Goal: Task Accomplishment & Management: Manage account settings

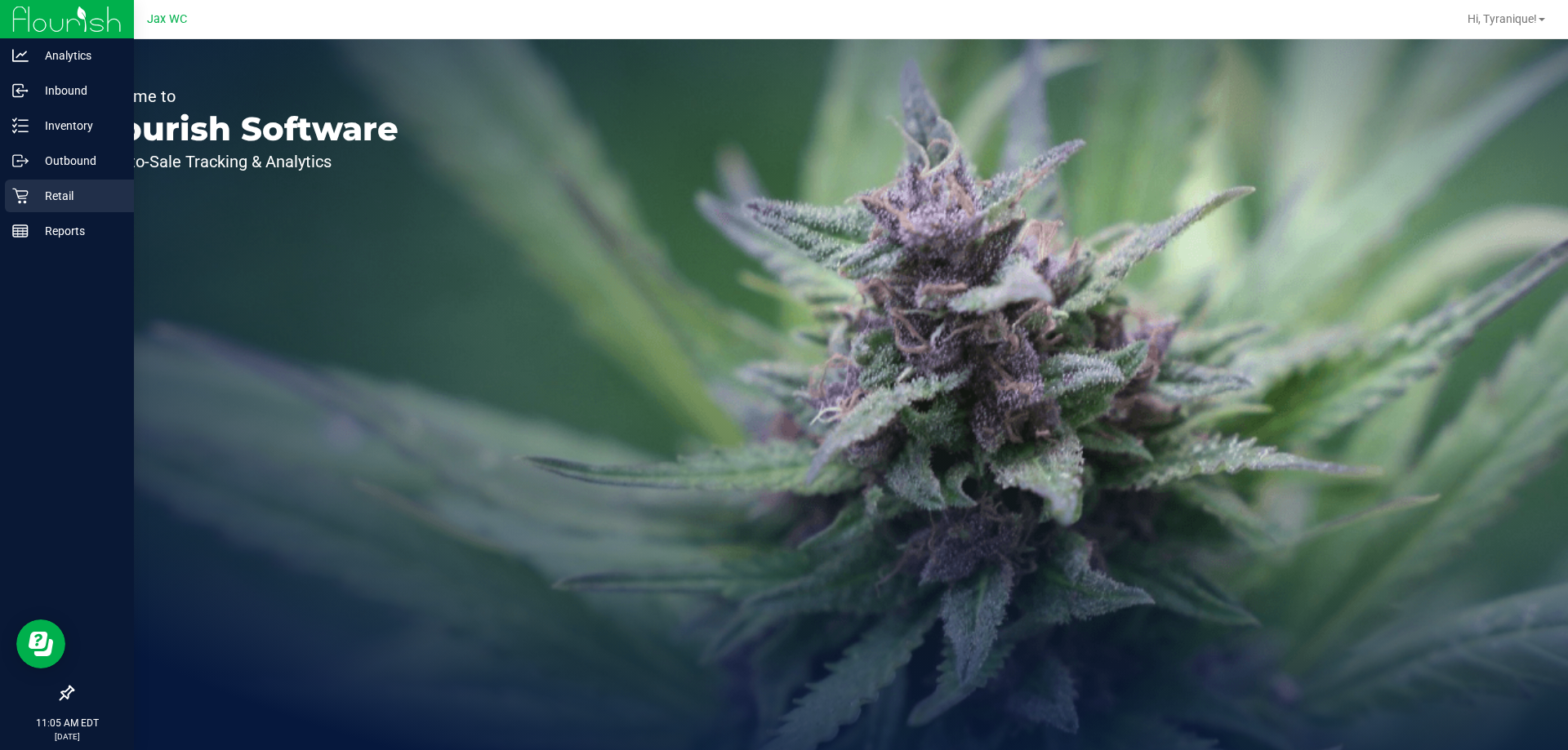
click at [60, 192] on p "Retail" at bounding box center [77, 196] width 98 height 20
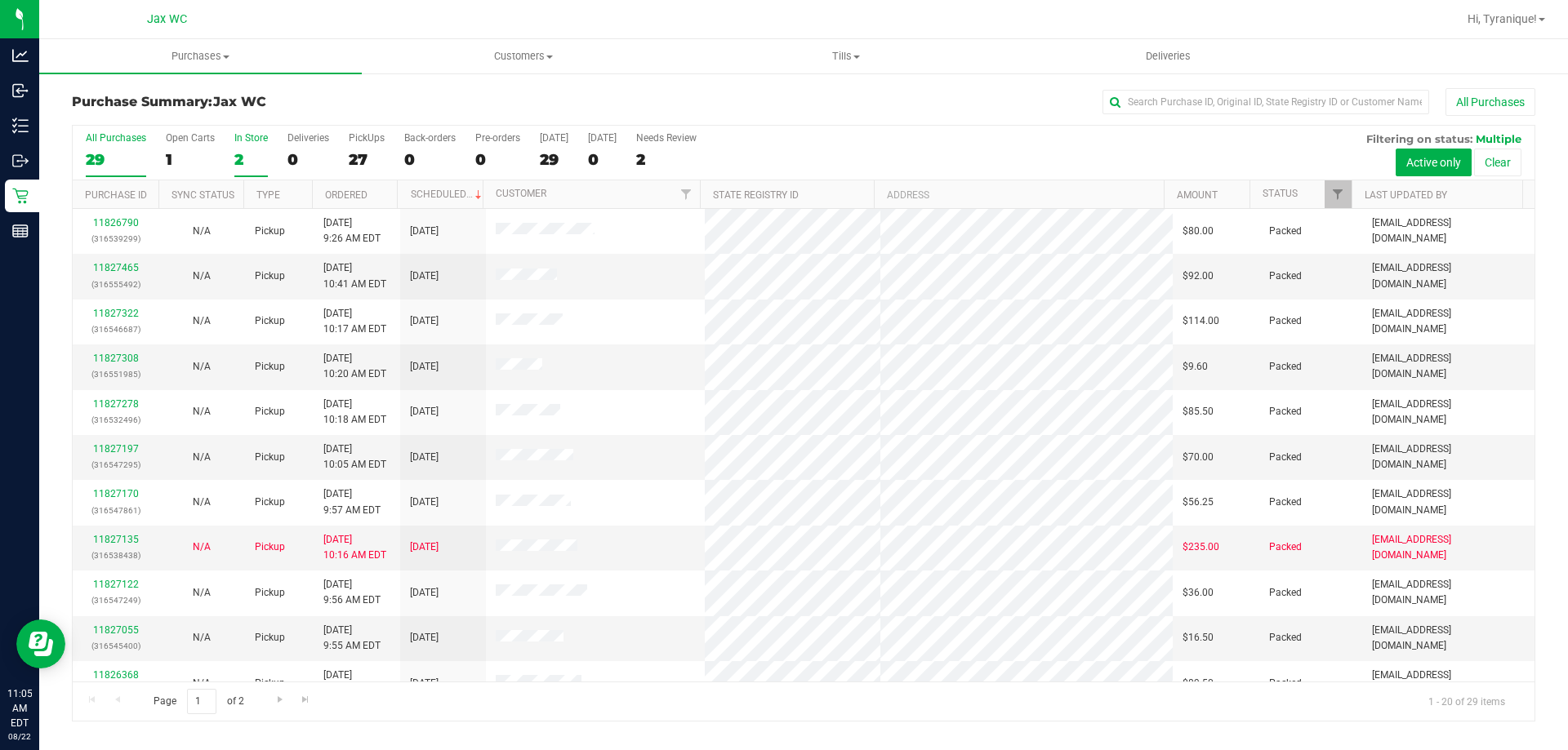
click at [251, 146] on label "In Store 2" at bounding box center [251, 154] width 33 height 45
click at [0, 0] on input "In Store 2" at bounding box center [0, 0] width 0 height 0
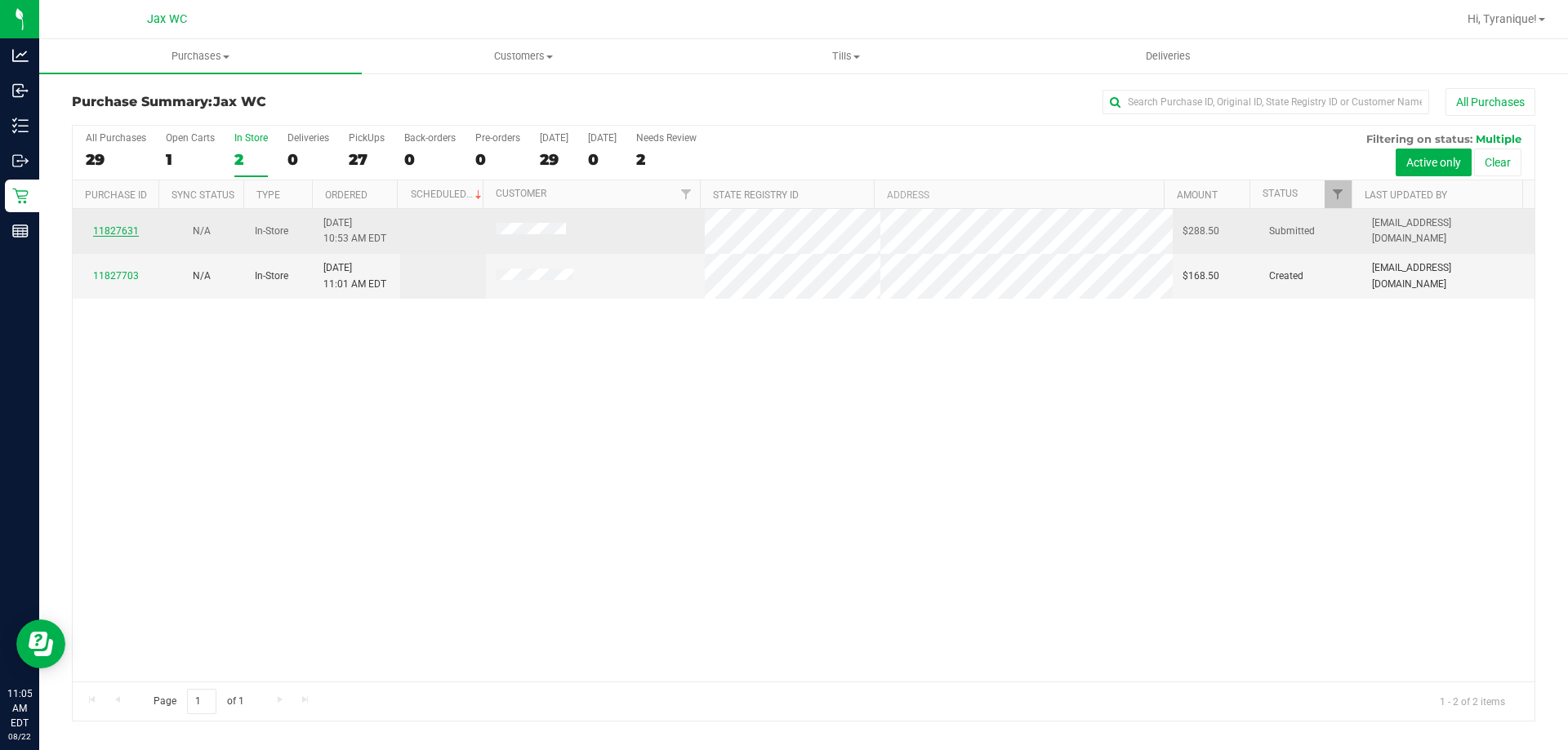
click at [118, 231] on link "11827631" at bounding box center [115, 231] width 46 height 12
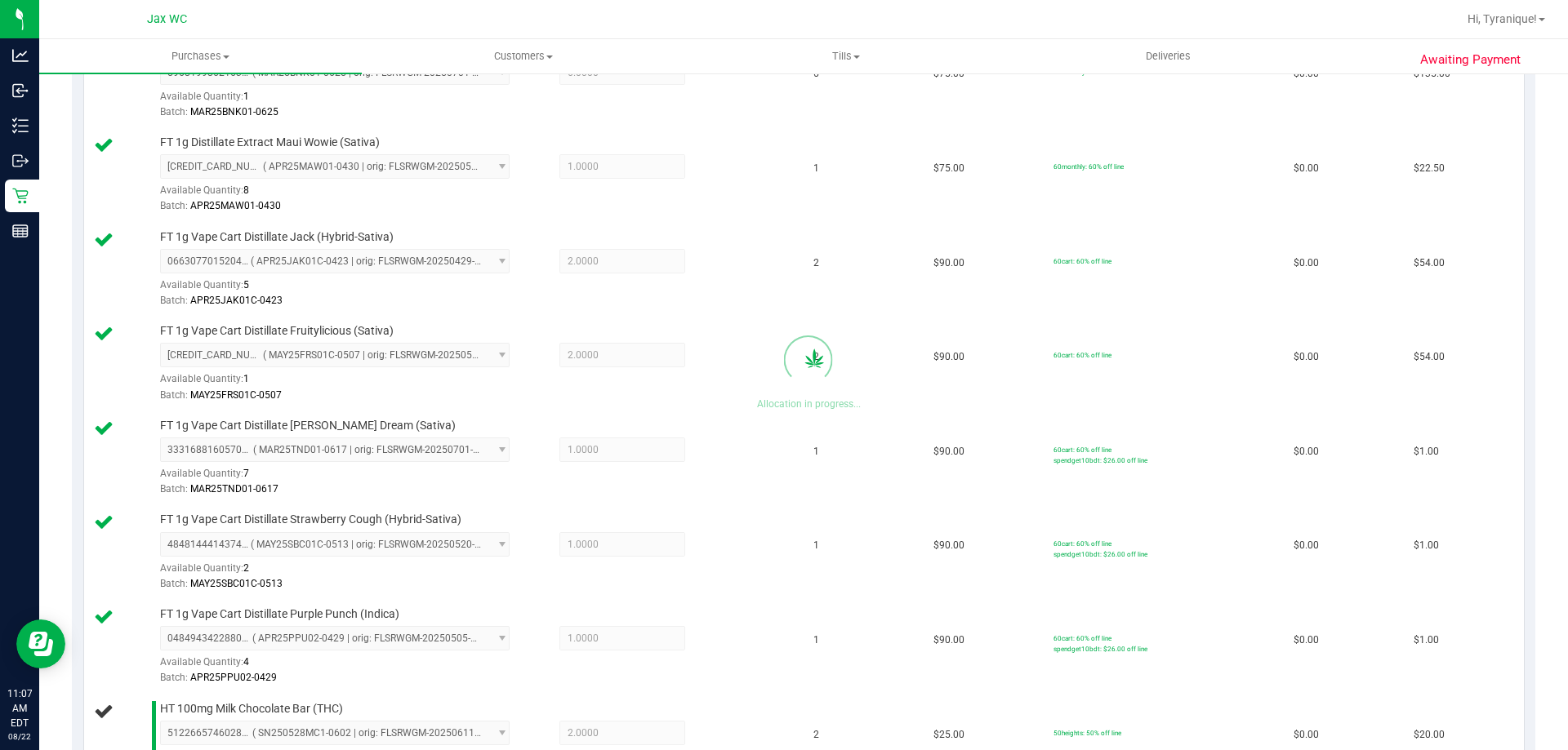
scroll to position [979, 0]
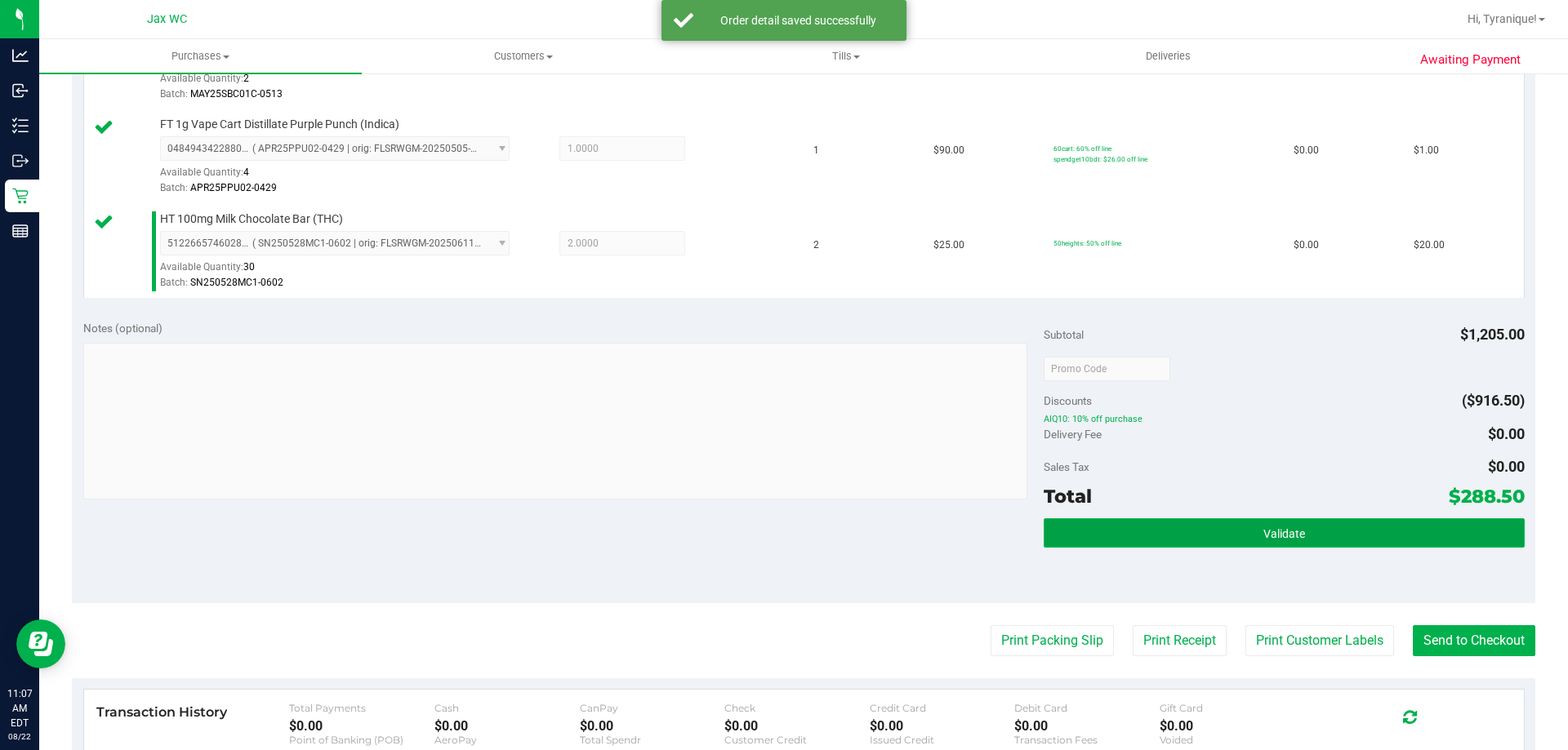
click at [1285, 530] on span "Validate" at bounding box center [1284, 533] width 42 height 13
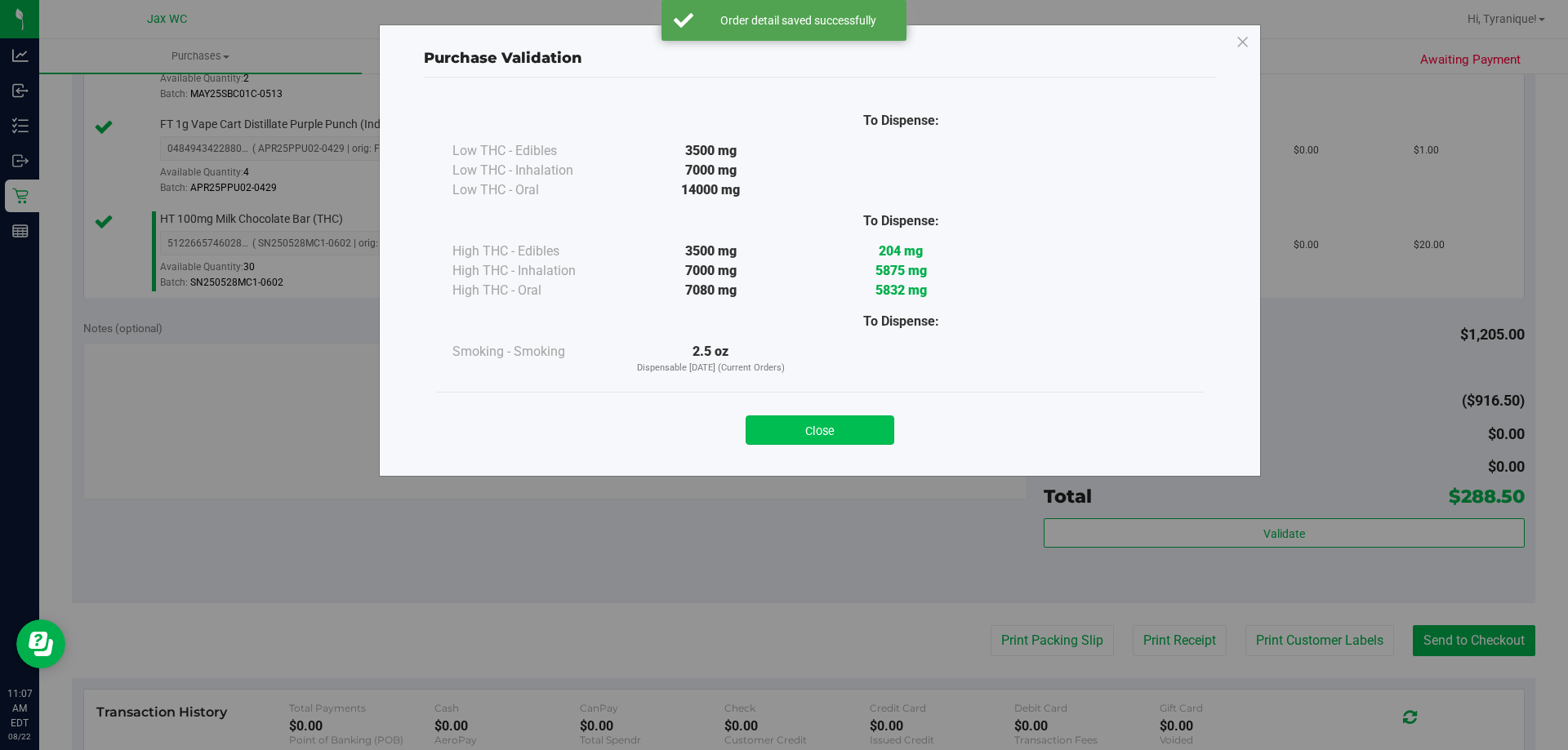
click at [876, 425] on button "Close" at bounding box center [820, 430] width 148 height 29
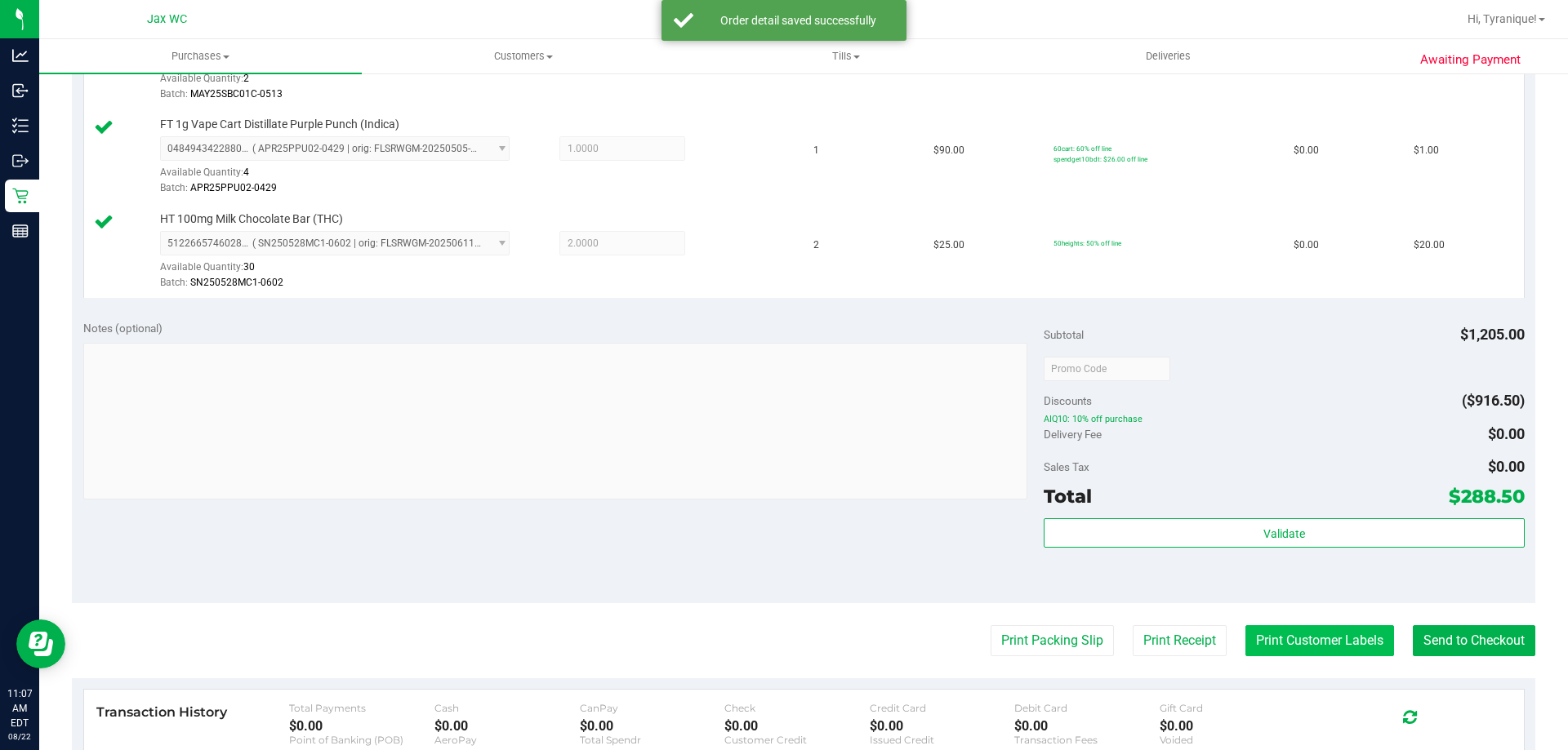
click at [1300, 637] on button "Print Customer Labels" at bounding box center [1320, 641] width 148 height 31
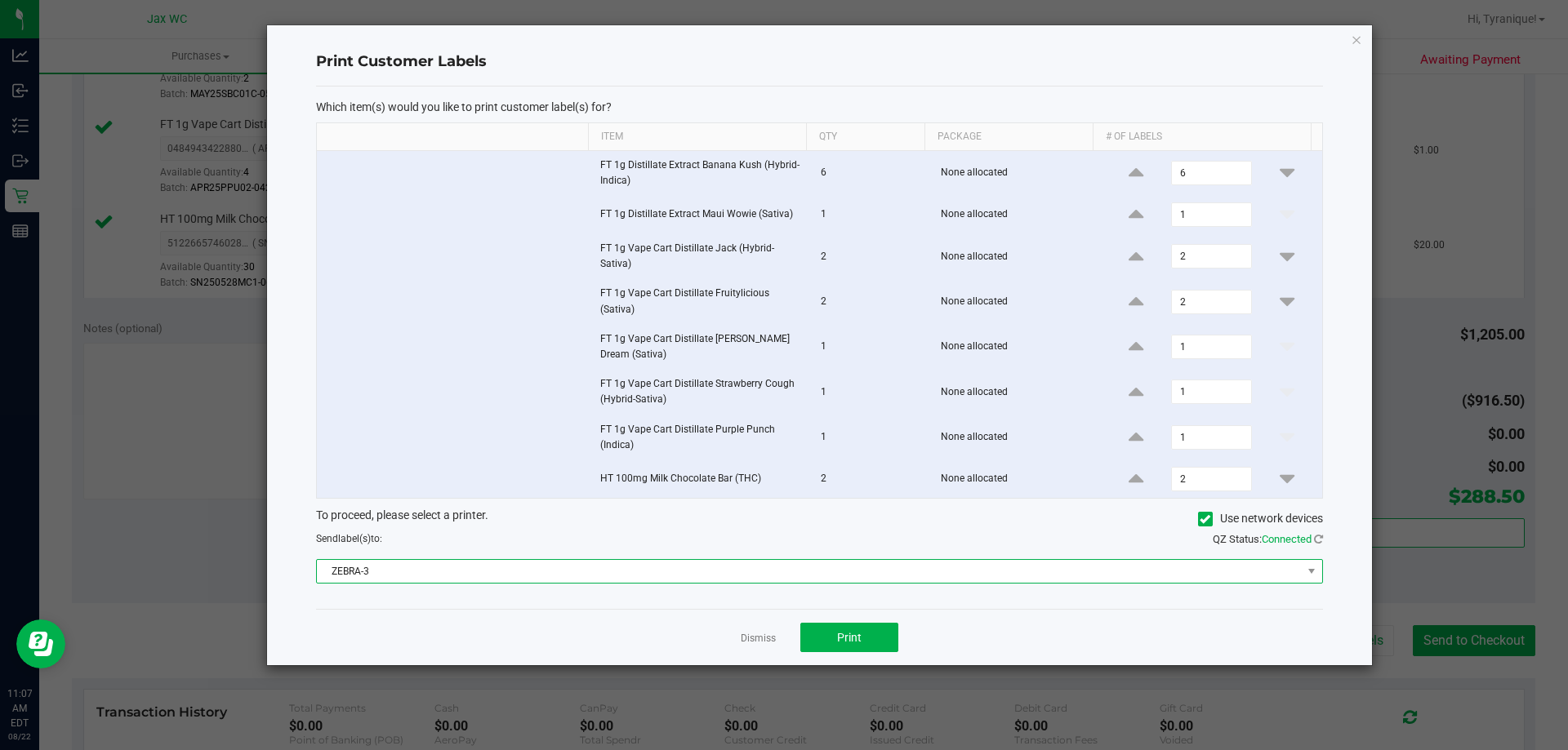
click at [818, 570] on span "ZEBRA-3" at bounding box center [809, 570] width 985 height 22
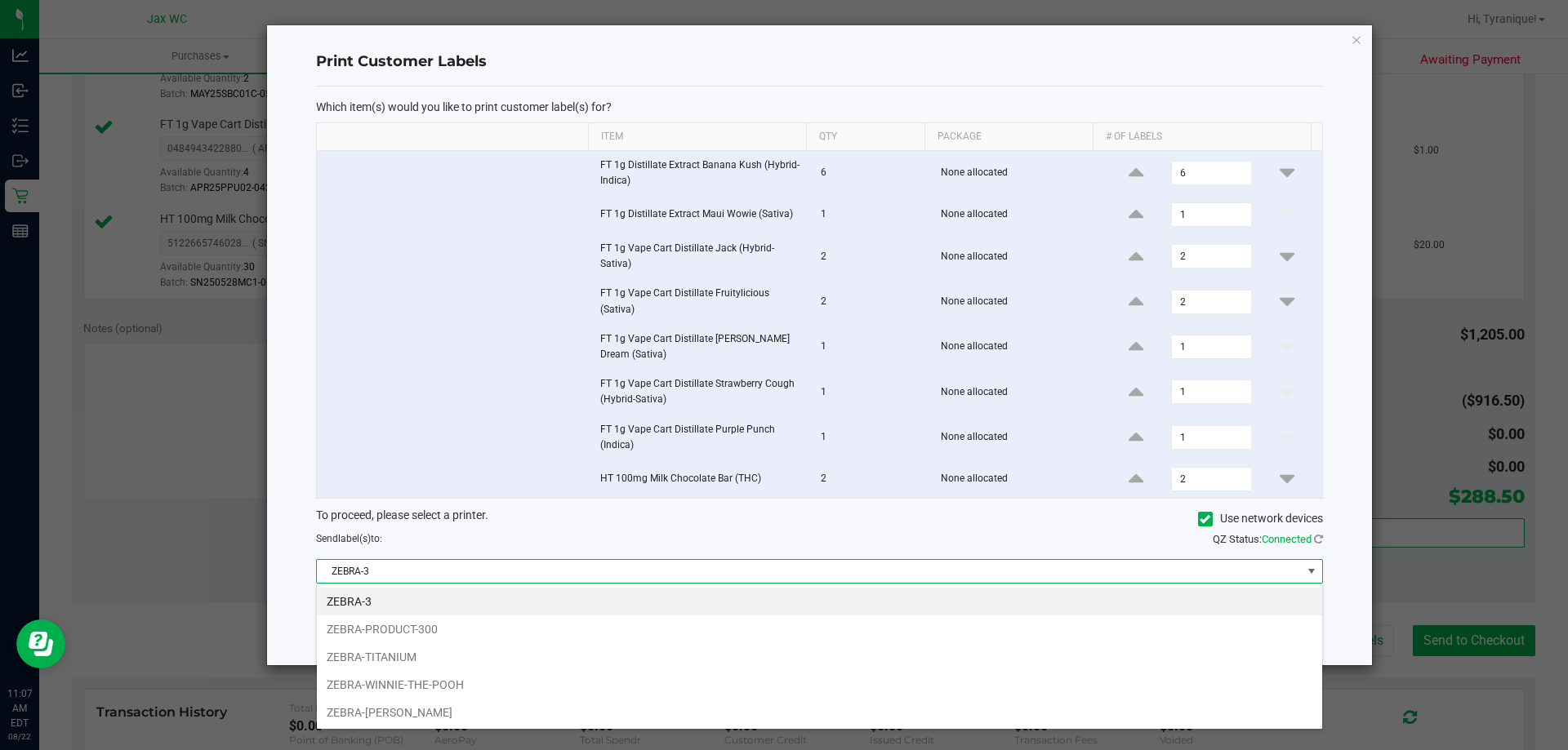
scroll to position [24, 1006]
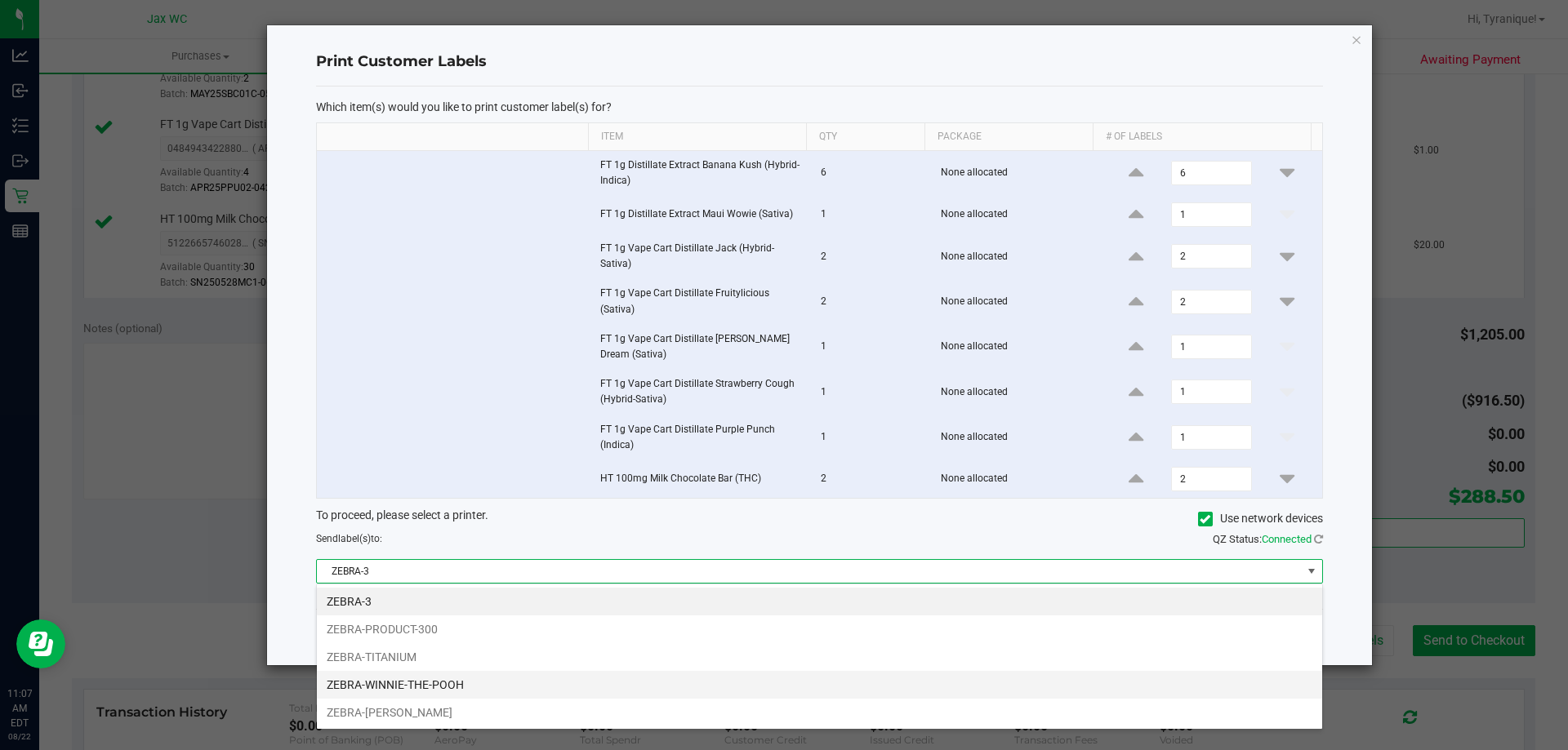
click at [505, 687] on li "ZEBRA-WINNIE-THE-POOH" at bounding box center [819, 685] width 1005 height 27
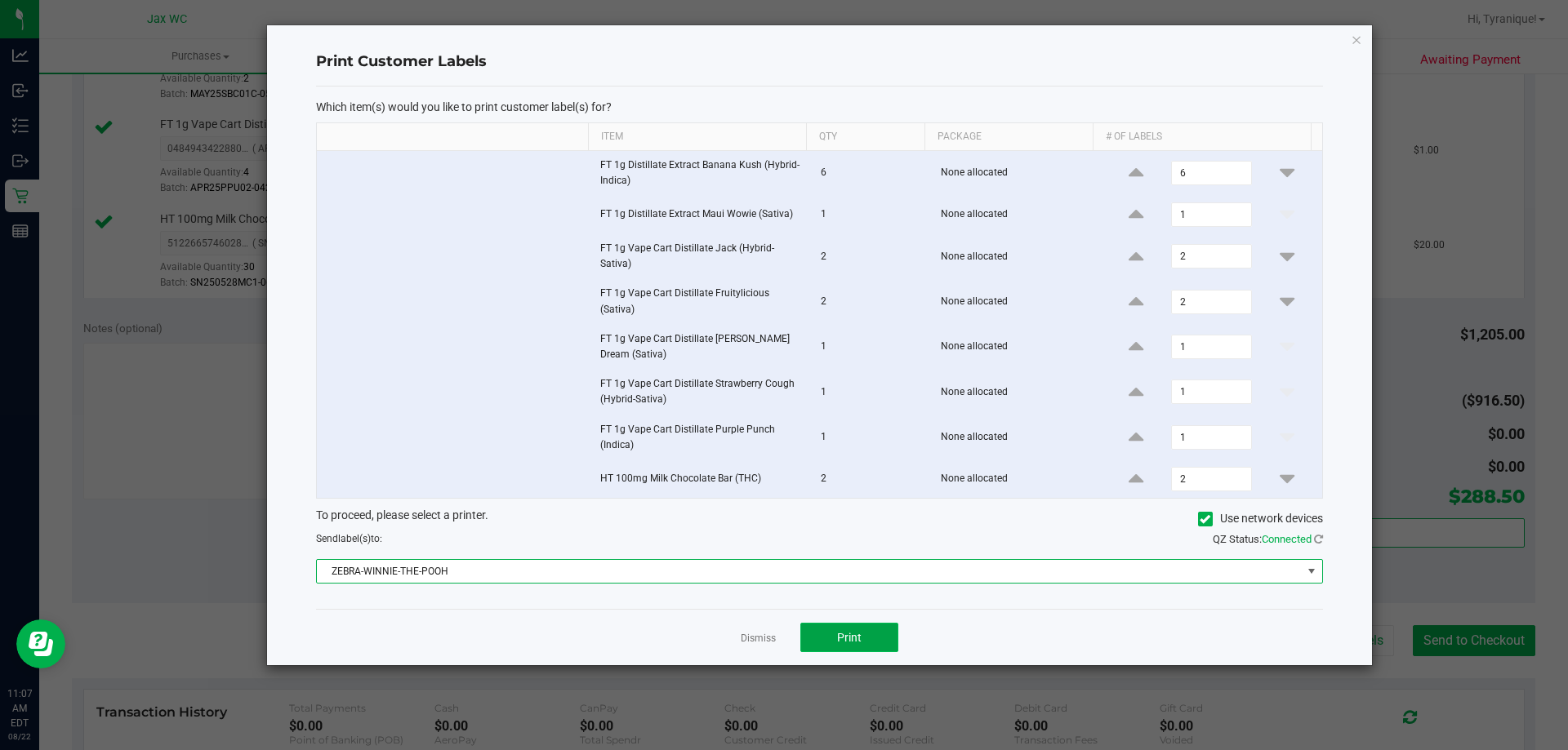
click at [859, 625] on button "Print" at bounding box center [849, 638] width 98 height 29
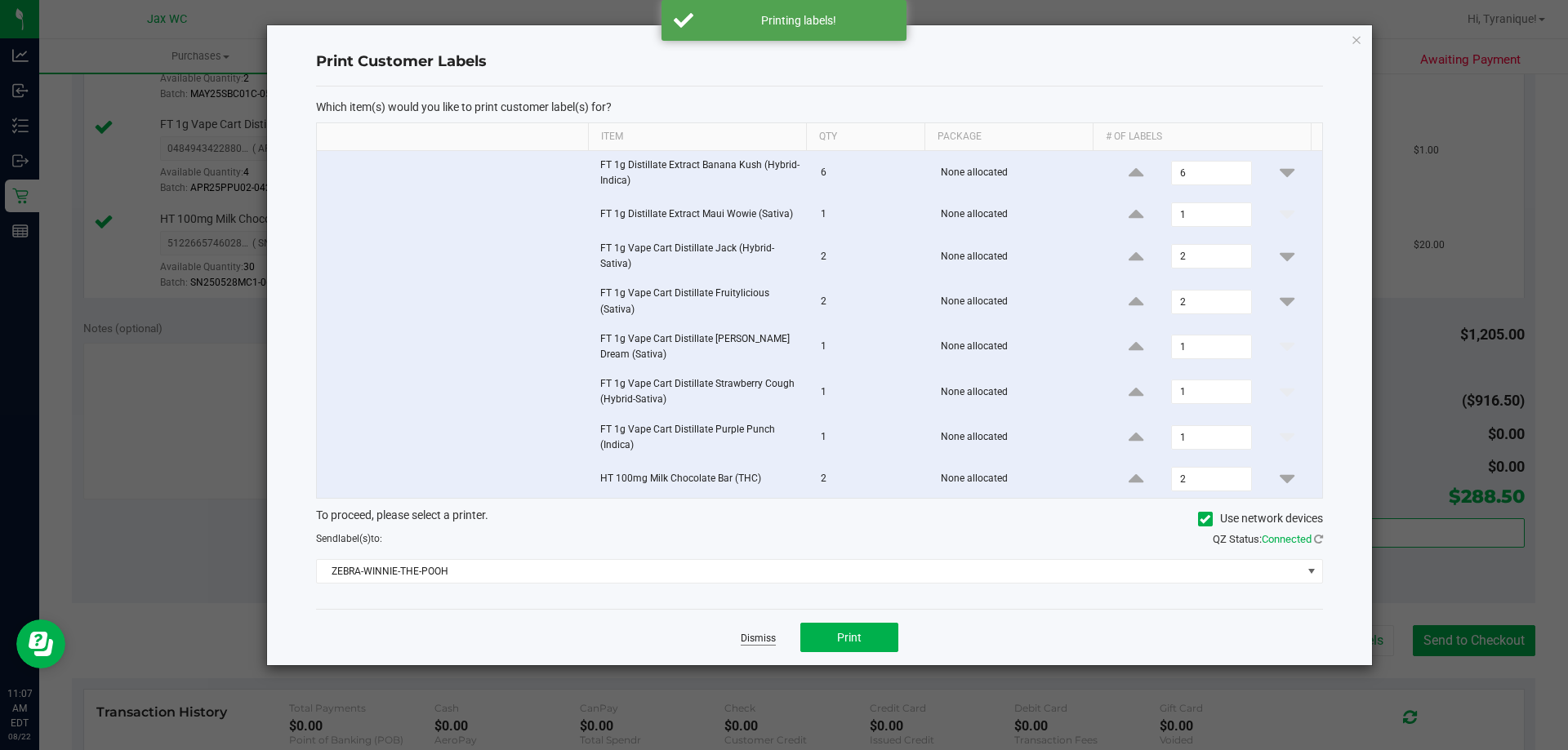
click at [754, 636] on link "Dismiss" at bounding box center [758, 639] width 35 height 14
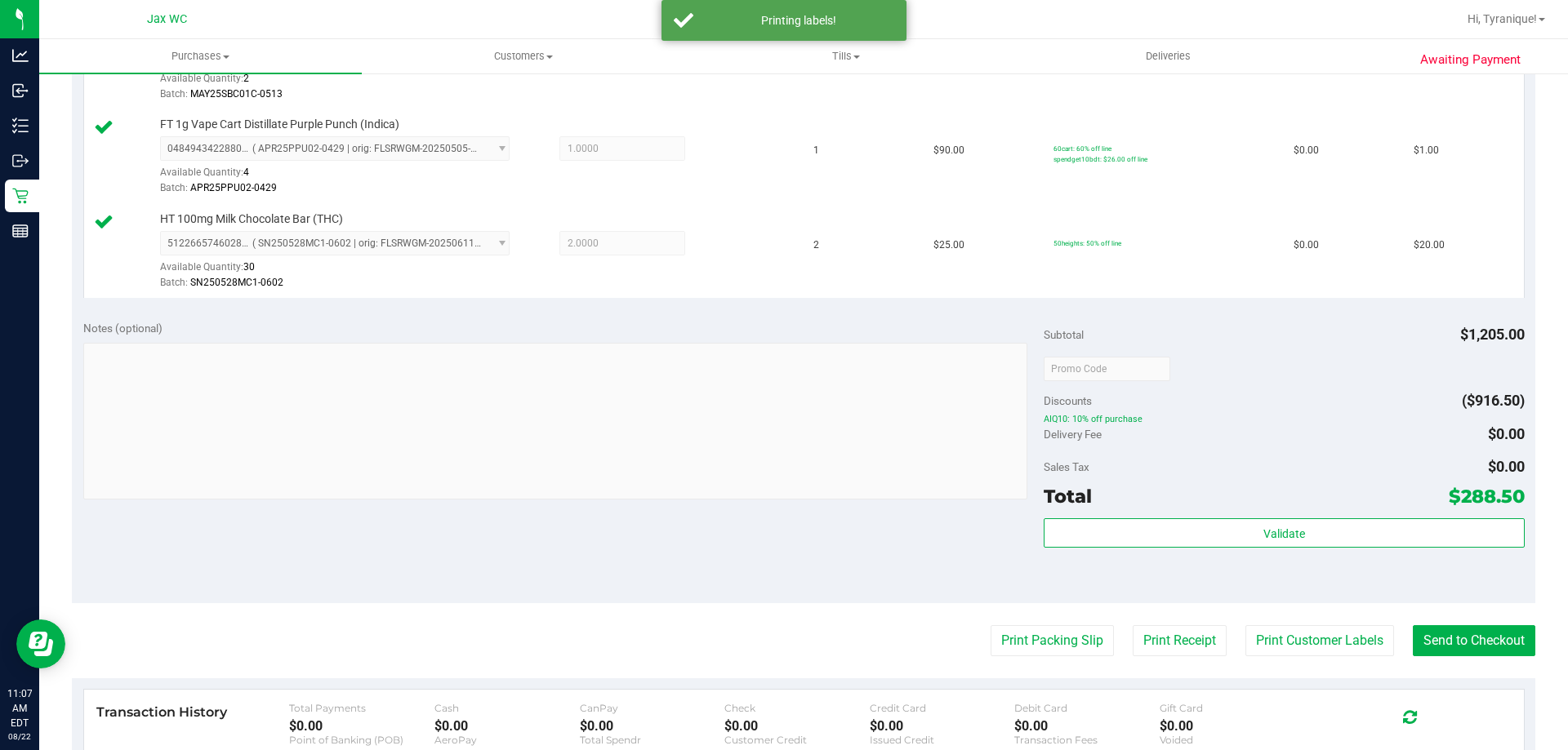
click at [1298, 619] on purchase-details "Back Edit Purchase Cancel Purchase View Profile # 11827631 BioTrack ID: - Submi…" at bounding box center [804, 46] width 1463 height 1875
click at [1301, 636] on button "Print Customer Labels" at bounding box center [1320, 641] width 148 height 31
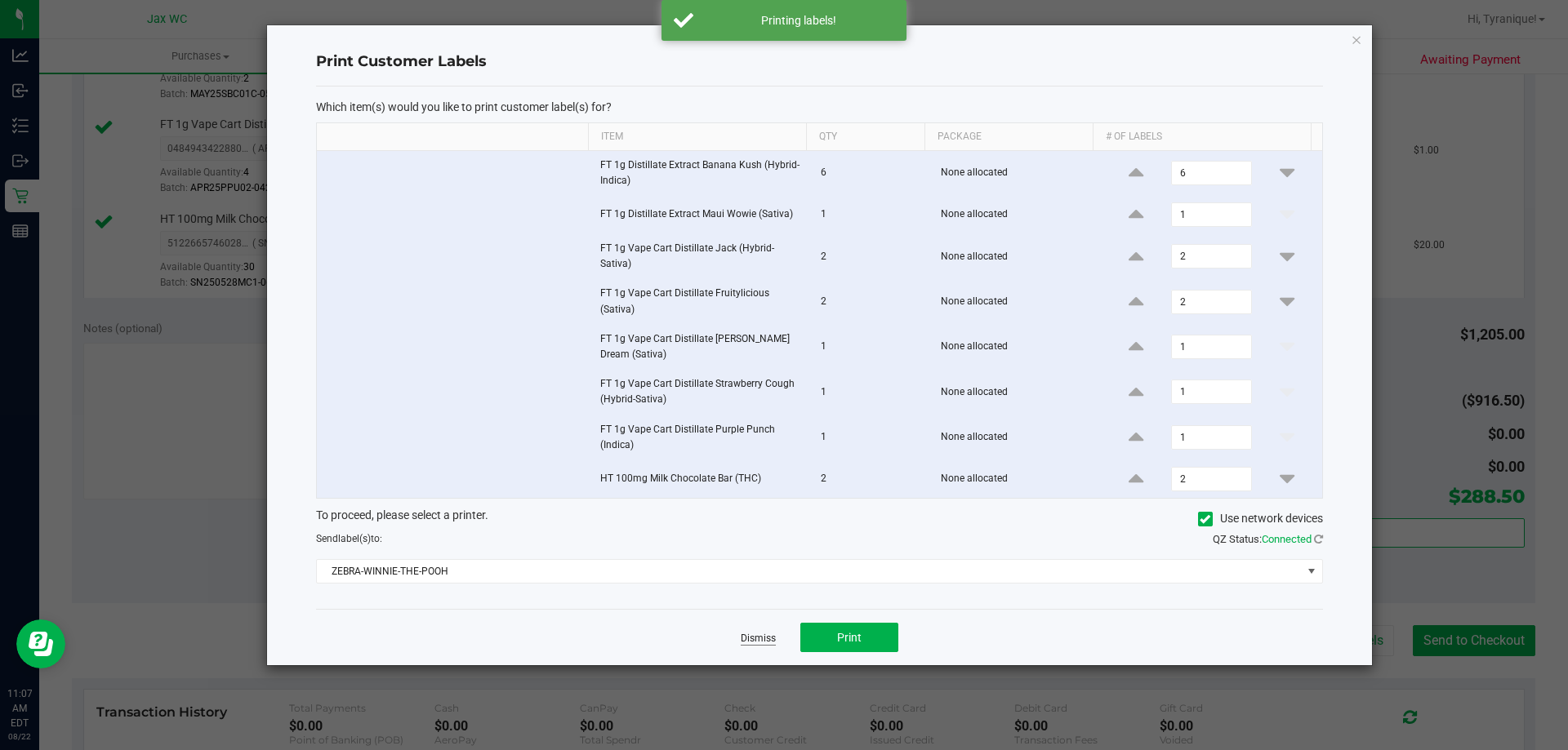
click at [759, 638] on link "Dismiss" at bounding box center [758, 639] width 35 height 14
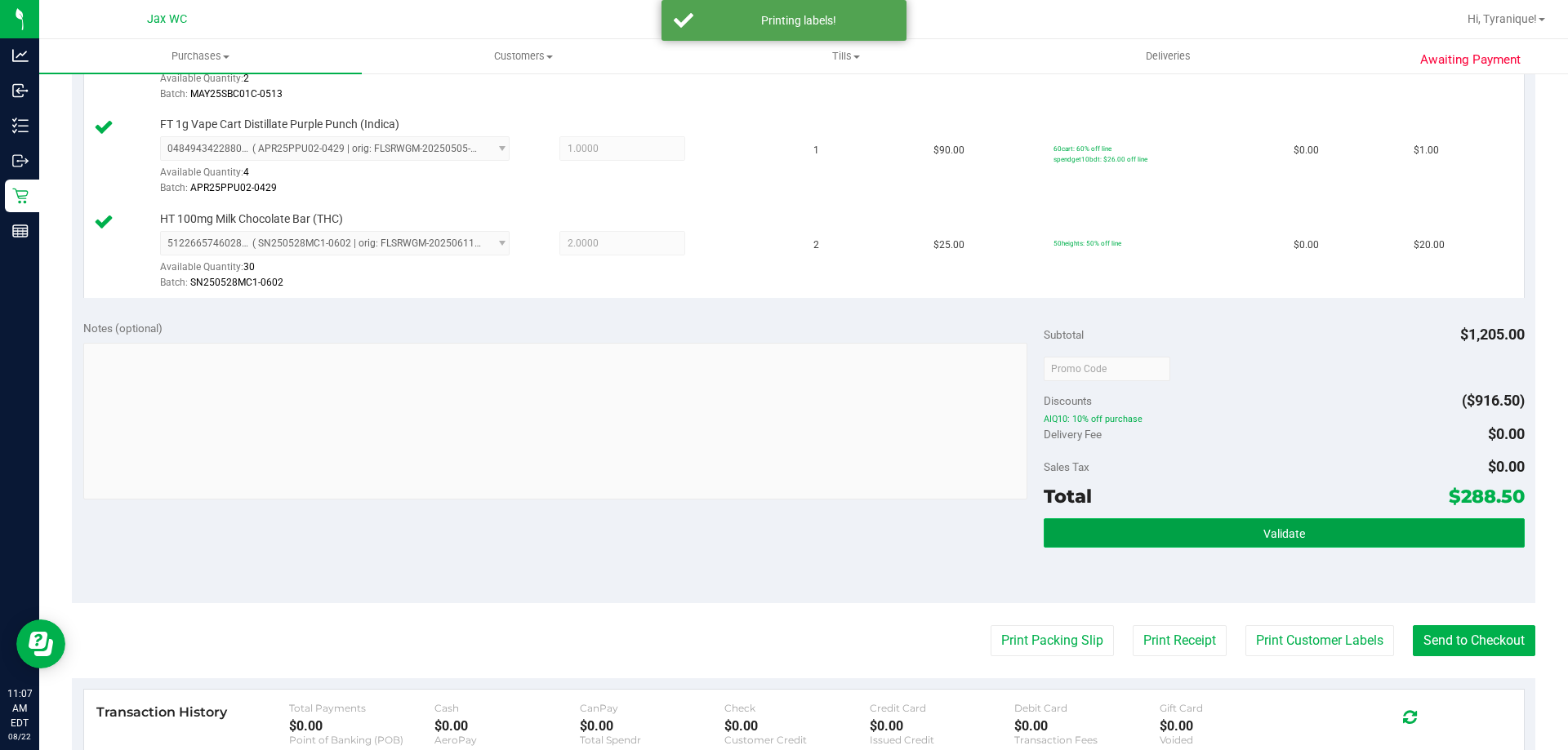
click at [1353, 537] on button "Validate" at bounding box center [1284, 533] width 481 height 29
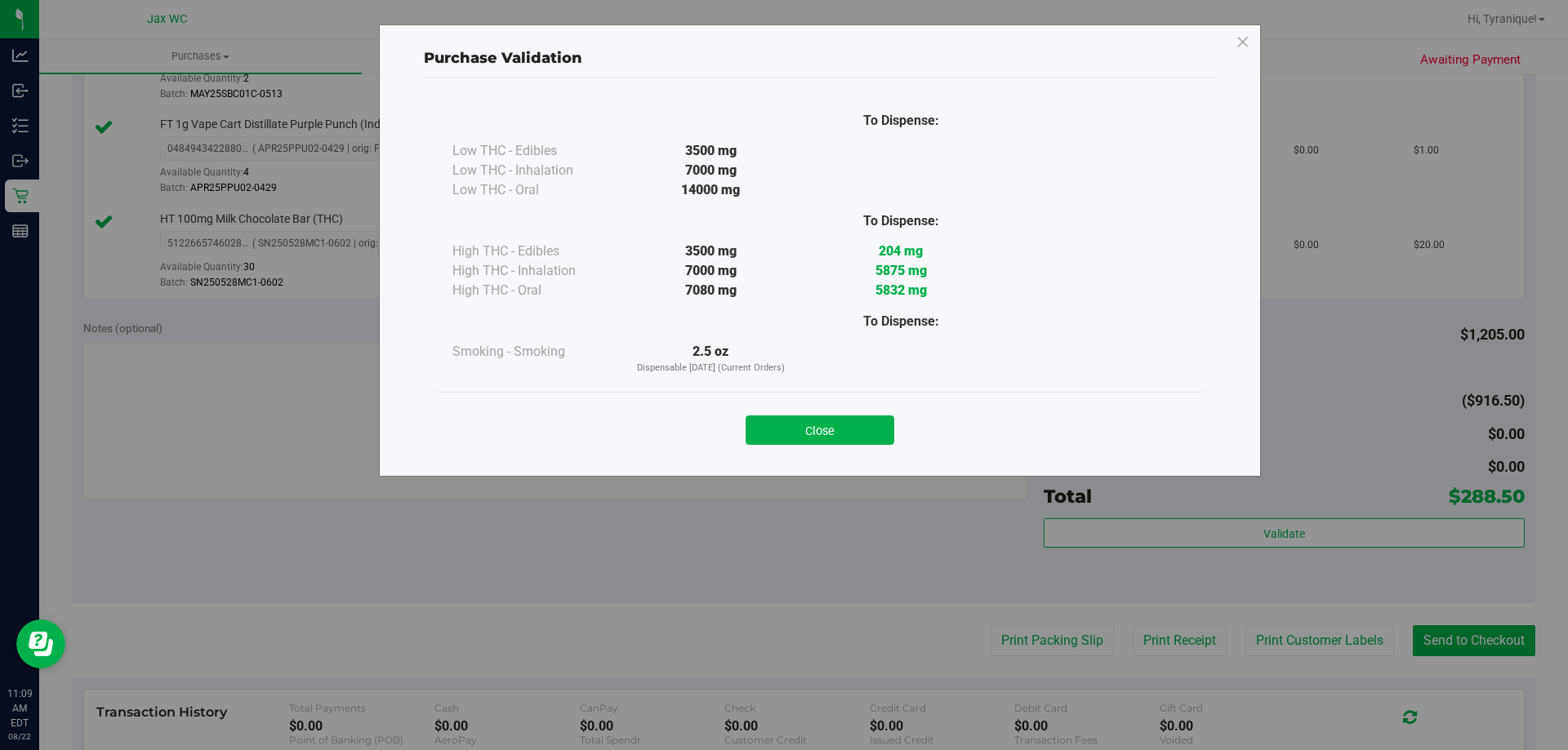
click at [822, 440] on button "Close" at bounding box center [820, 430] width 148 height 29
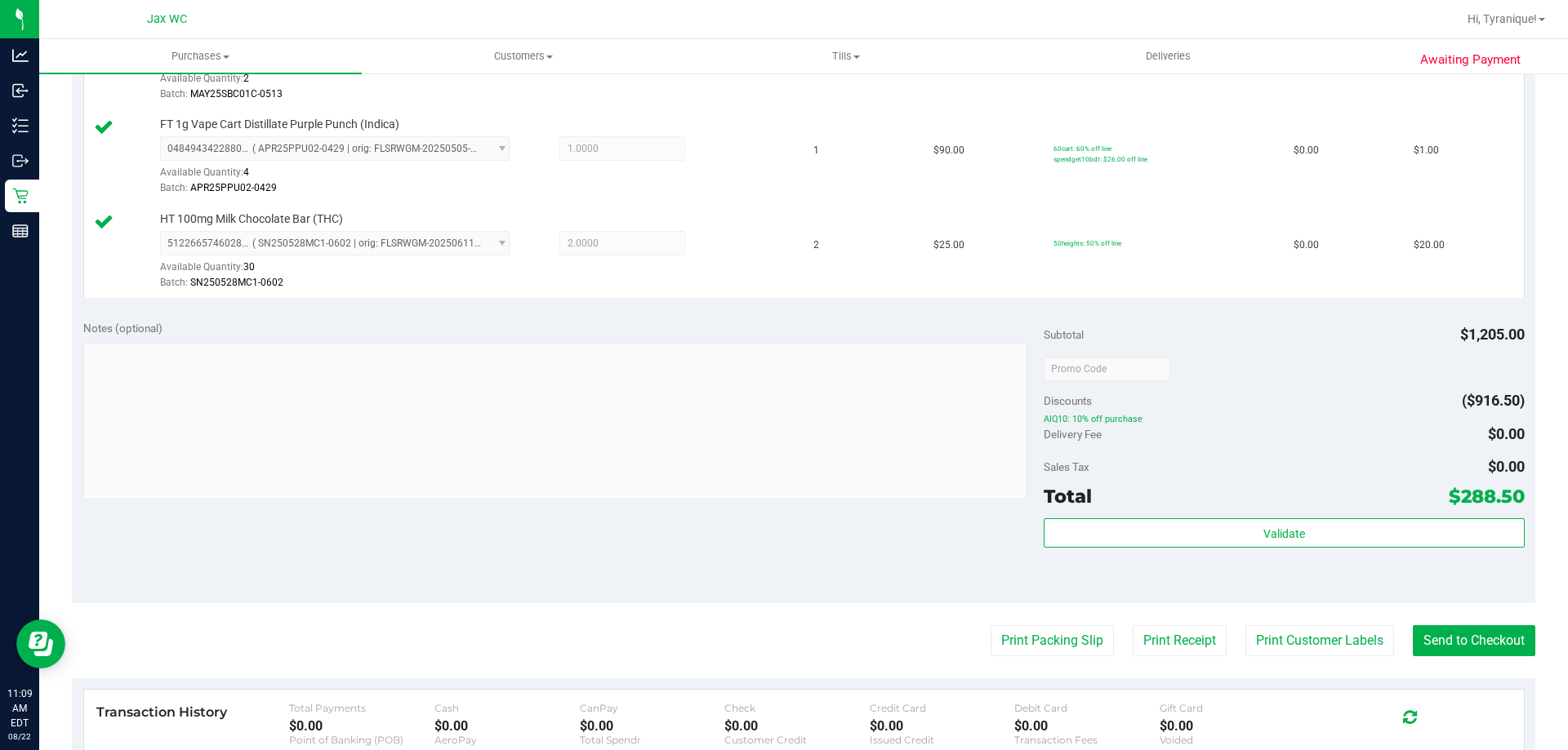
scroll to position [0, 0]
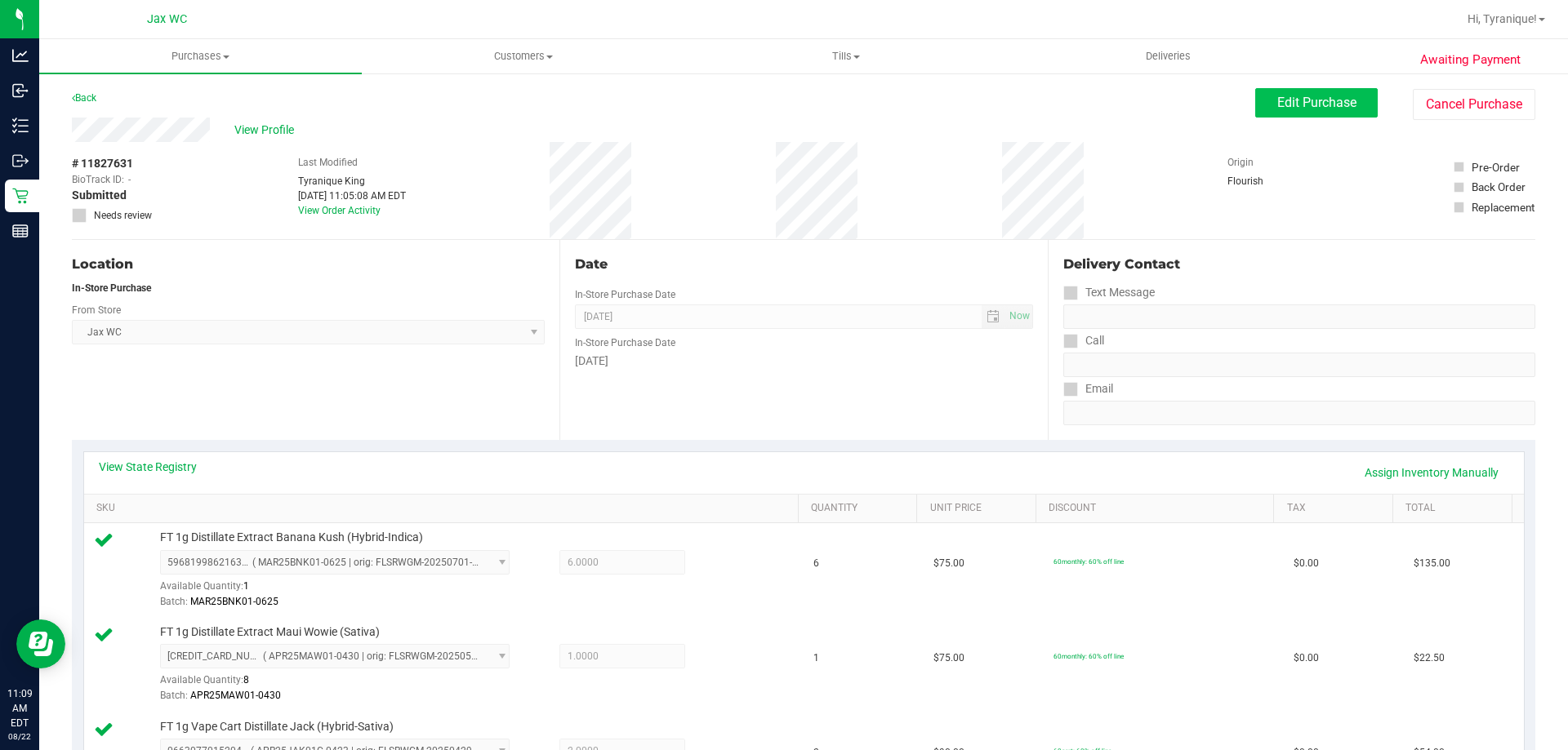
click at [1307, 118] on div "Edit Purchase Cancel Purchase" at bounding box center [1395, 104] width 280 height 32
click at [1313, 110] on button "Edit Purchase" at bounding box center [1316, 103] width 122 height 29
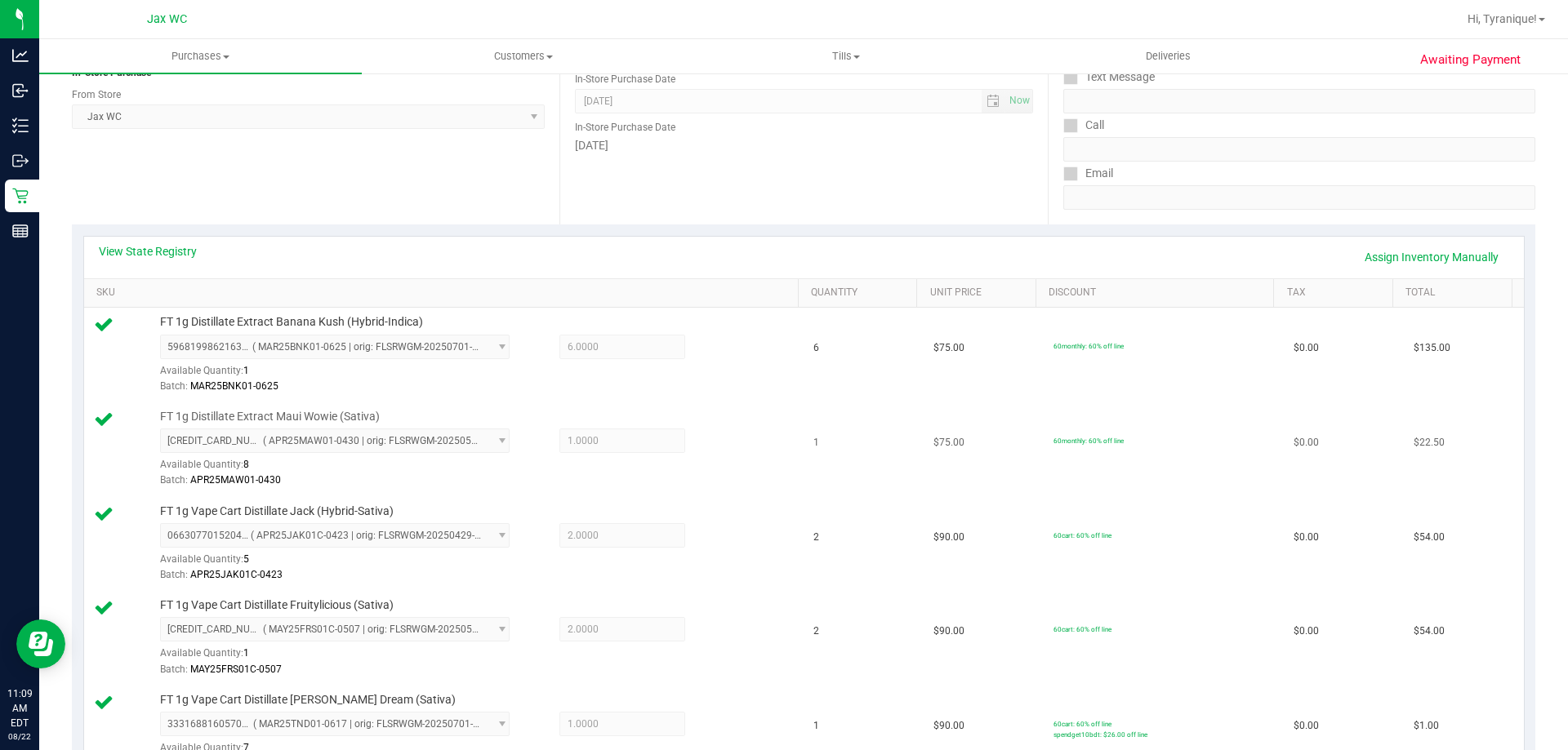
scroll to position [490, 0]
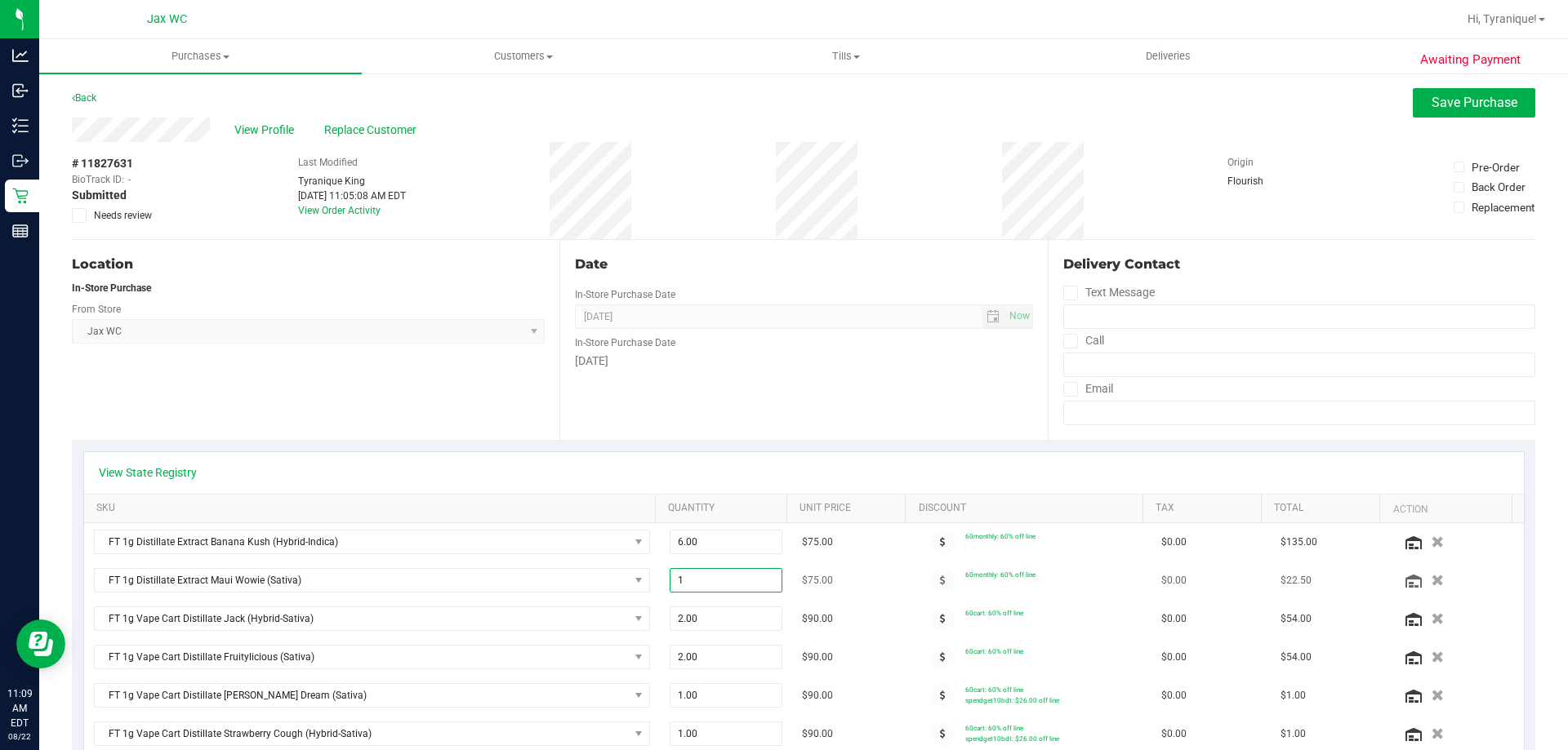
click at [718, 584] on span "1.00 1" at bounding box center [726, 580] width 113 height 24
click at [718, 584] on input "1" at bounding box center [726, 580] width 112 height 22
type input "2"
type input "2.00"
click at [774, 399] on div "Date In-Store Purchase Date Aug 22, 2025 Now In-Store Purchase Date Friday" at bounding box center [803, 340] width 487 height 200
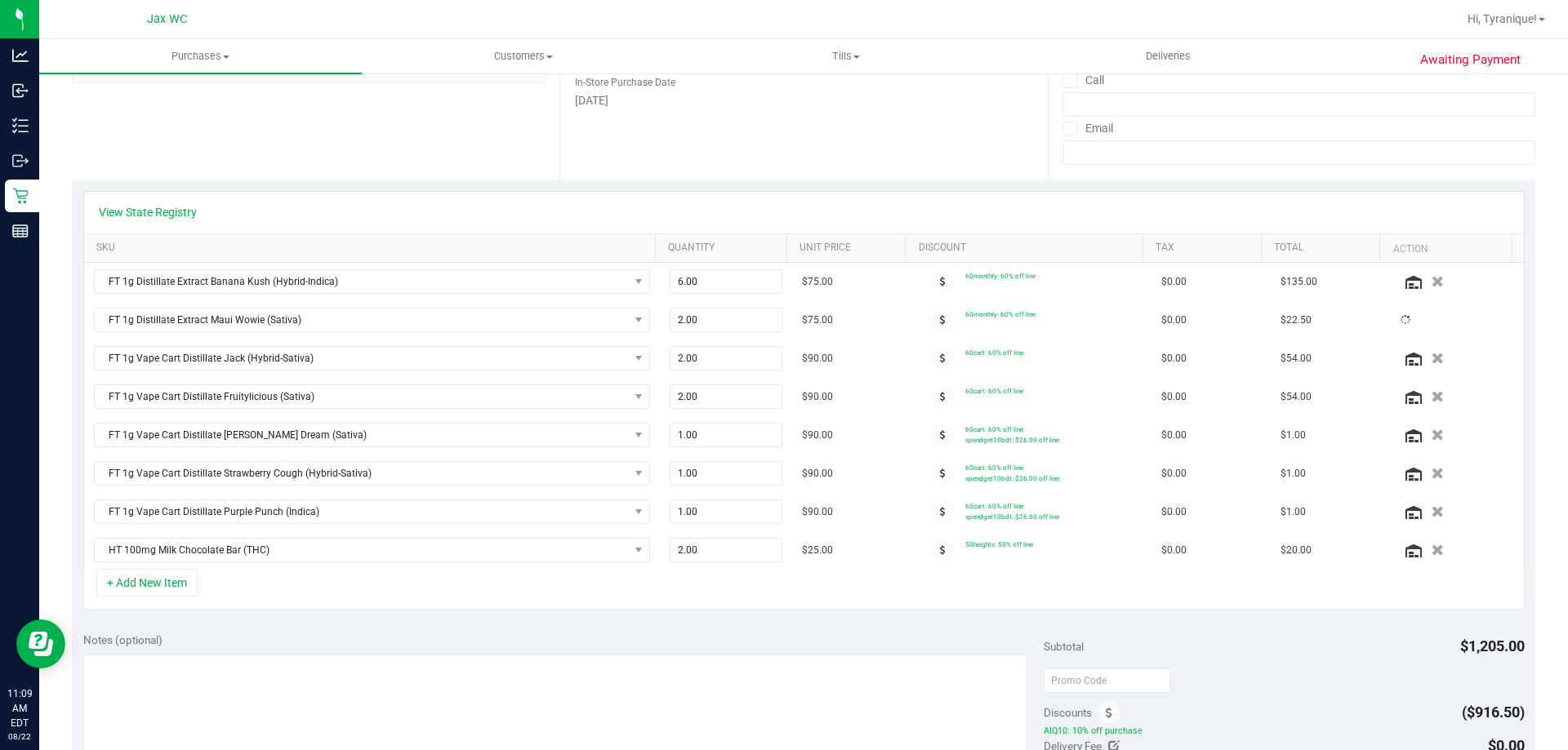
scroll to position [326, 0]
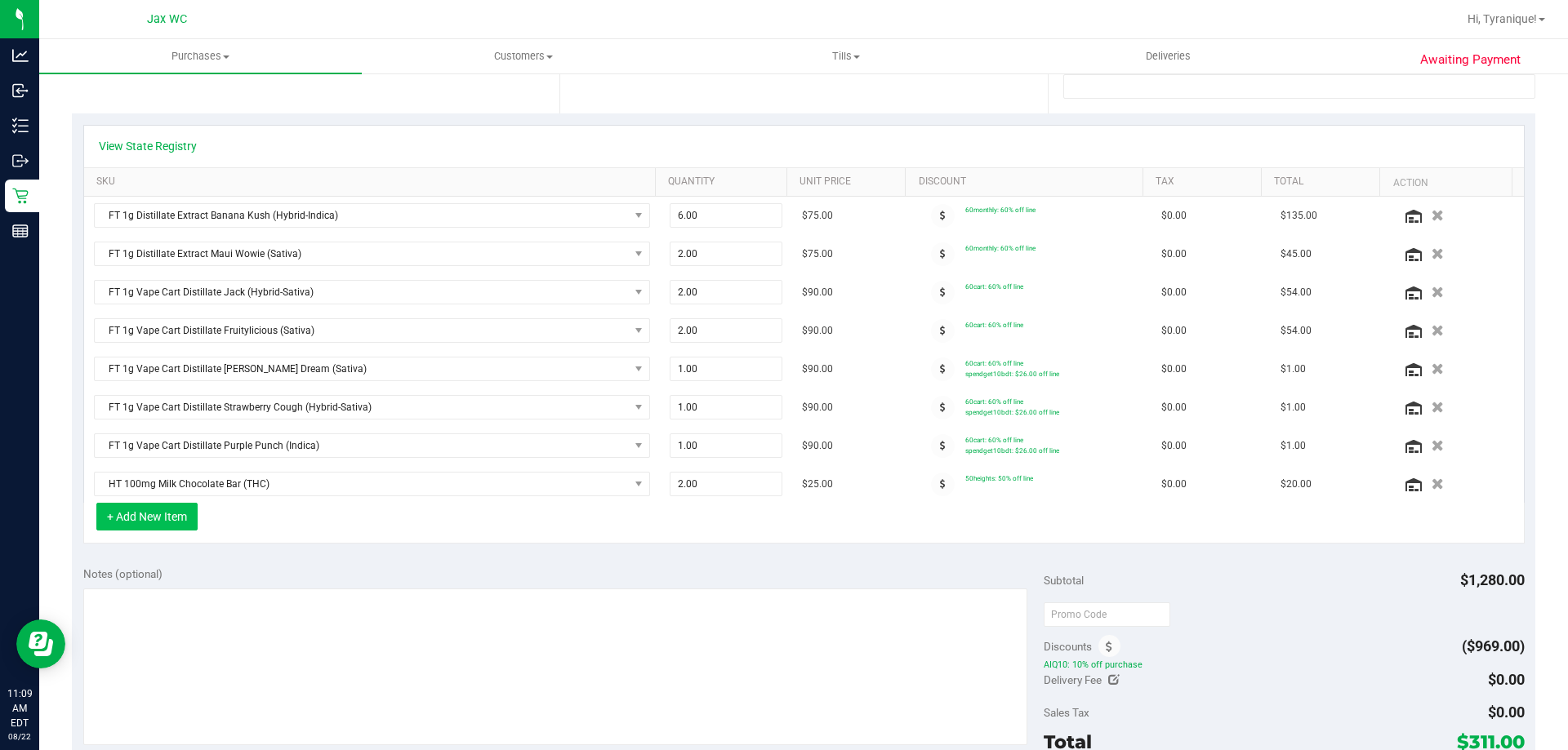
click at [166, 513] on button "+ Add New Item" at bounding box center [148, 517] width 102 height 27
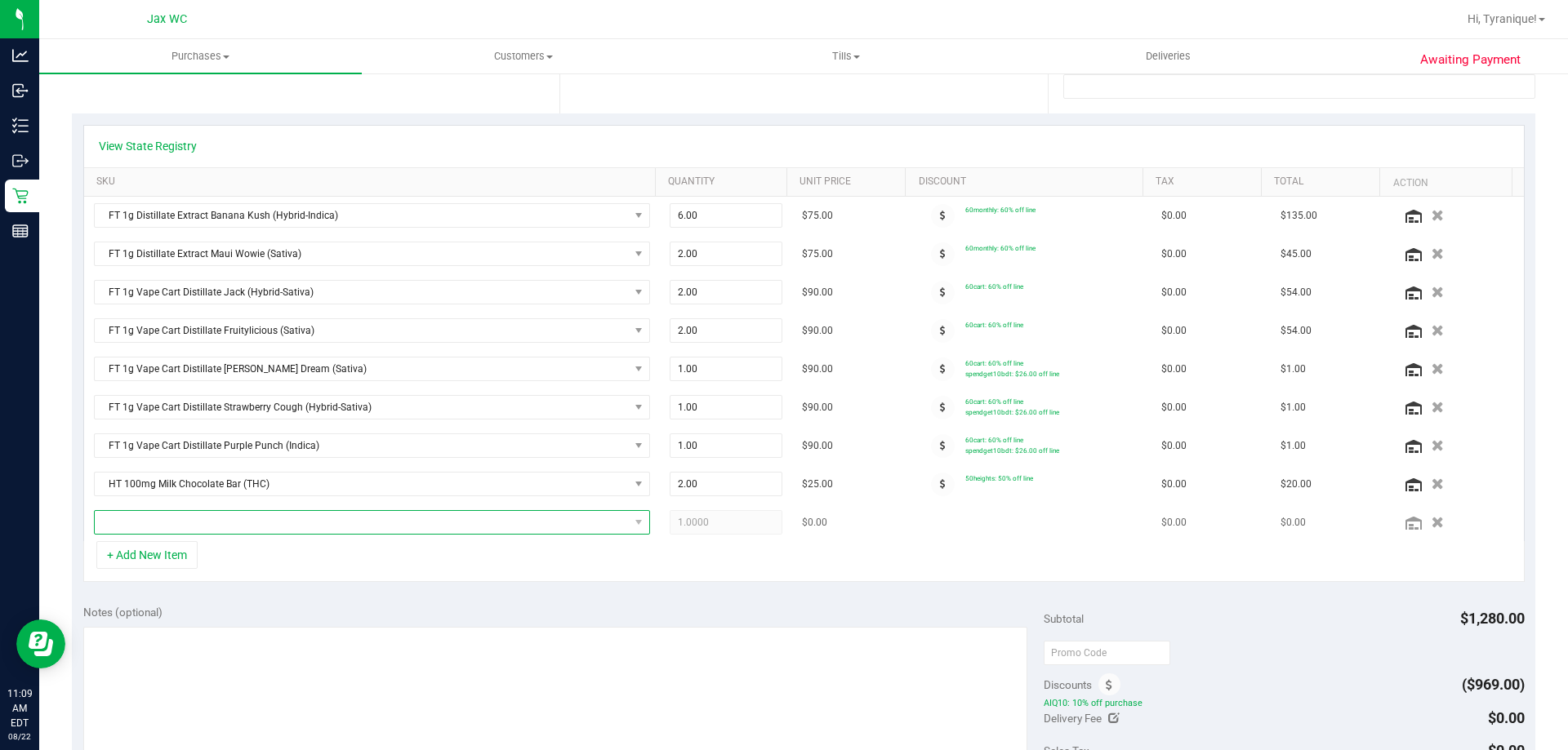
click at [228, 526] on span "NO DATA FOUND" at bounding box center [361, 521] width 534 height 22
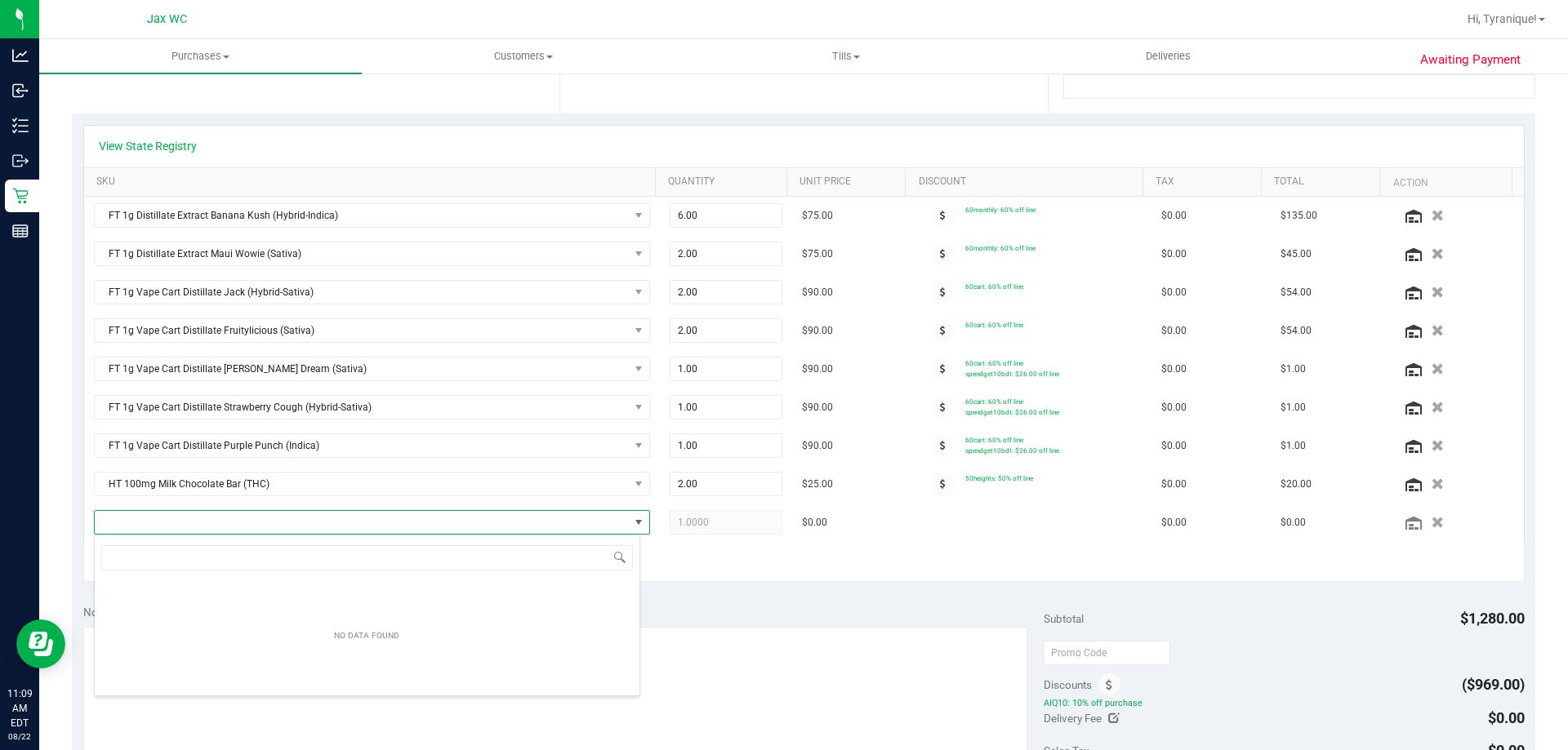
scroll to position [24, 541]
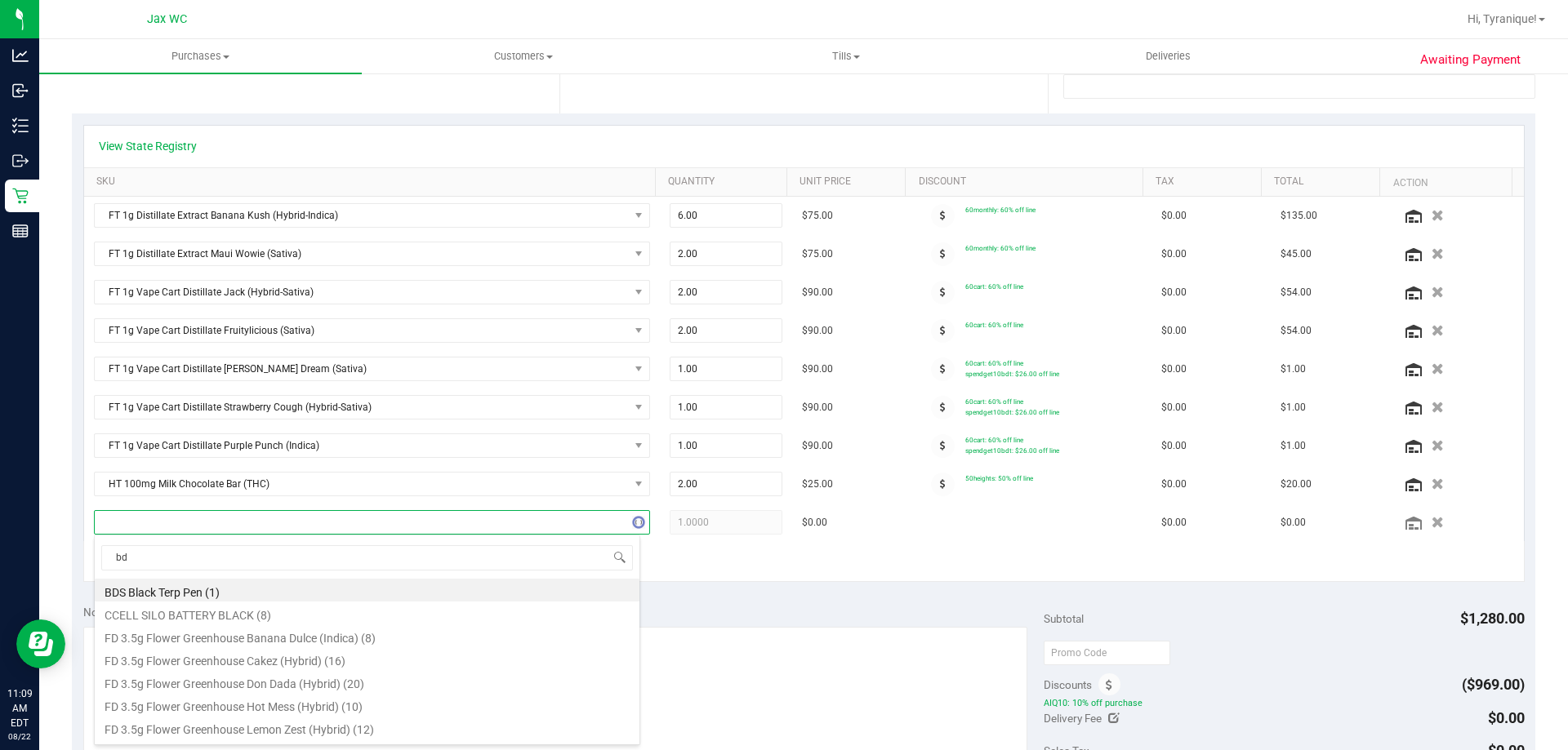
type input "bdt"
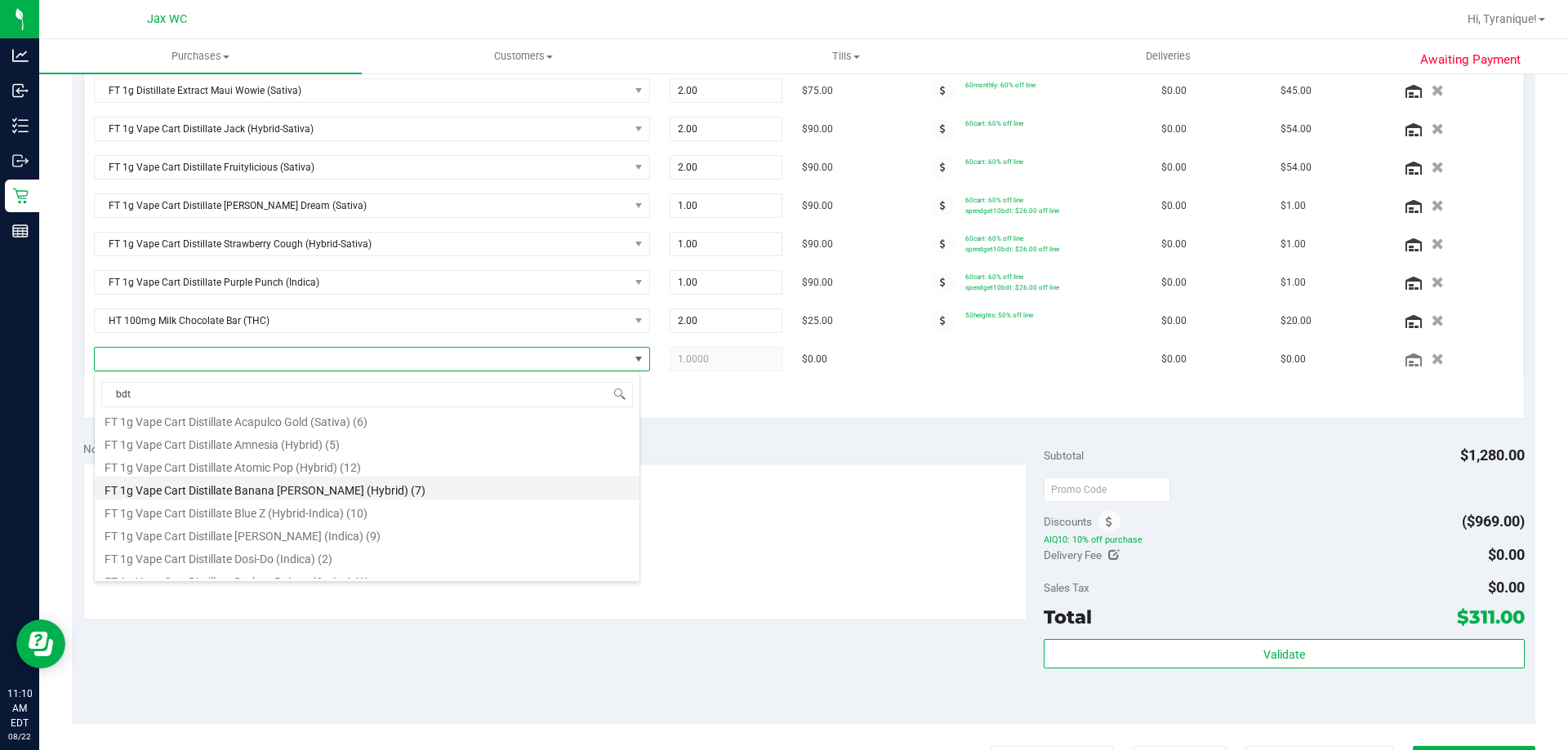
scroll to position [653, 0]
click at [386, 508] on li "FT 1g Vape Cart Distillate Atomic Pop (Hybrid) (12)" at bounding box center [367, 505] width 545 height 22
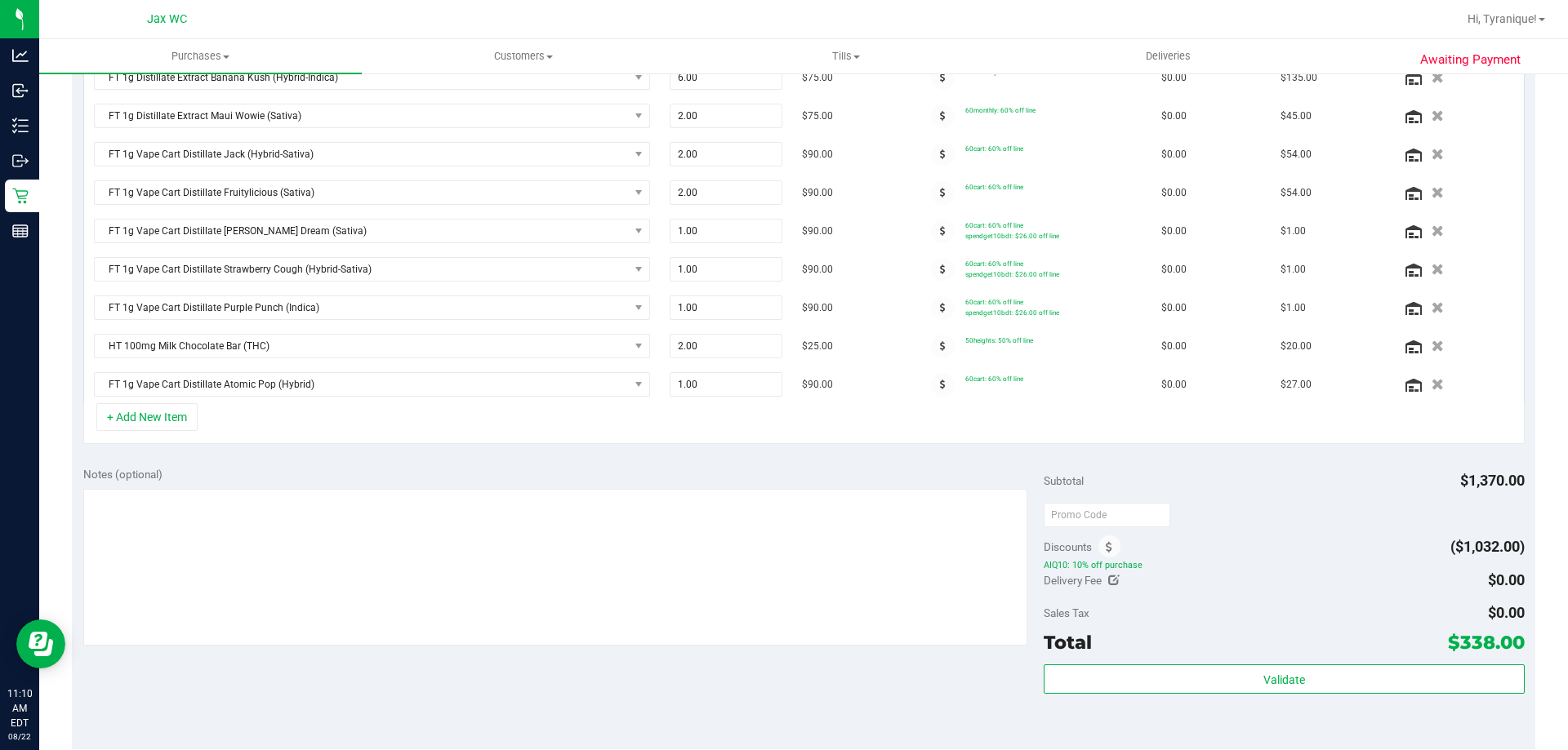
scroll to position [0, 0]
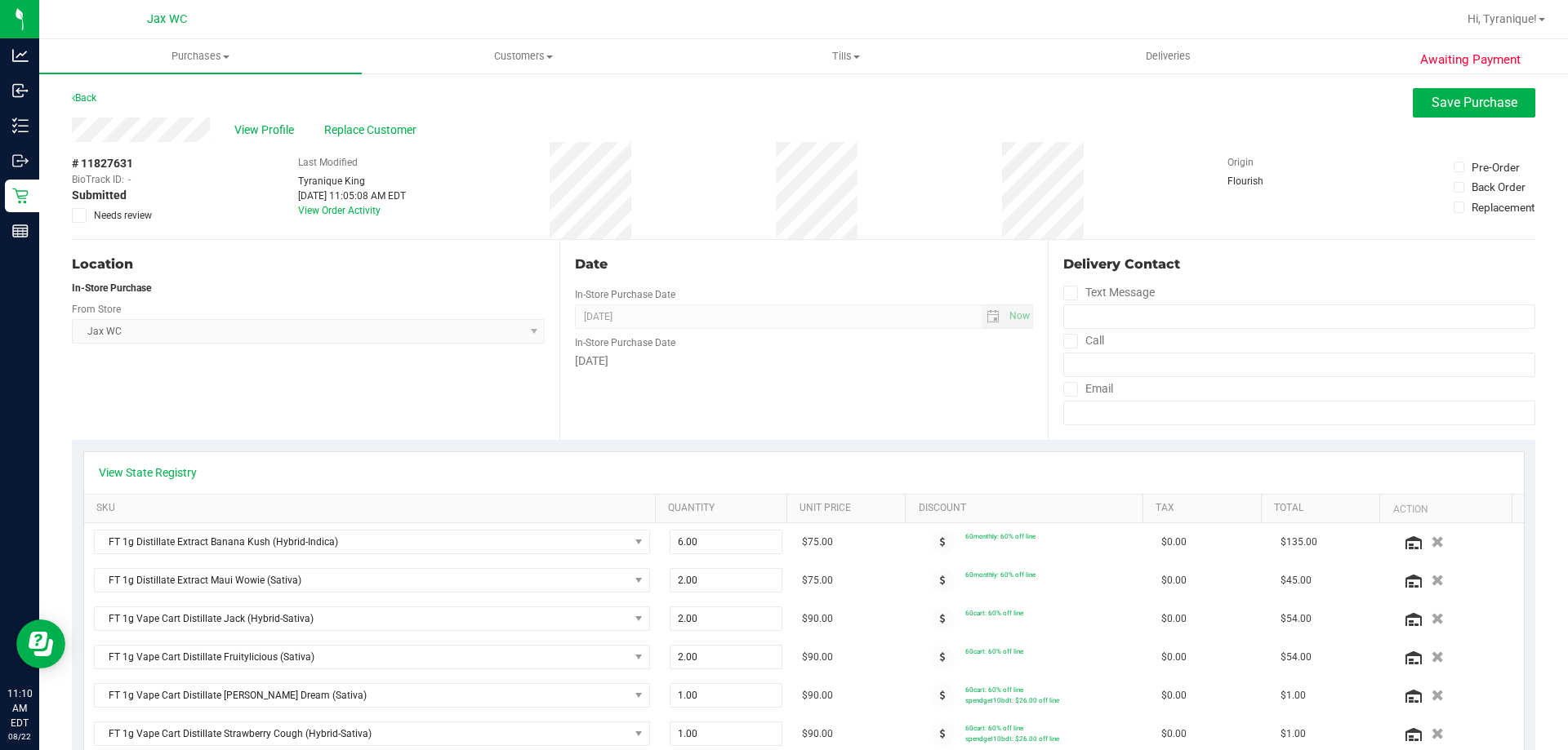
click at [1443, 115] on button "Save Purchase" at bounding box center [1473, 103] width 122 height 29
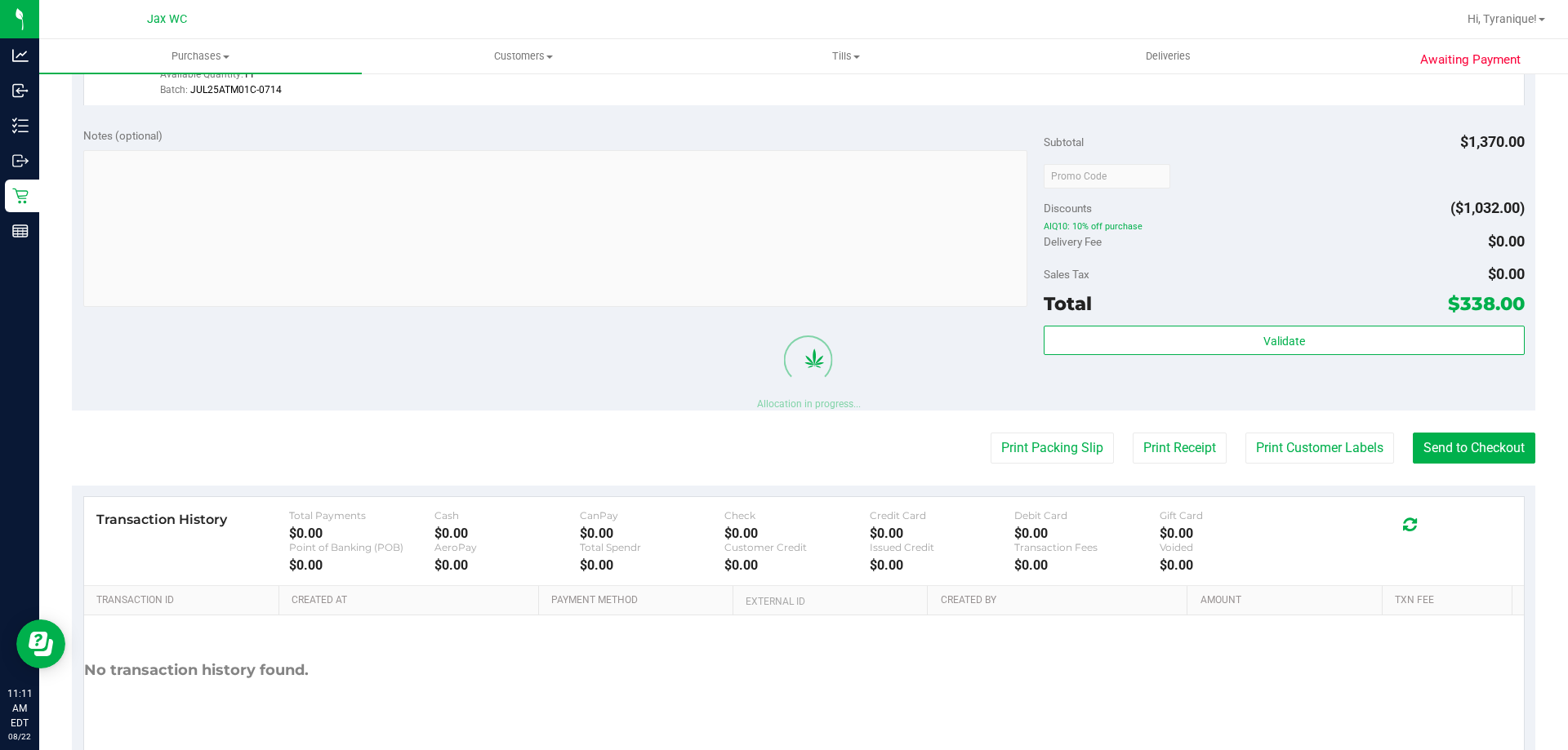
scroll to position [1426, 0]
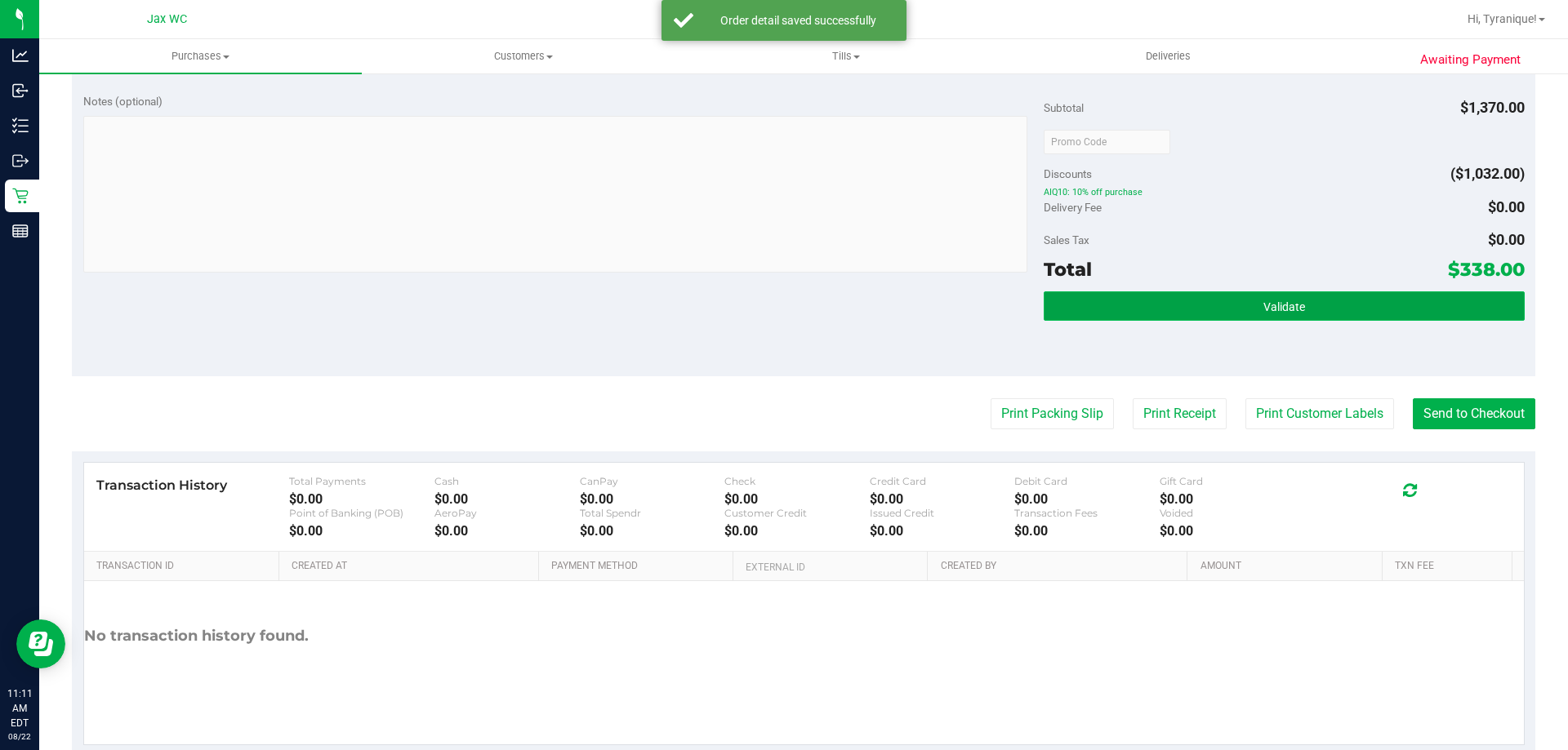
click at [1336, 301] on button "Validate" at bounding box center [1284, 306] width 481 height 29
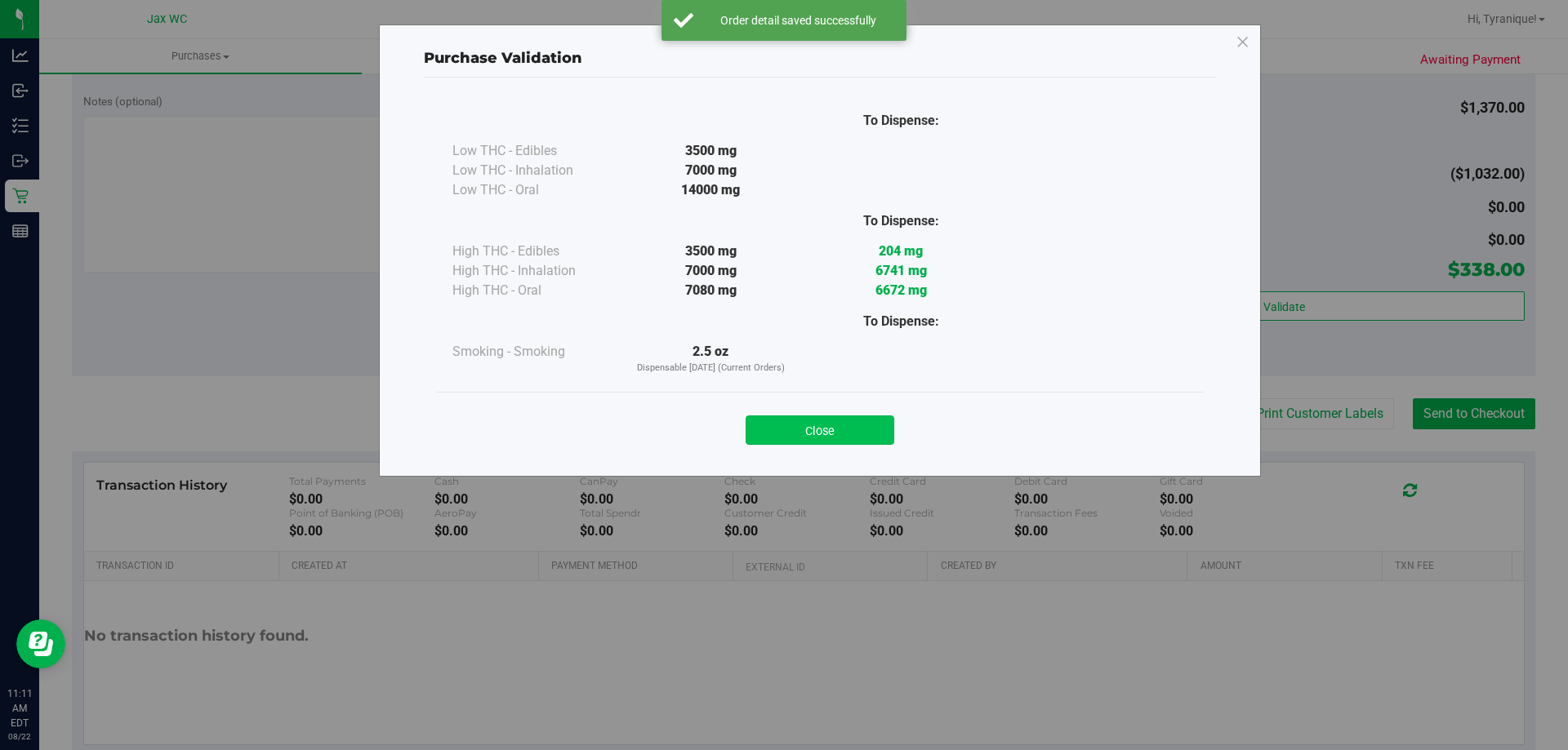
click at [827, 441] on button "Close" at bounding box center [820, 430] width 148 height 29
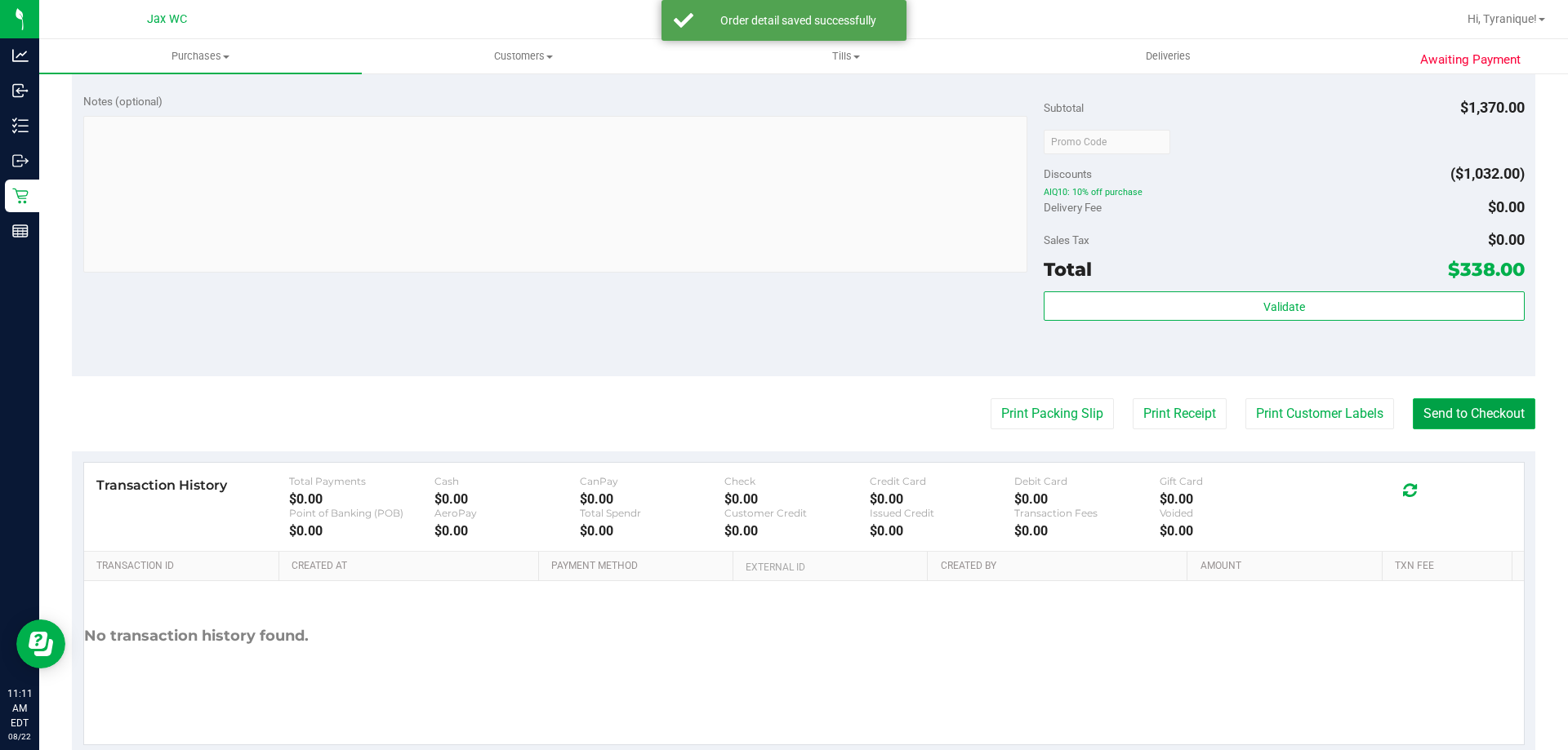
click at [1470, 408] on button "Send to Checkout" at bounding box center [1473, 414] width 122 height 31
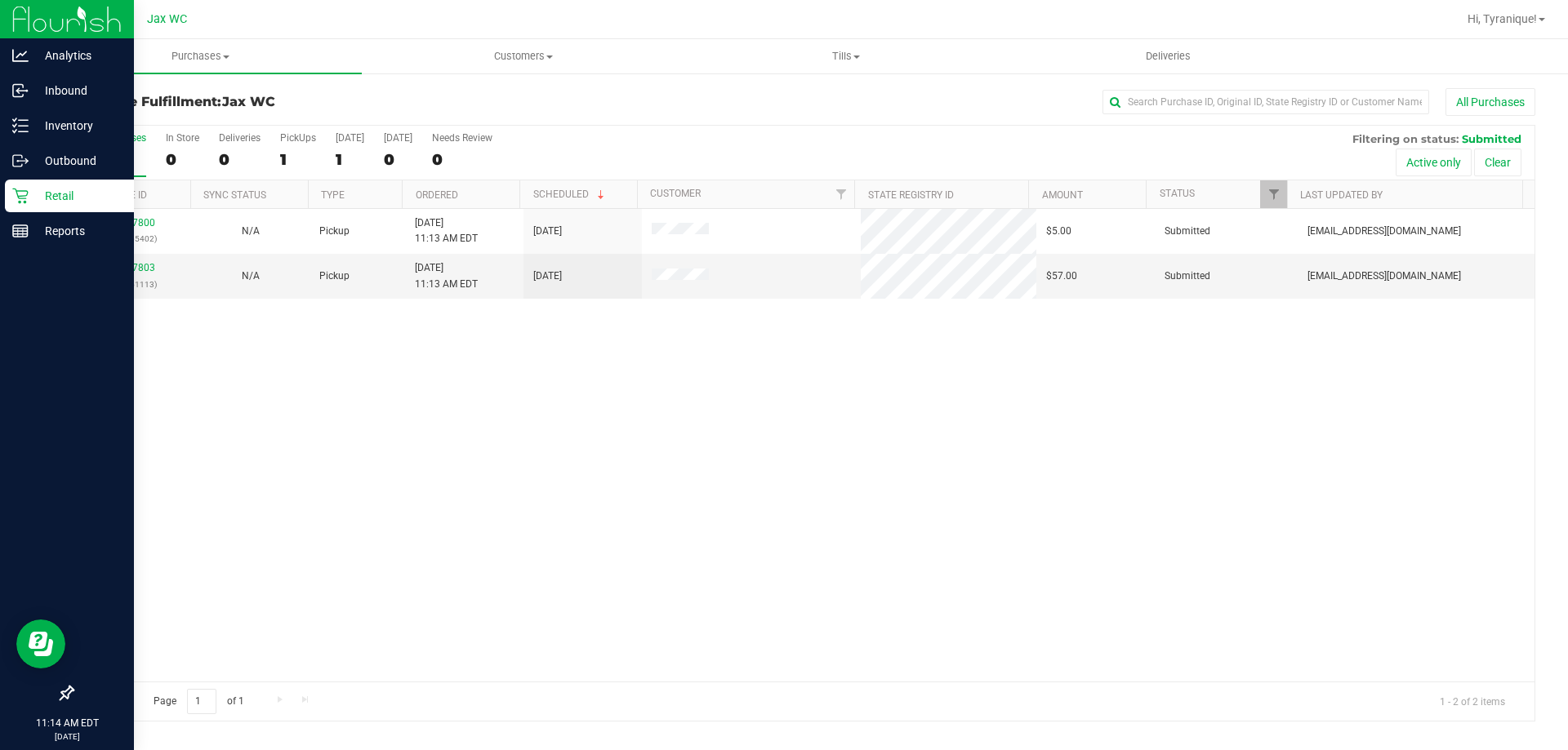
click at [42, 190] on p "Retail" at bounding box center [77, 196] width 98 height 20
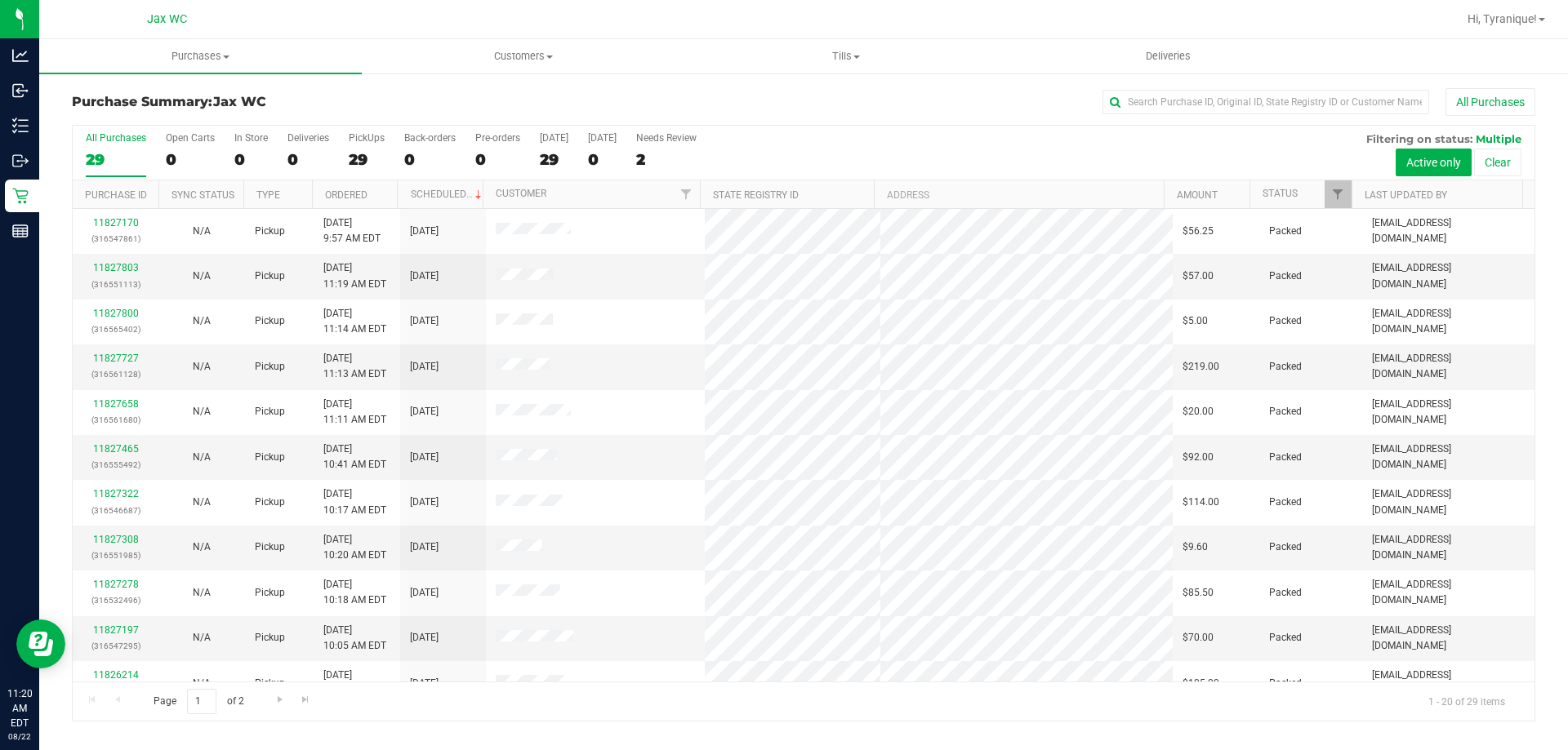
click at [799, 739] on div "Purchases Summary of purchases Fulfillment All purchases Customers All customer…" at bounding box center [803, 395] width 1529 height 711
click at [944, 707] on div "Page 1 of 2 1 - 20 of 29 items" at bounding box center [803, 701] width 1462 height 39
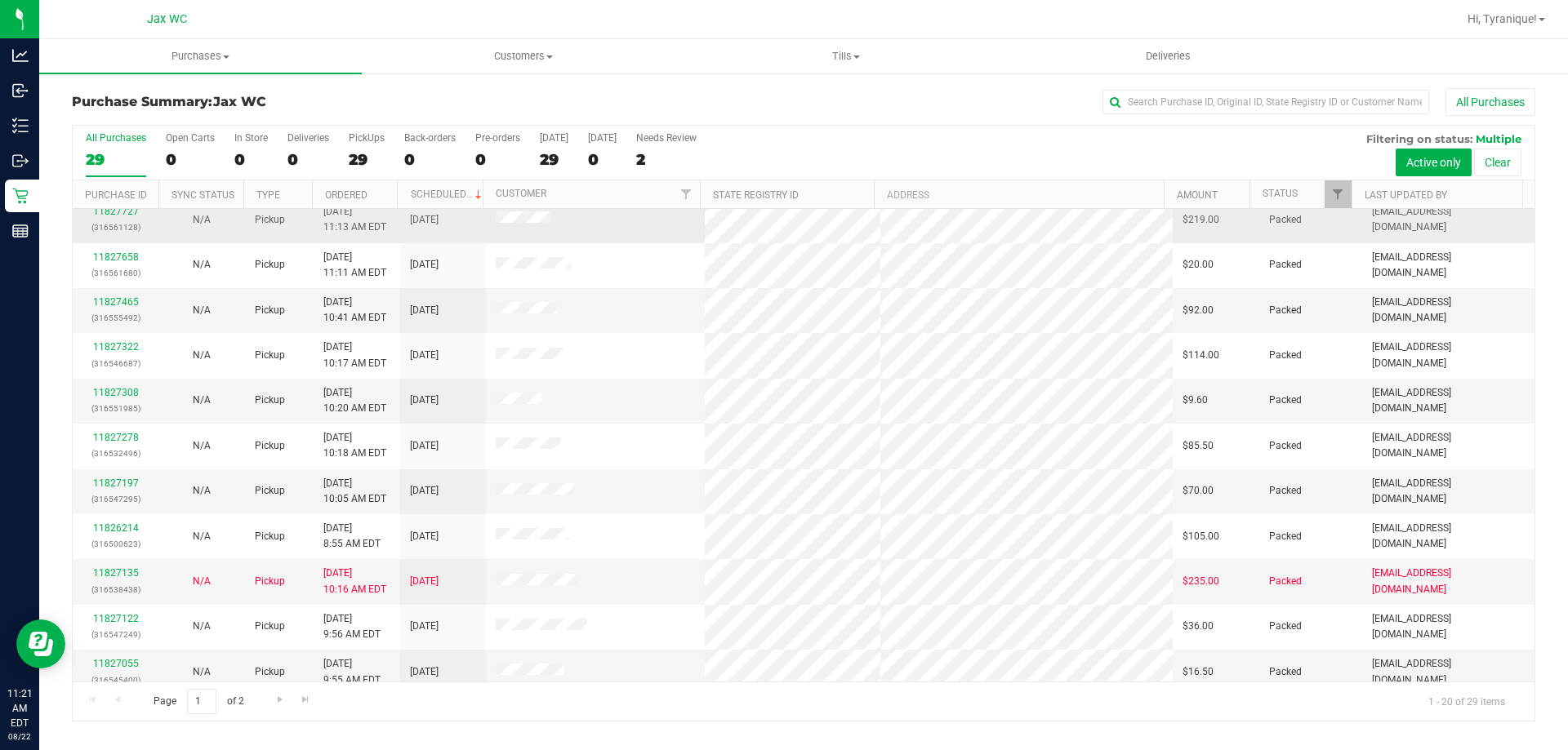
scroll to position [431, 0]
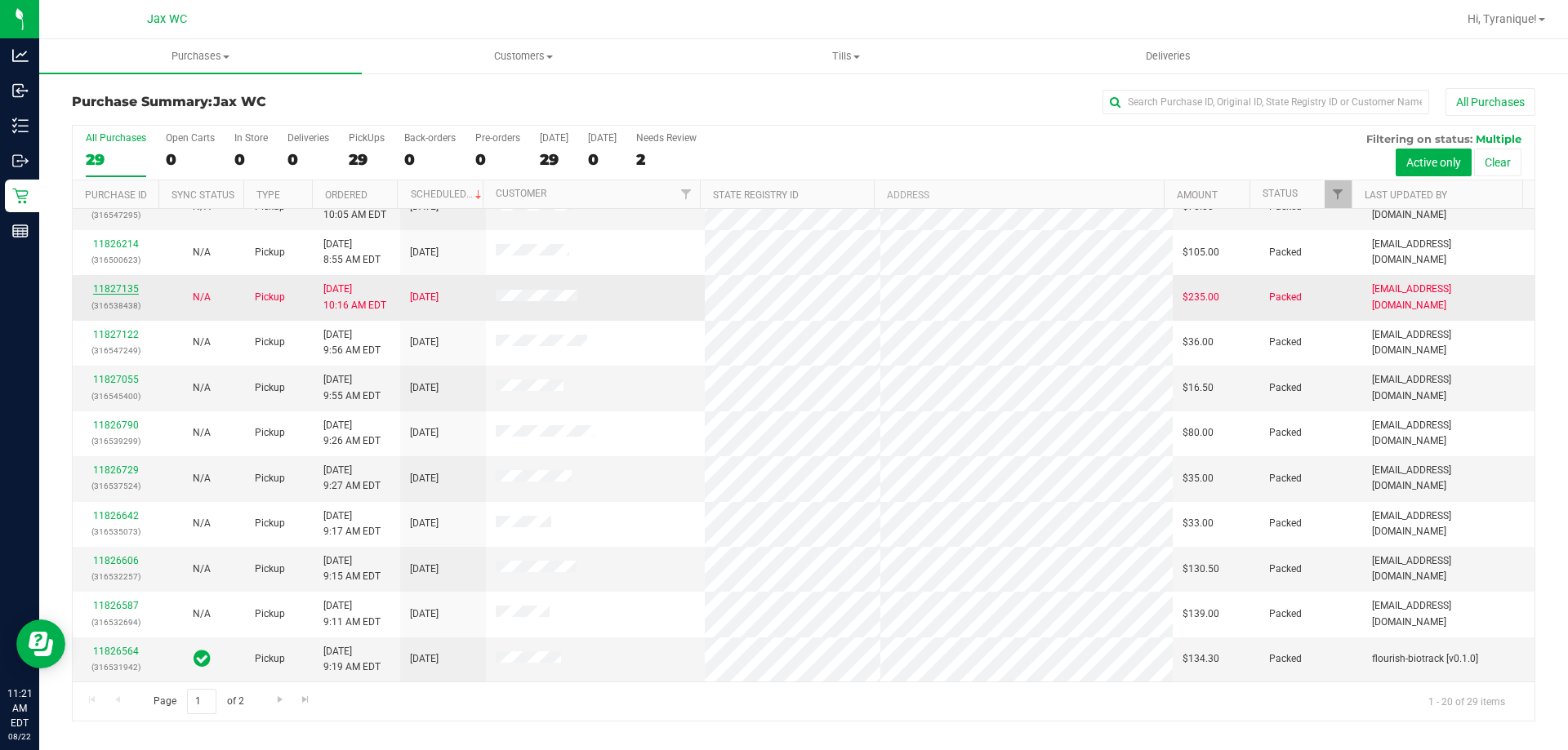
click at [129, 287] on link "11827135" at bounding box center [115, 289] width 46 height 12
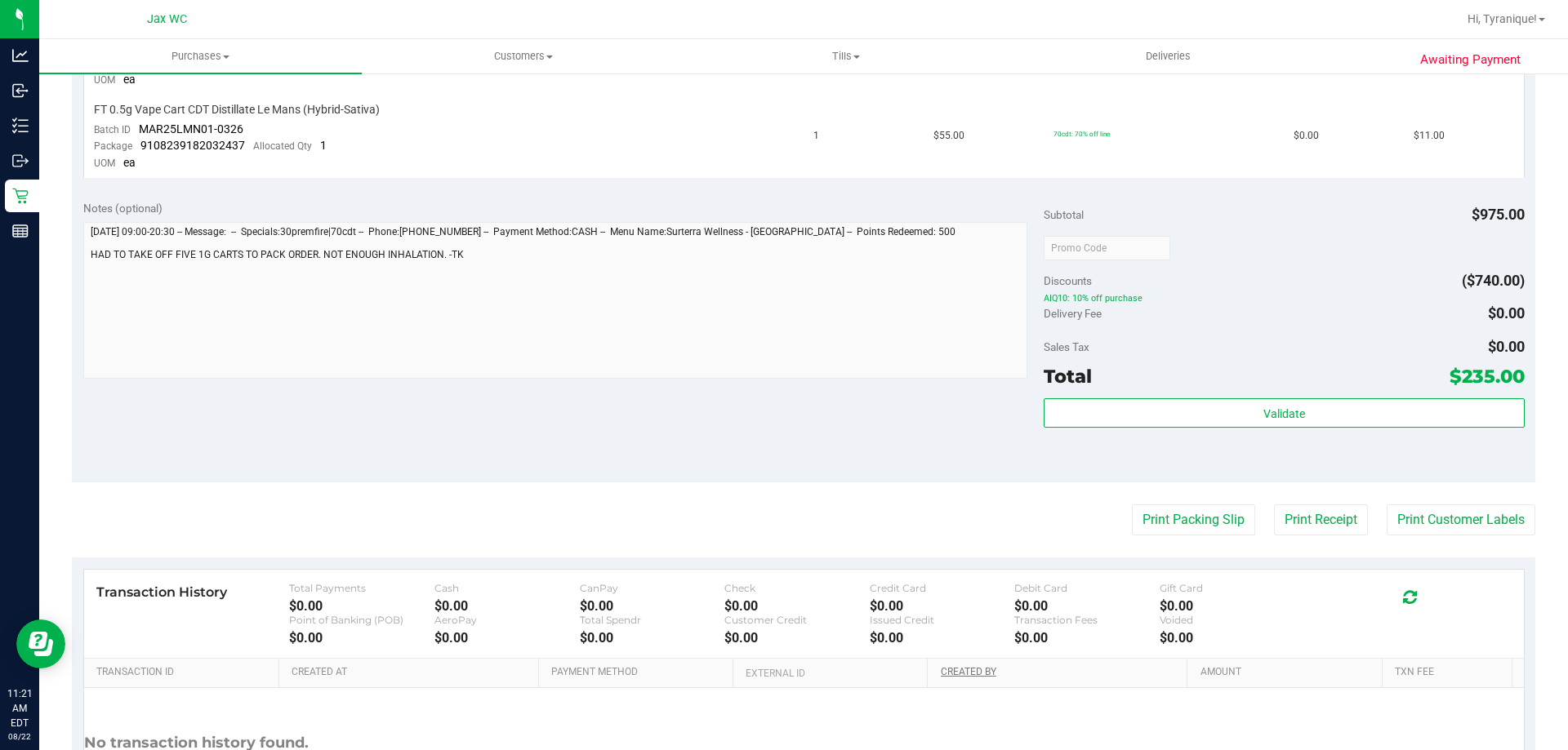
scroll to position [1654, 0]
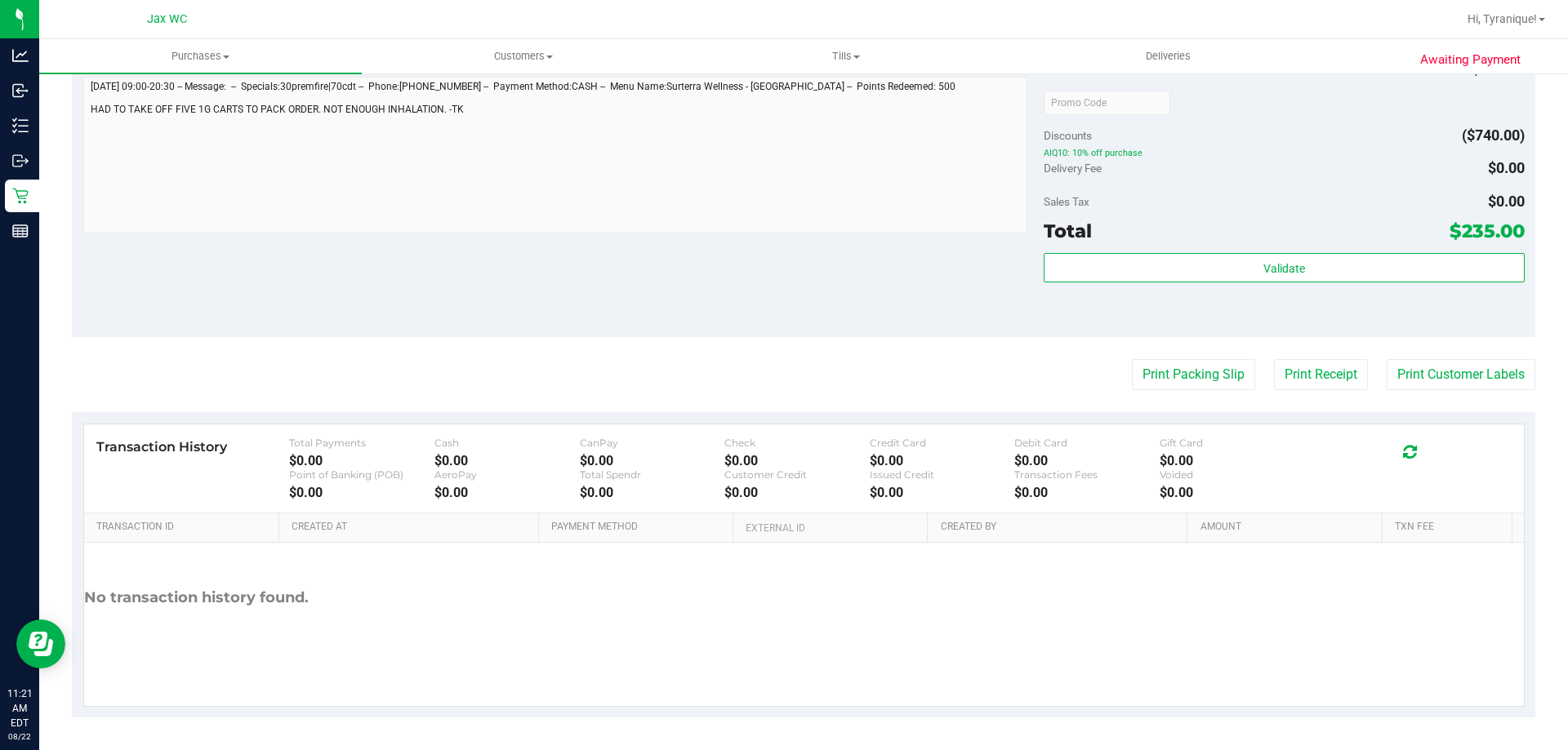
click at [1181, 287] on div "Validate" at bounding box center [1284, 289] width 481 height 73
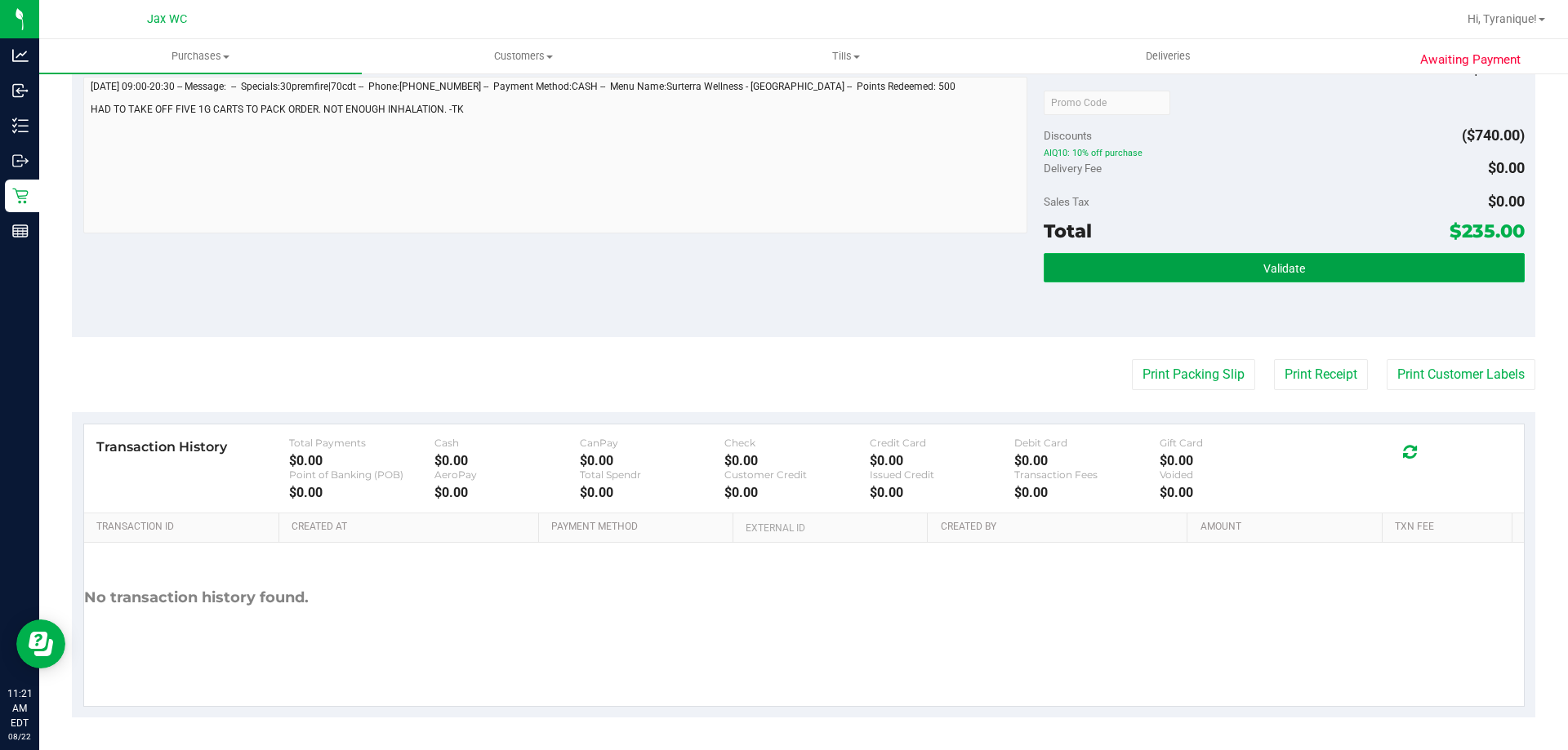
click at [1181, 281] on button "Validate" at bounding box center [1284, 268] width 481 height 29
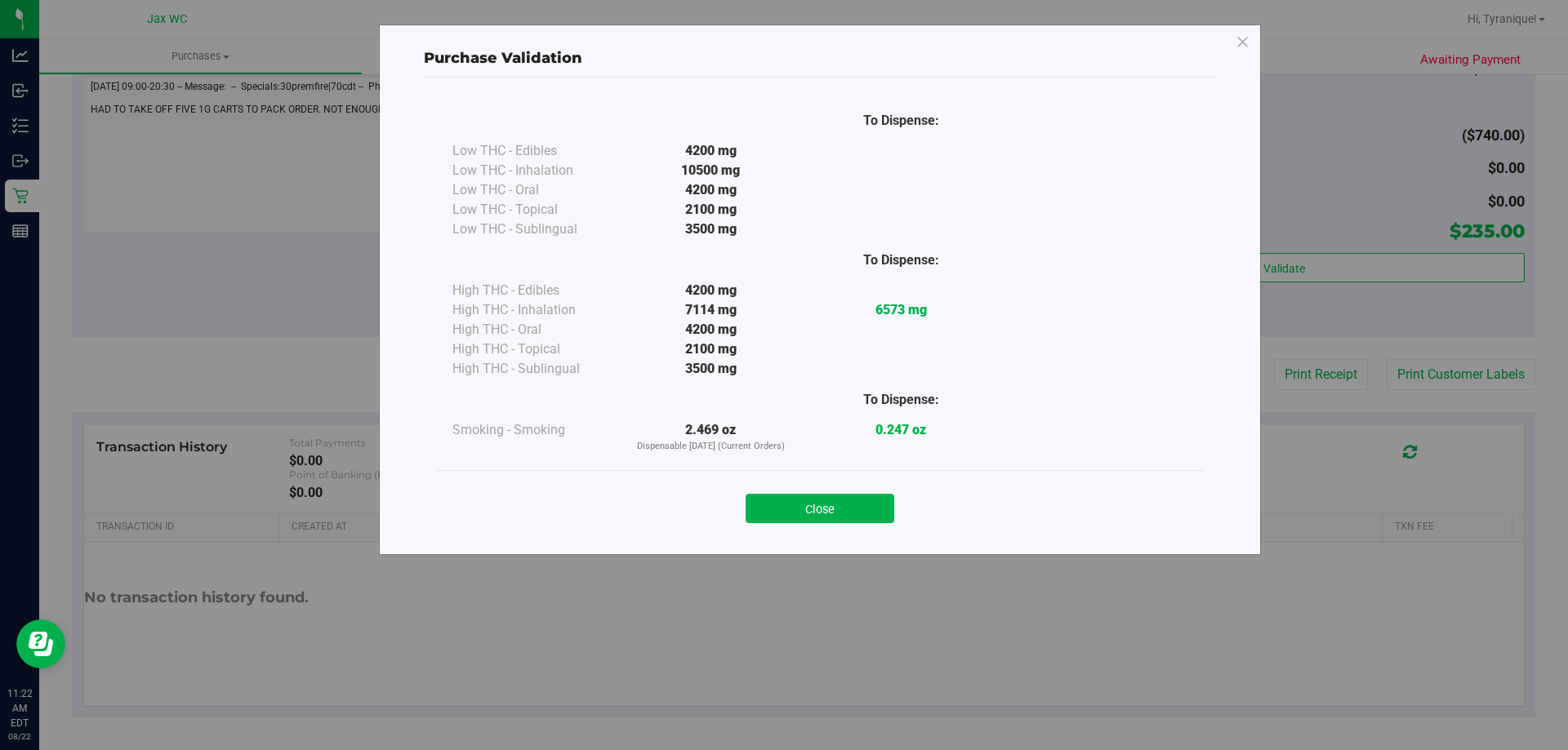
drag, startPoint x: 870, startPoint y: 230, endPoint x: 595, endPoint y: 66, distance: 320.2
click at [857, 222] on div at bounding box center [901, 229] width 191 height 20
click at [821, 512] on button "Close" at bounding box center [820, 509] width 148 height 29
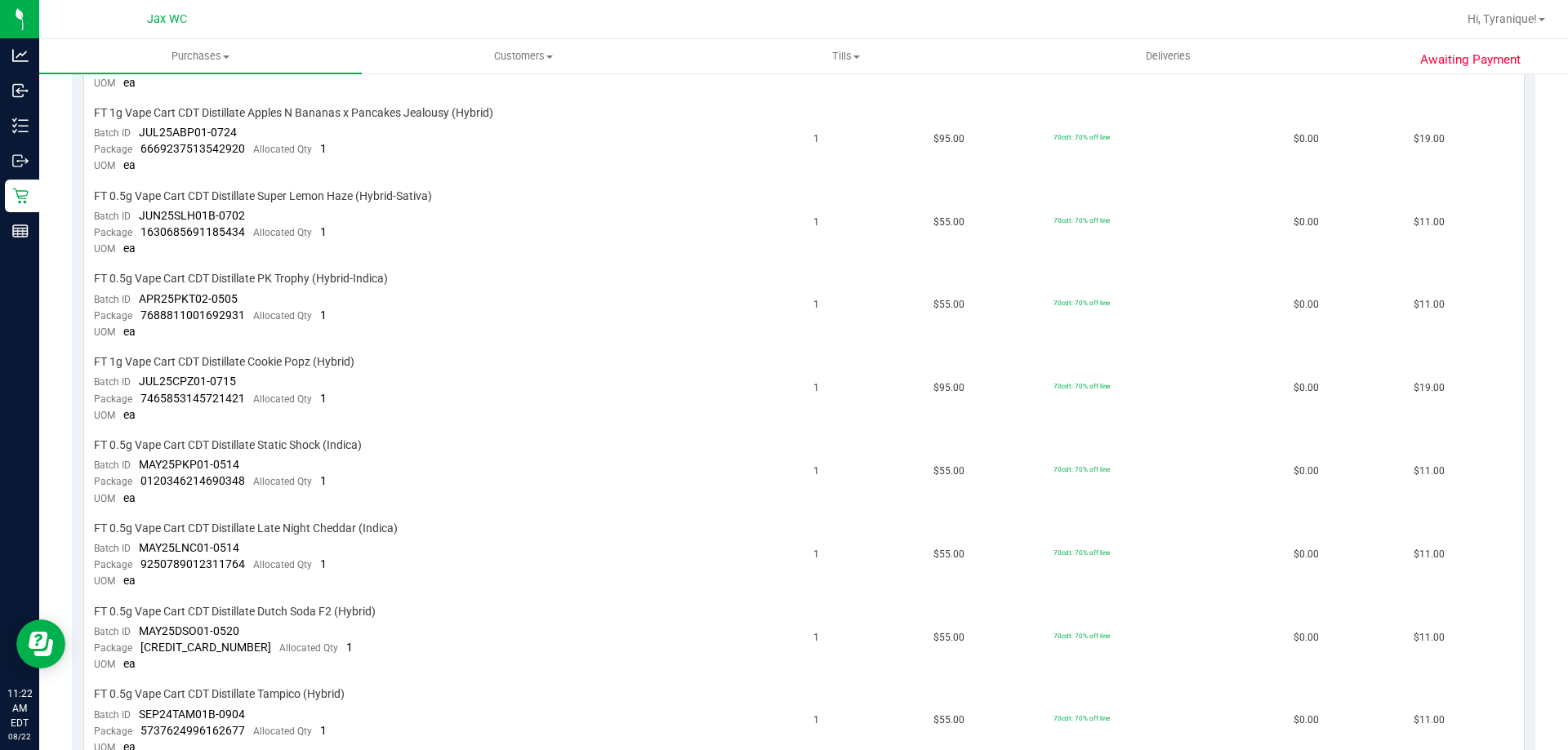
scroll to position [0, 0]
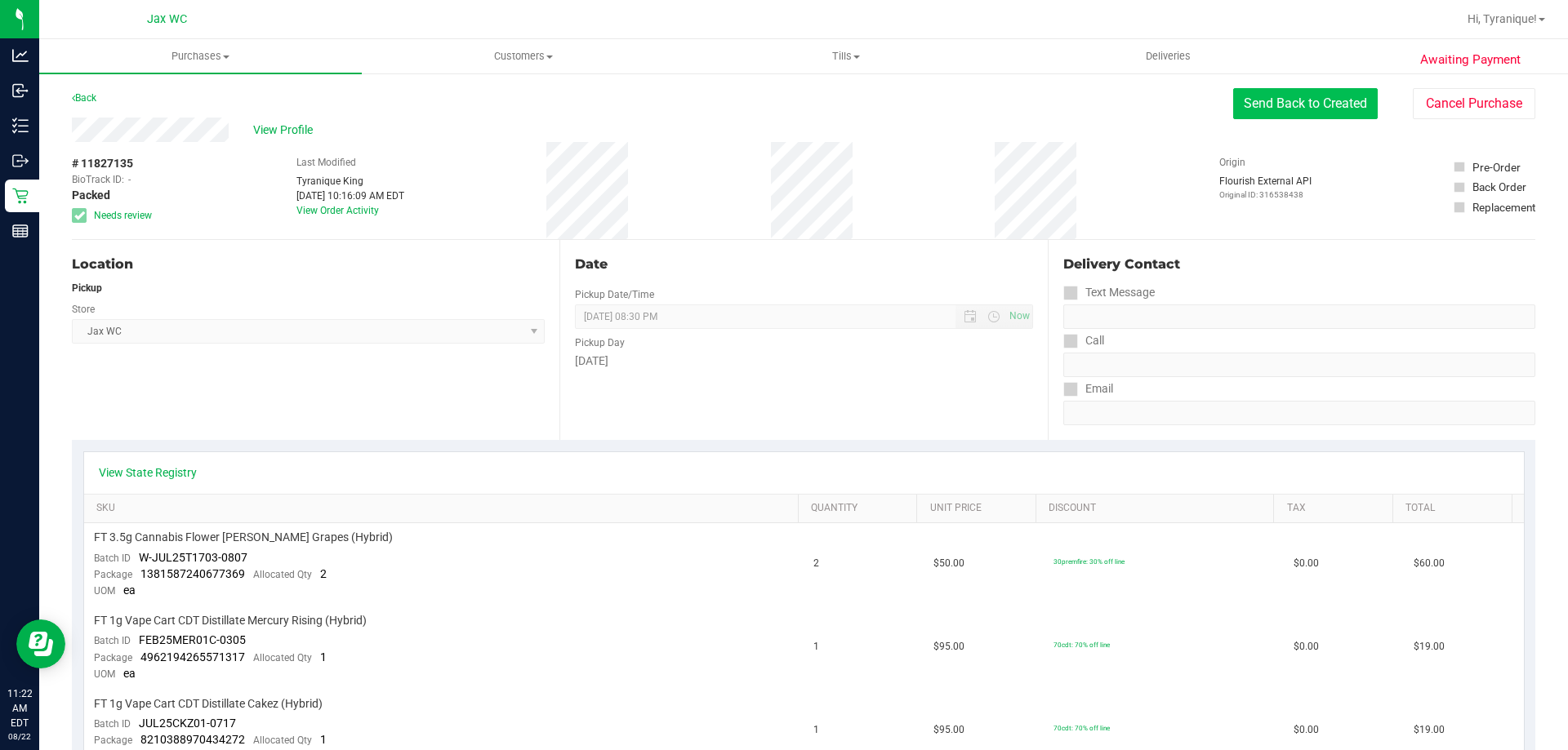
click at [1314, 102] on button "Send Back to Created" at bounding box center [1305, 104] width 145 height 31
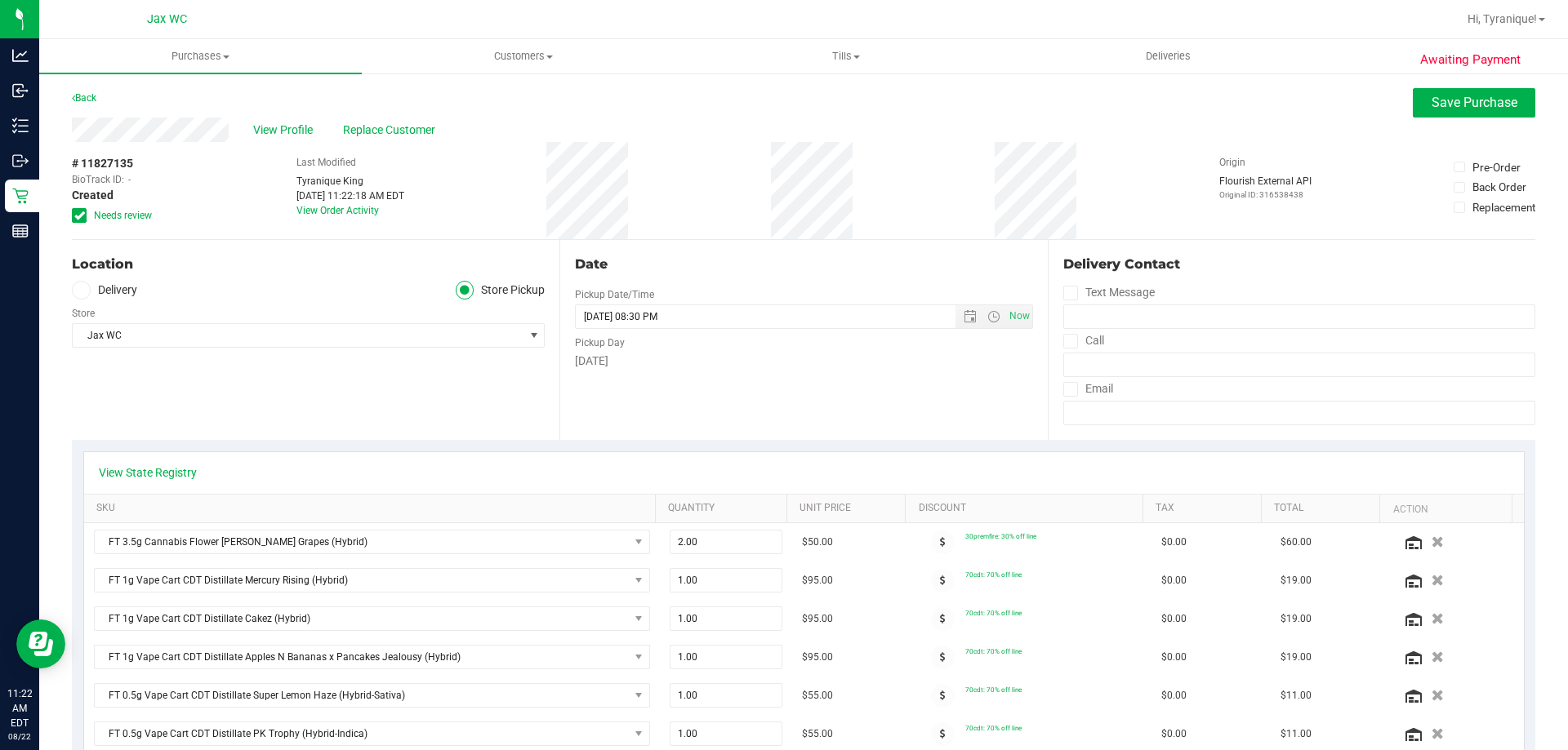
scroll to position [163, 0]
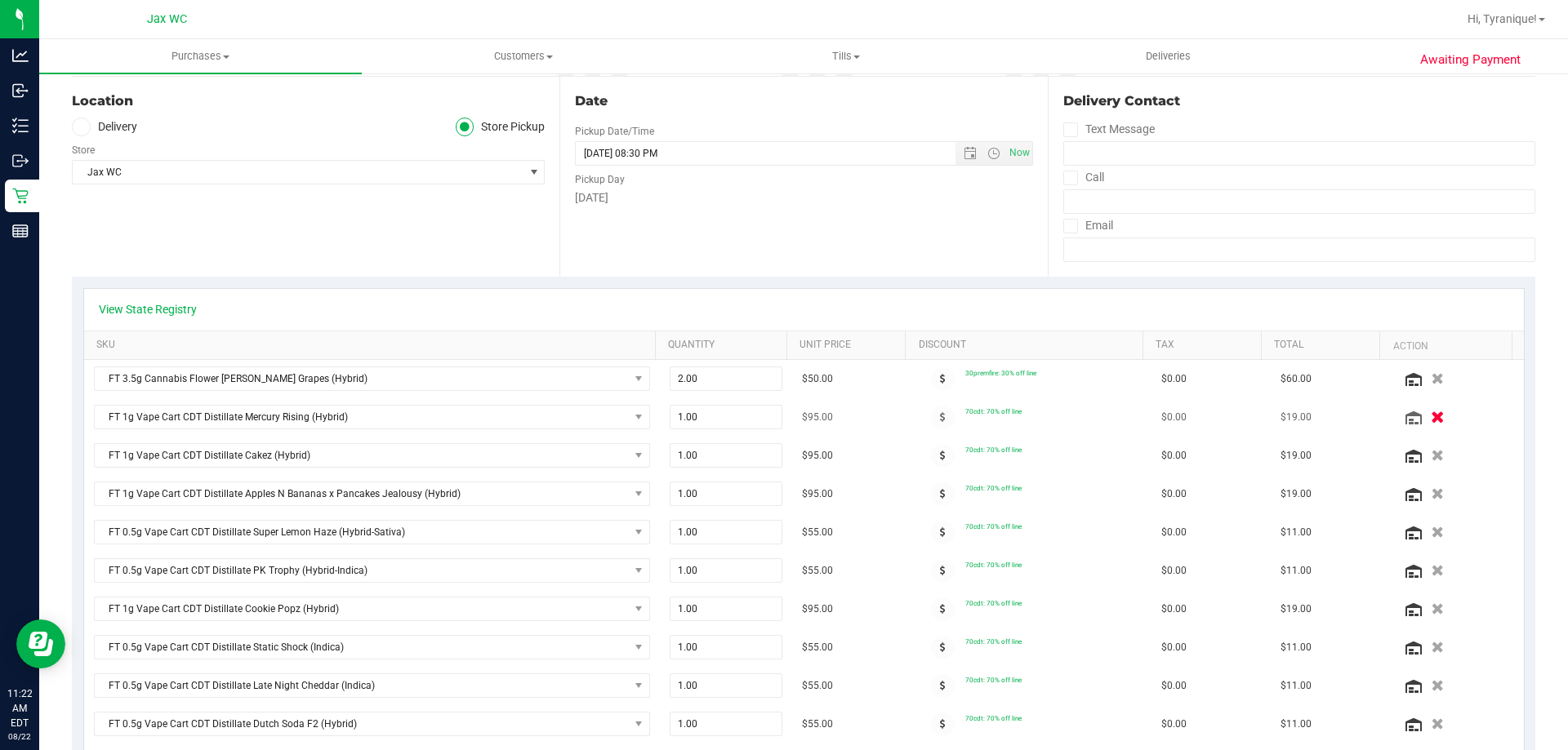
click at [1431, 415] on icon "button" at bounding box center [1438, 417] width 14 height 13
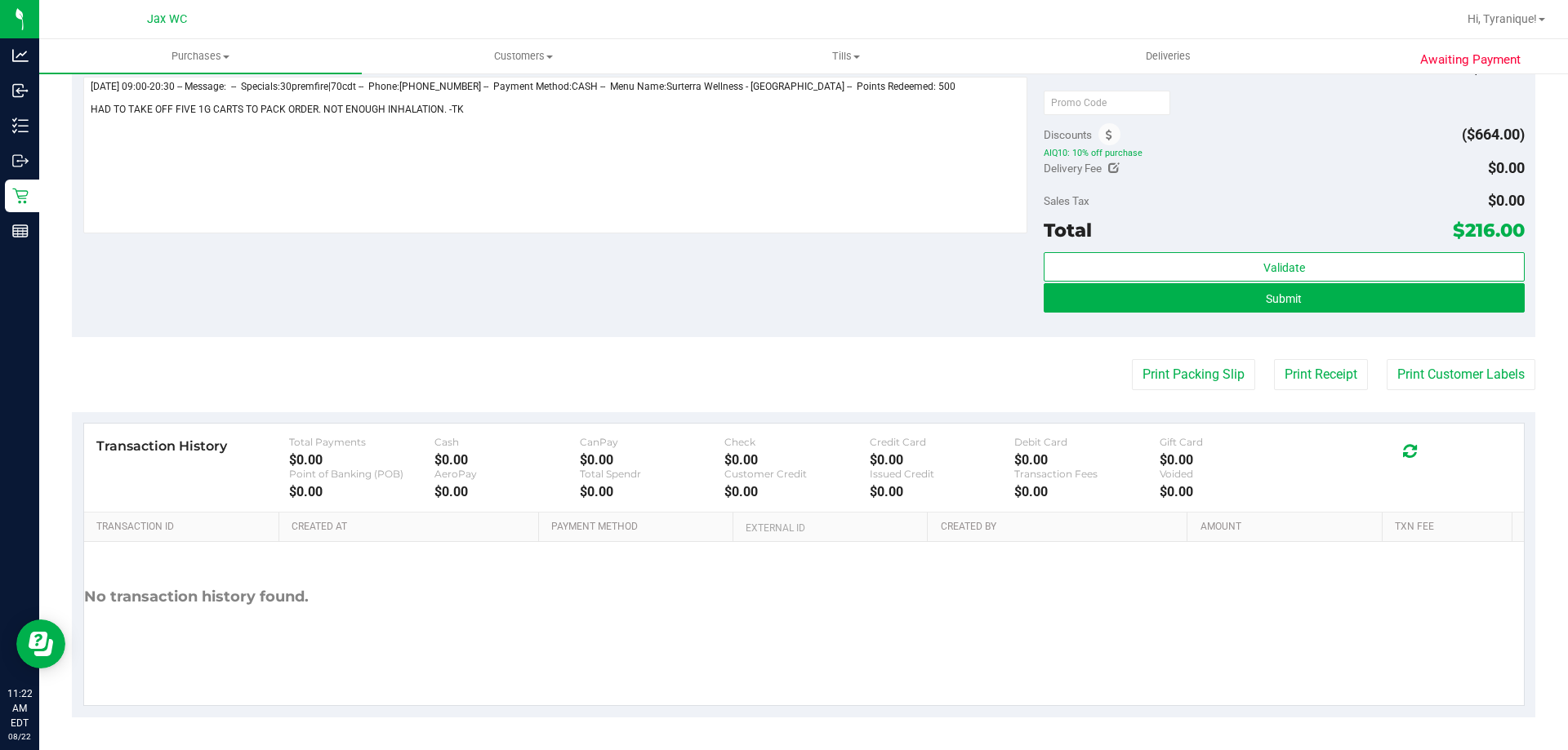
scroll to position [704, 0]
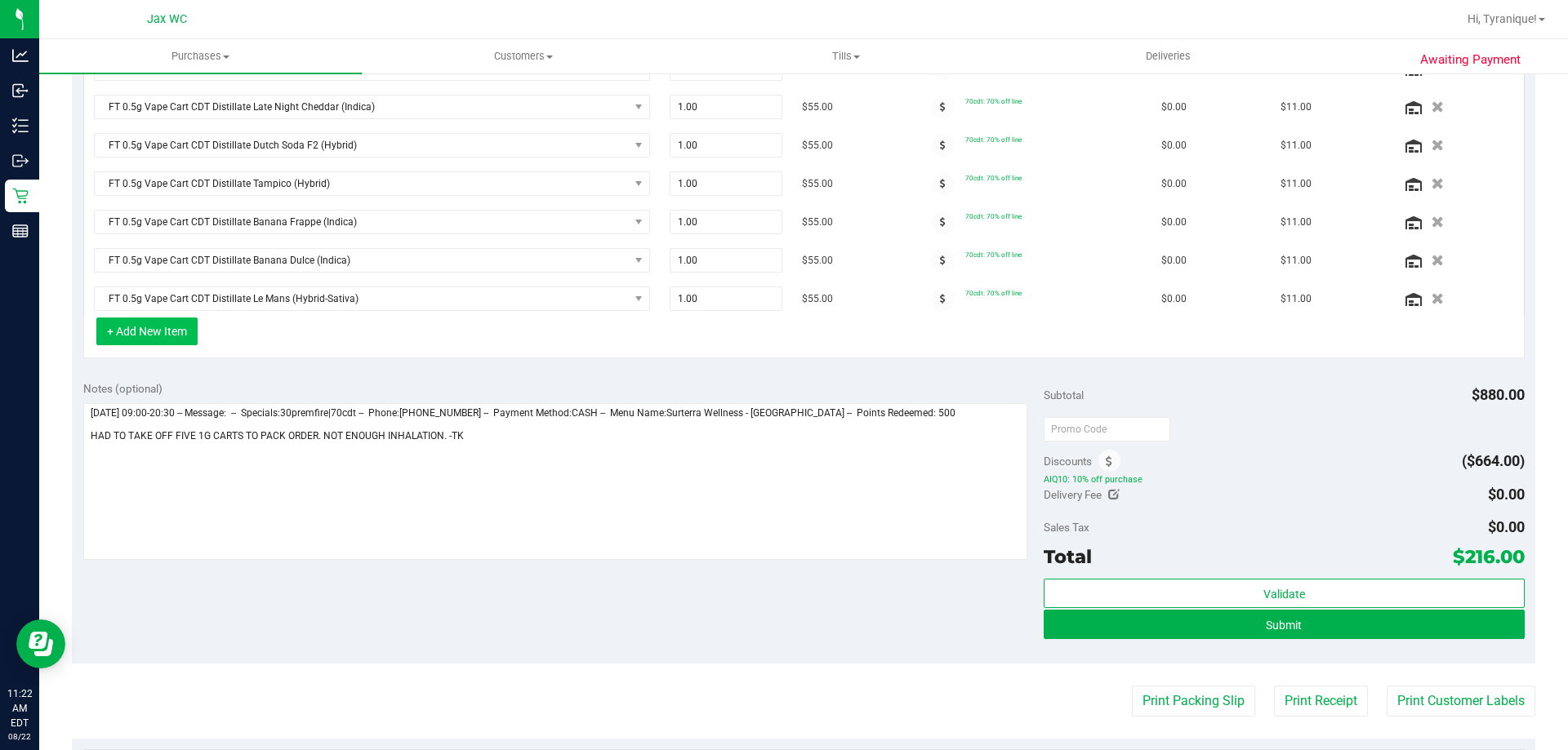
click at [186, 341] on button "+ Add New Item" at bounding box center [148, 331] width 102 height 27
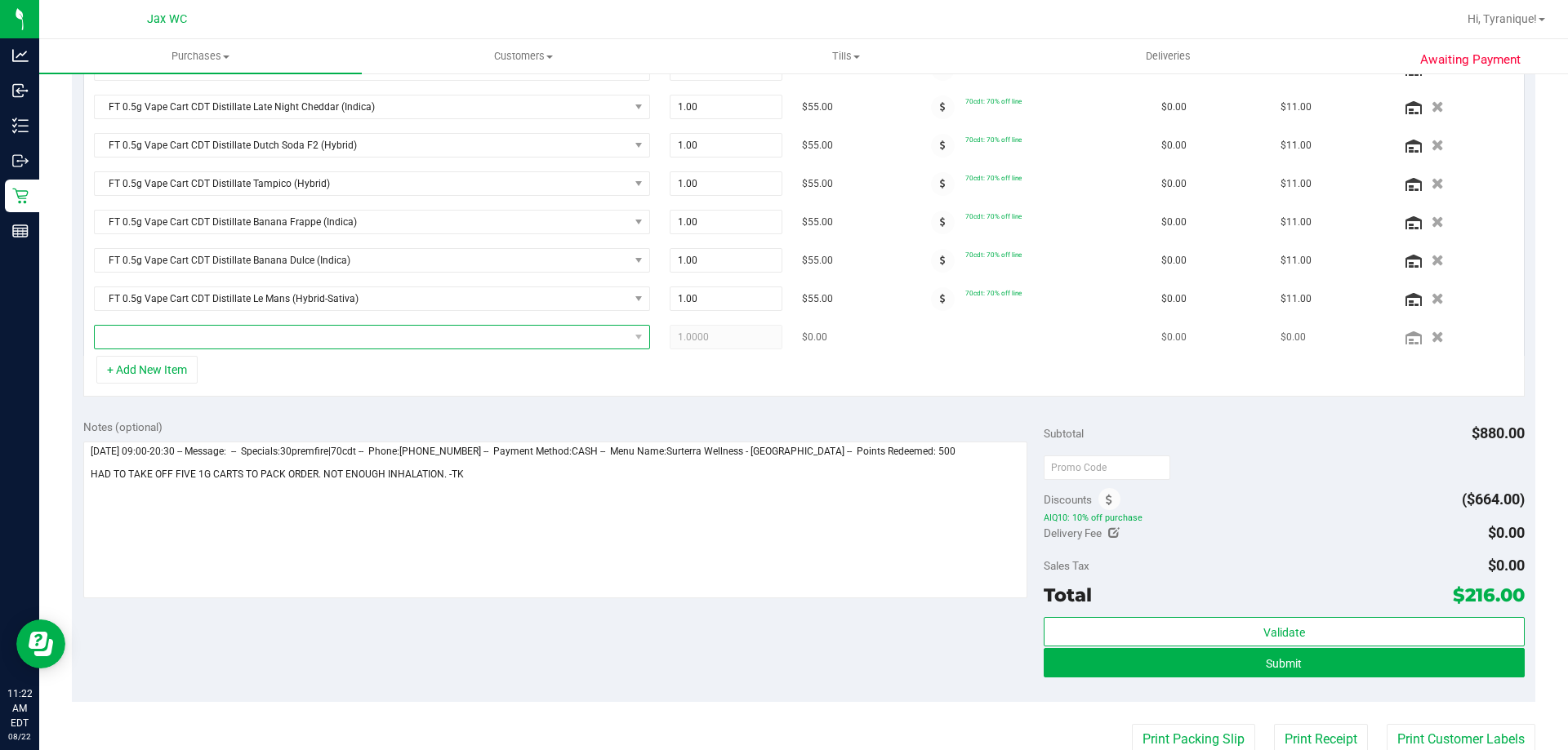
click at [189, 341] on span "NO DATA FOUND" at bounding box center [361, 337] width 534 height 22
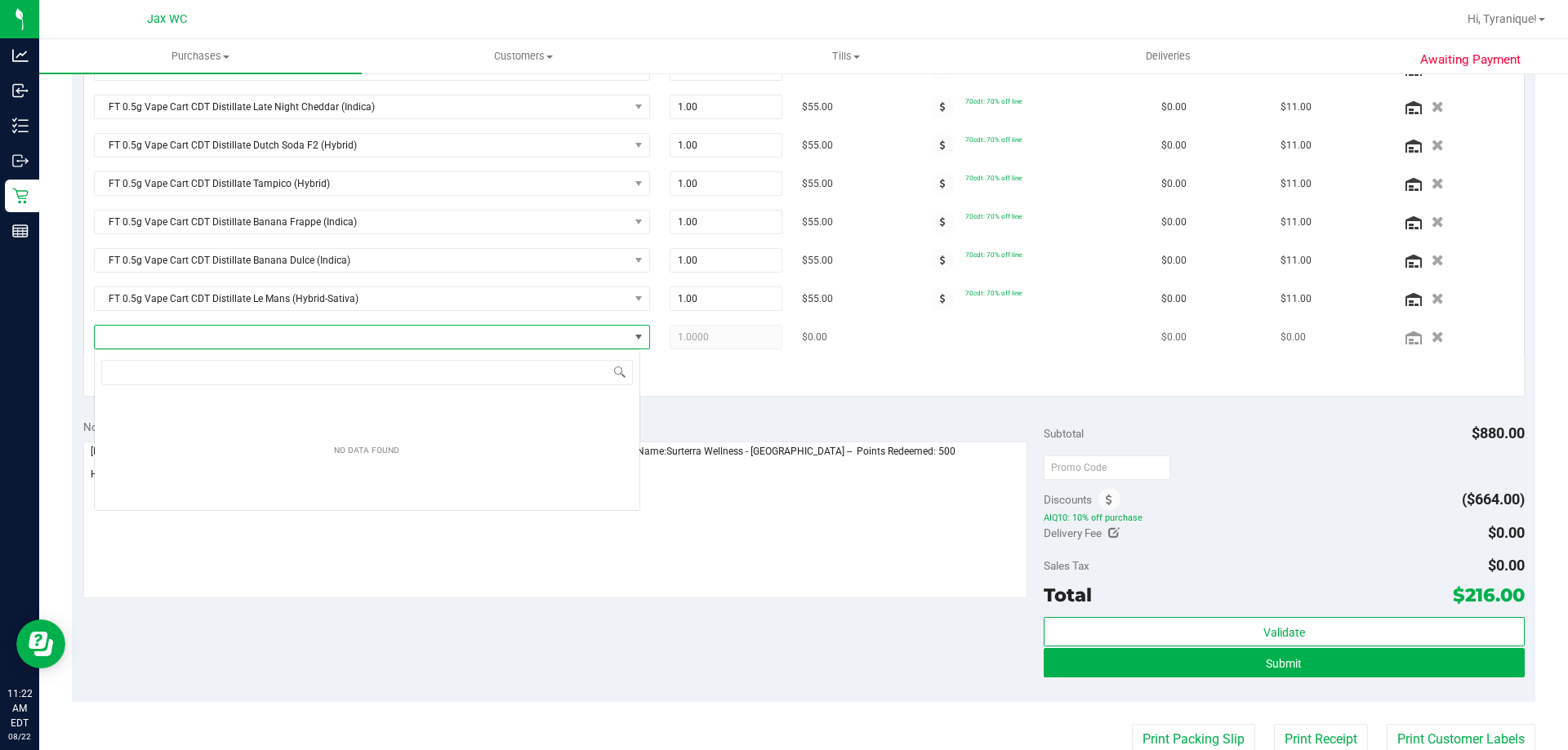
scroll to position [24, 546]
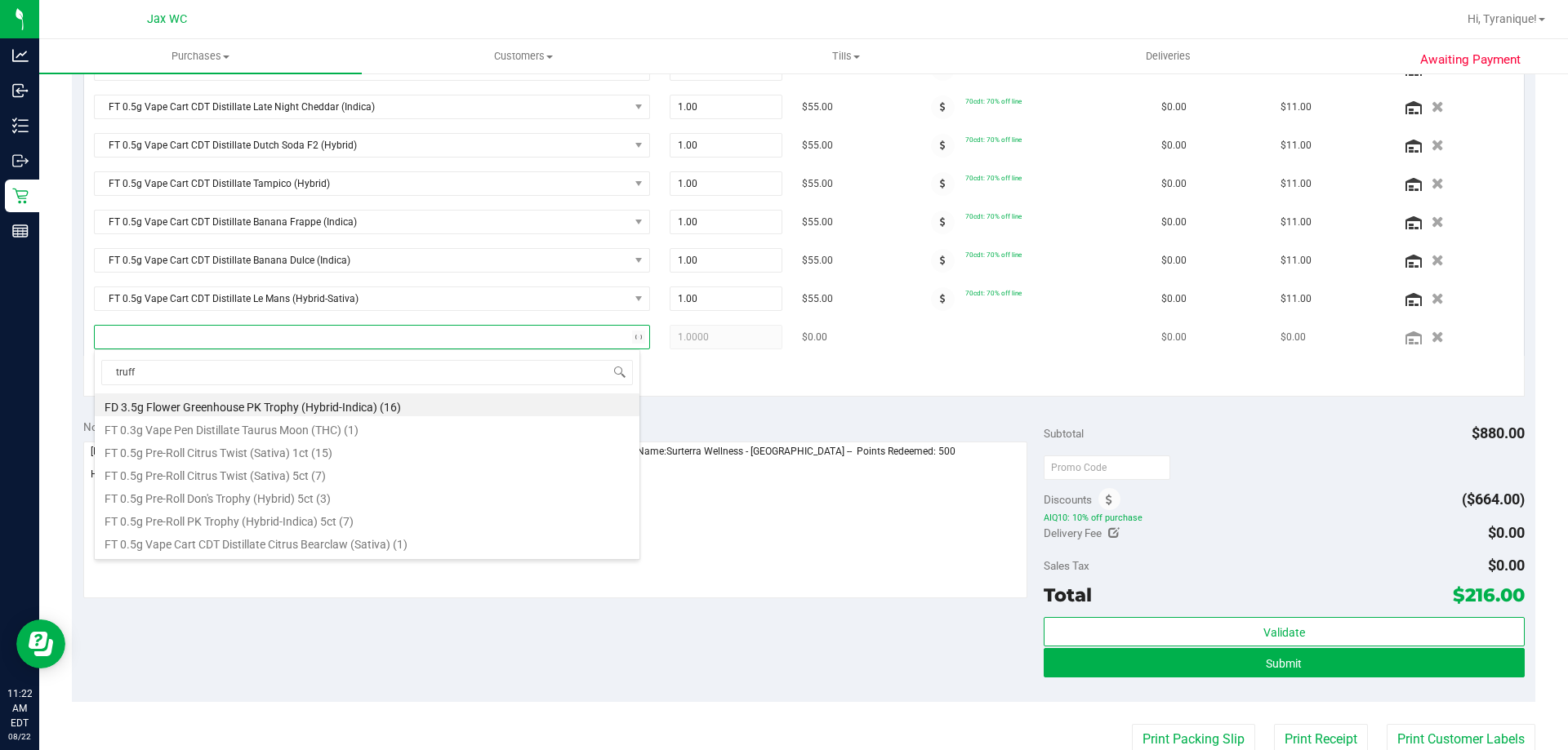
type input "truffl"
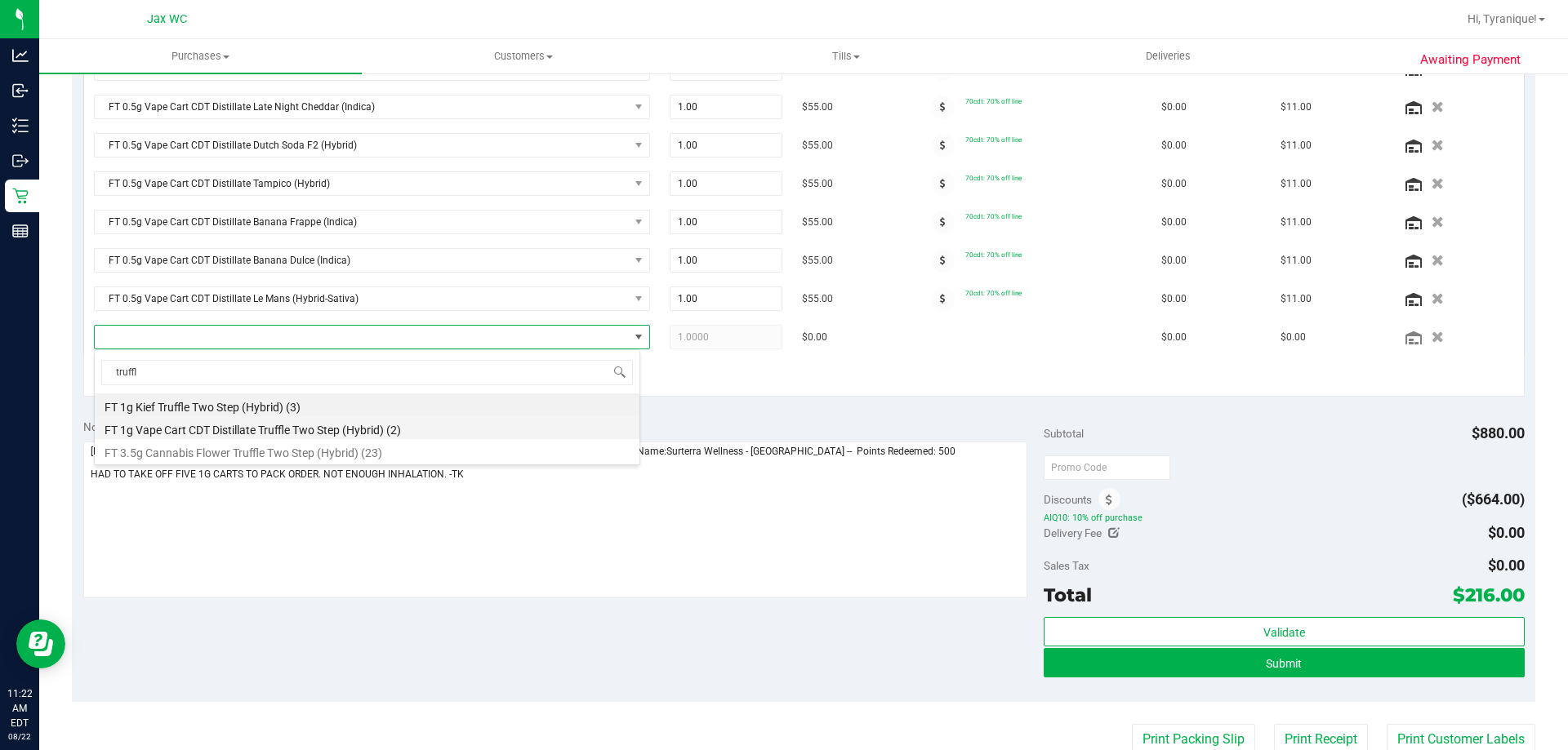
drag, startPoint x: 284, startPoint y: 406, endPoint x: 299, endPoint y: 436, distance: 33.5
click at [299, 394] on ul "FT 1g Kief Truffle Two Step (Hybrid) (3) FT 1g Vape Cart CDT Distillate Truffle…" at bounding box center [367, 394] width 545 height 0
click at [299, 436] on li "FT 1g Vape Cart CDT Distillate Truffle Two Step (Hybrid) (2)" at bounding box center [367, 427] width 545 height 22
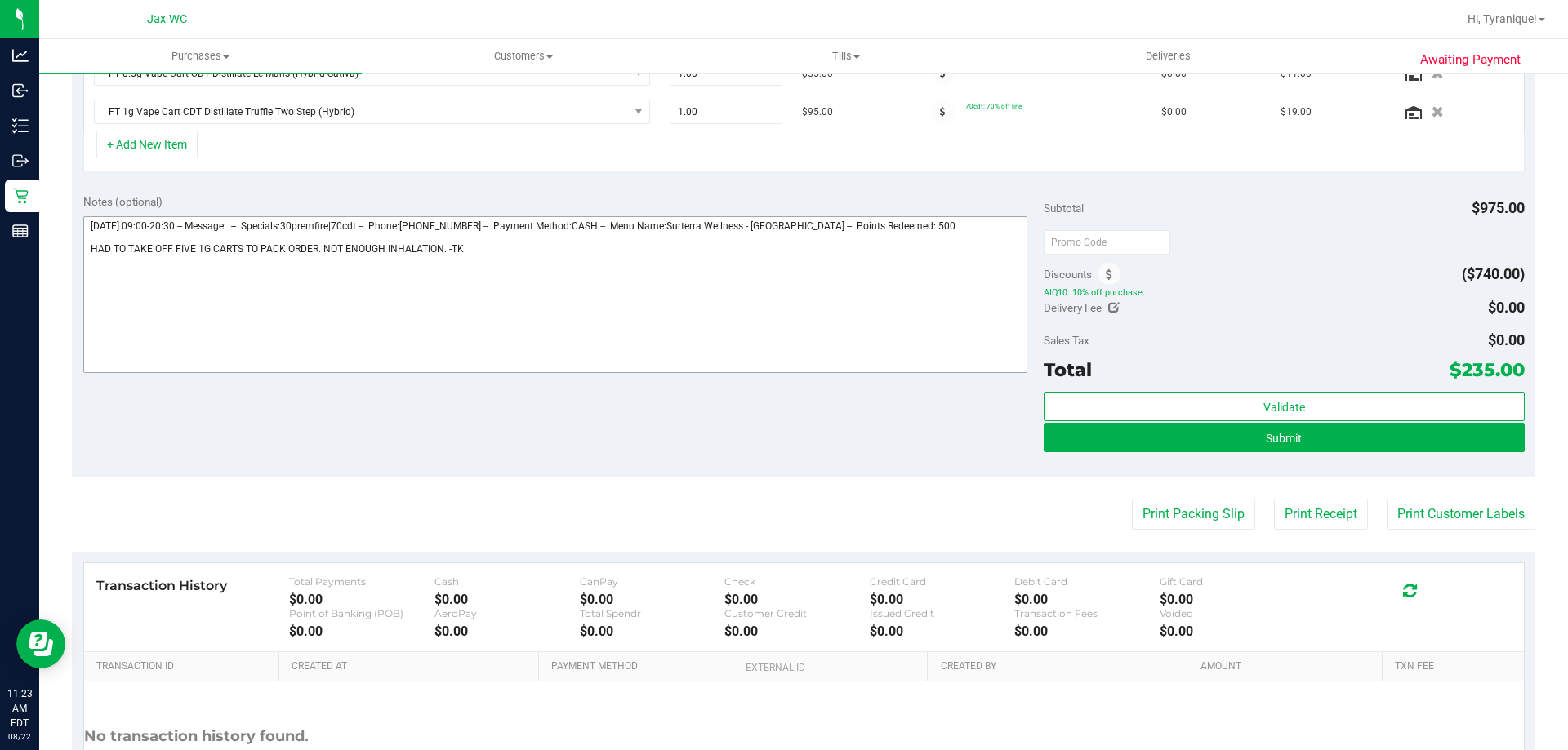
scroll to position [867, 0]
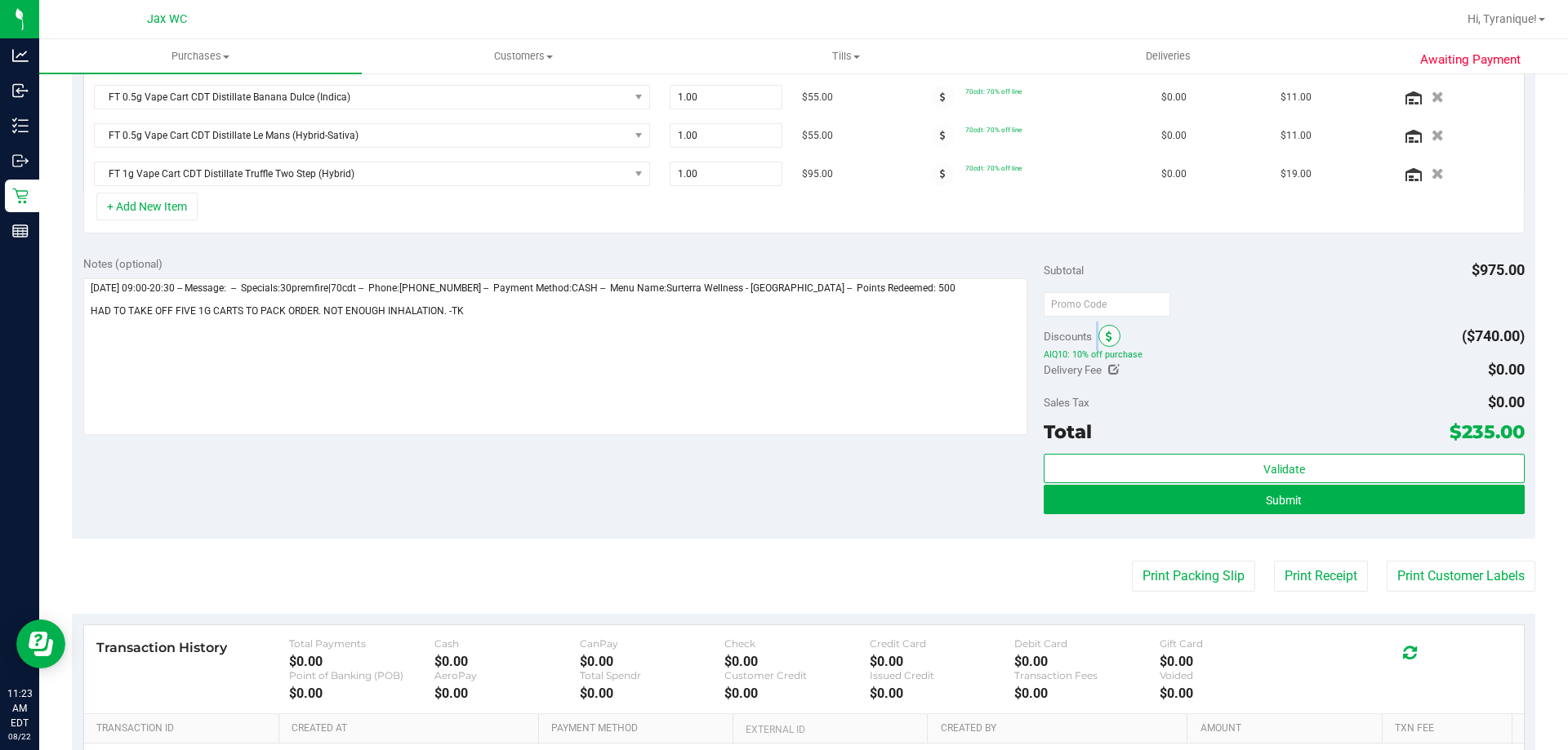
drag, startPoint x: 1089, startPoint y: 336, endPoint x: 1098, endPoint y: 341, distance: 10.3
click at [1095, 339] on div "Discounts" at bounding box center [1081, 336] width 77 height 29
click at [1106, 339] on icon at bounding box center [1109, 337] width 7 height 12
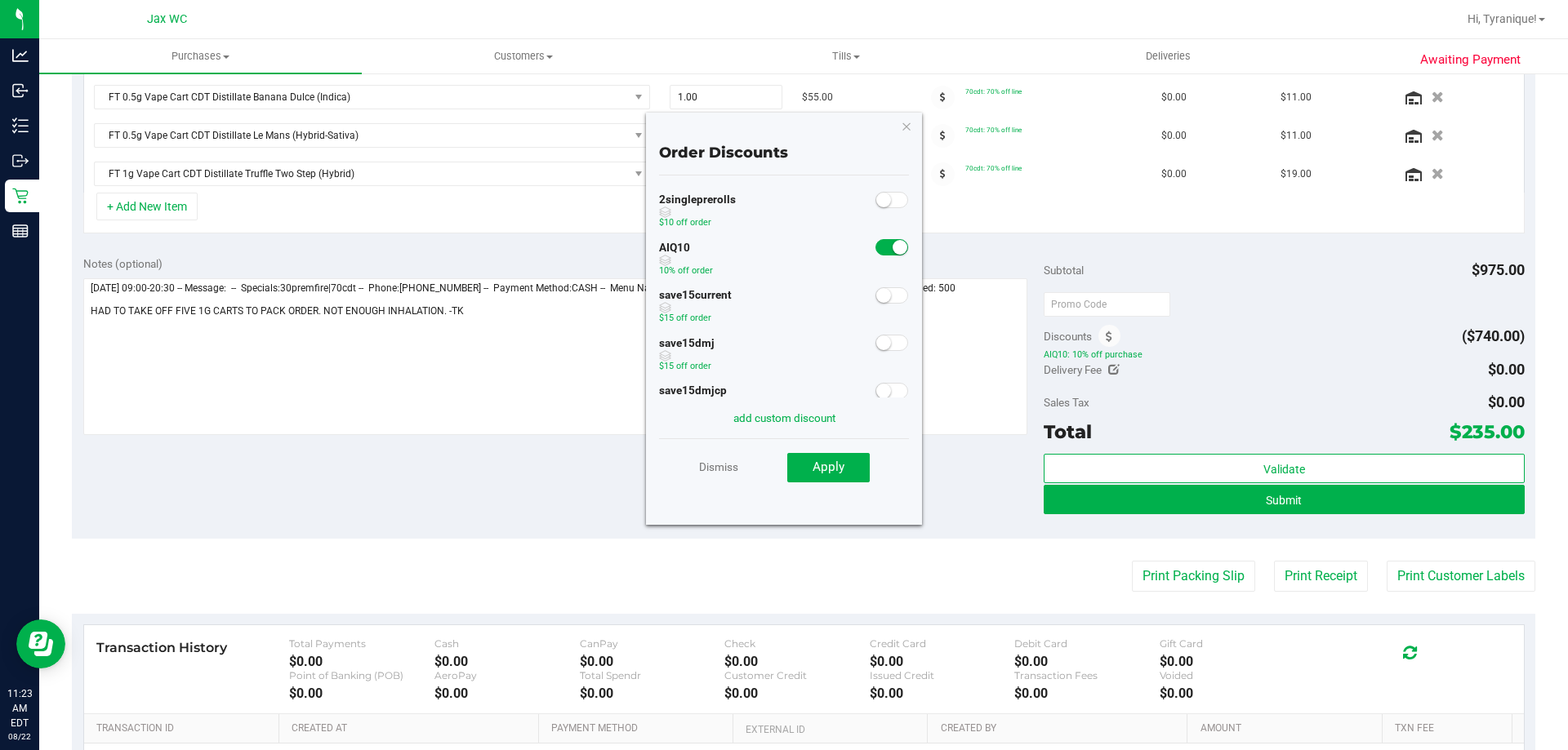
click at [875, 245] on span at bounding box center [891, 247] width 32 height 17
click at [824, 465] on span "Apply" at bounding box center [828, 467] width 32 height 15
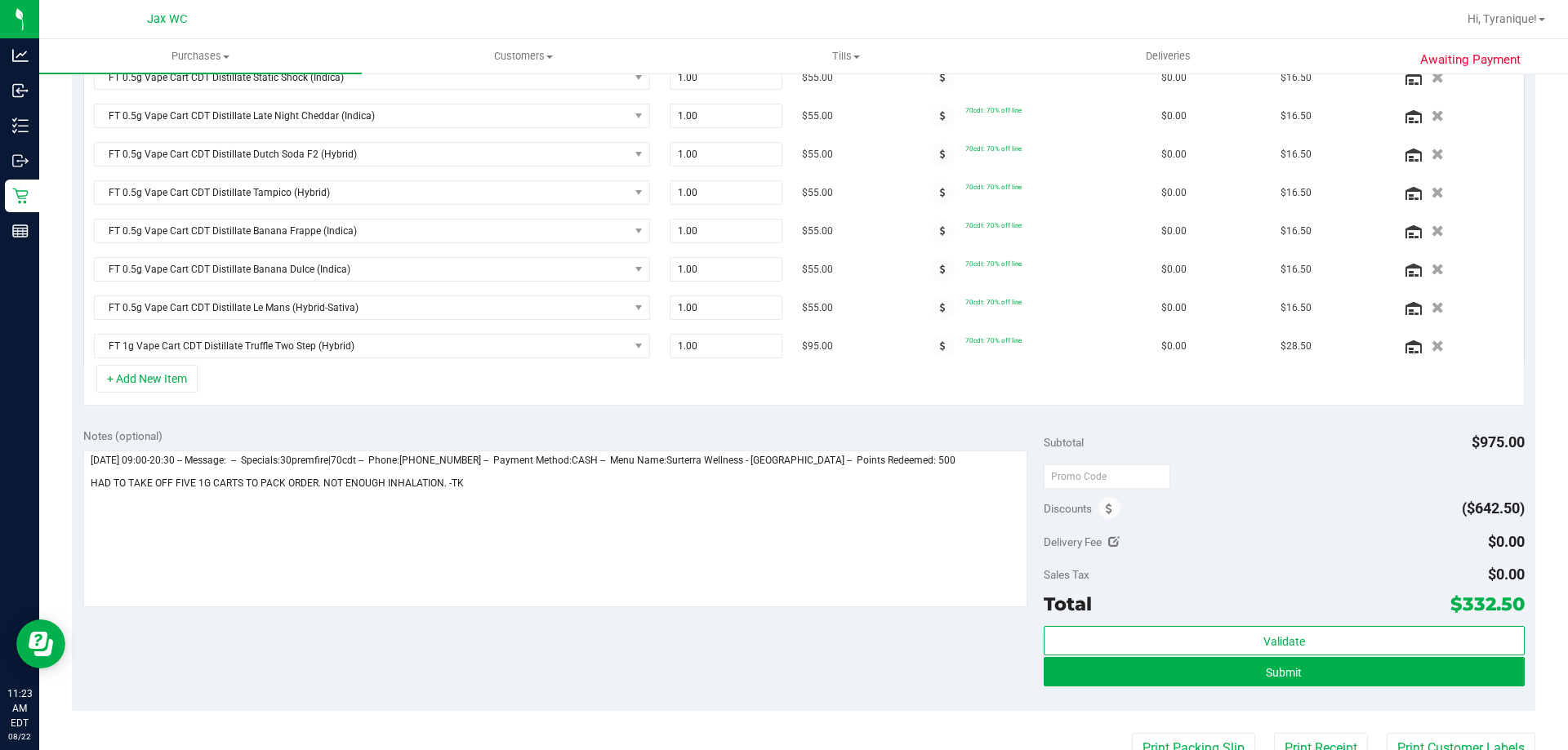
scroll to position [352, 0]
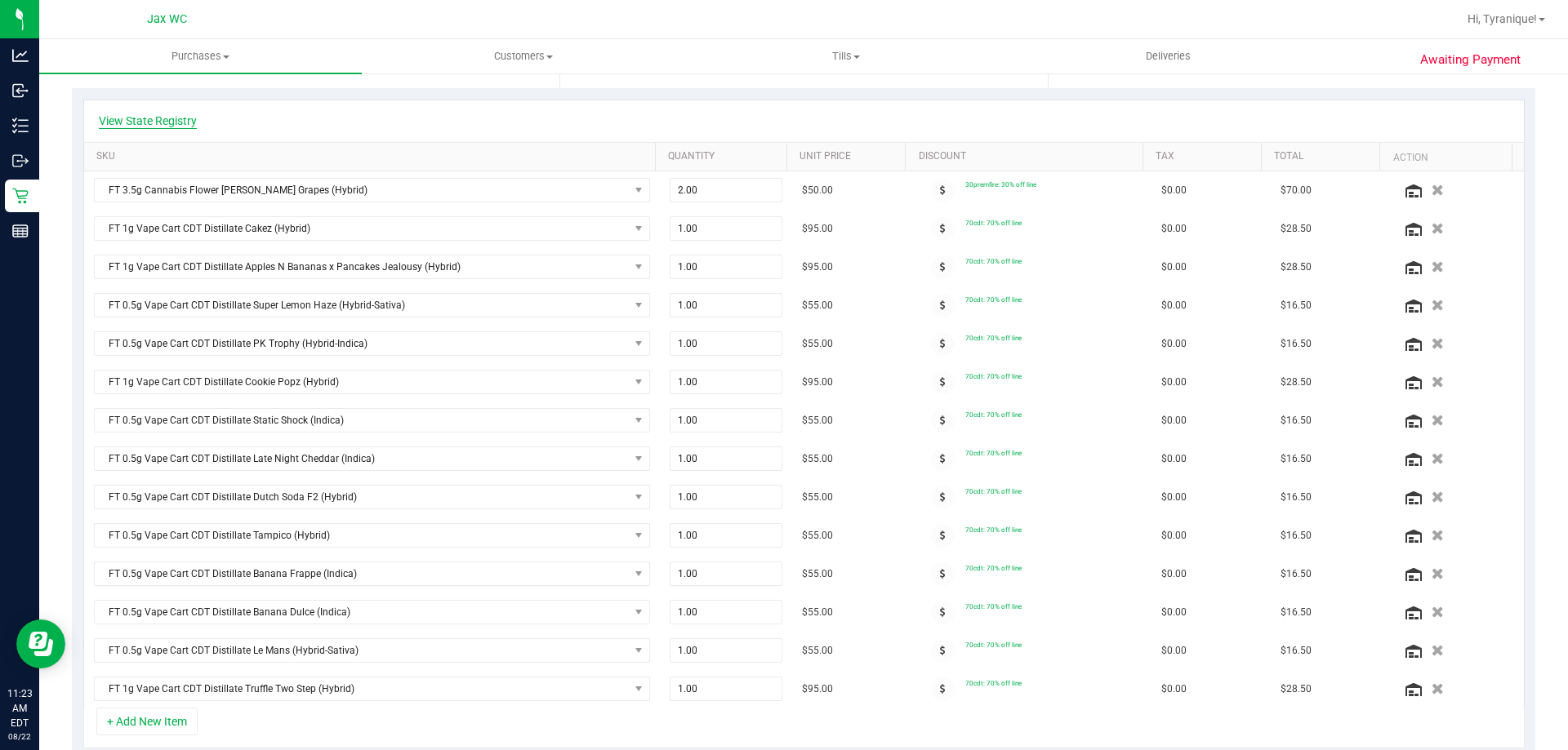
click at [186, 124] on link "View State Registry" at bounding box center [148, 120] width 98 height 17
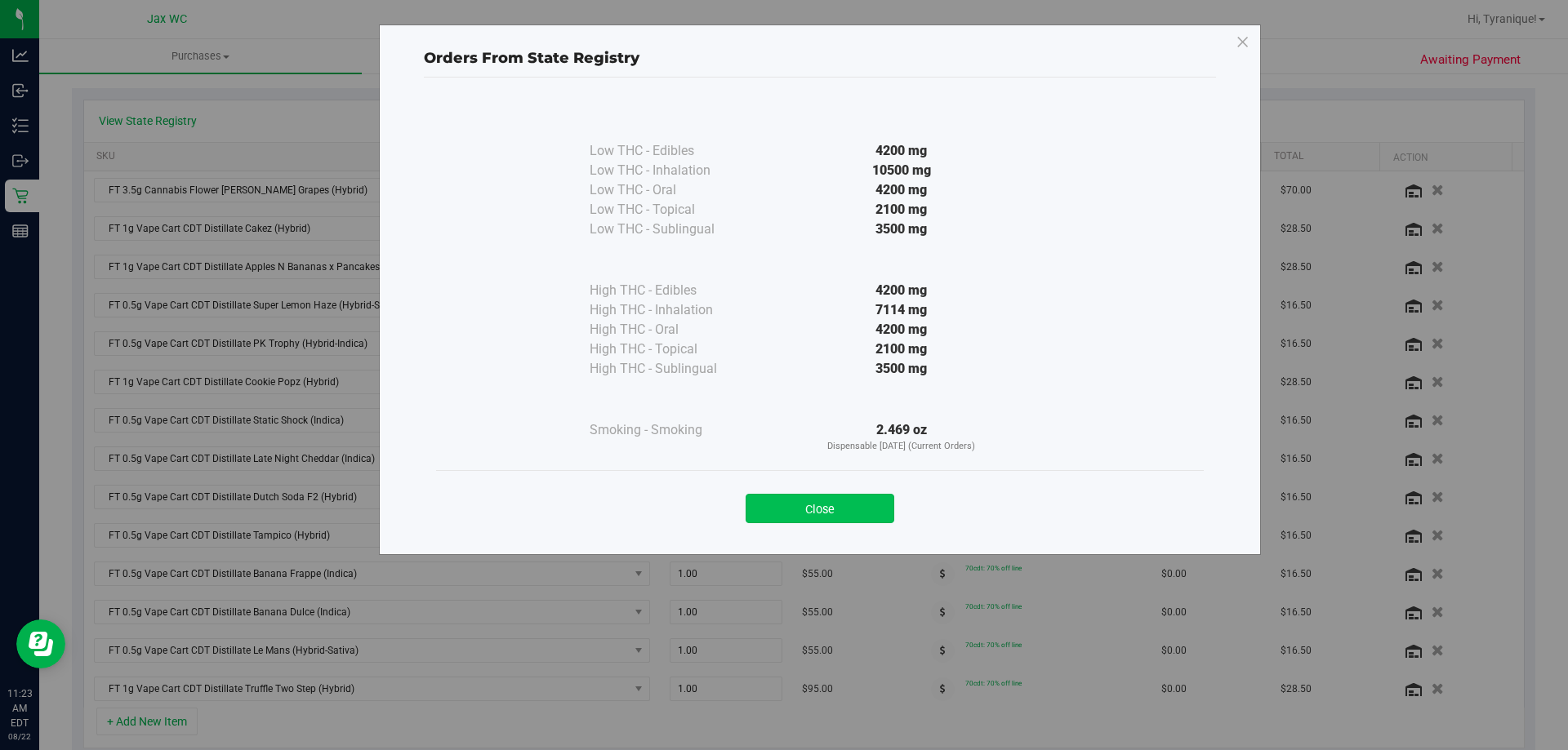
click at [845, 516] on button "Close" at bounding box center [820, 509] width 148 height 29
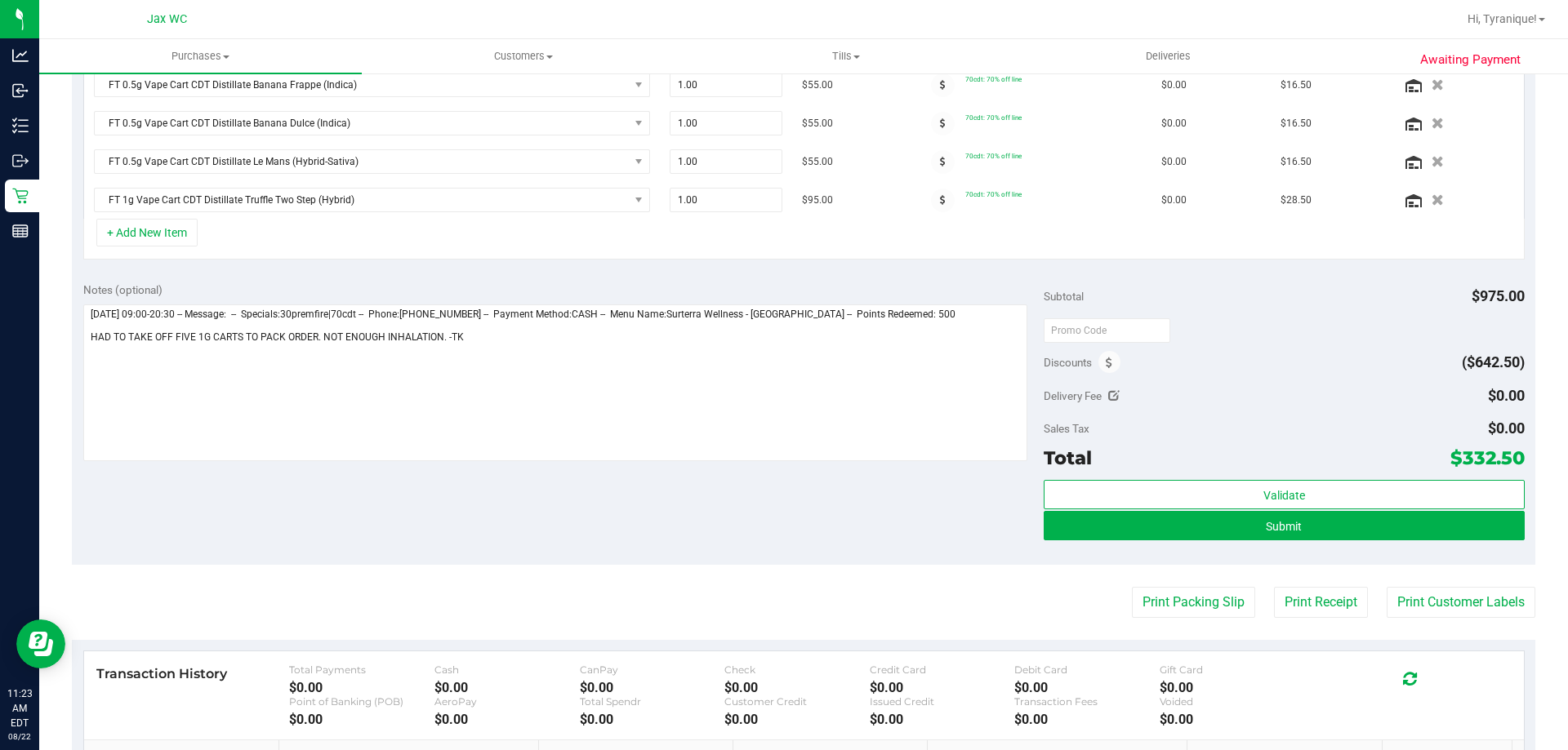
scroll to position [842, 0]
click at [142, 221] on button "+ Add New Item" at bounding box center [148, 231] width 102 height 27
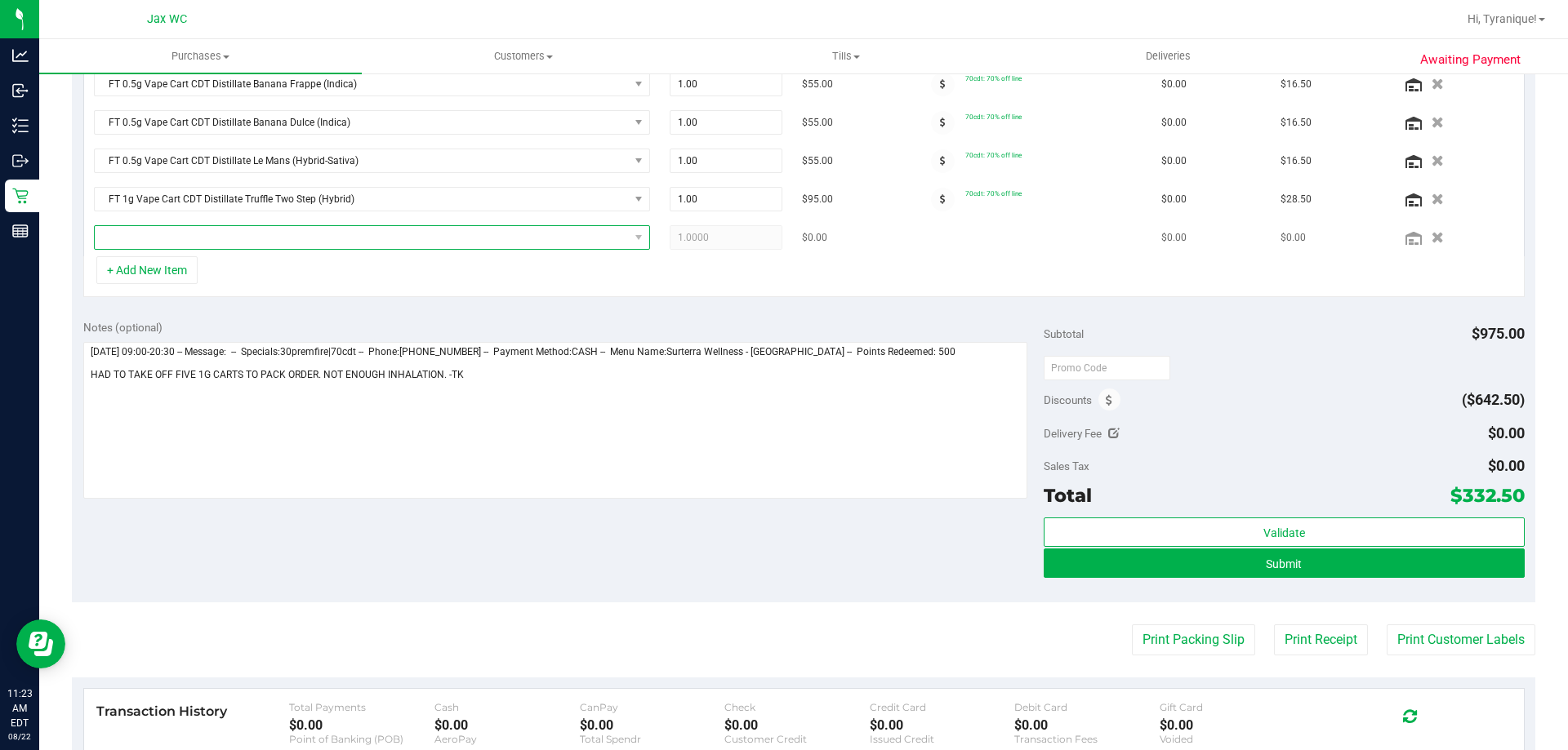
click at [216, 231] on span "NO DATA FOUND" at bounding box center [361, 237] width 534 height 22
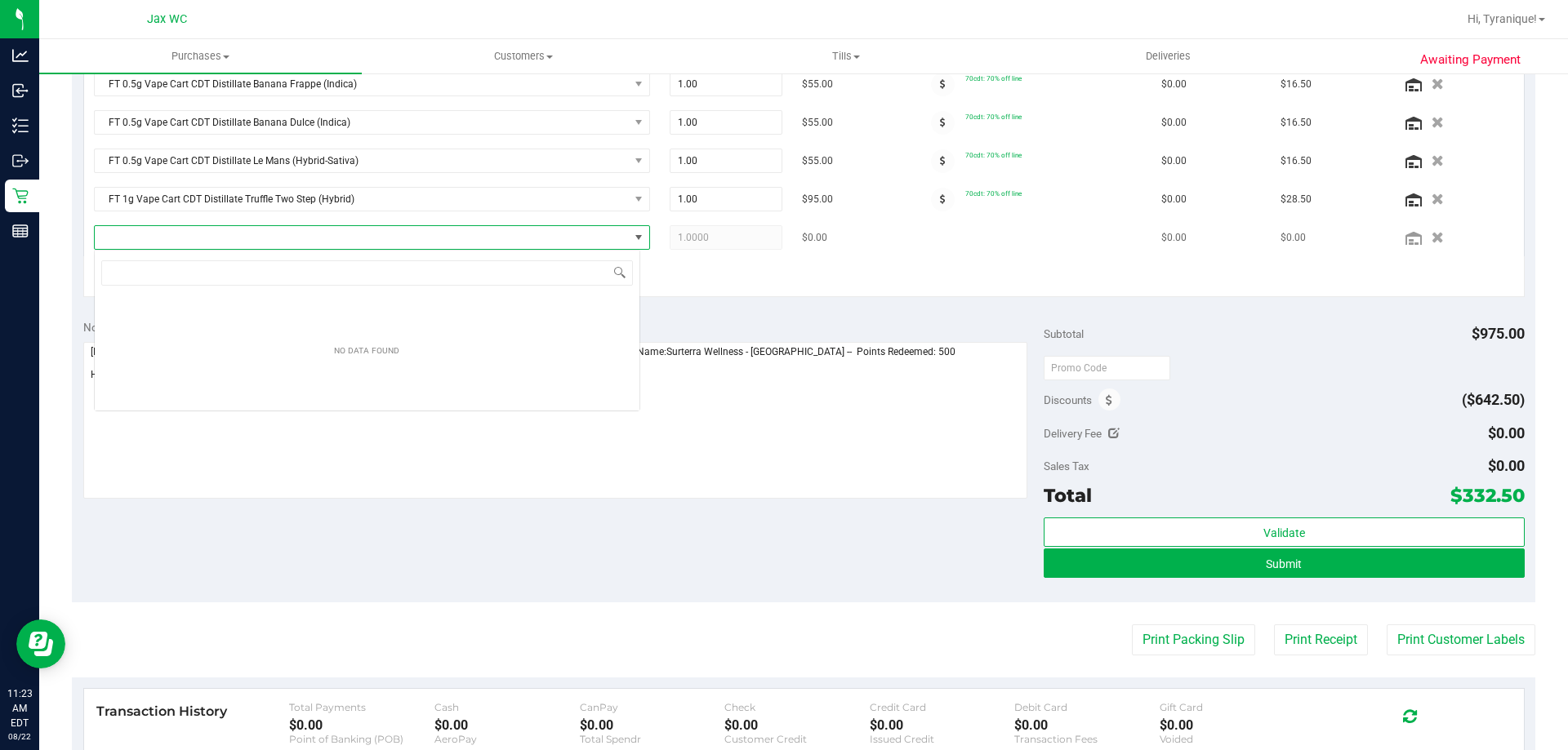
scroll to position [24, 546]
type input "5ct"
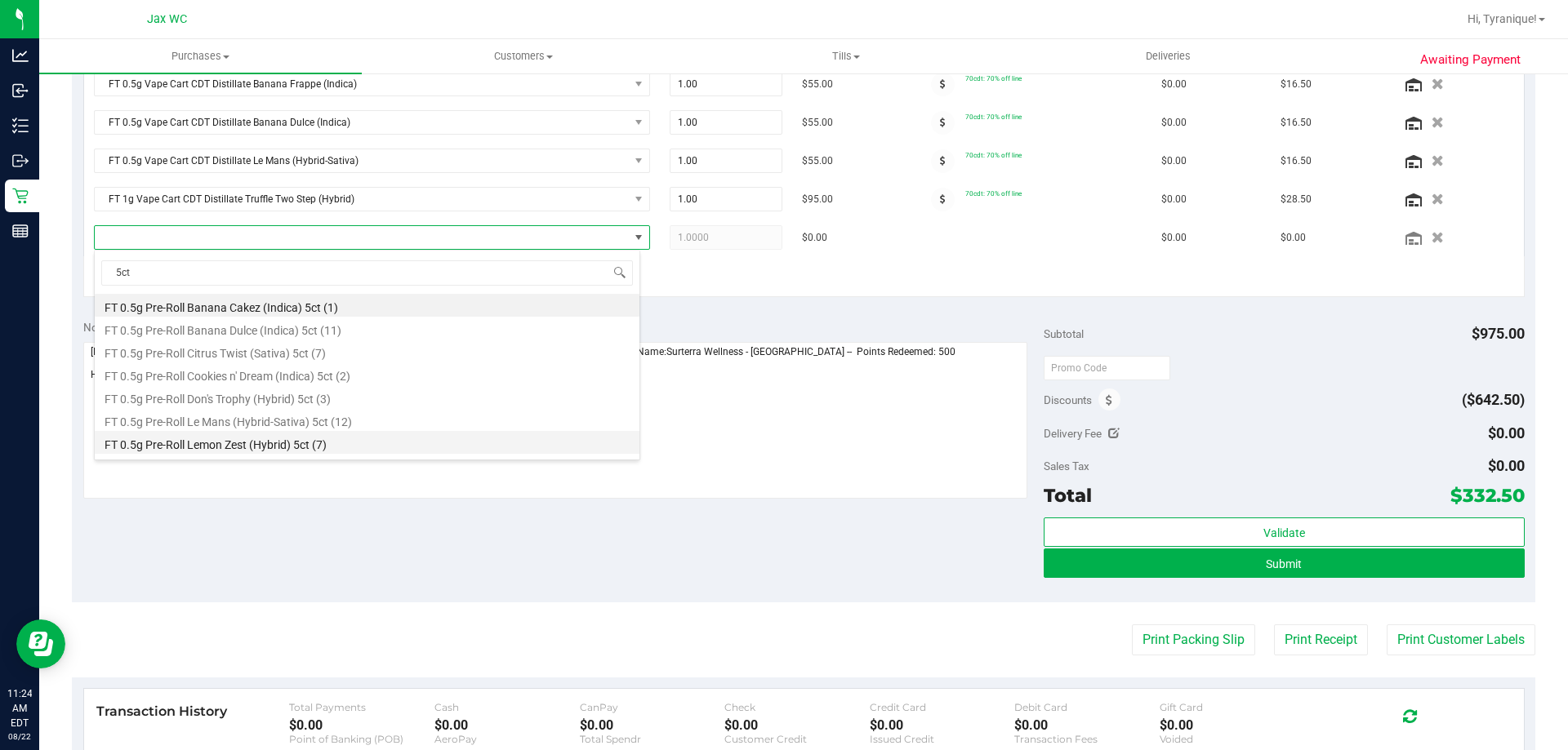
click at [371, 445] on li "FT 0.5g Pre-Roll Lemon Zest (Hybrid) 5ct (7)" at bounding box center [367, 441] width 545 height 22
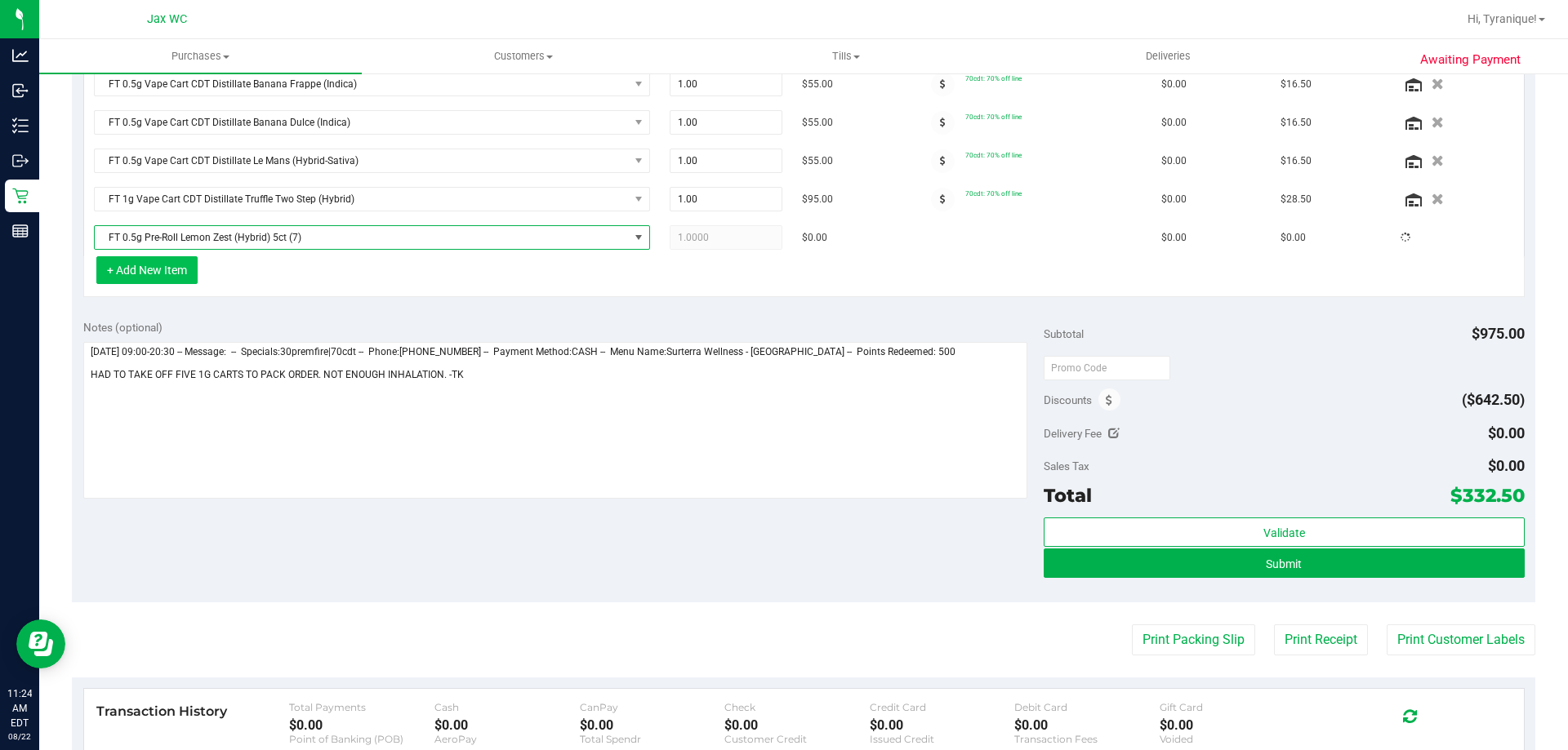
click at [163, 279] on button "+ Add New Item" at bounding box center [148, 270] width 102 height 27
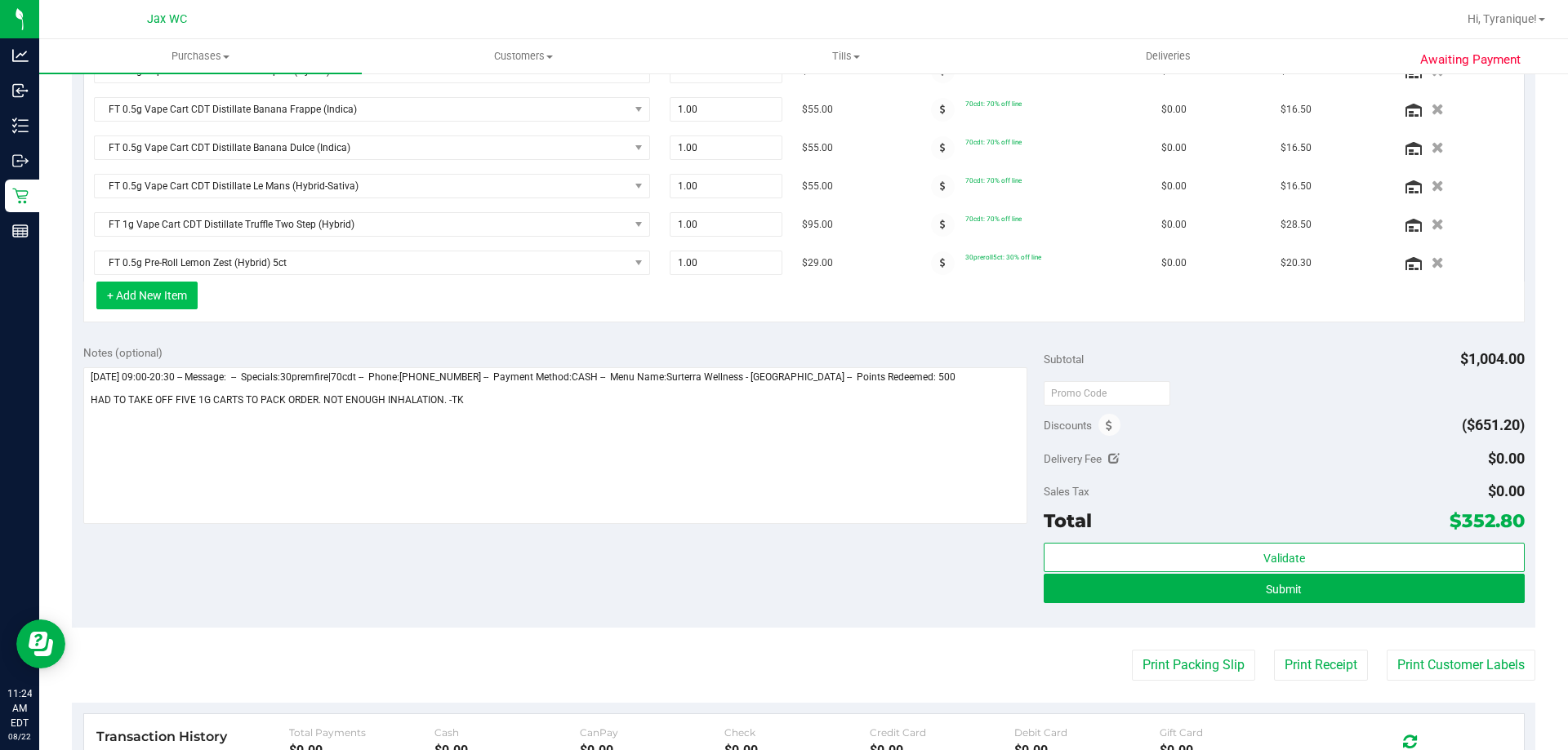
click at [173, 287] on button "+ Add New Item" at bounding box center [148, 295] width 102 height 27
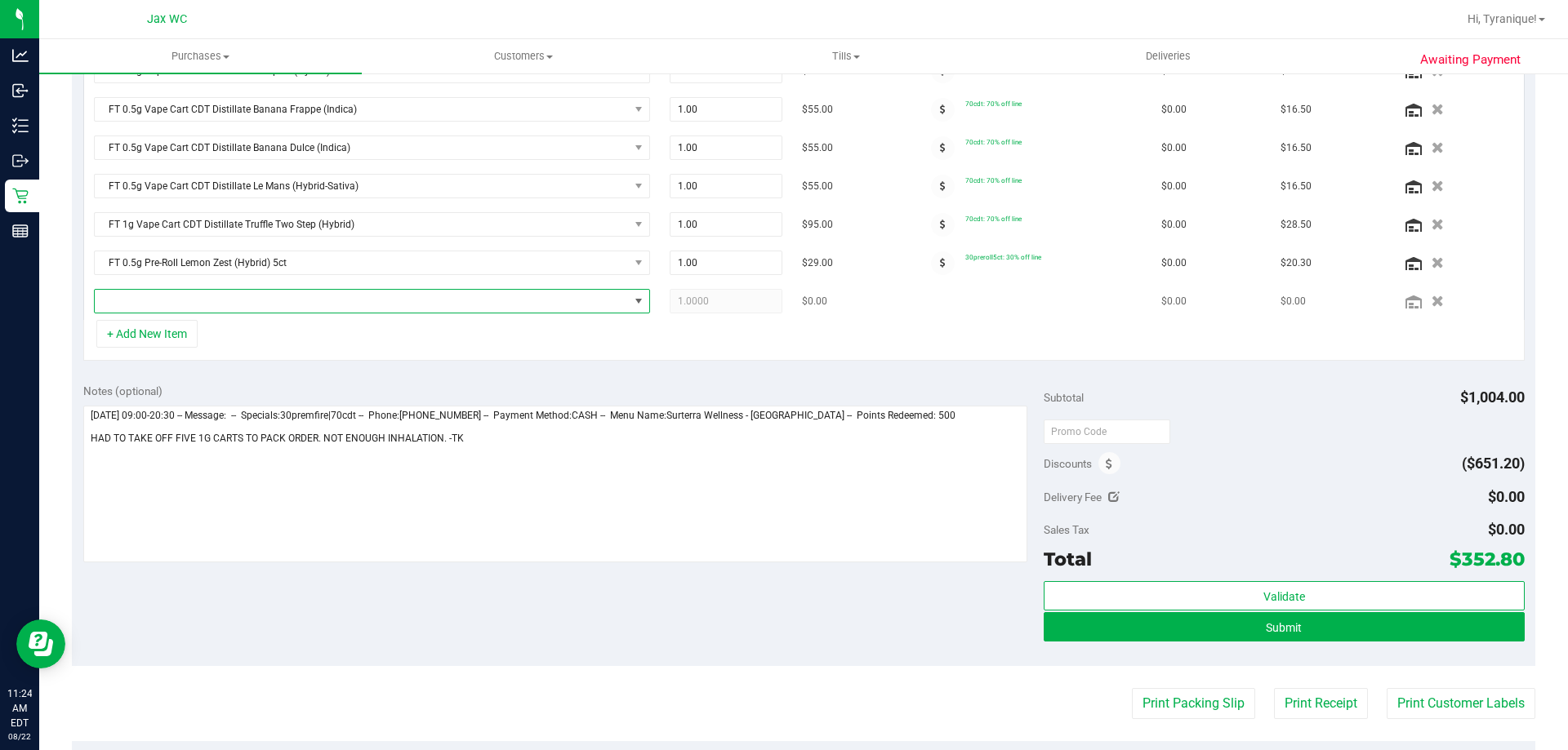
click at [188, 303] on span "NO DATA FOUND" at bounding box center [361, 301] width 534 height 22
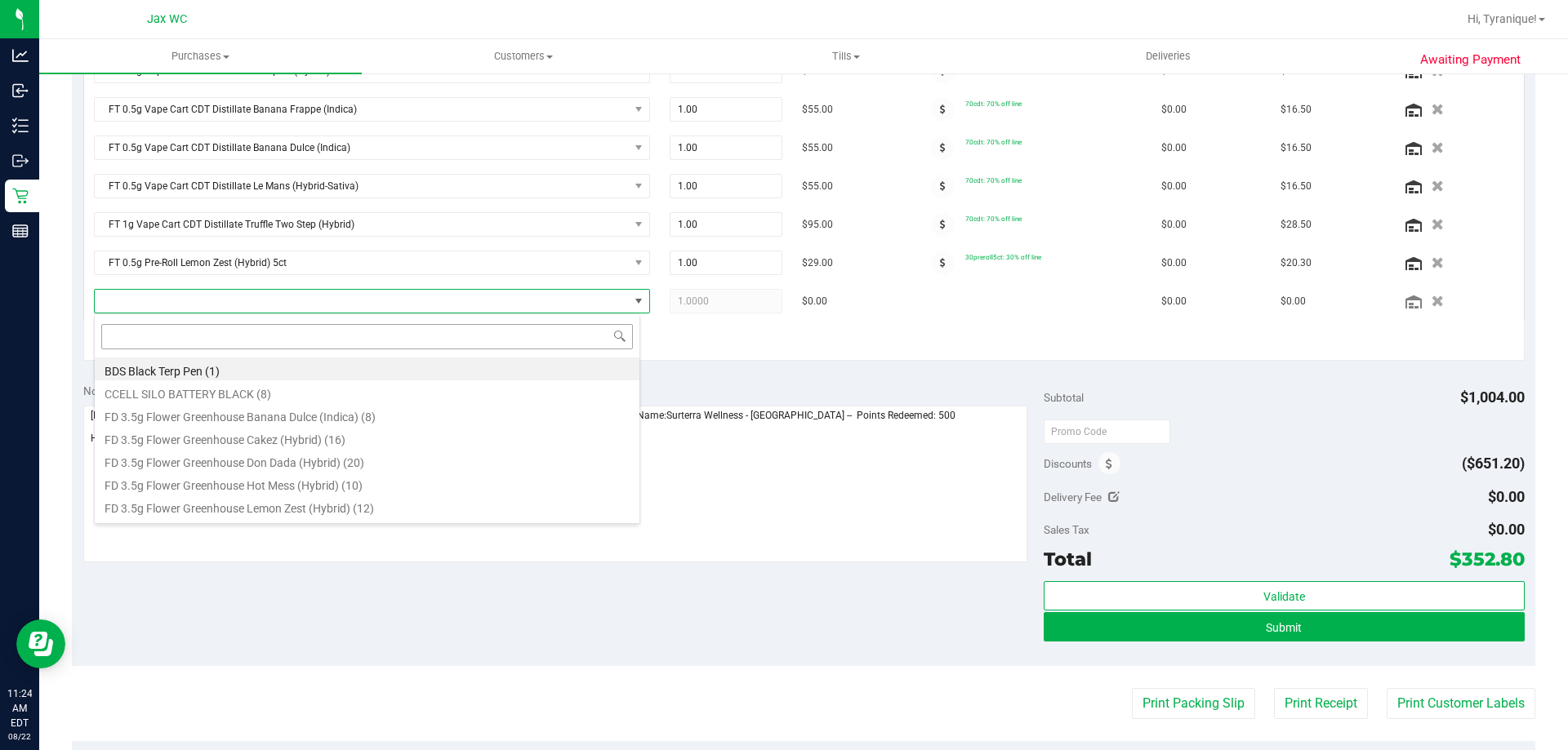
scroll to position [24, 546]
type input "cim"
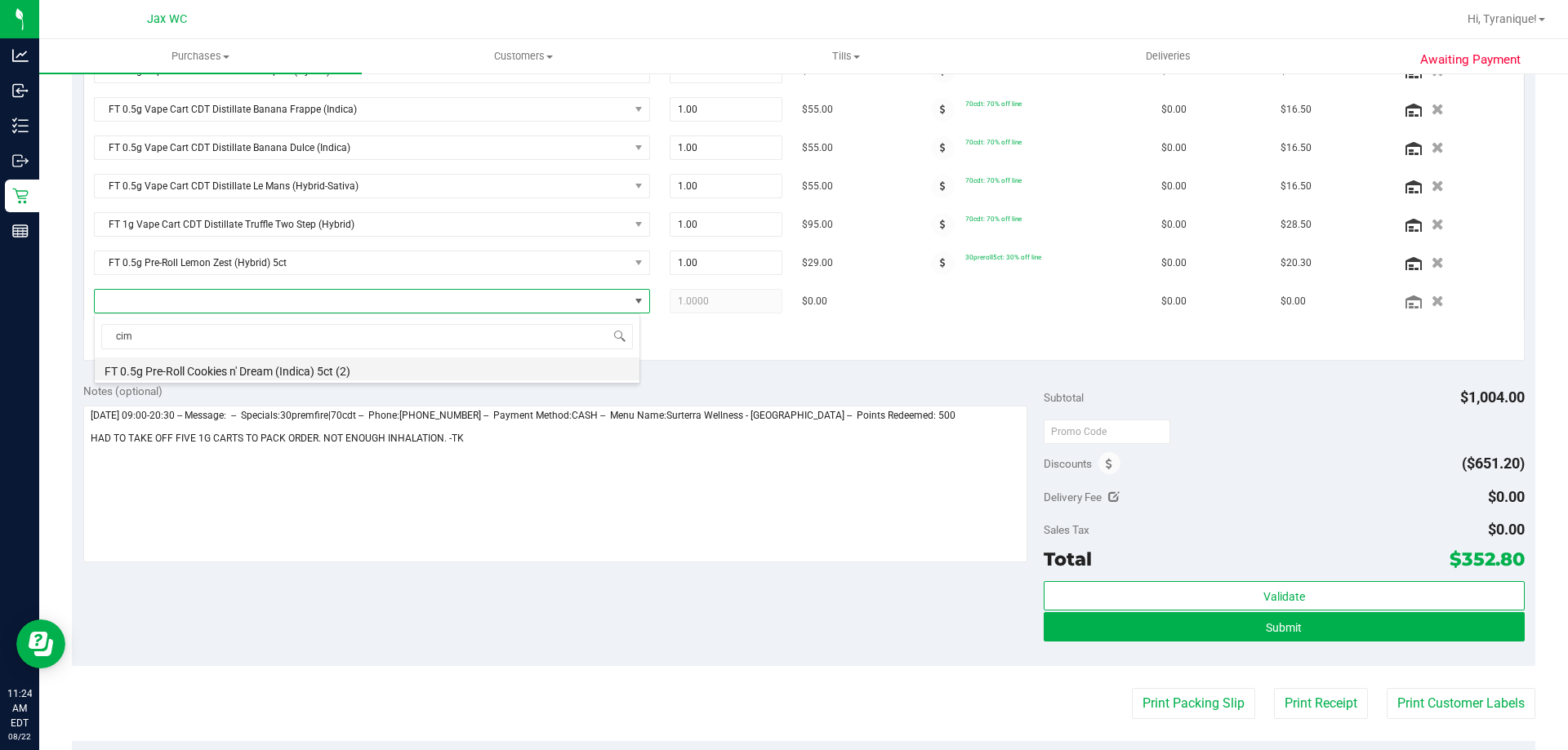
click at [290, 380] on li "FT 0.5g Pre-Roll Cookies n' Dream (Indica) 5ct (2)" at bounding box center [367, 368] width 545 height 22
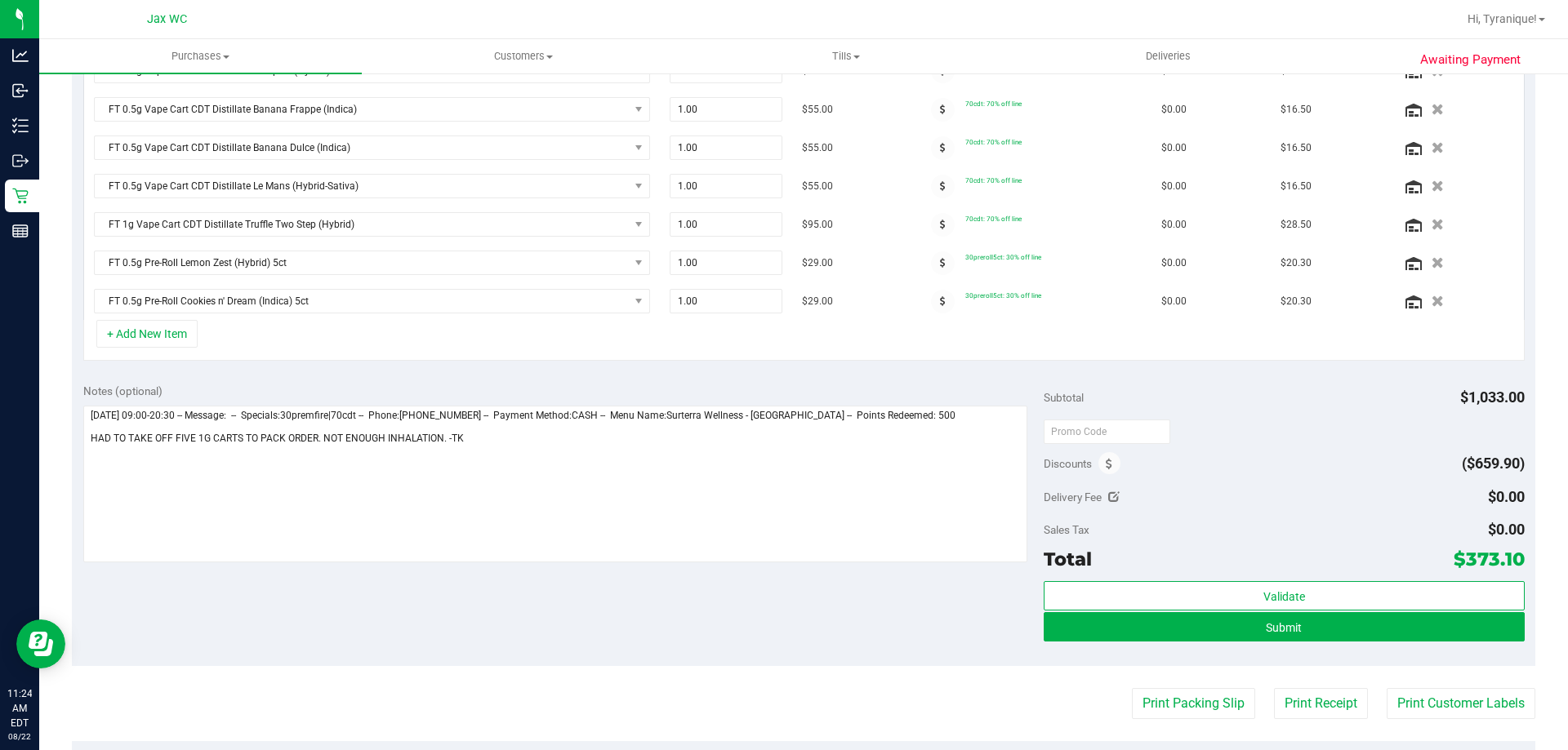
scroll to position [791, 0]
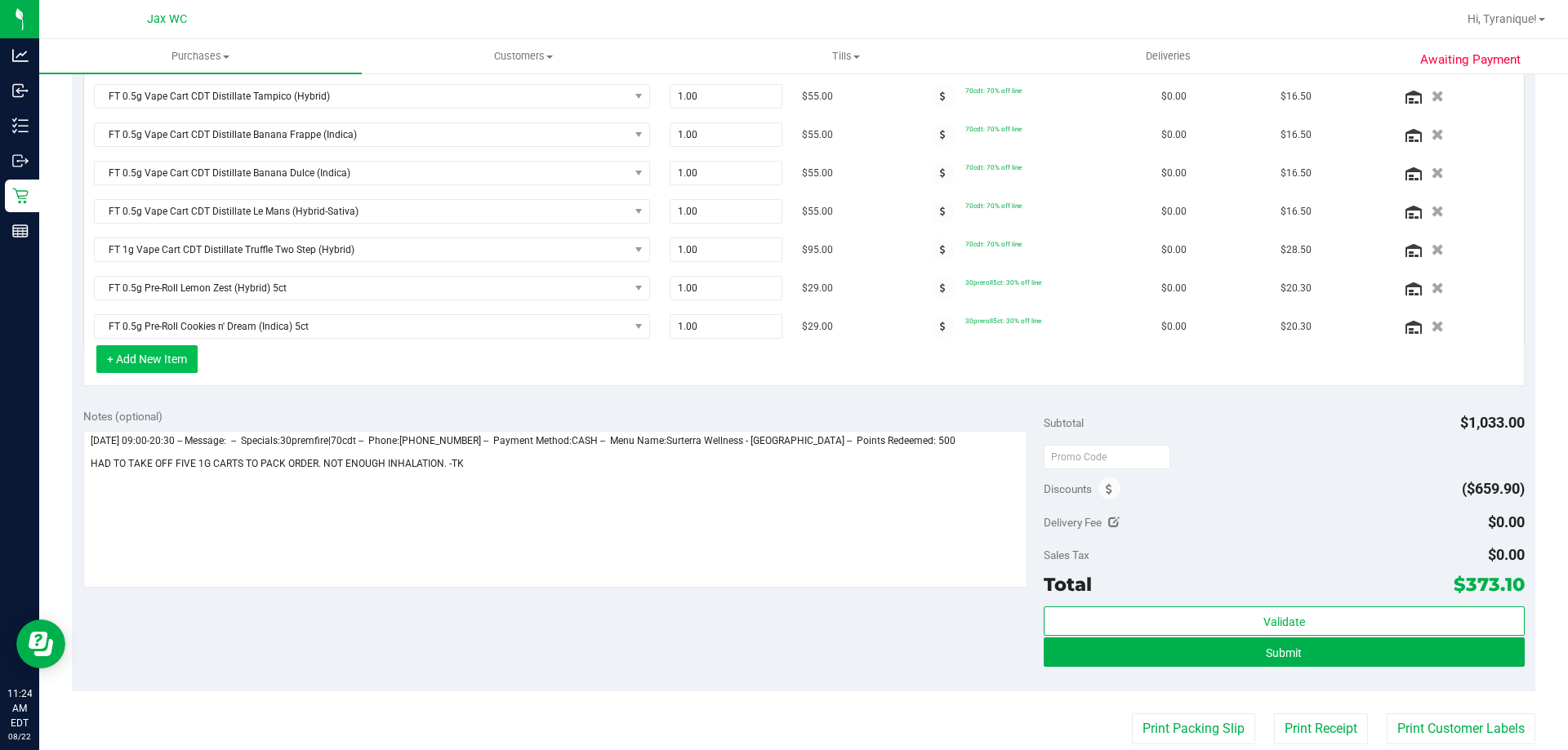
click at [175, 356] on button "+ Add New Item" at bounding box center [148, 359] width 102 height 27
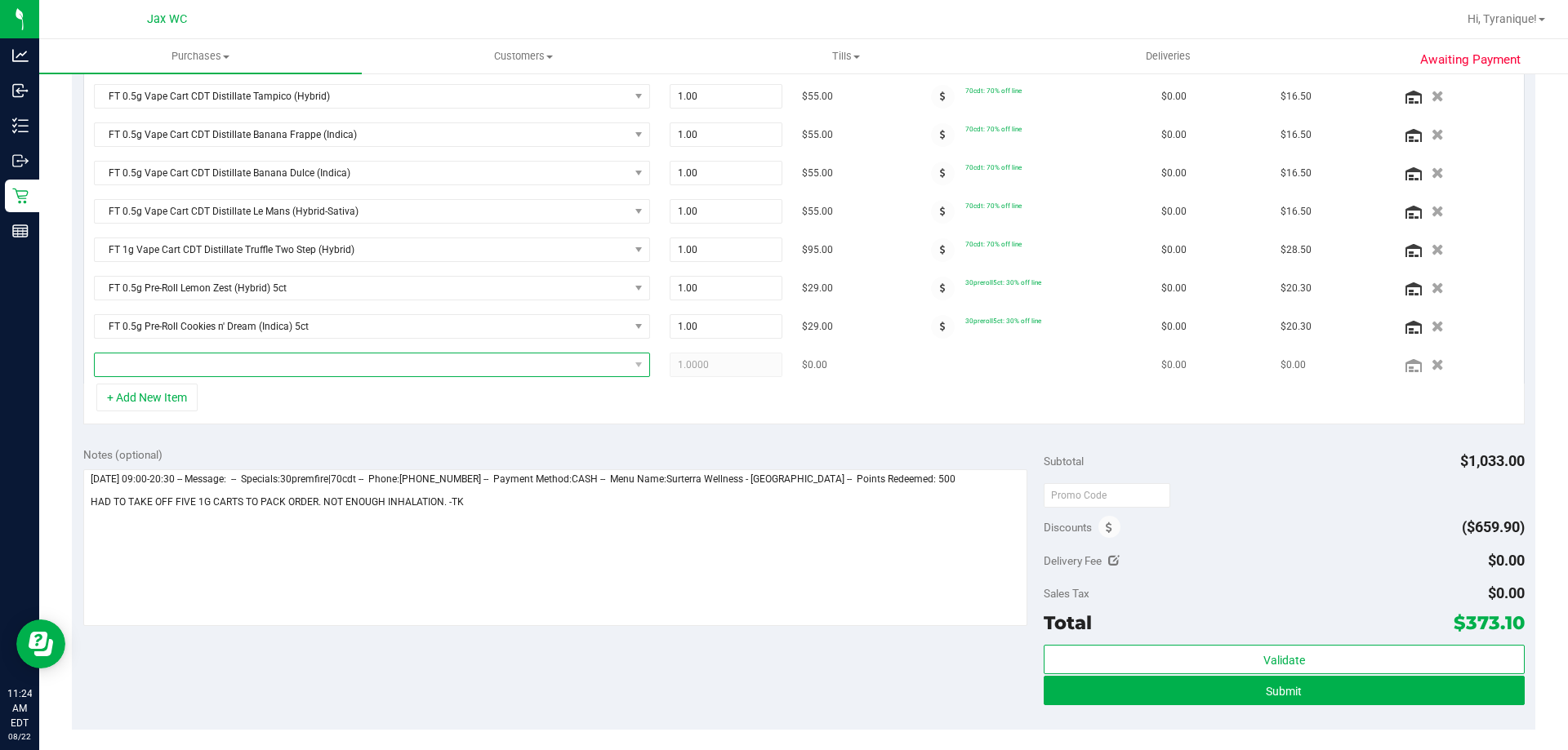
click at [177, 366] on span "NO DATA FOUND" at bounding box center [361, 364] width 534 height 22
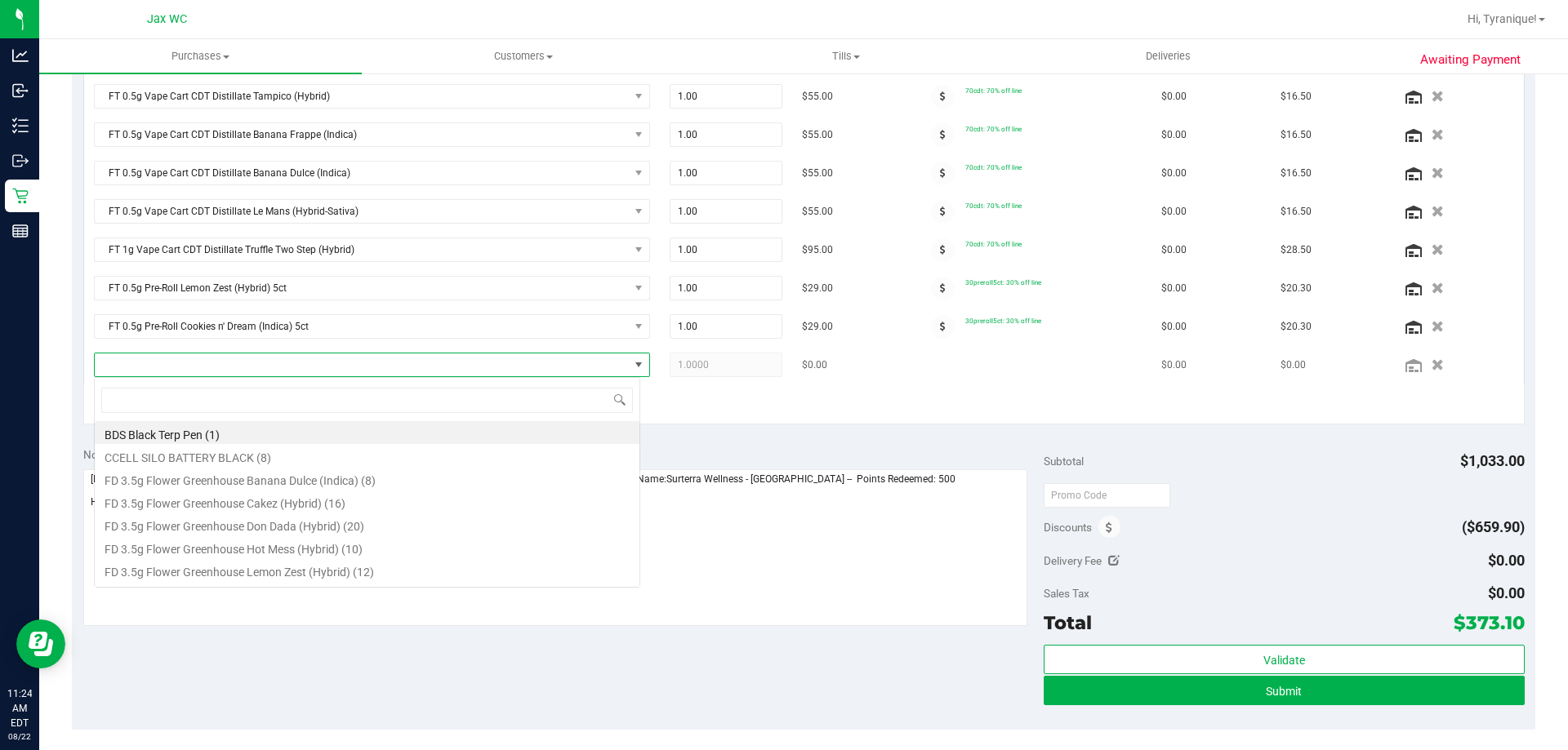
scroll to position [24, 546]
type input "b"
type input "5ct"
click at [401, 431] on li "FT 0.5g Pre-Roll Banana Cakez (Indica) 5ct (1)" at bounding box center [367, 432] width 545 height 22
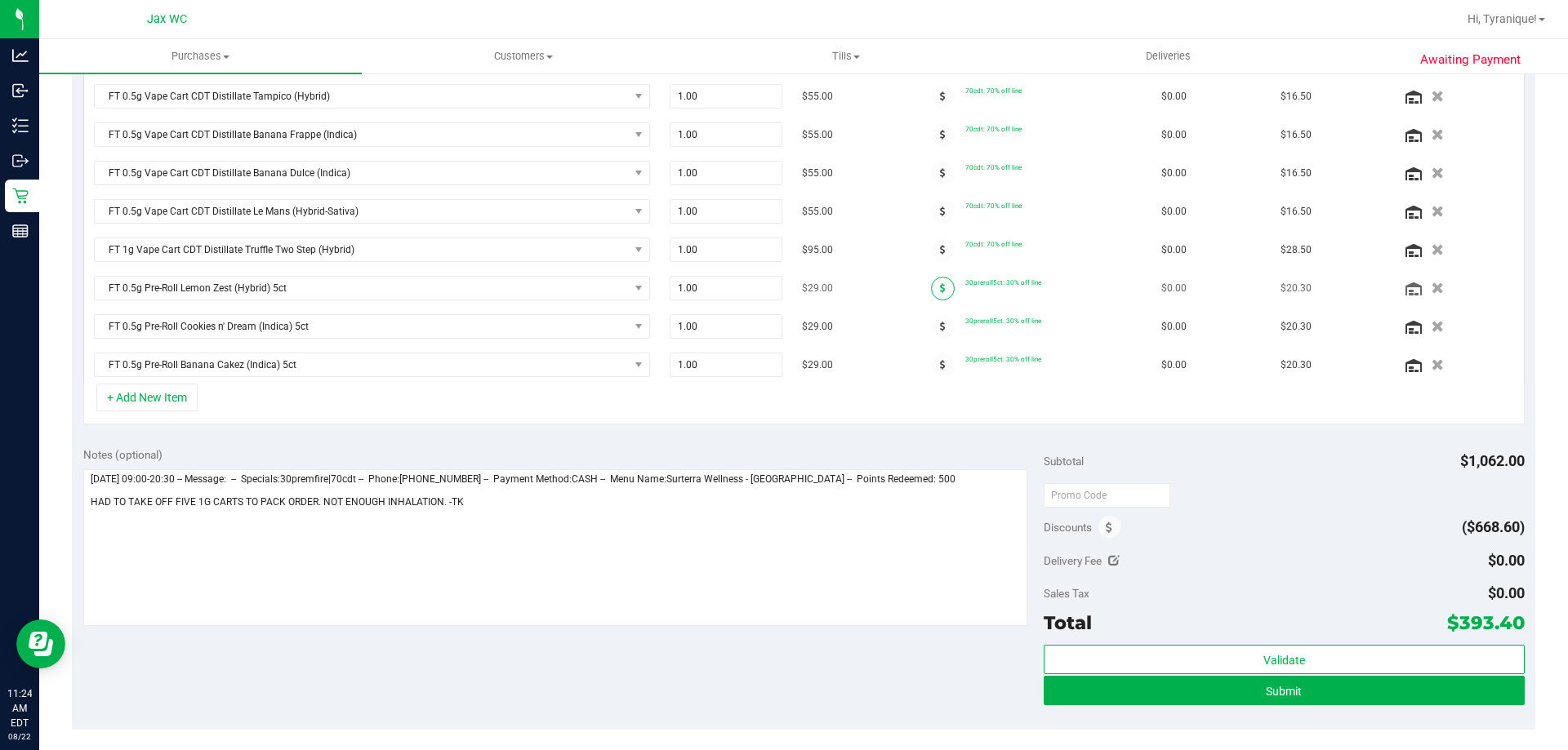
scroll to position [766, 0]
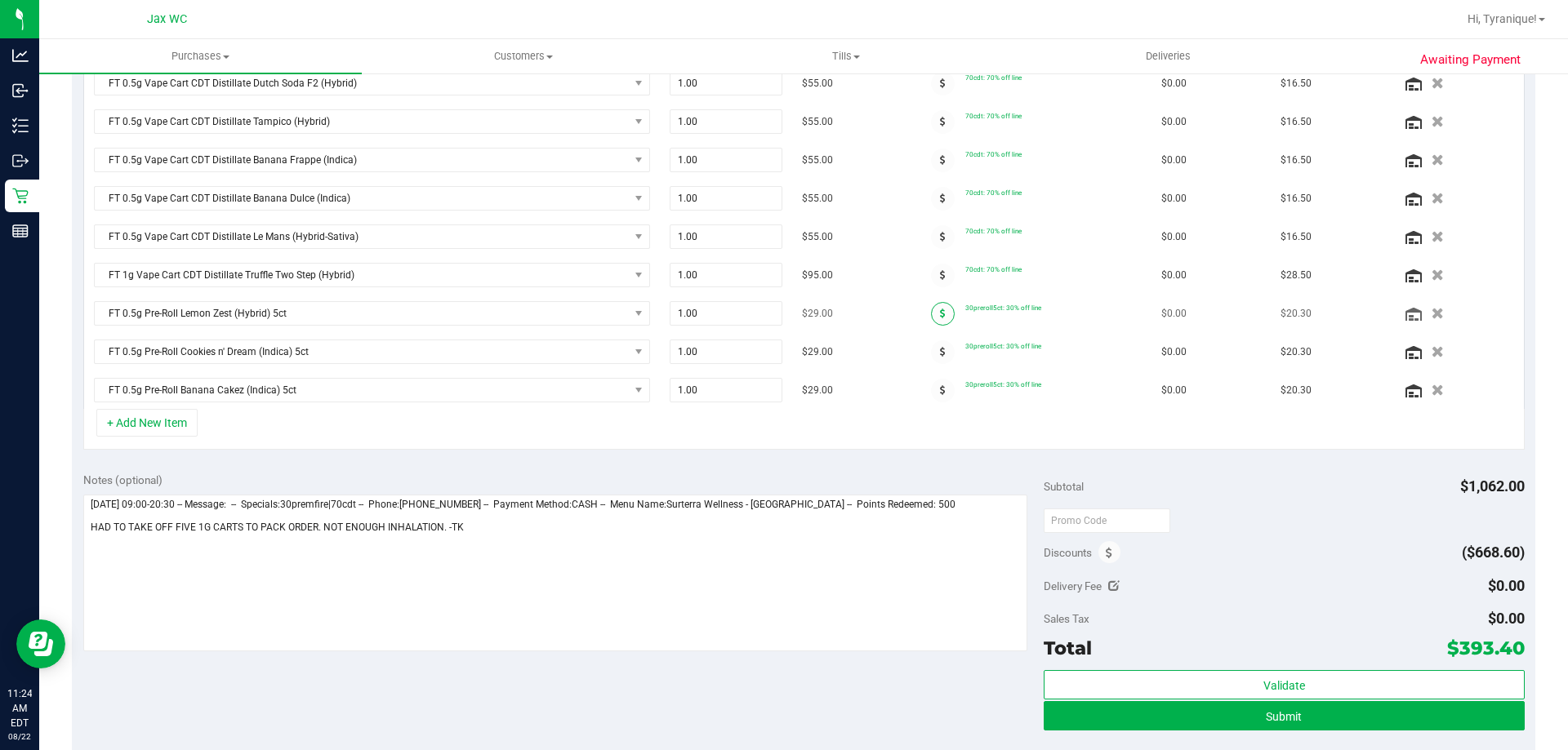
click at [931, 319] on span at bounding box center [943, 313] width 23 height 23
click at [940, 313] on icon at bounding box center [943, 313] width 6 height 10
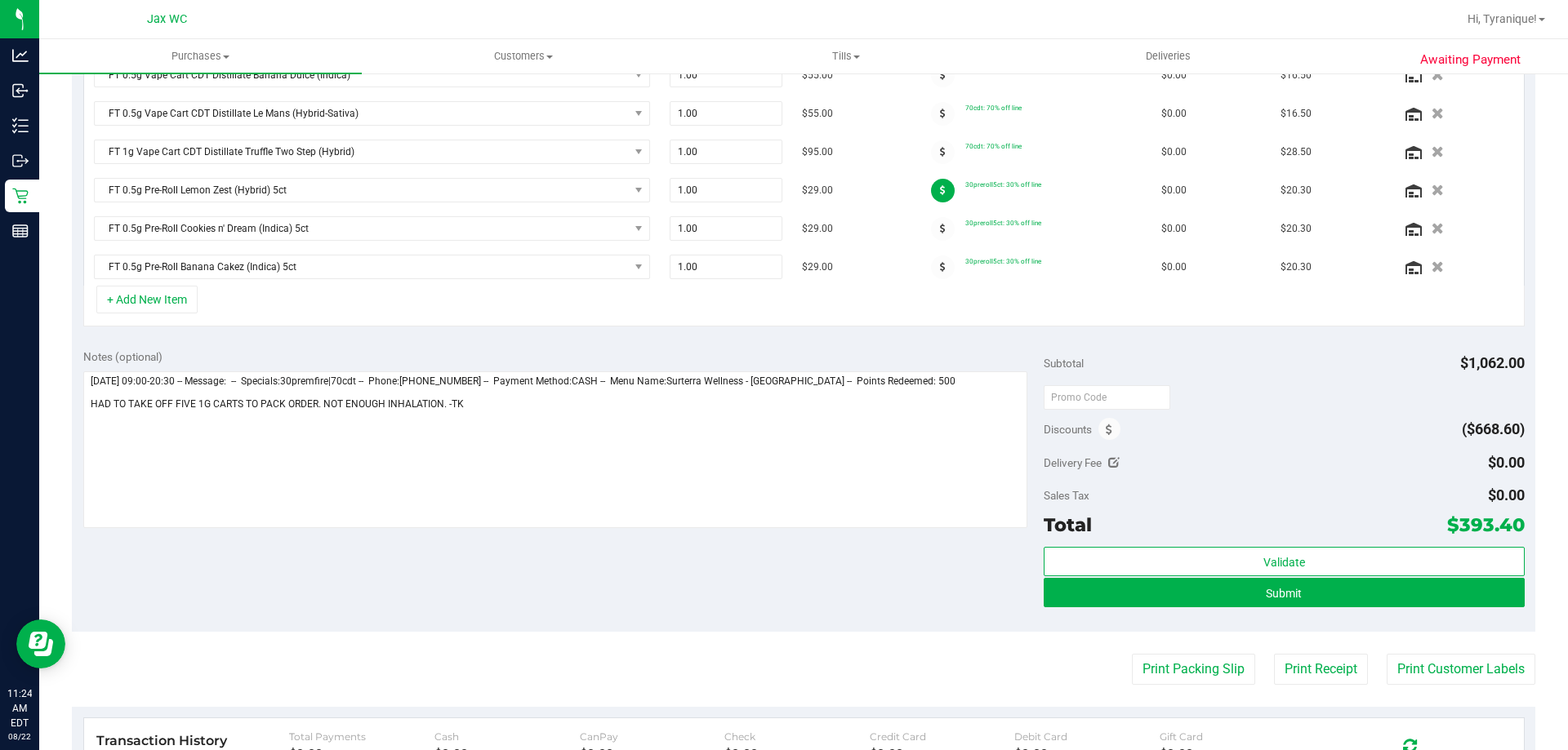
scroll to position [929, 0]
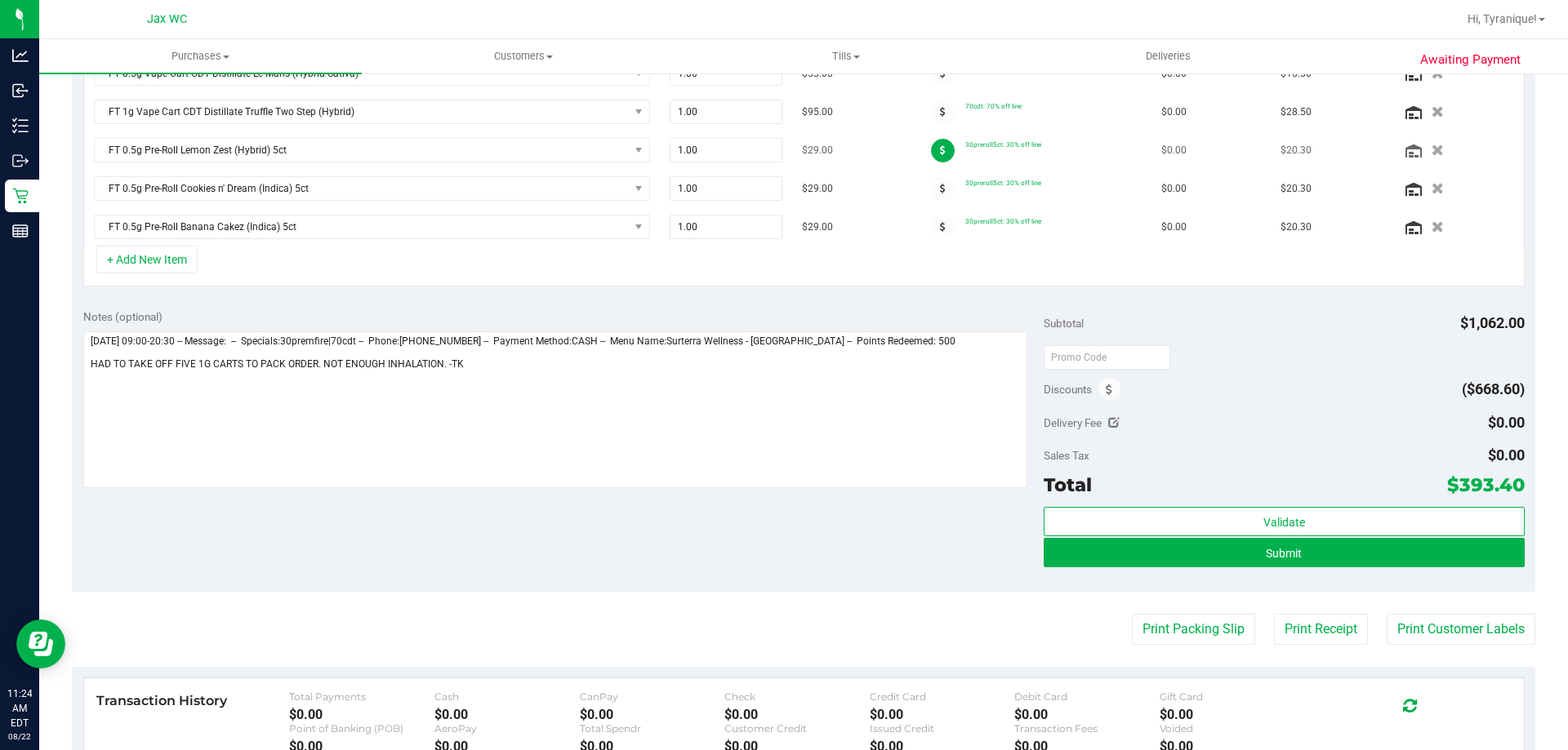
click at [934, 144] on span at bounding box center [943, 150] width 23 height 23
click at [1111, 387] on span at bounding box center [1109, 389] width 22 height 22
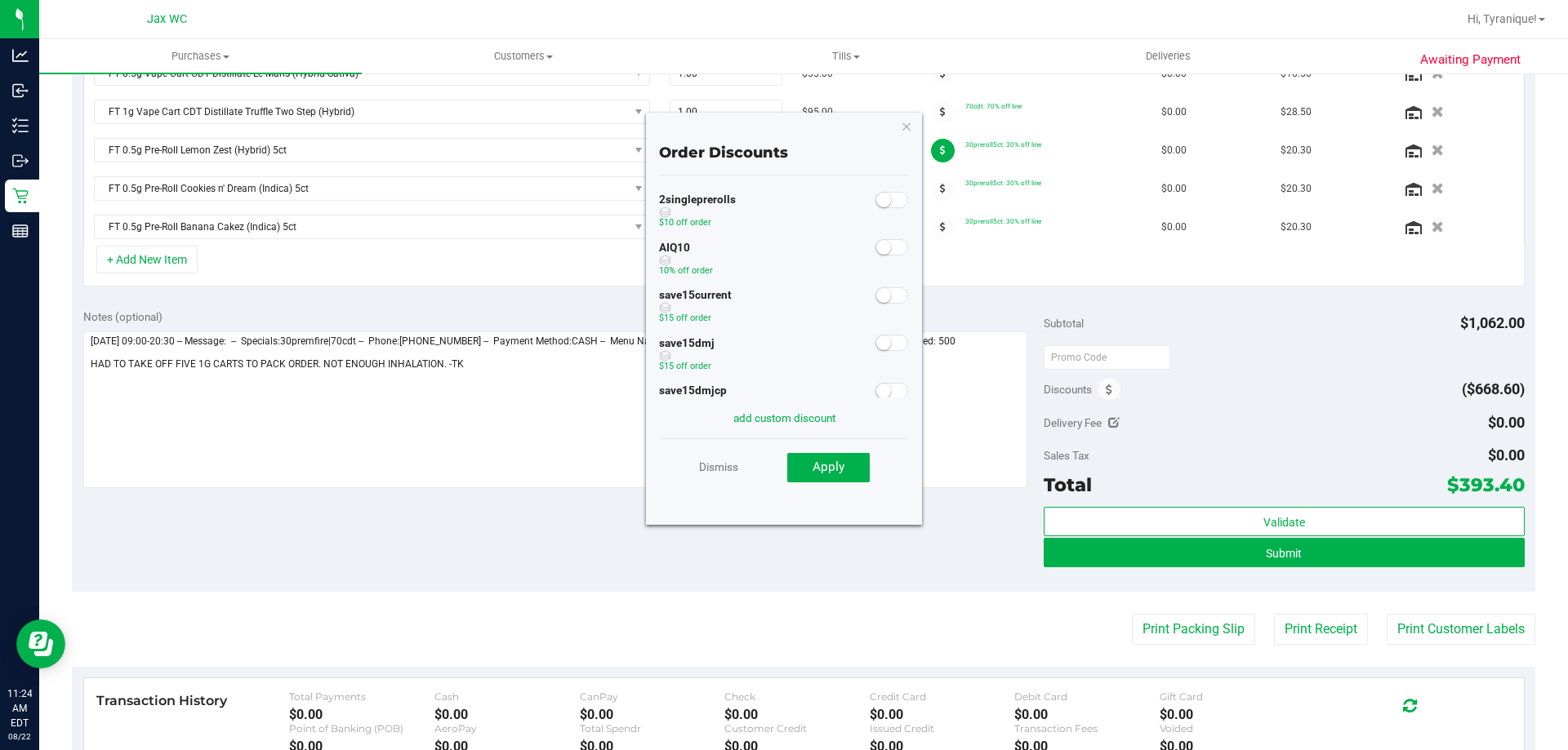
click at [1241, 373] on div "Subtotal $1,062.00 Discounts Order Discounts 2singleprerolls $10 off order AIQ1…" at bounding box center [1284, 444] width 481 height 271
click at [895, 118] on div "Order Discounts 2singleprerolls $10 off order AIQ10 10% off order save15current…" at bounding box center [784, 318] width 276 height 412
click at [906, 127] on icon "button" at bounding box center [907, 126] width 12 height 20
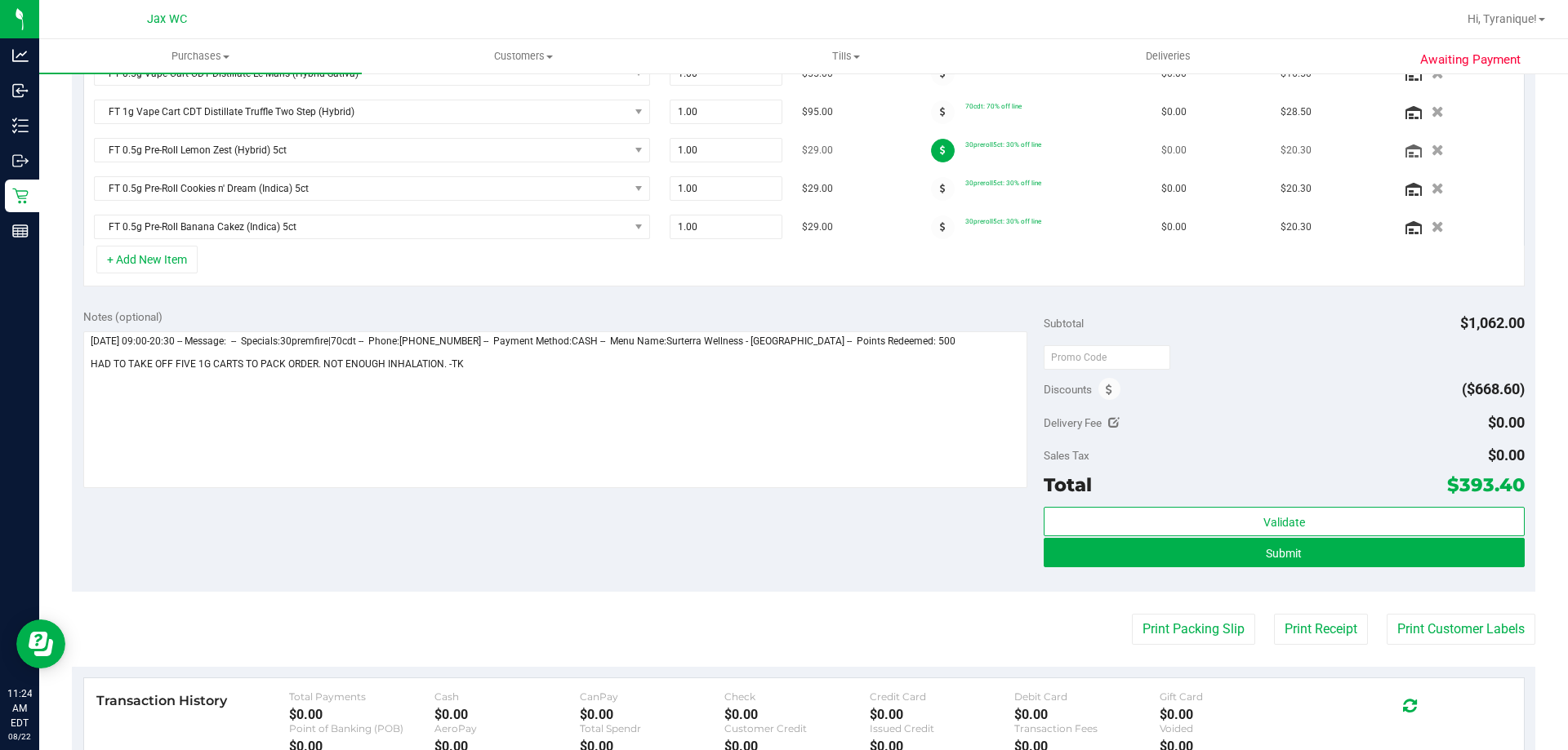
click at [940, 152] on icon at bounding box center [943, 150] width 6 height 10
click at [931, 195] on span at bounding box center [943, 188] width 23 height 23
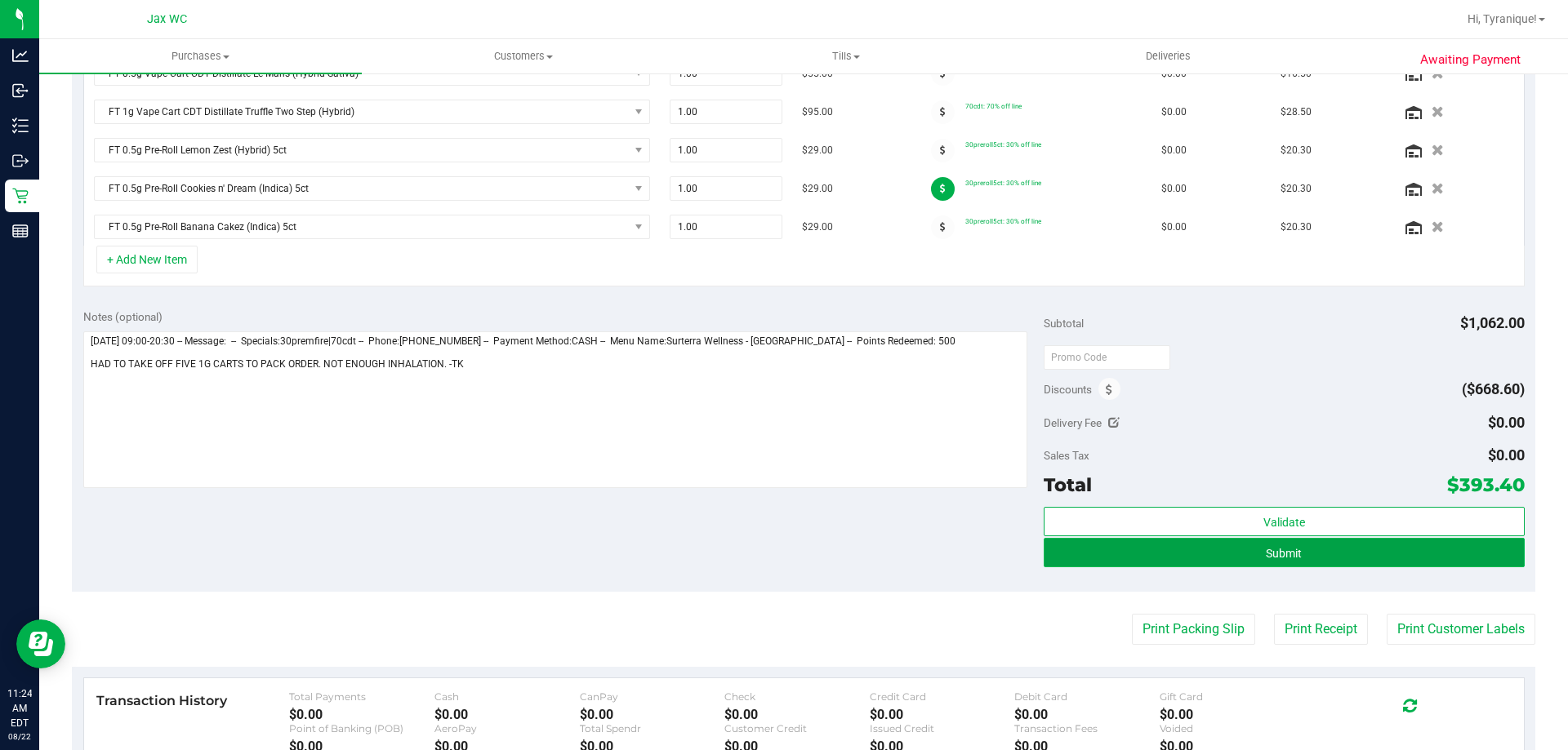
click at [1301, 545] on button "Submit" at bounding box center [1284, 553] width 481 height 29
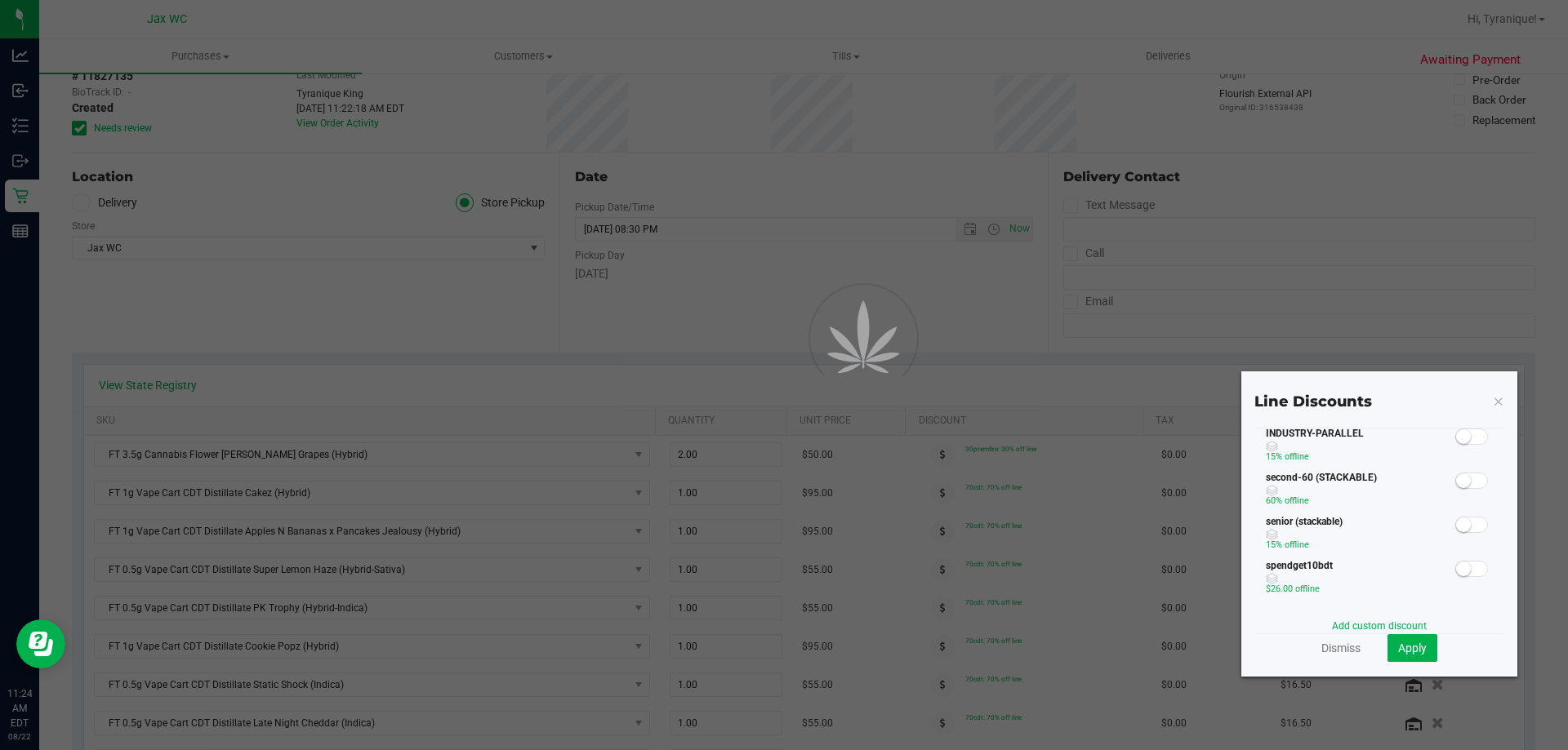
scroll to position [326, 0]
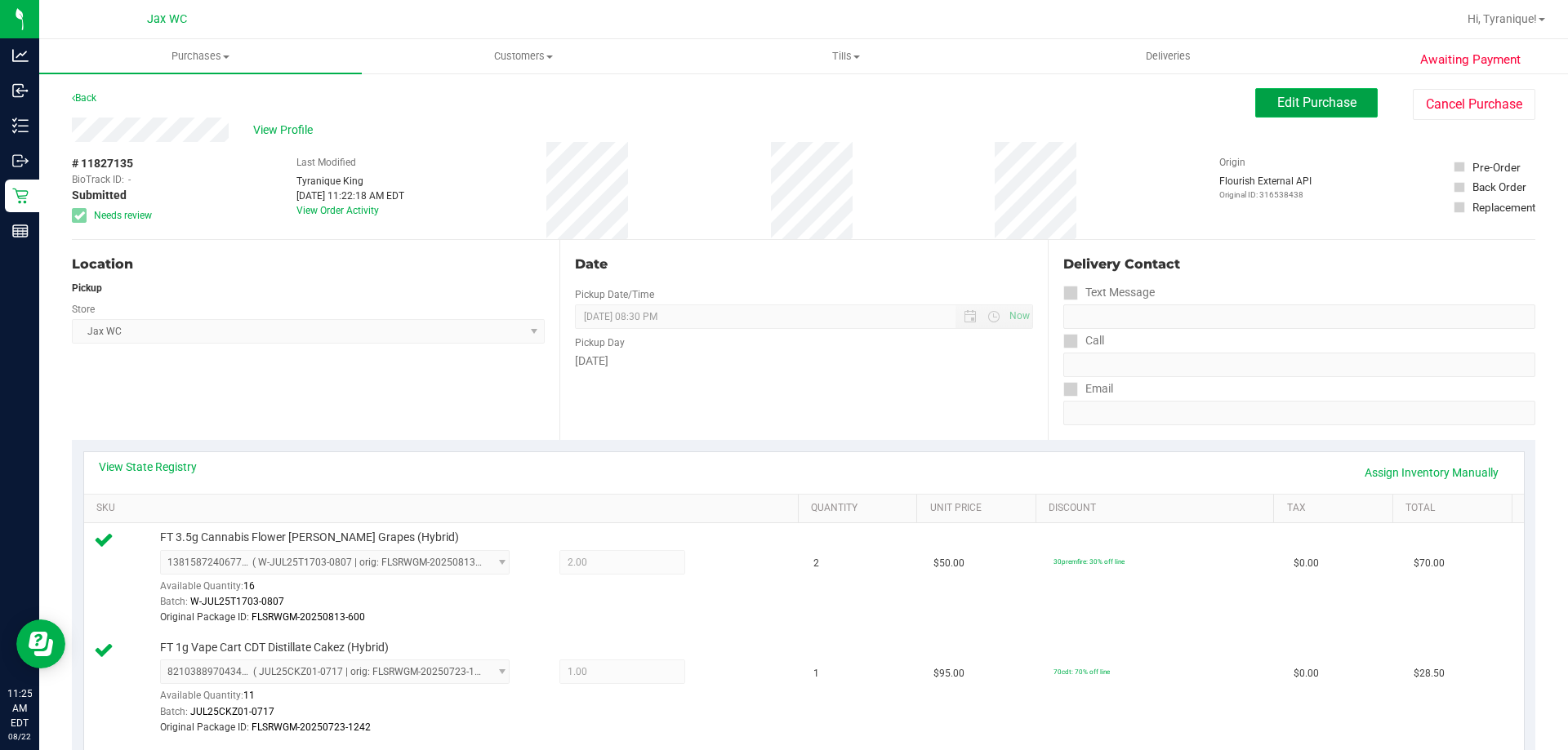
click at [1344, 99] on button "Edit Purchase" at bounding box center [1316, 103] width 122 height 29
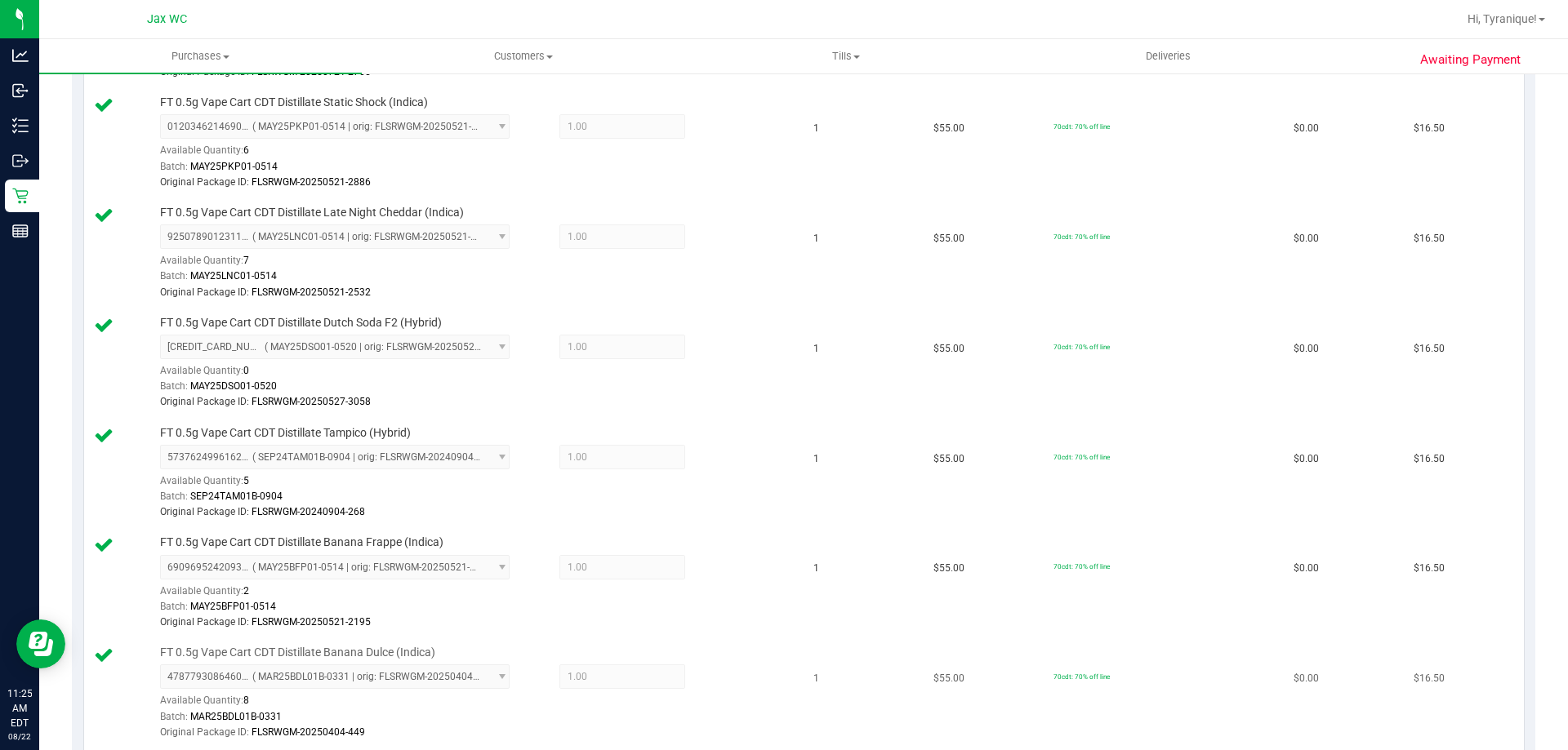
scroll to position [1307, 0]
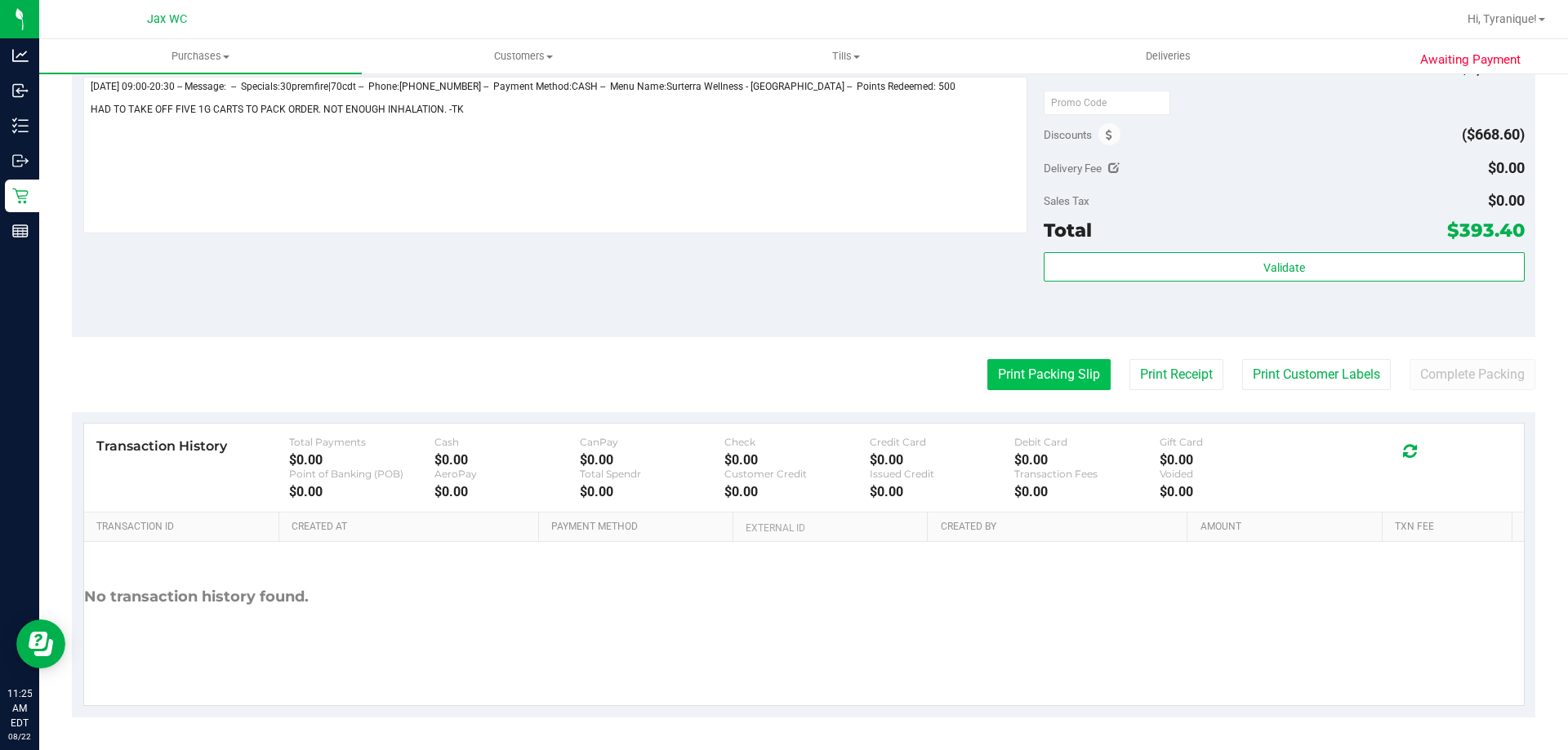
scroll to position [694, 0]
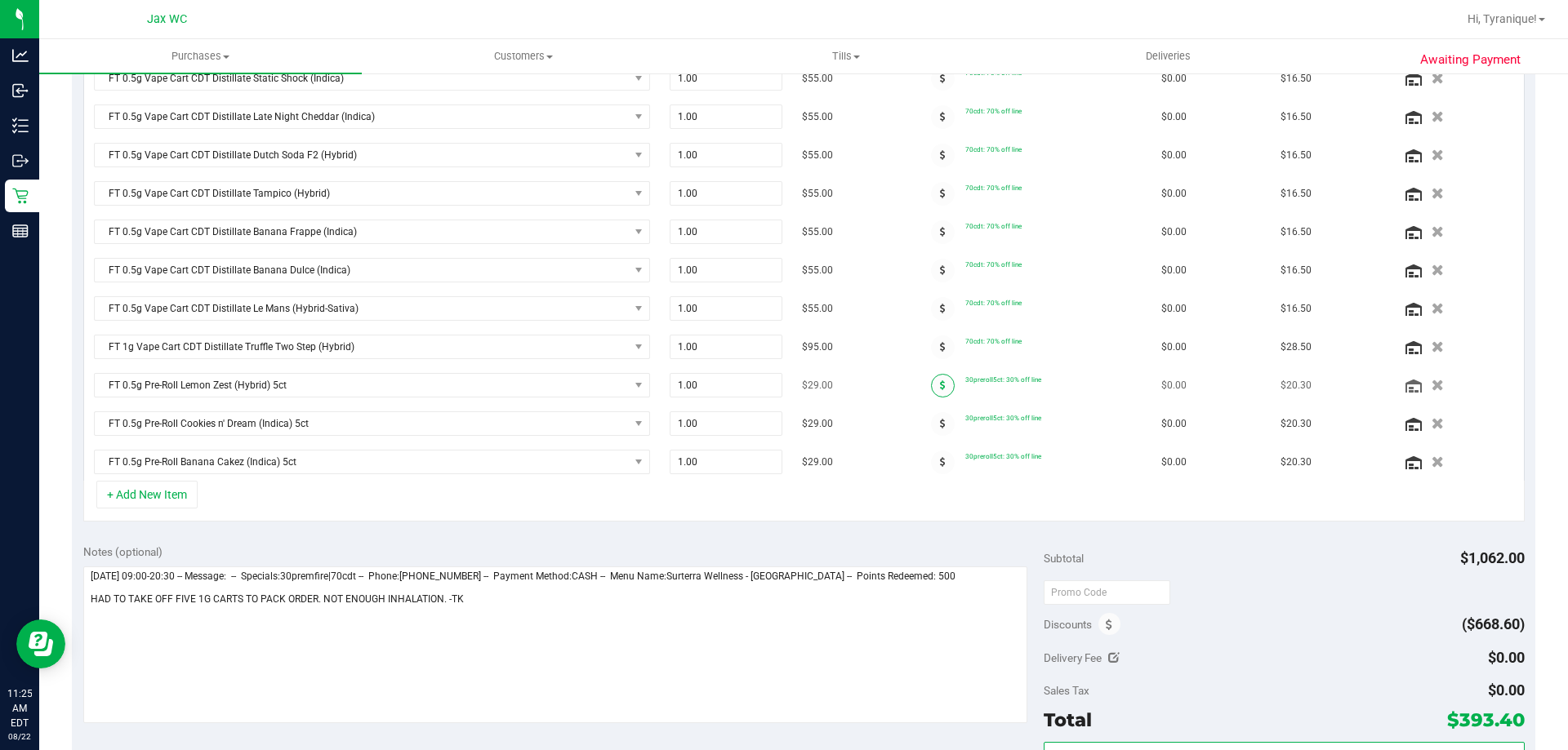
click at [933, 385] on span at bounding box center [943, 386] width 23 height 23
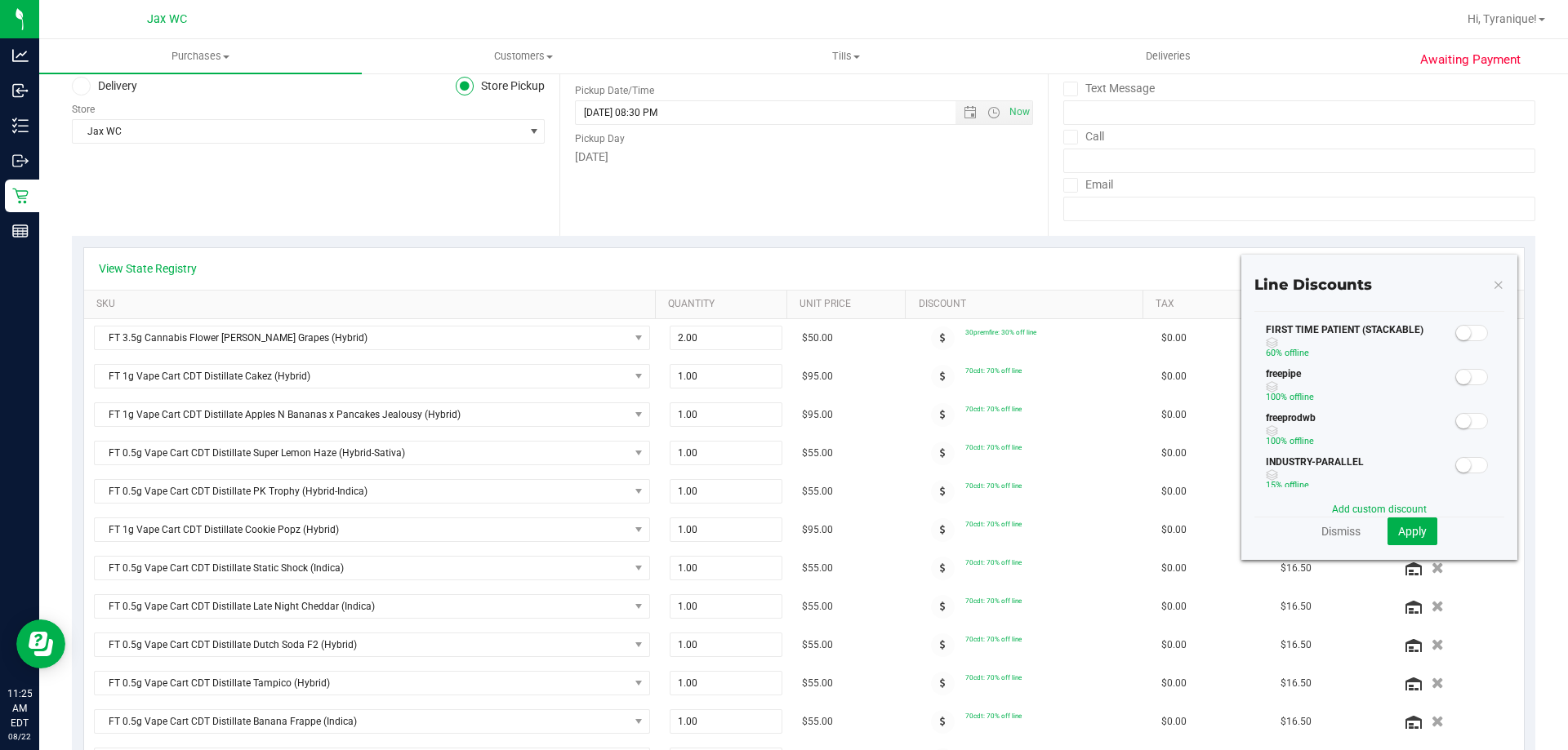
scroll to position [326, 0]
click at [1461, 435] on span at bounding box center [1471, 437] width 32 height 17
click at [1417, 525] on button "Apply" at bounding box center [1412, 531] width 50 height 27
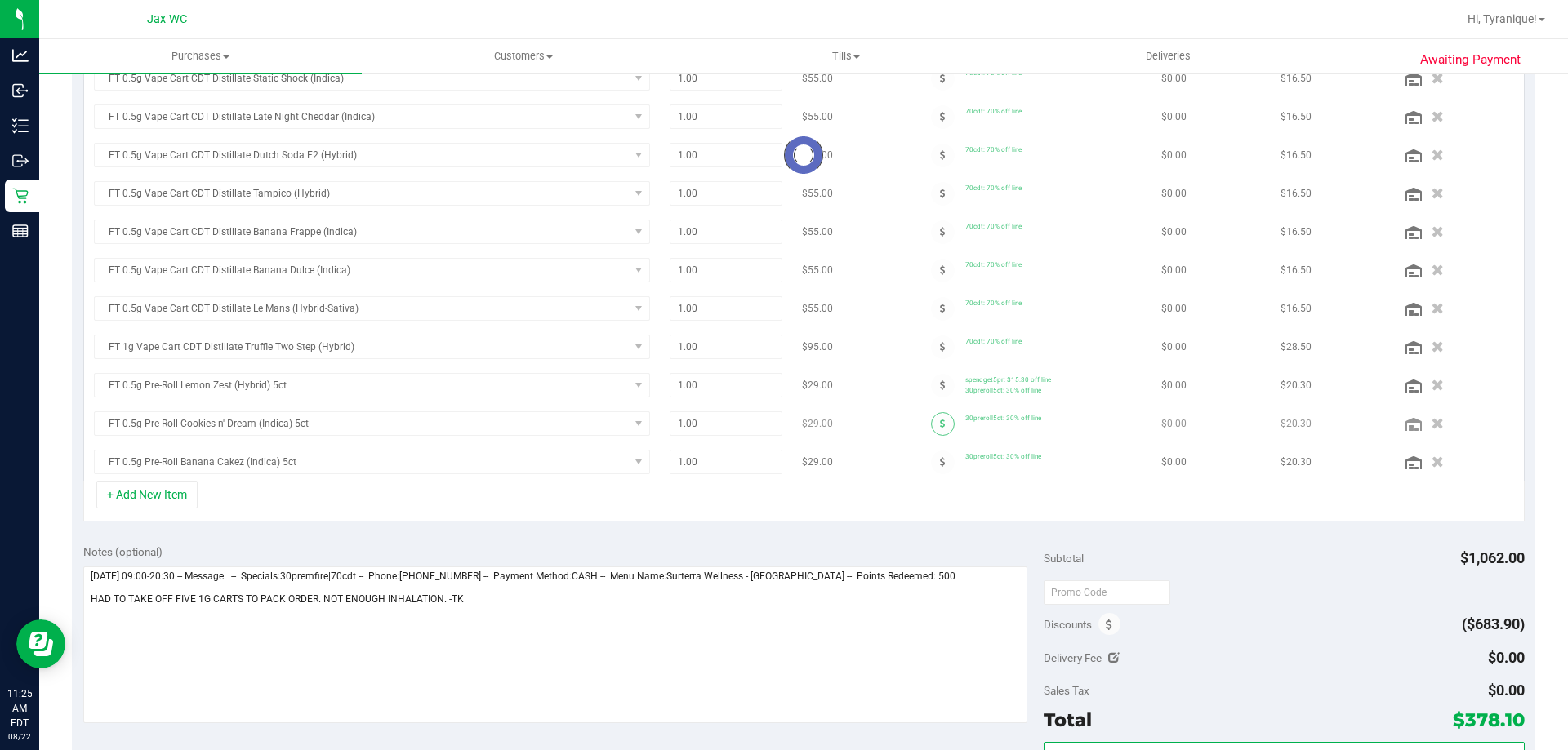
scroll to position [669, 0]
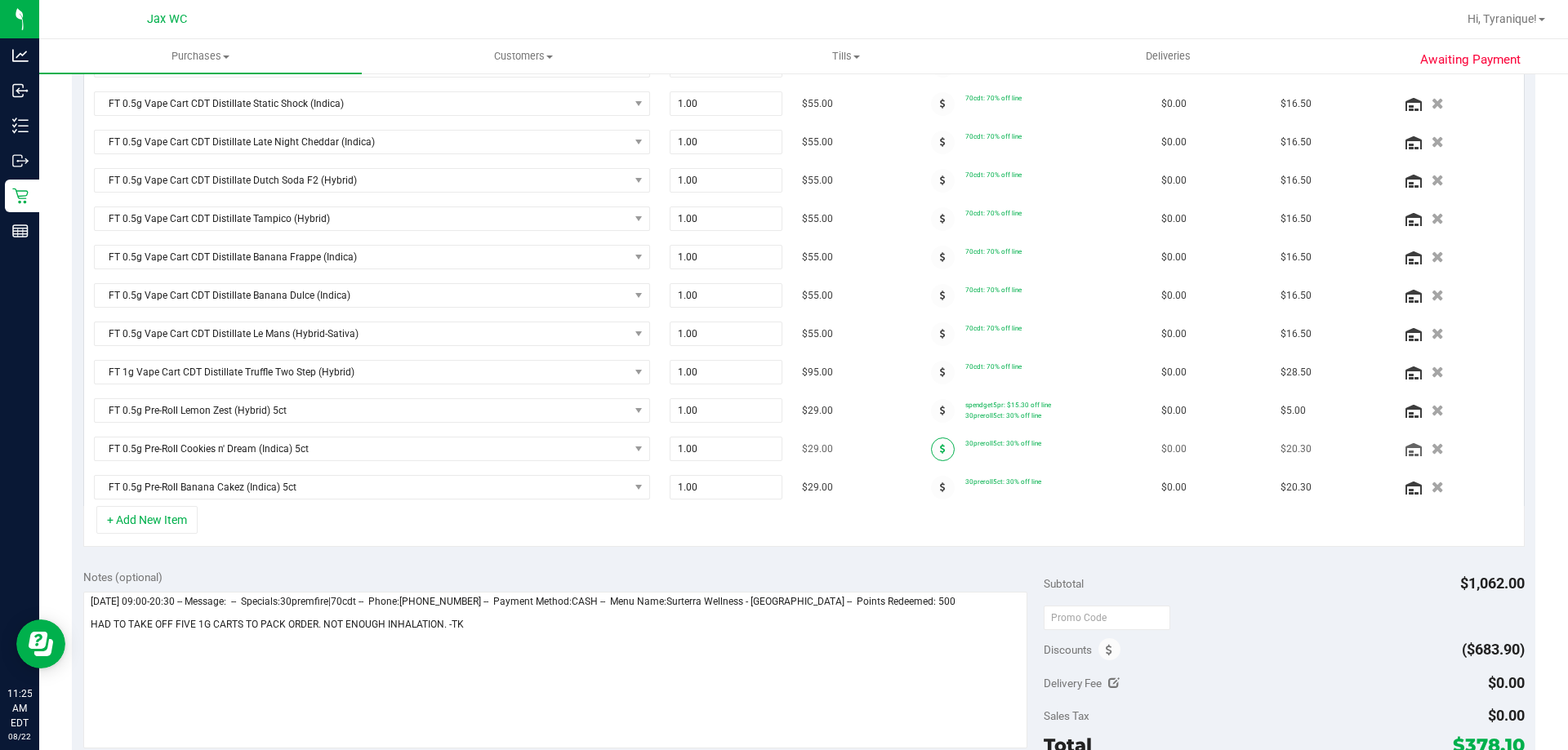
click at [934, 445] on span at bounding box center [943, 449] width 23 height 23
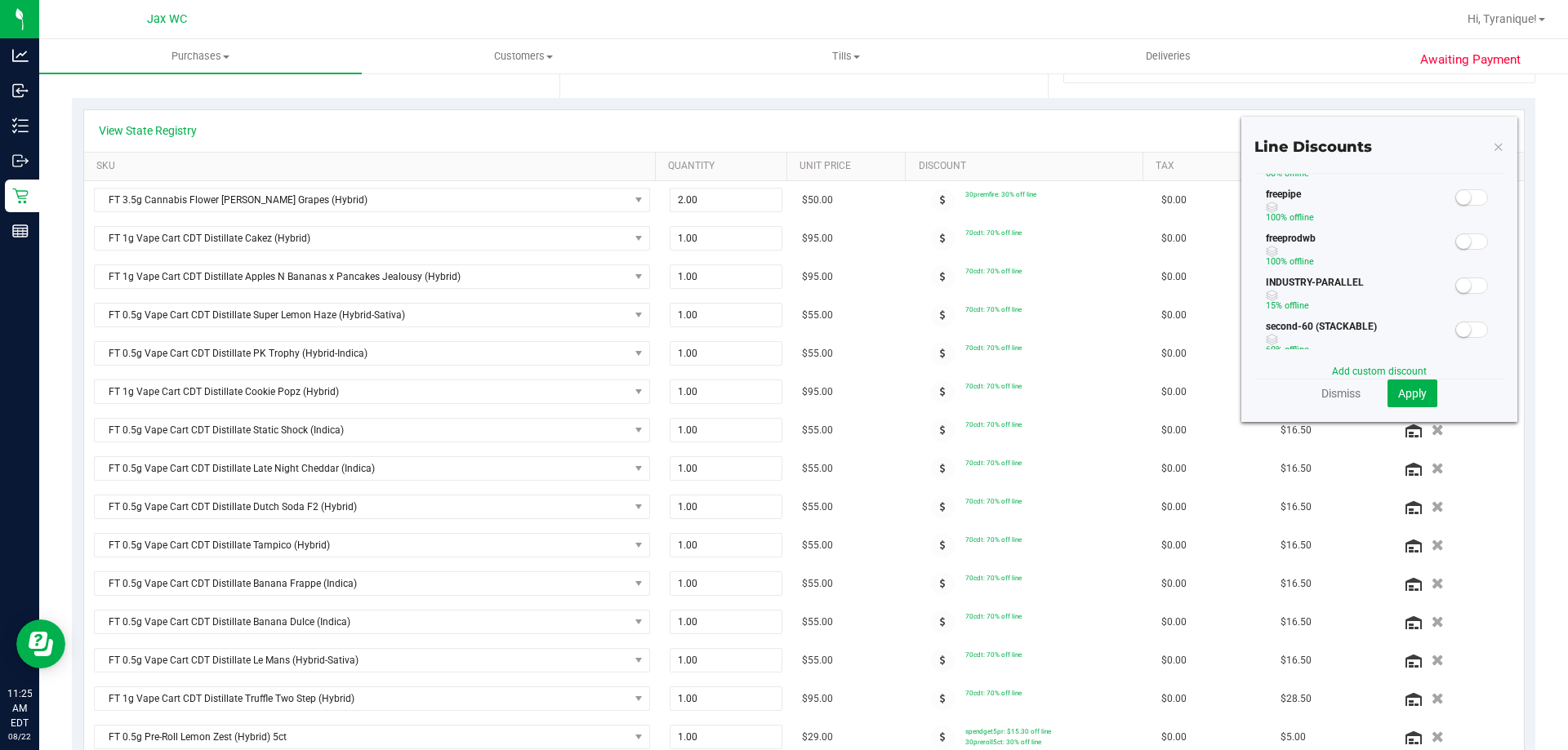
scroll to position [326, 0]
click at [1462, 298] on span at bounding box center [1471, 299] width 32 height 17
click at [1420, 384] on button "Apply" at bounding box center [1412, 394] width 50 height 27
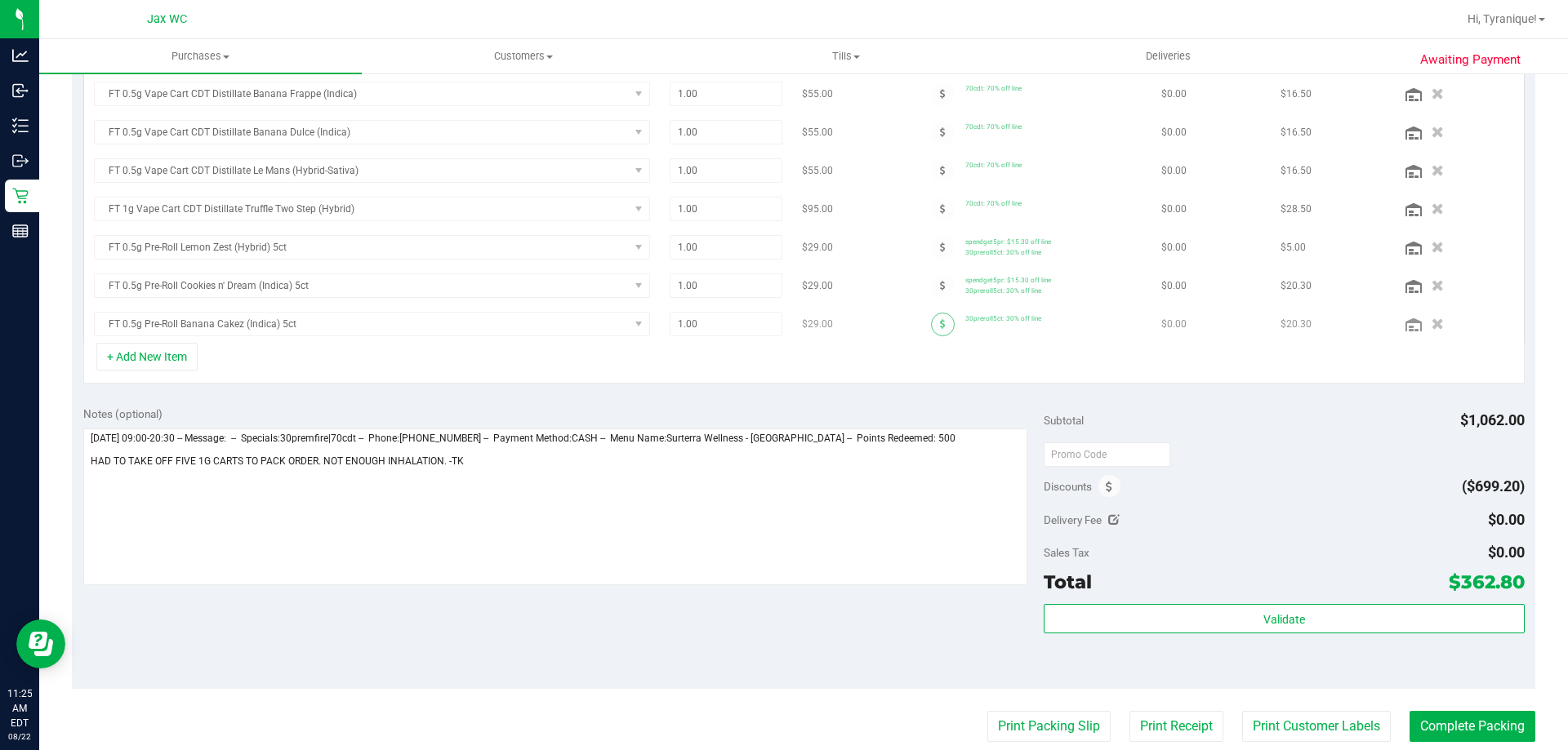
scroll to position [807, 0]
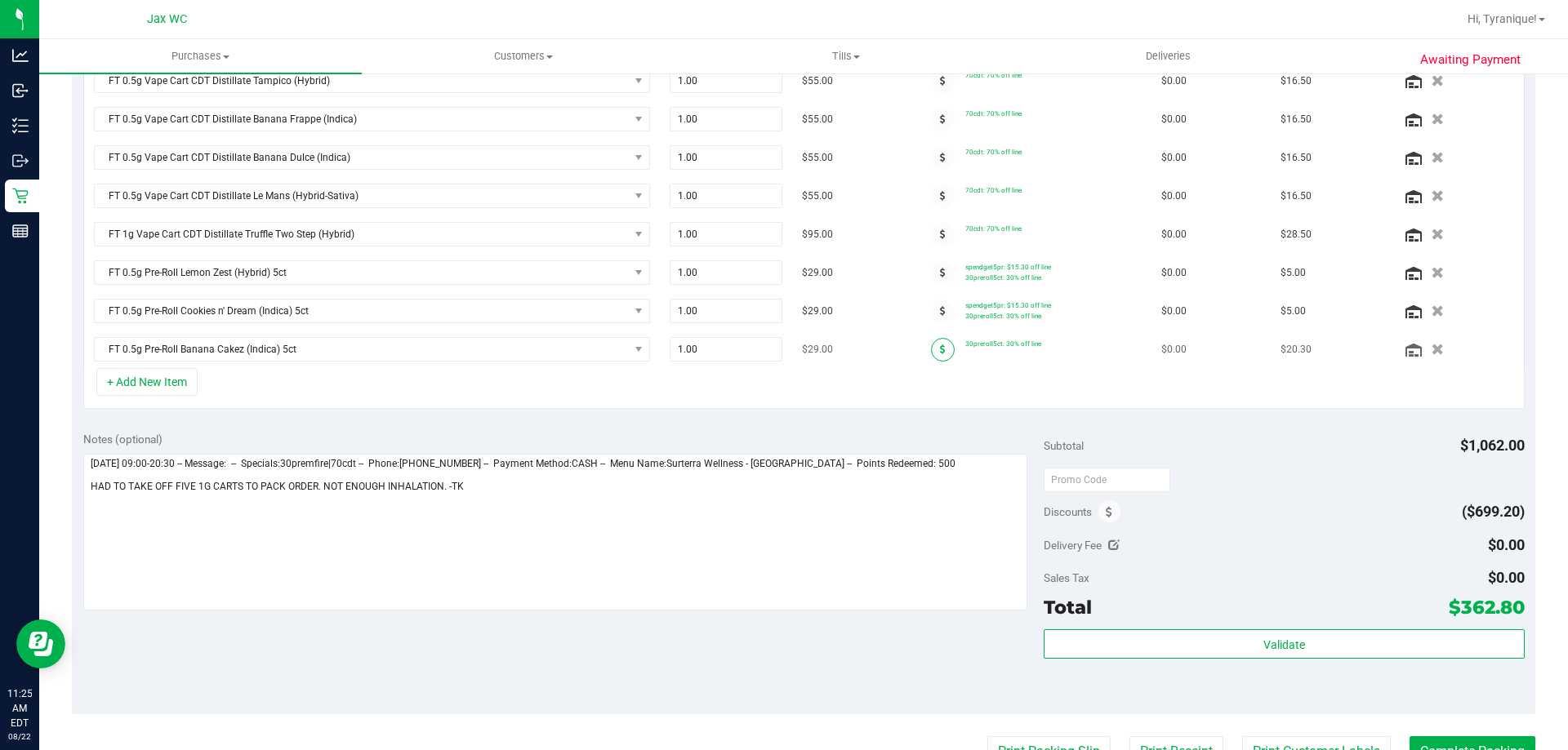
click at [940, 352] on icon at bounding box center [943, 350] width 6 height 10
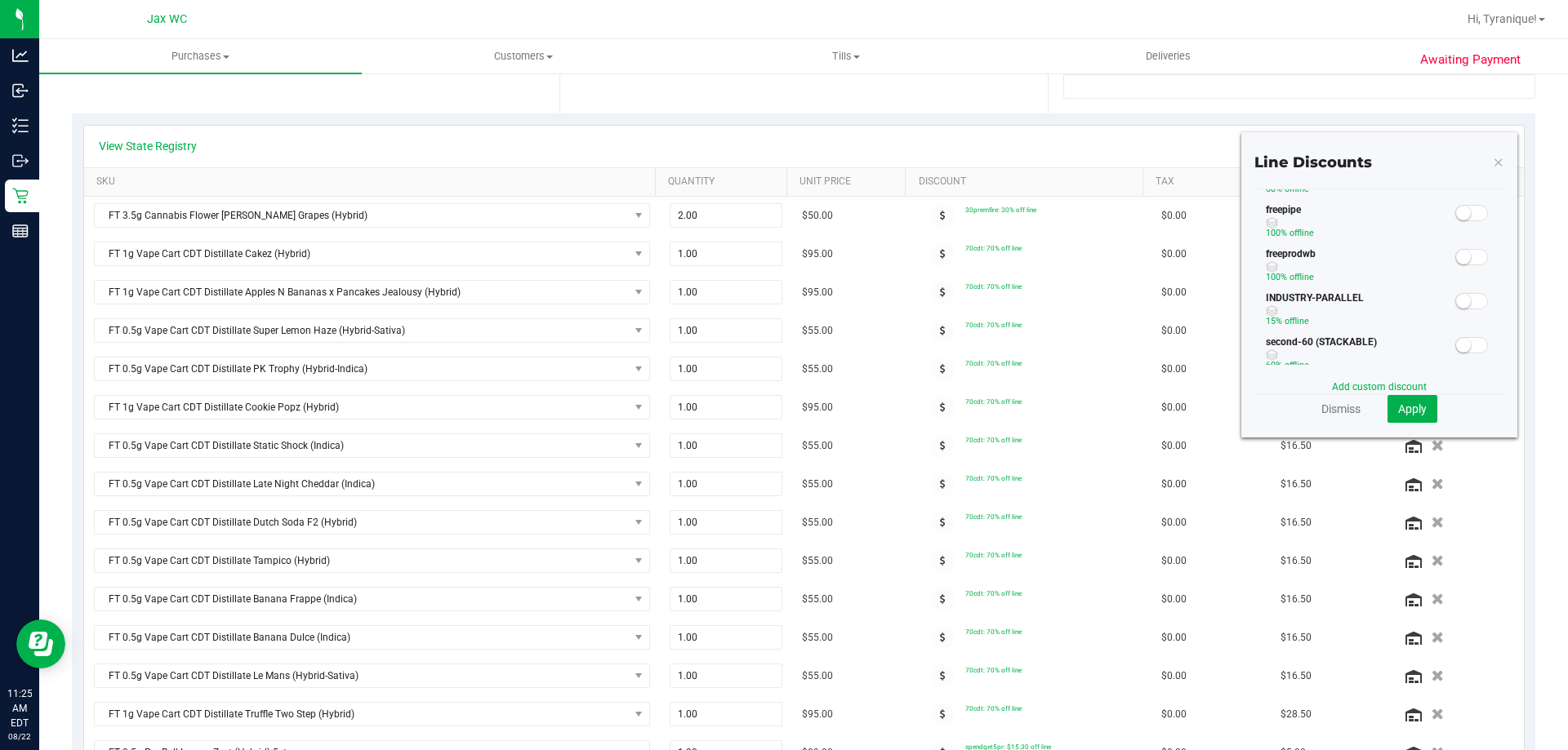
scroll to position [326, 0]
click at [1467, 313] on span at bounding box center [1471, 313] width 32 height 17
click at [1398, 408] on span "Apply" at bounding box center [1412, 408] width 28 height 13
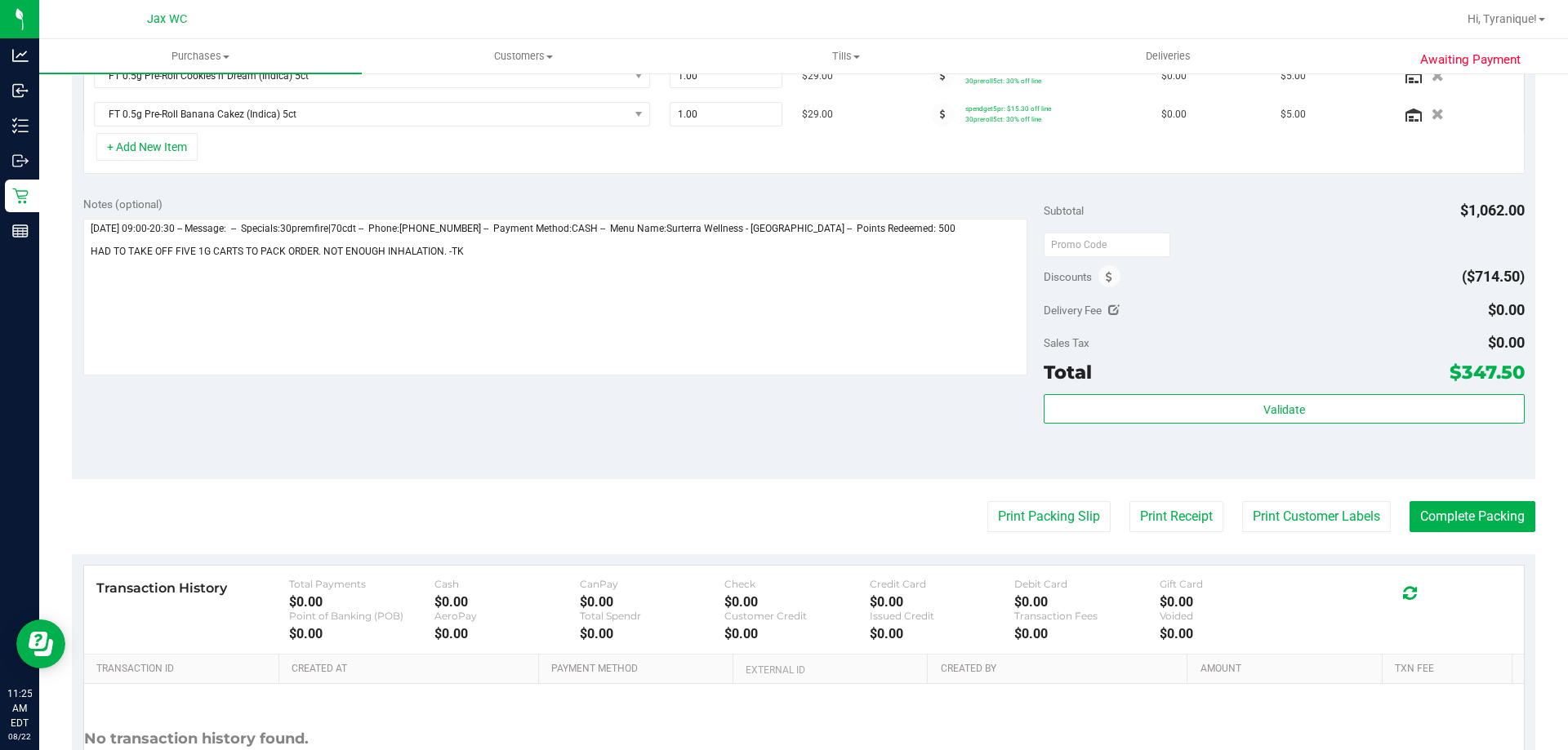
scroll to position [979, 0]
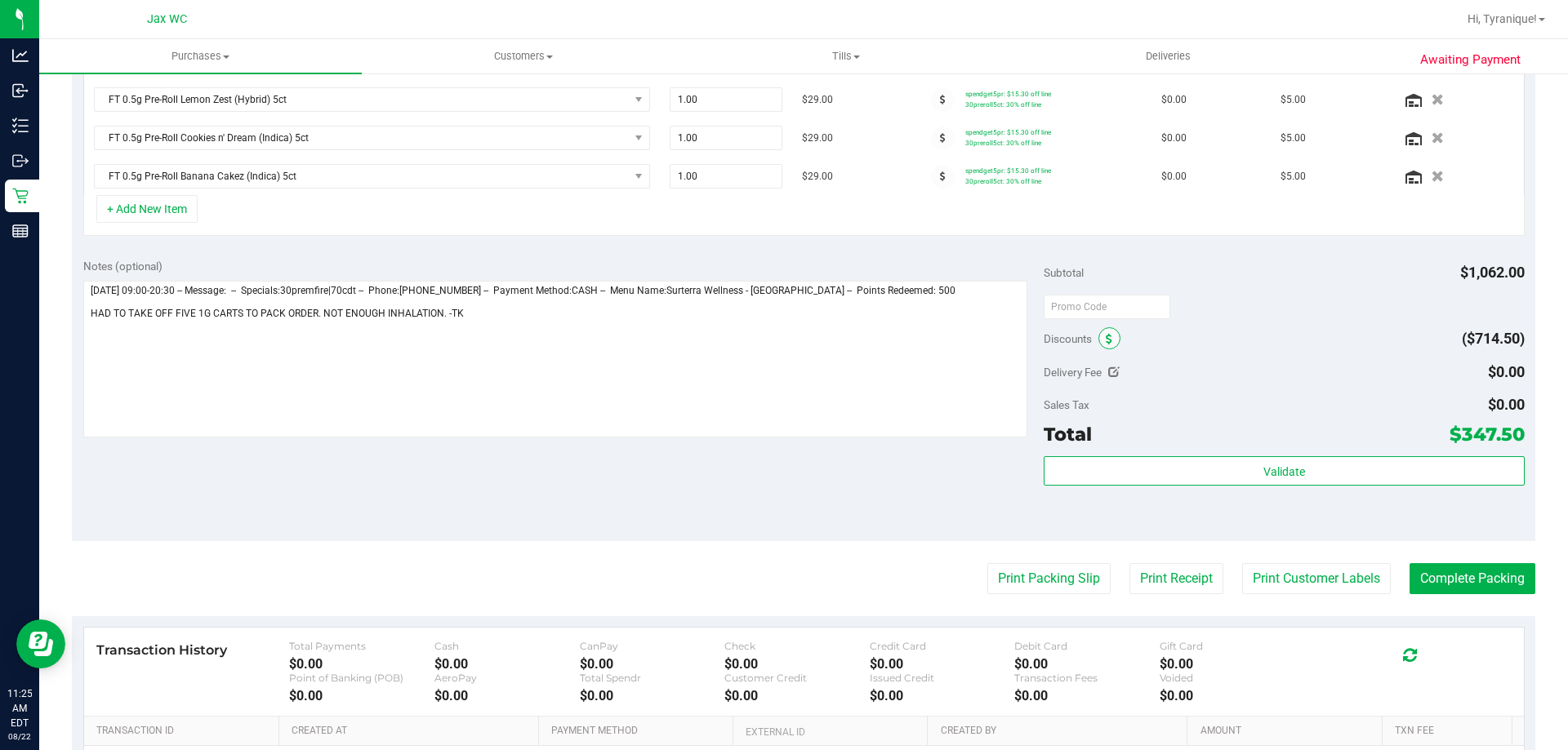
click at [1098, 333] on span at bounding box center [1109, 338] width 22 height 22
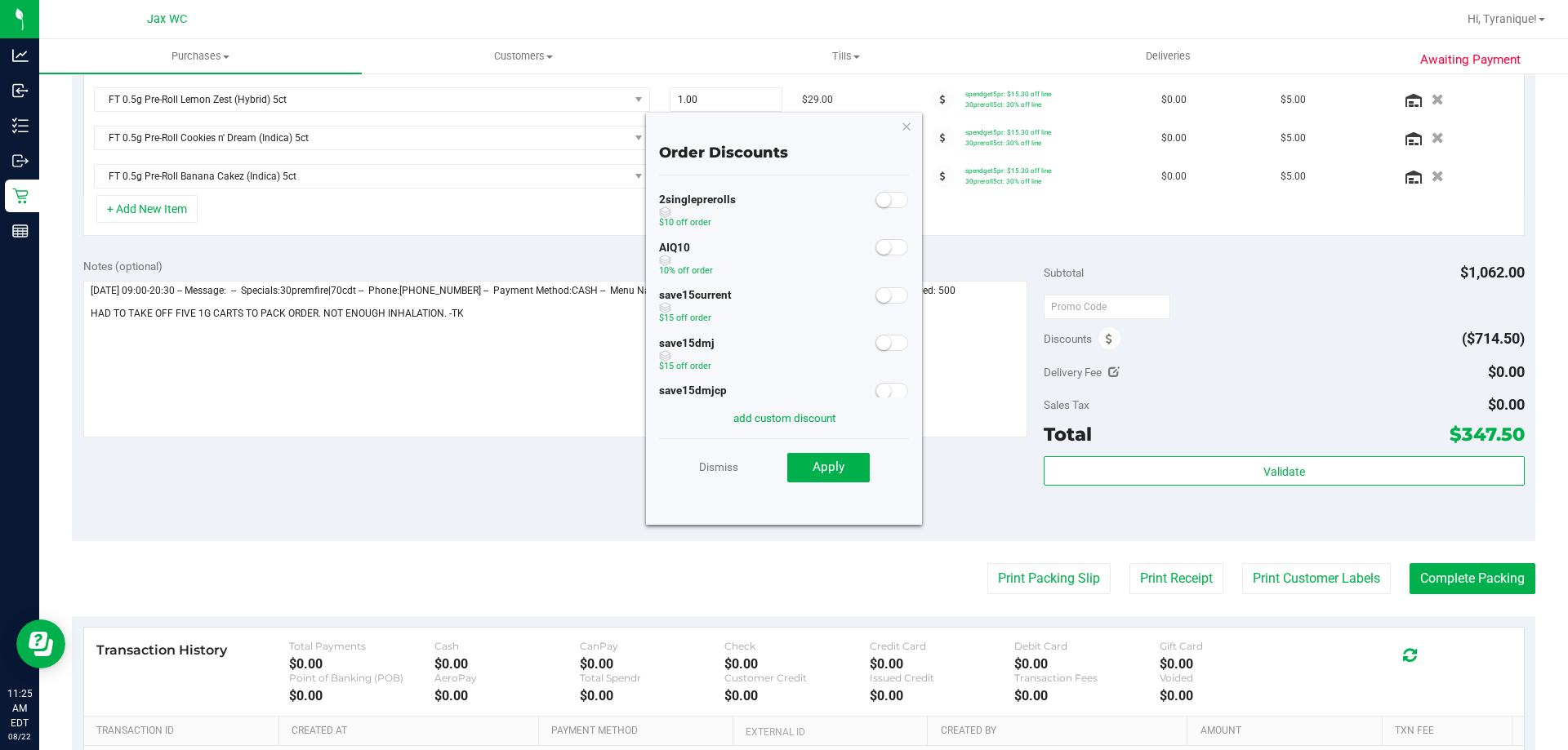
click at [876, 251] on small at bounding box center [883, 247] width 15 height 15
click at [850, 479] on button "Apply" at bounding box center [828, 468] width 82 height 29
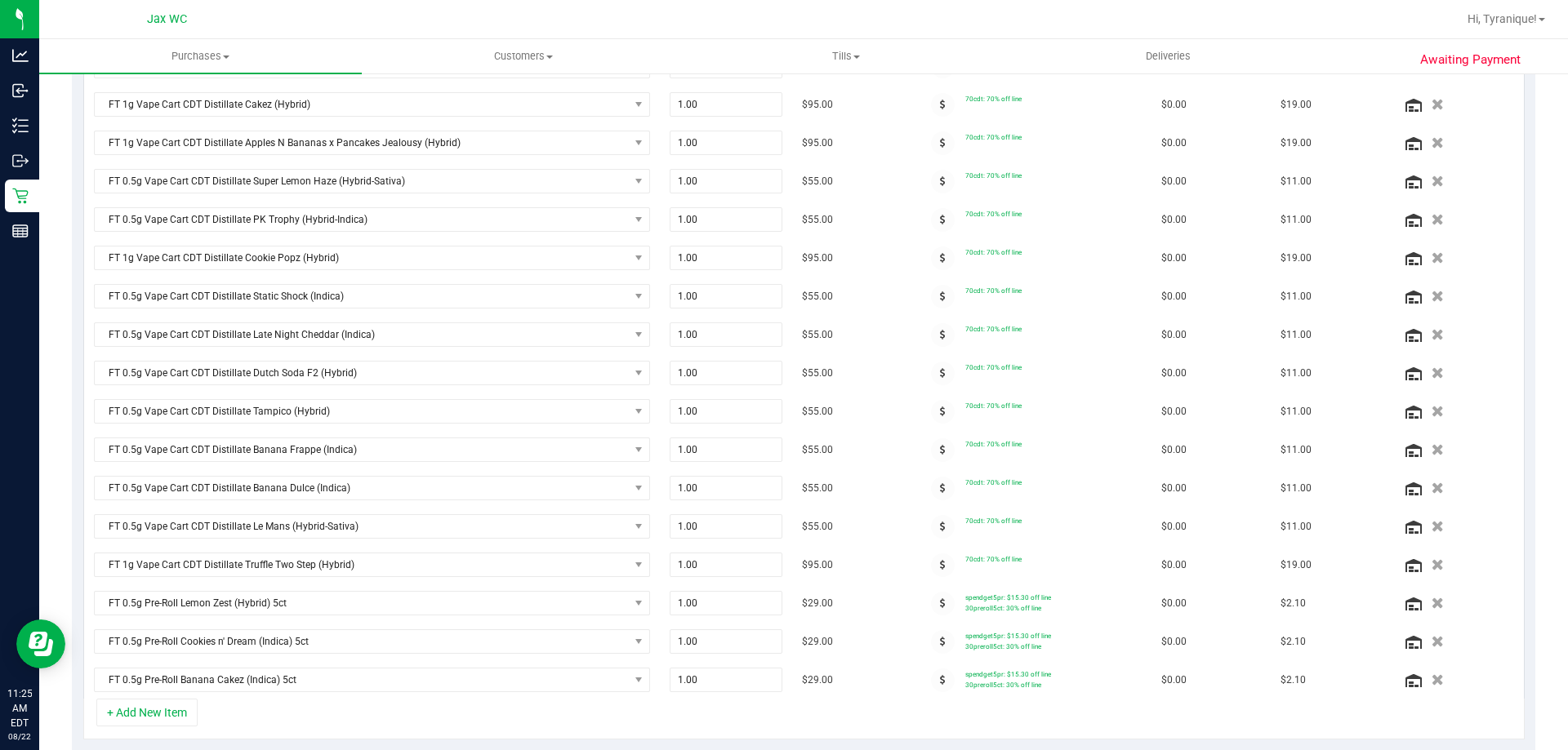
scroll to position [0, 0]
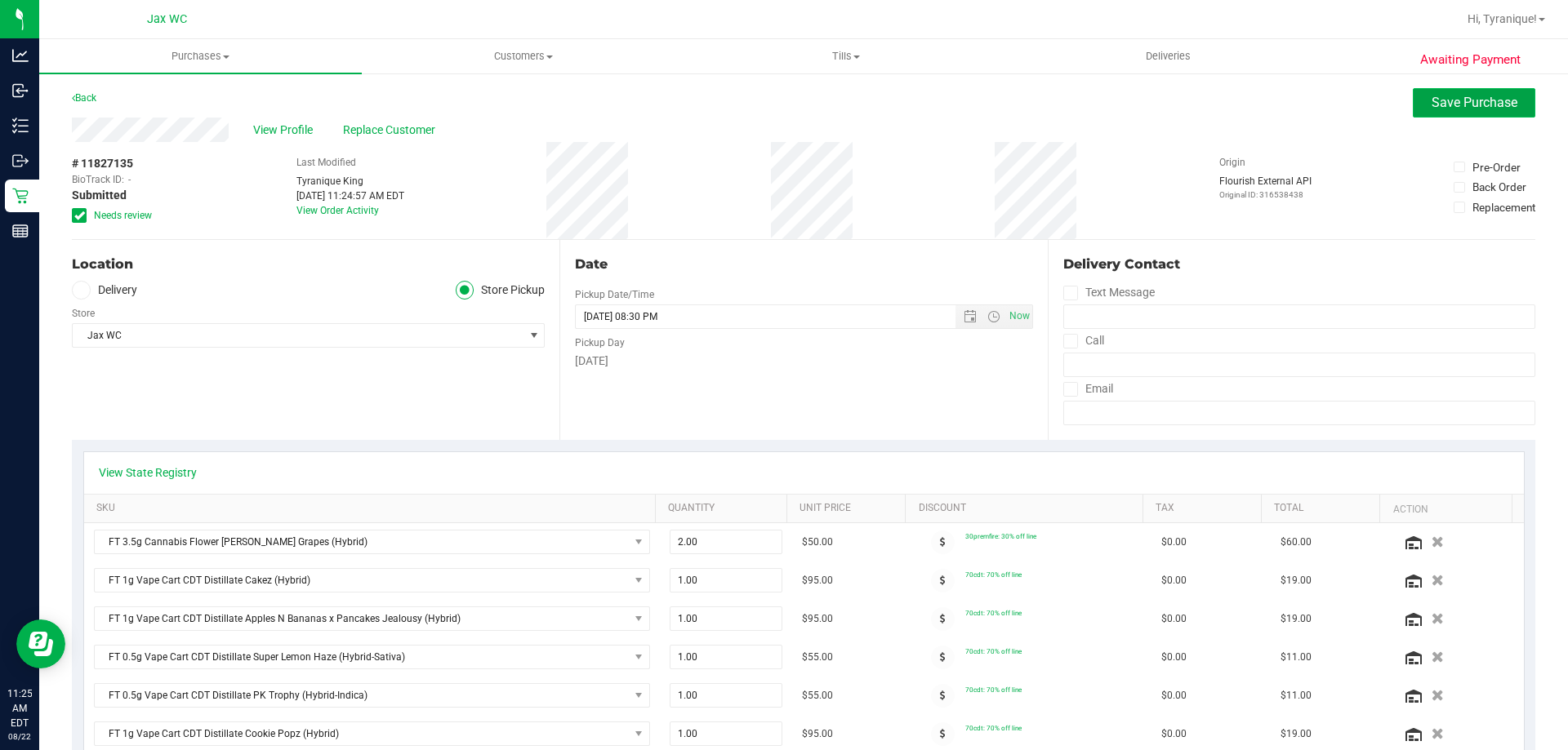
click at [1486, 108] on span "Save Purchase" at bounding box center [1474, 103] width 86 height 16
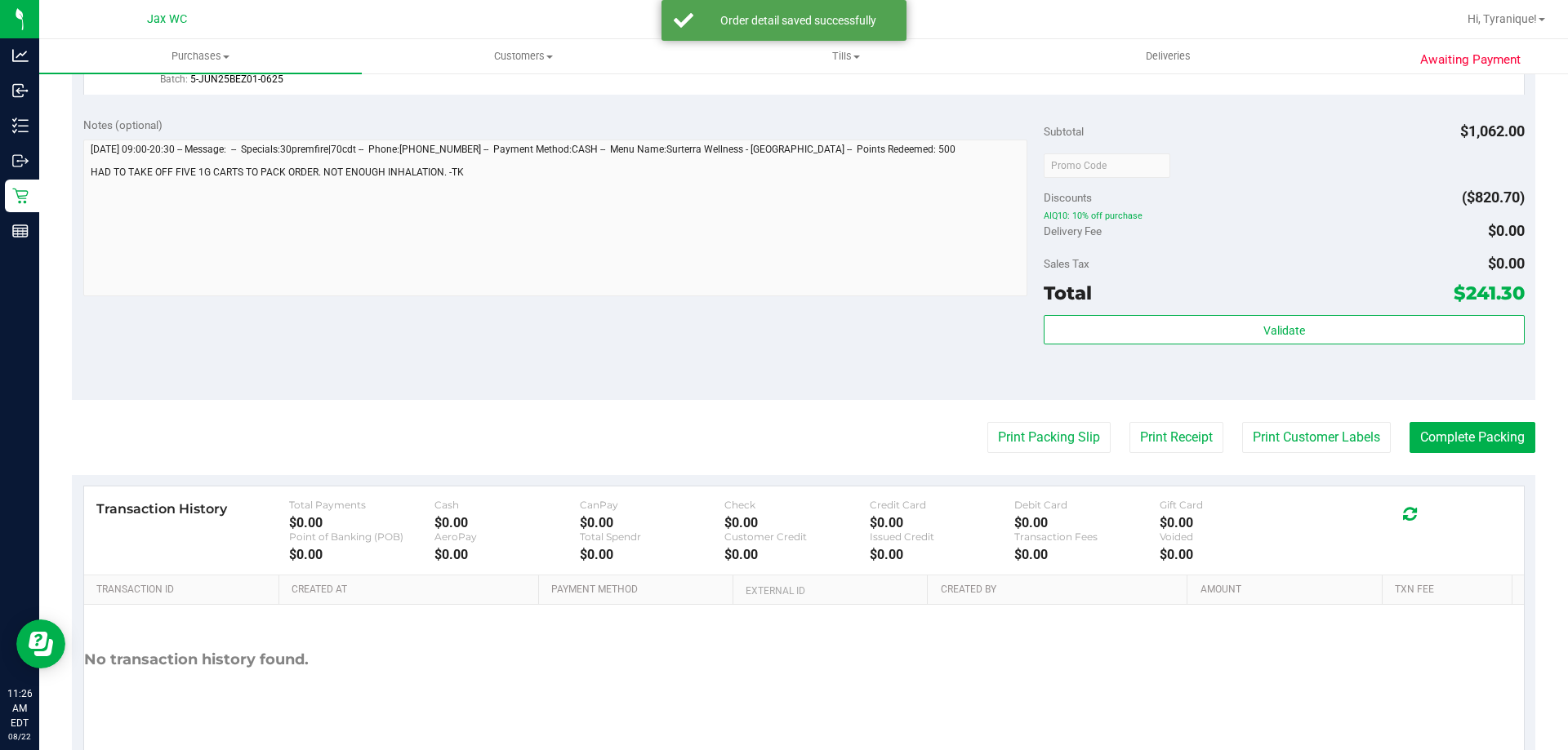
scroll to position [2299, 0]
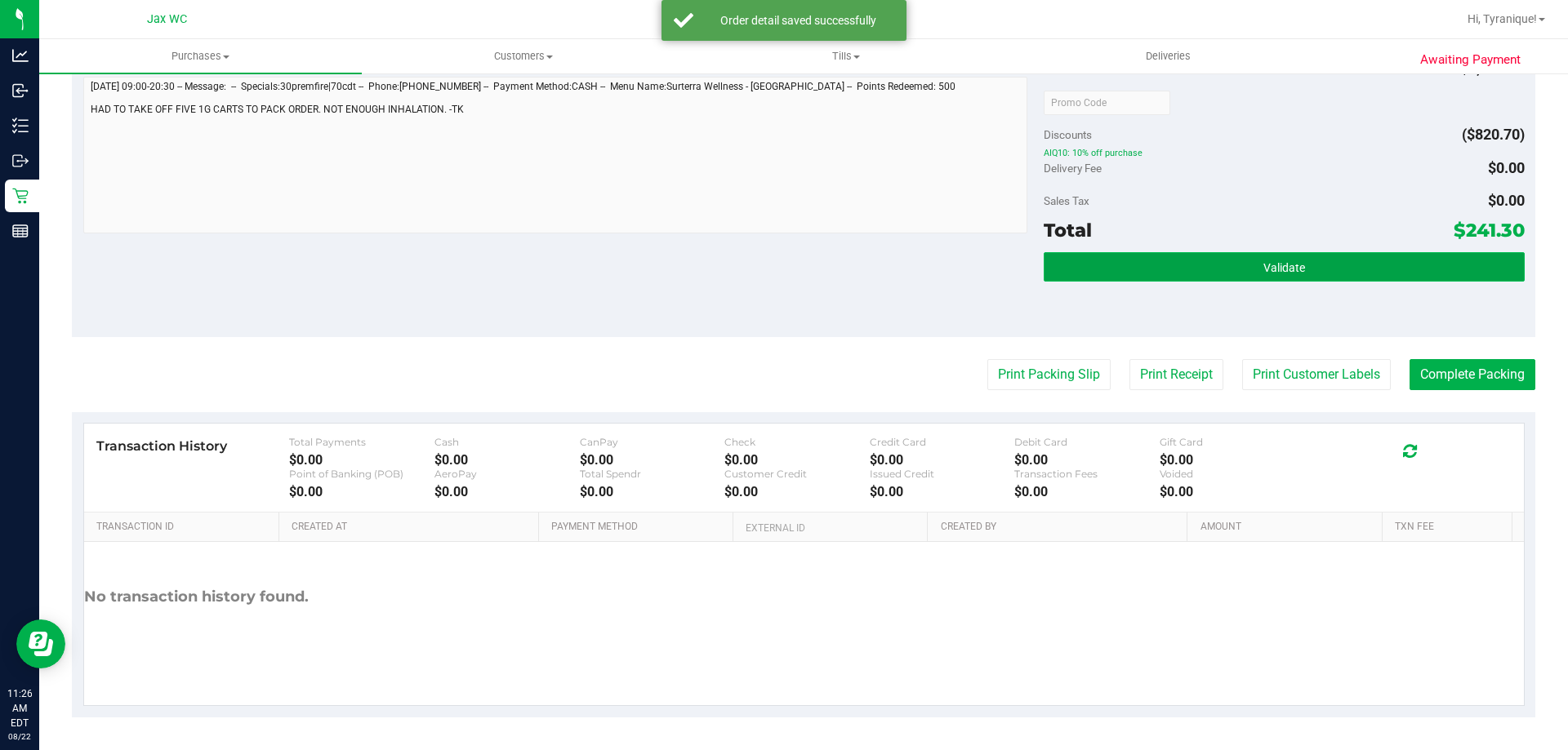
click at [1294, 273] on span "Validate" at bounding box center [1284, 268] width 42 height 13
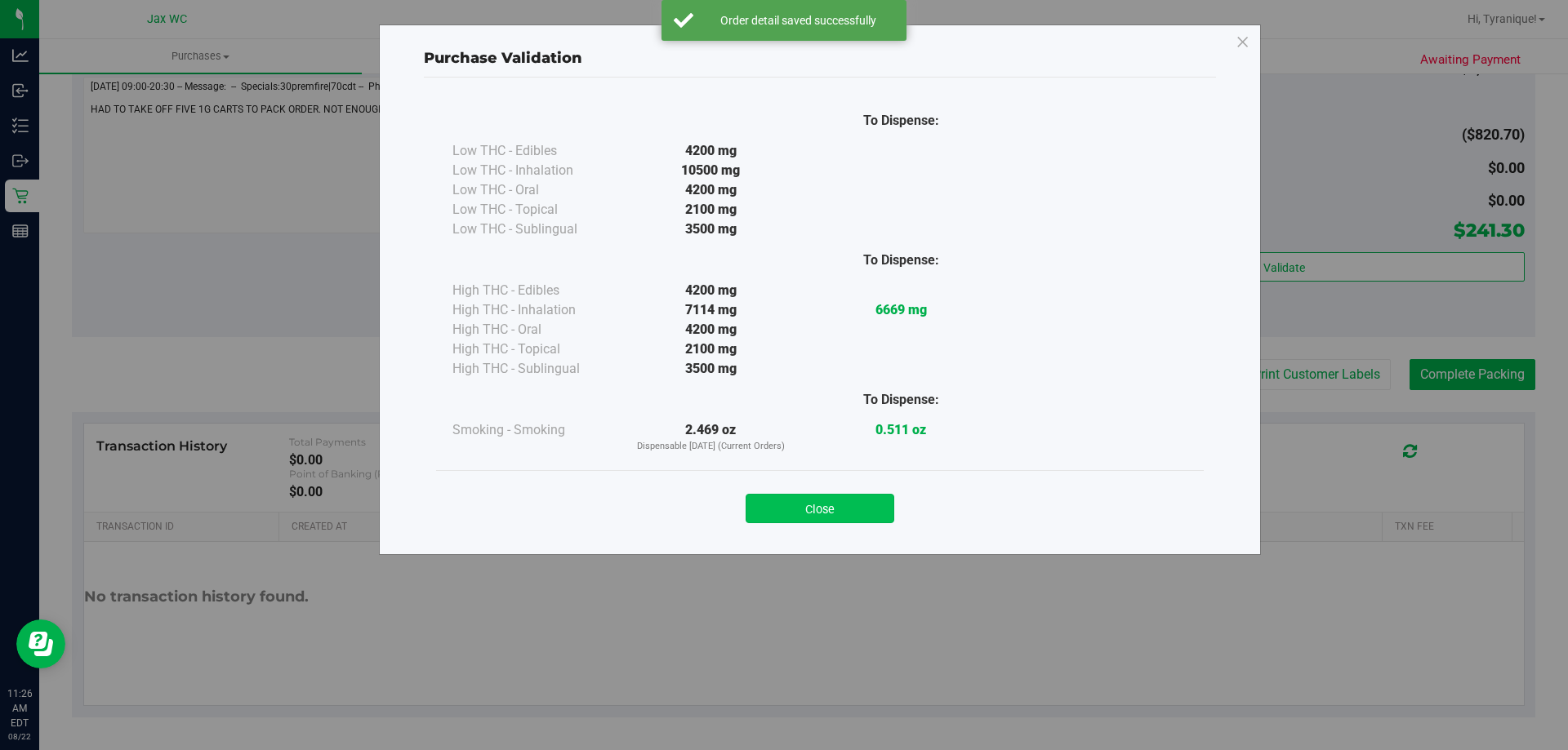
click at [840, 518] on button "Close" at bounding box center [820, 509] width 148 height 29
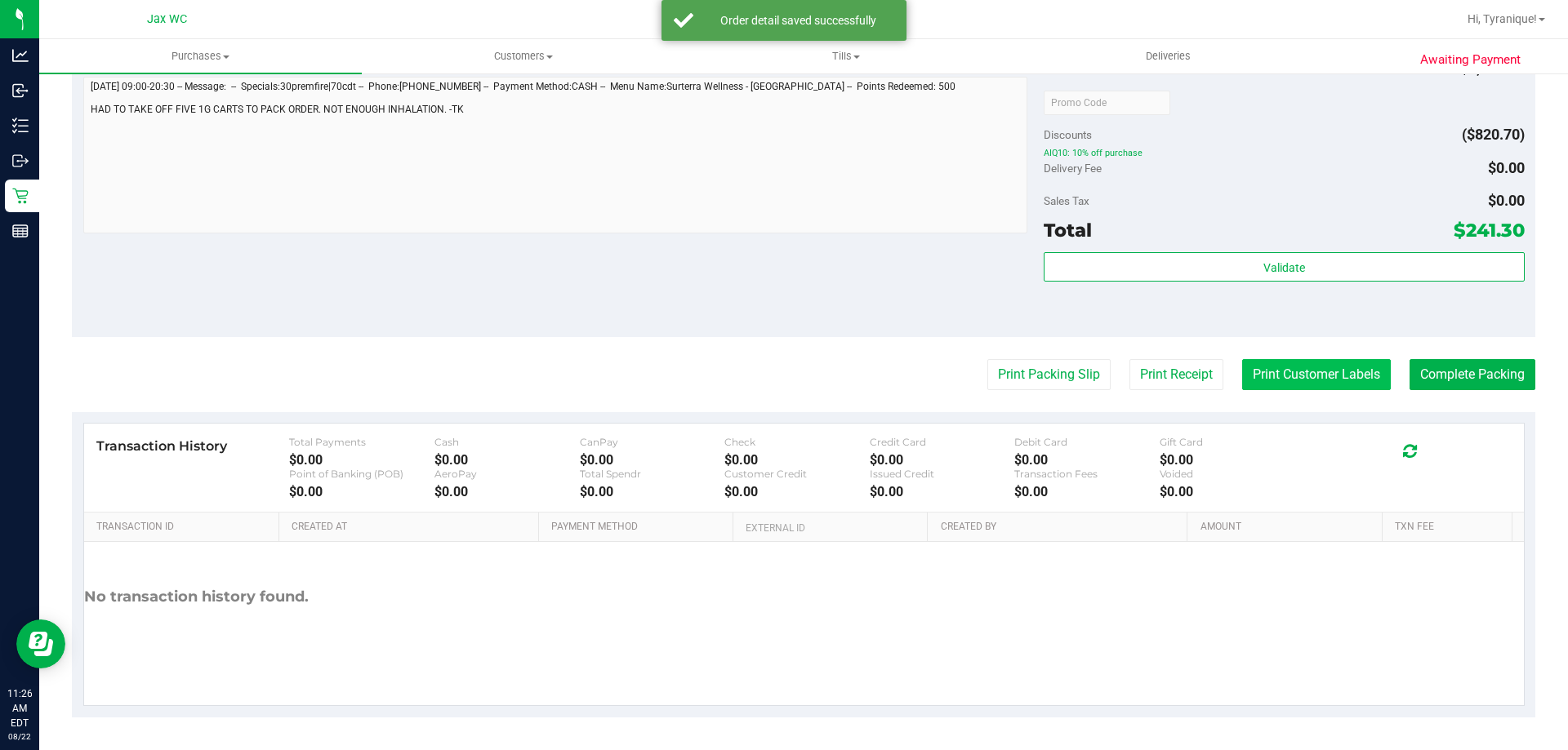
click at [1331, 390] on button "Print Customer Labels" at bounding box center [1316, 375] width 148 height 31
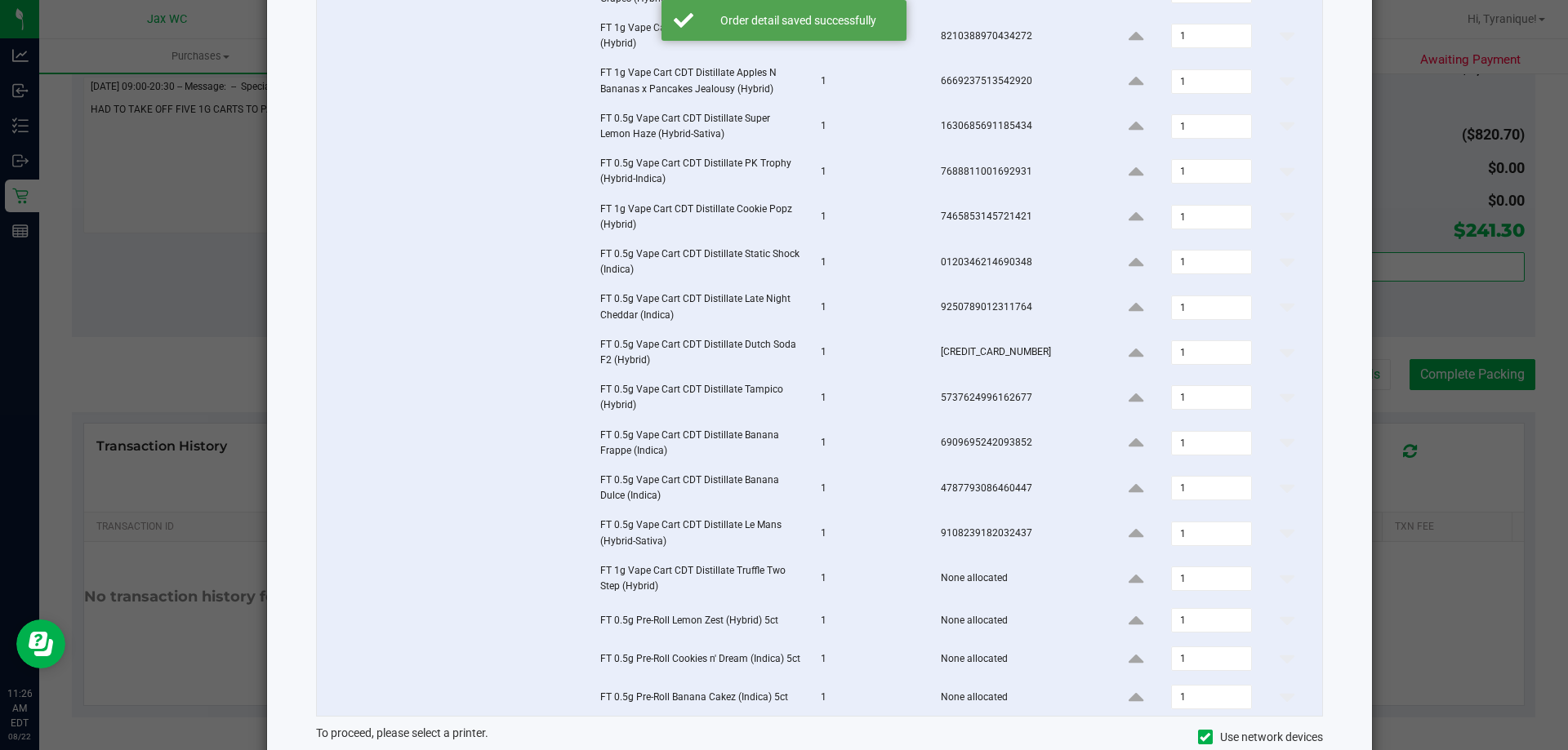
scroll to position [348, 0]
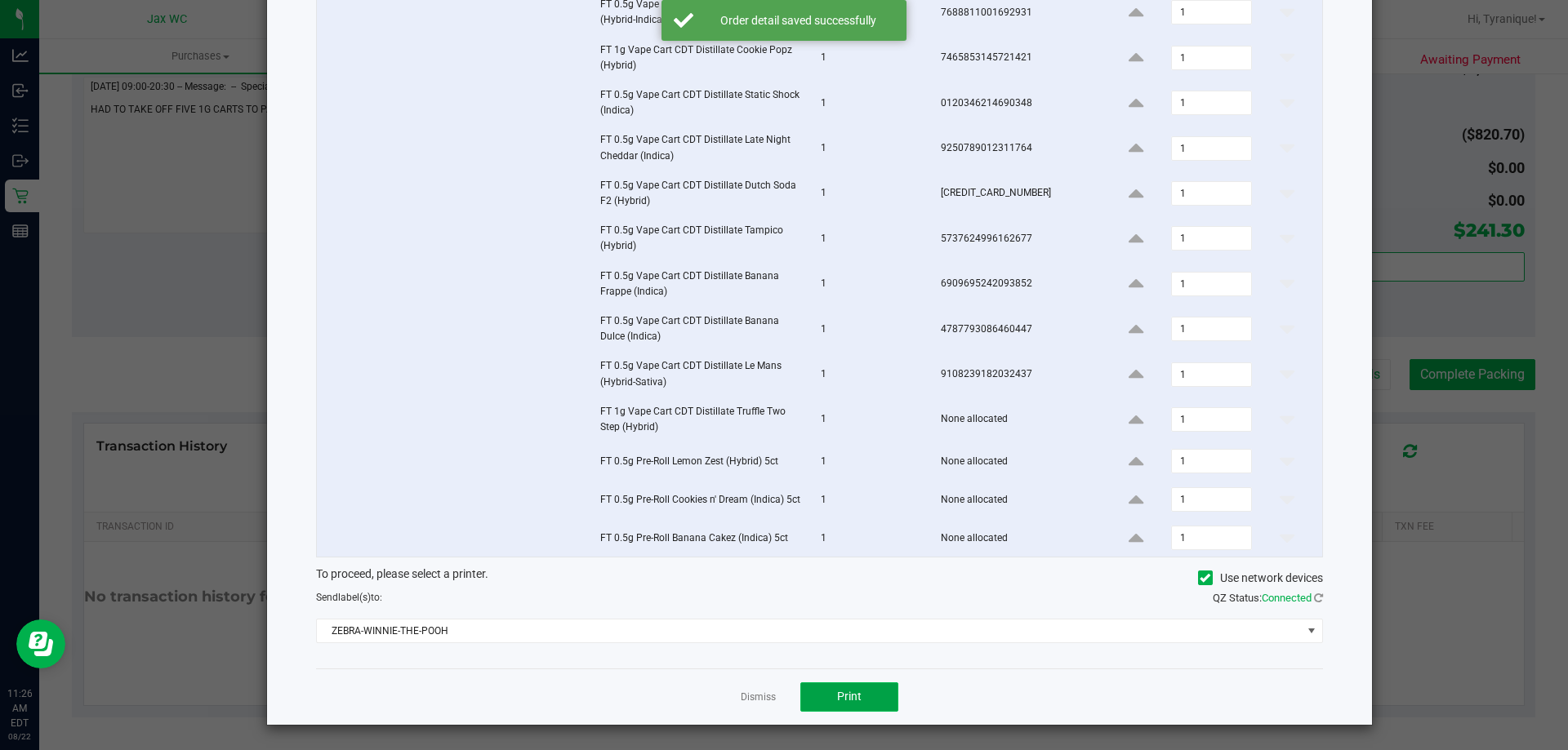
click at [847, 703] on span "Print" at bounding box center [849, 695] width 24 height 13
click at [745, 696] on link "Dismiss" at bounding box center [758, 697] width 35 height 14
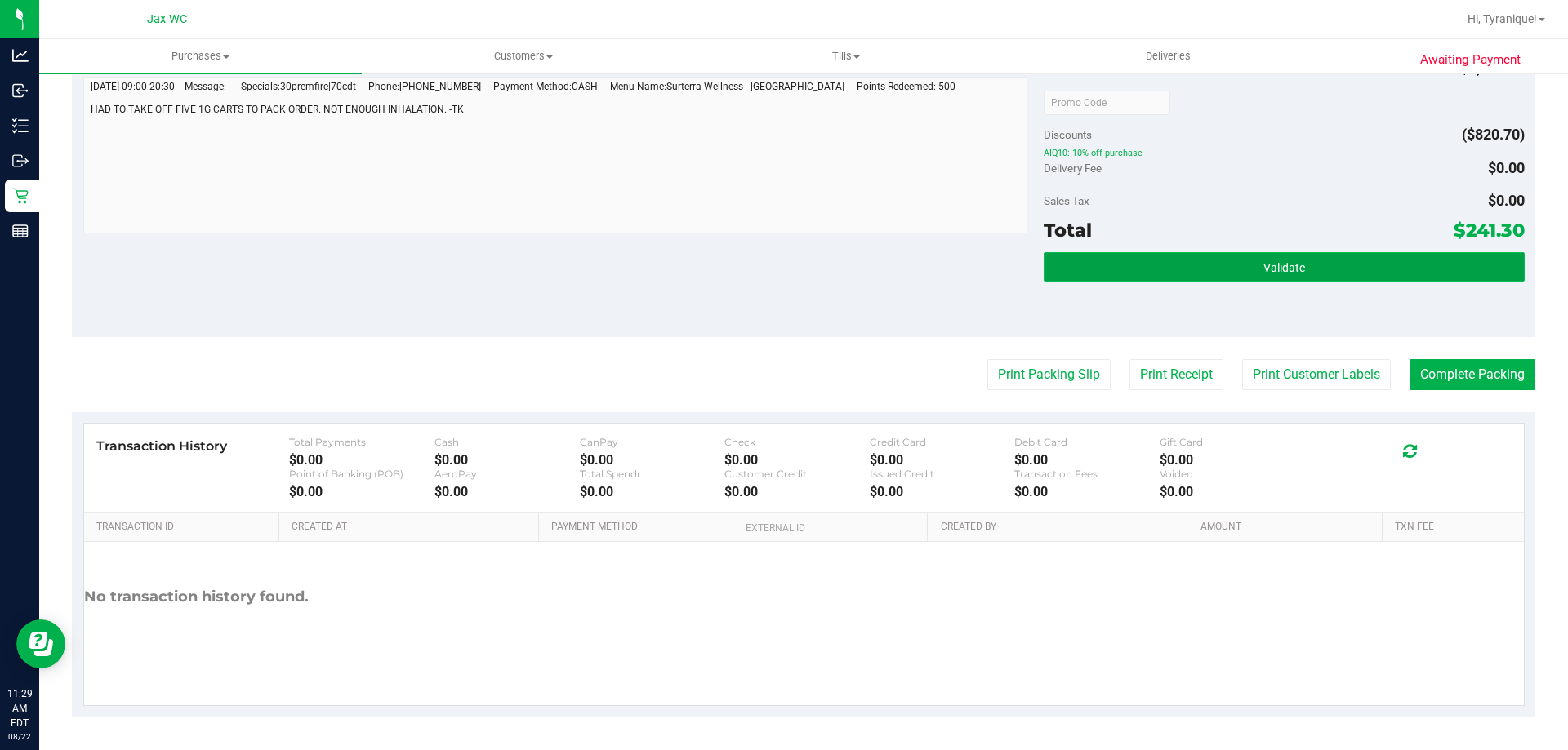
click at [1421, 270] on button "Validate" at bounding box center [1284, 267] width 481 height 29
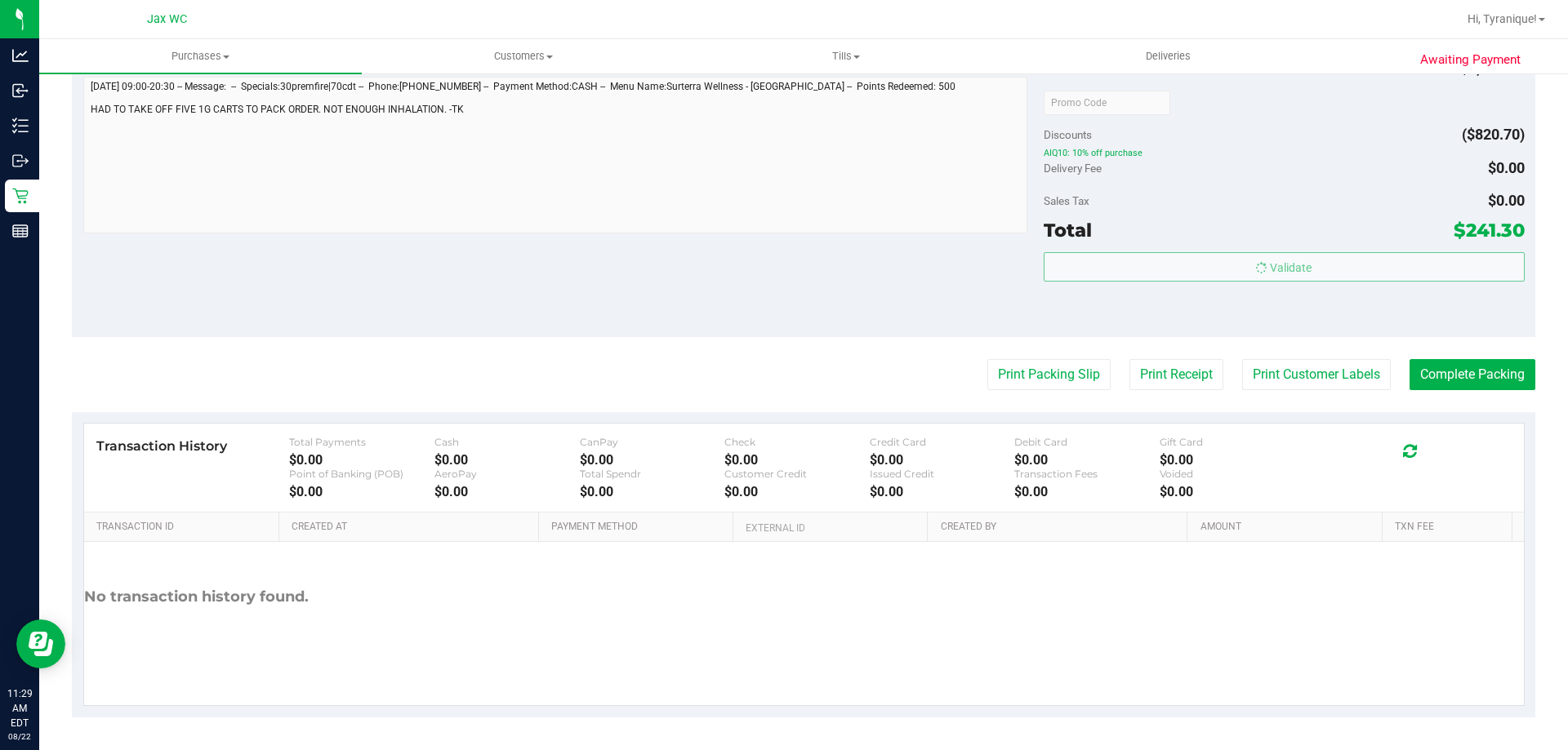
click at [1446, 419] on div "Transaction History Total Payments $0.00 Cash $0.00 CanPay $0.00 Check $0.00 Cr…" at bounding box center [804, 564] width 1463 height 306
click at [1446, 383] on button "Complete Packing" at bounding box center [1472, 375] width 126 height 31
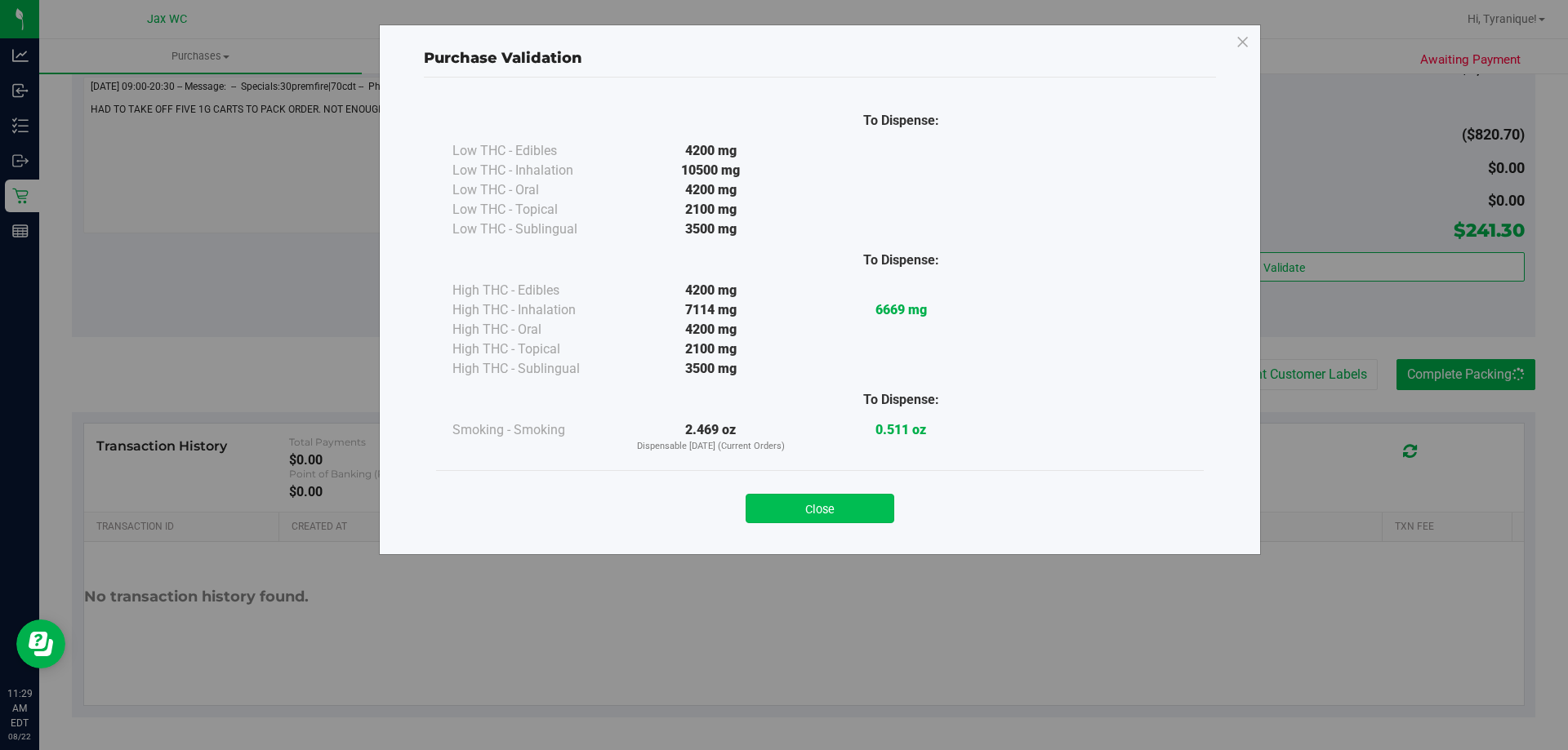
click at [833, 510] on button "Close" at bounding box center [820, 509] width 148 height 29
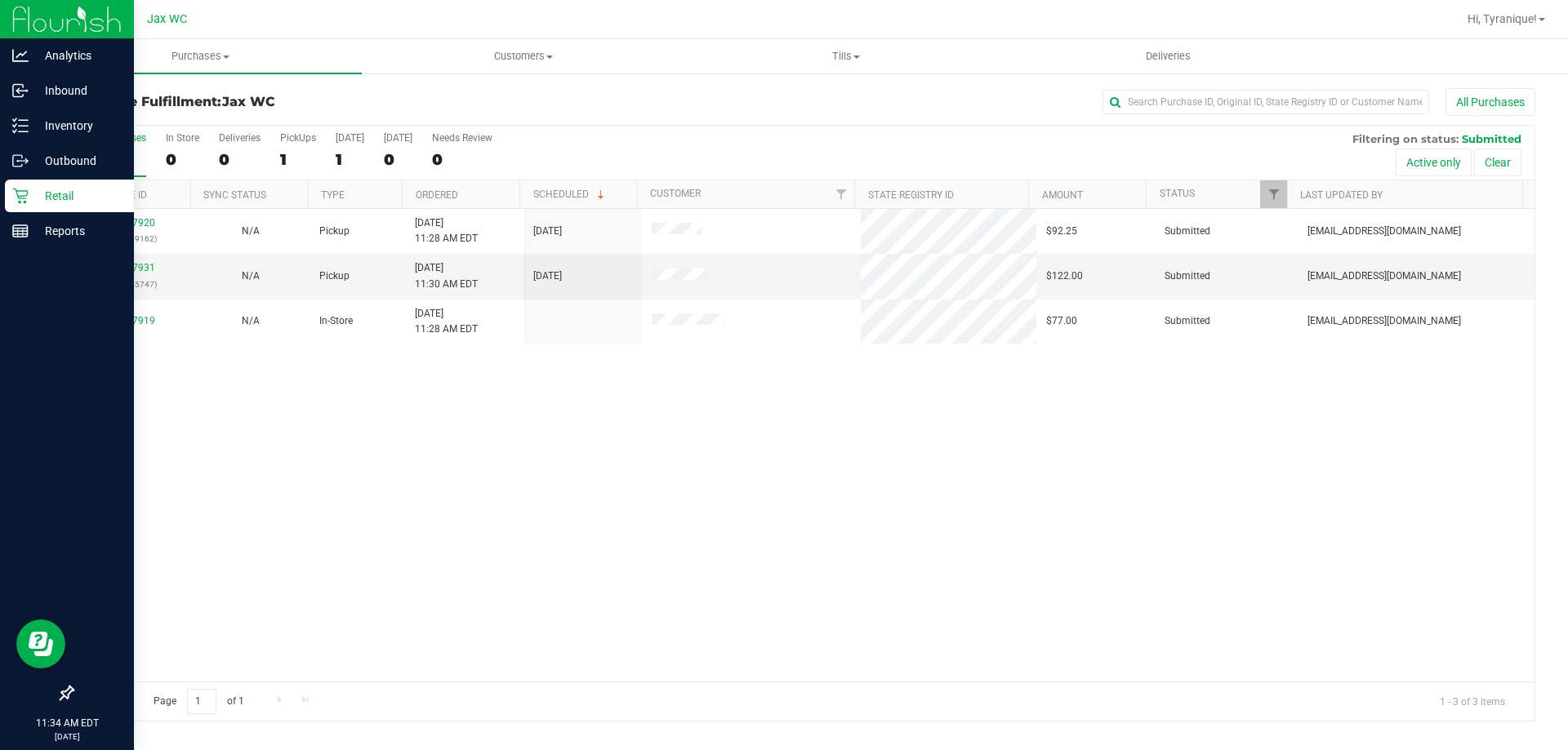
click at [29, 196] on p "Retail" at bounding box center [77, 196] width 98 height 20
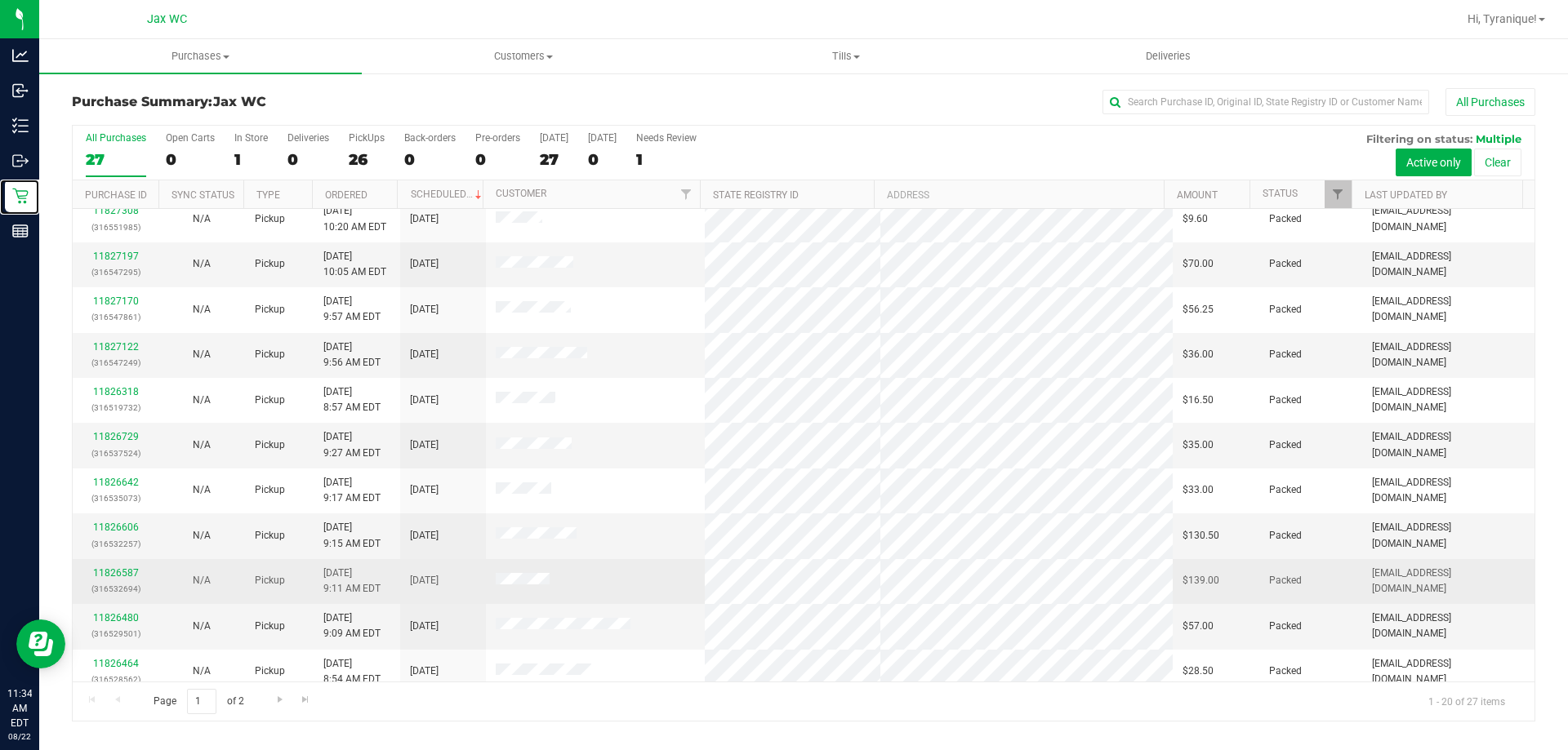
scroll to position [431, 0]
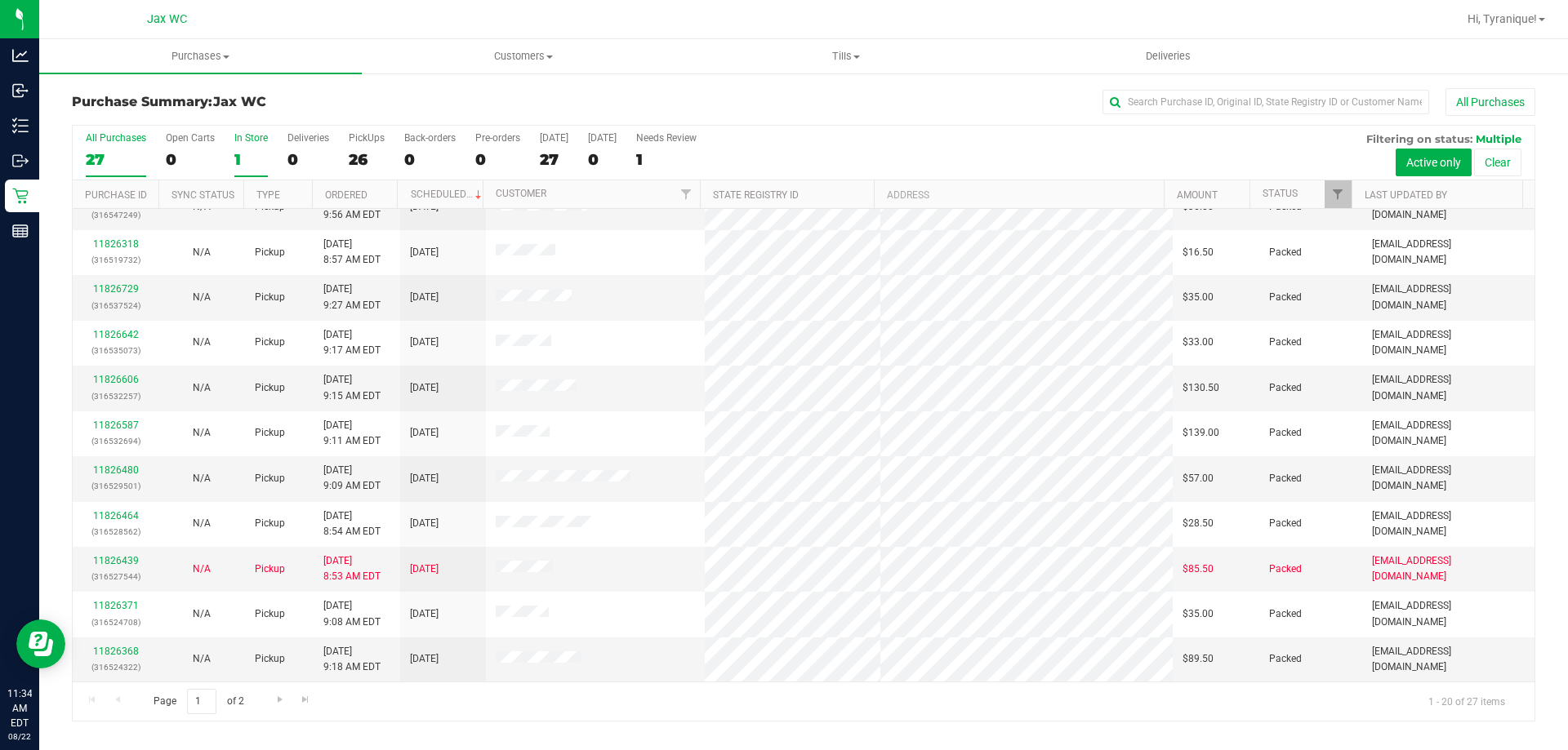
click at [256, 166] on div "1" at bounding box center [251, 159] width 33 height 19
click at [0, 0] on input "In Store 1" at bounding box center [0, 0] width 0 height 0
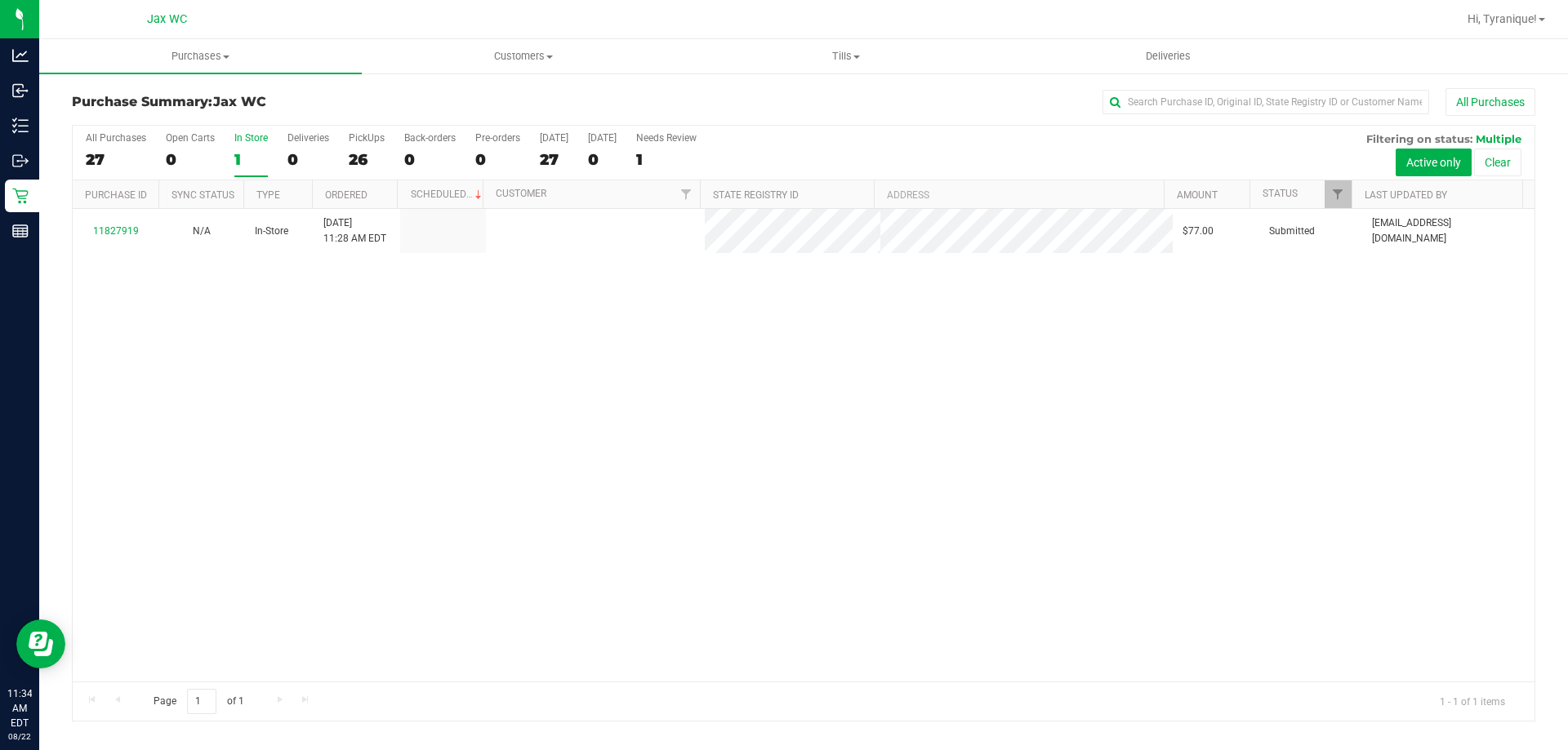
scroll to position [0, 0]
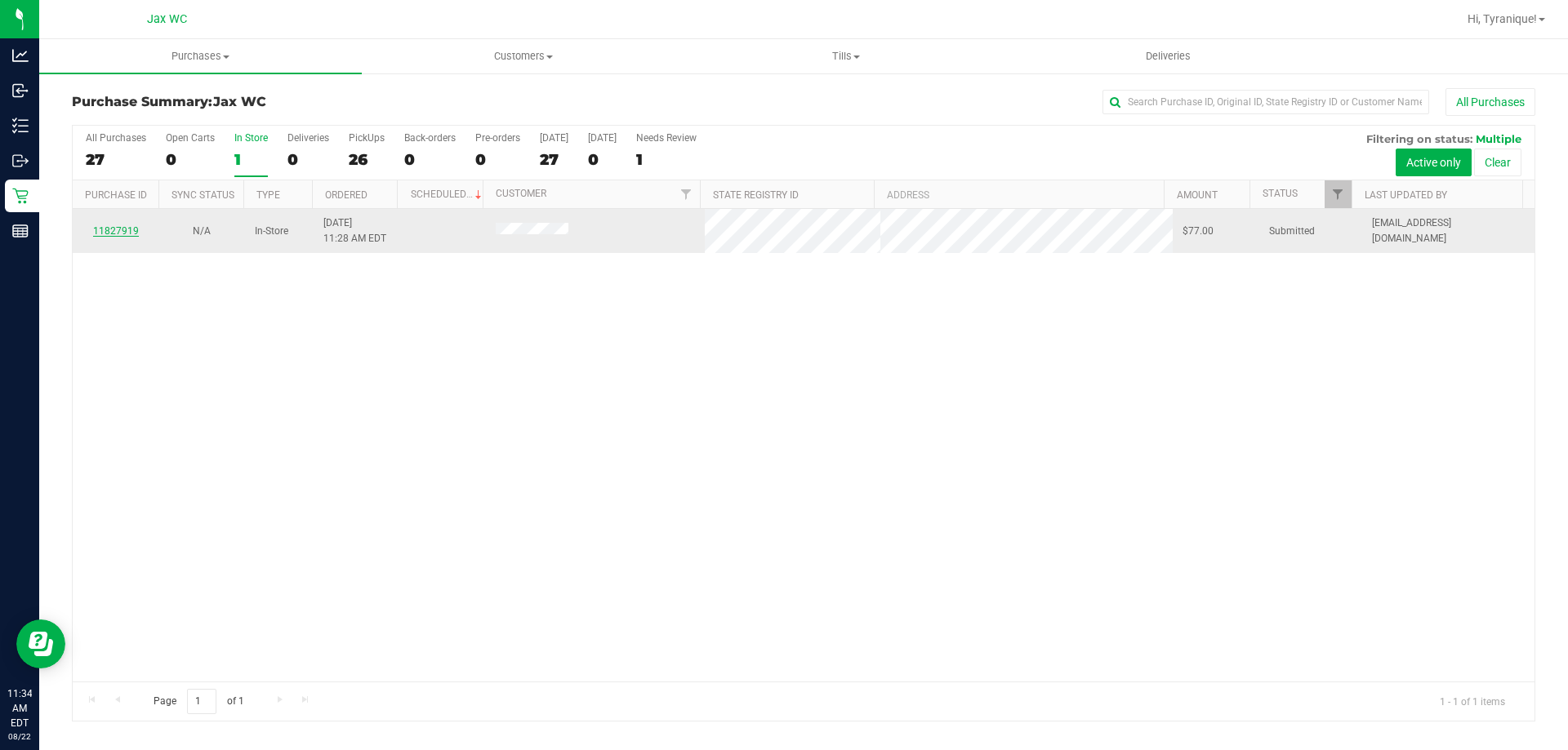
click at [128, 231] on link "11827919" at bounding box center [115, 231] width 46 height 12
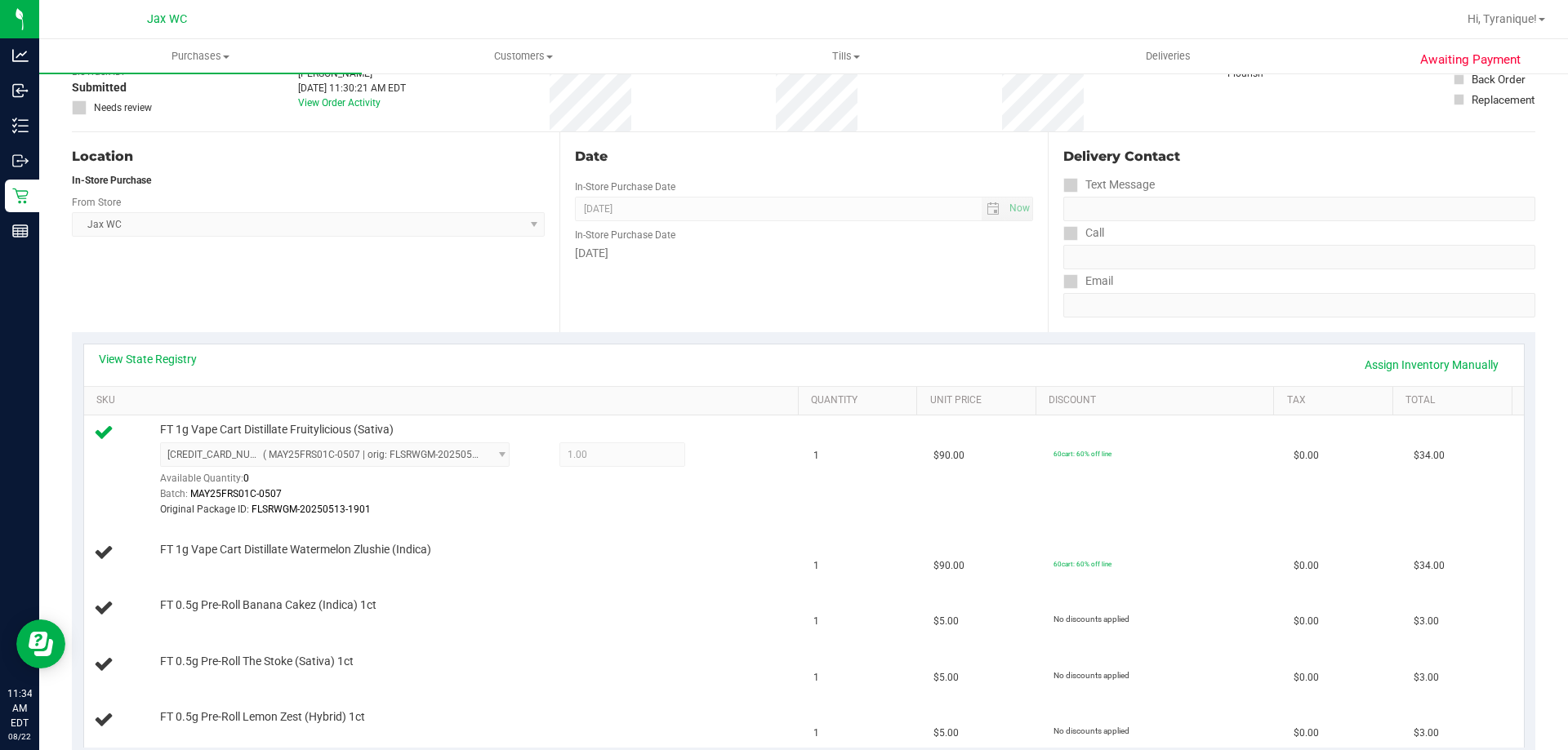
scroll to position [163, 0]
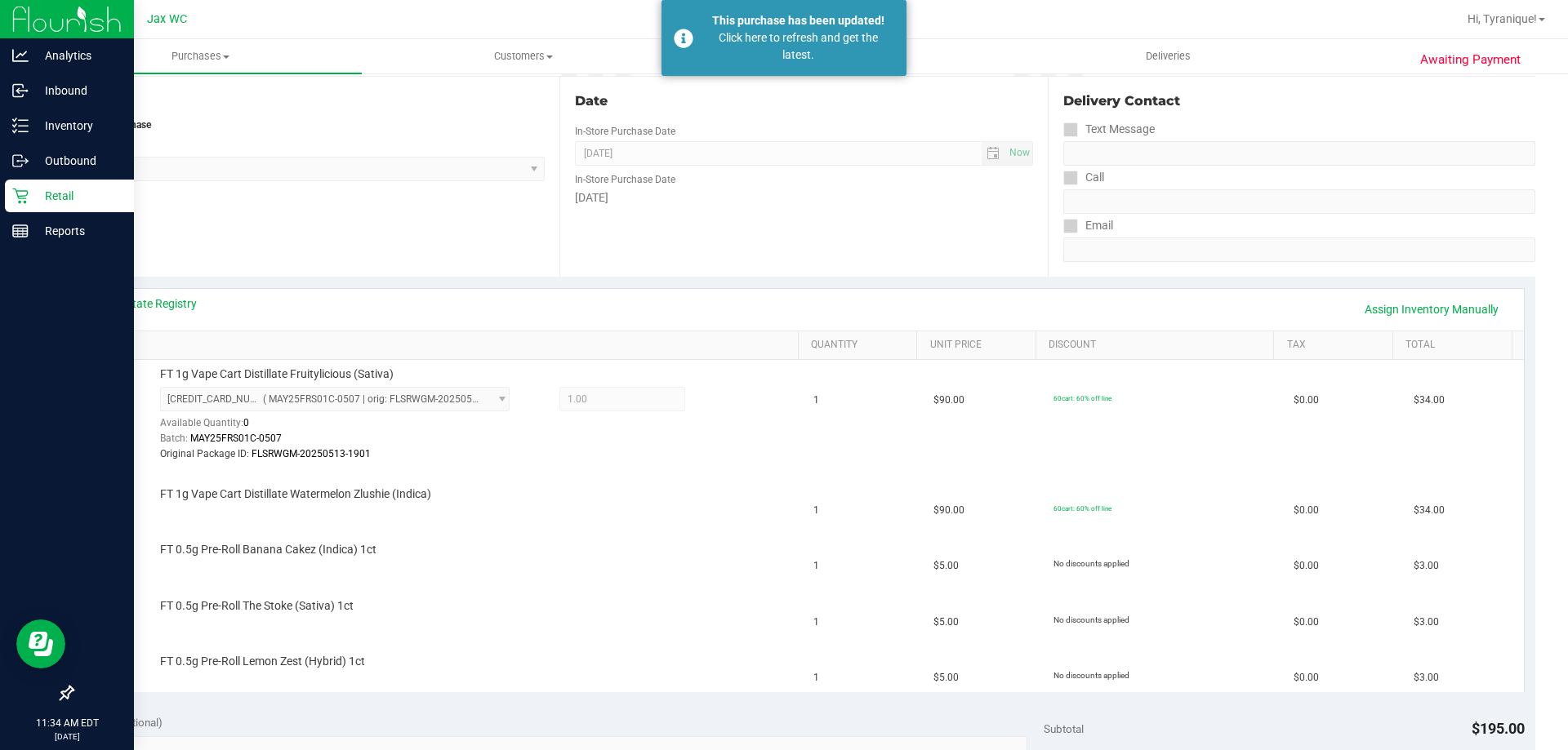
click at [30, 189] on p "Retail" at bounding box center [77, 196] width 98 height 20
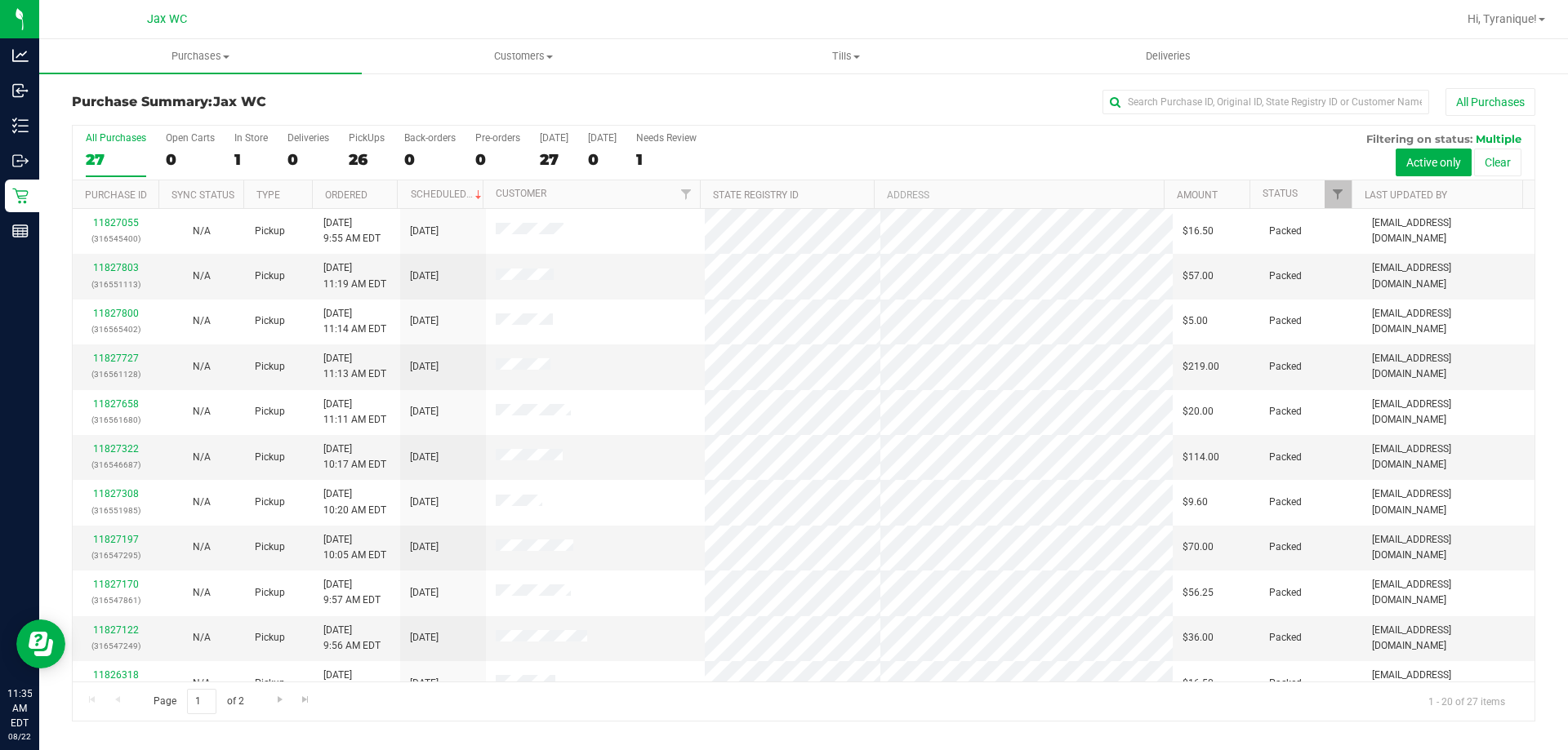
click at [968, 707] on div "Page 1 of 2 1 - 20 of 27 items" at bounding box center [803, 701] width 1462 height 39
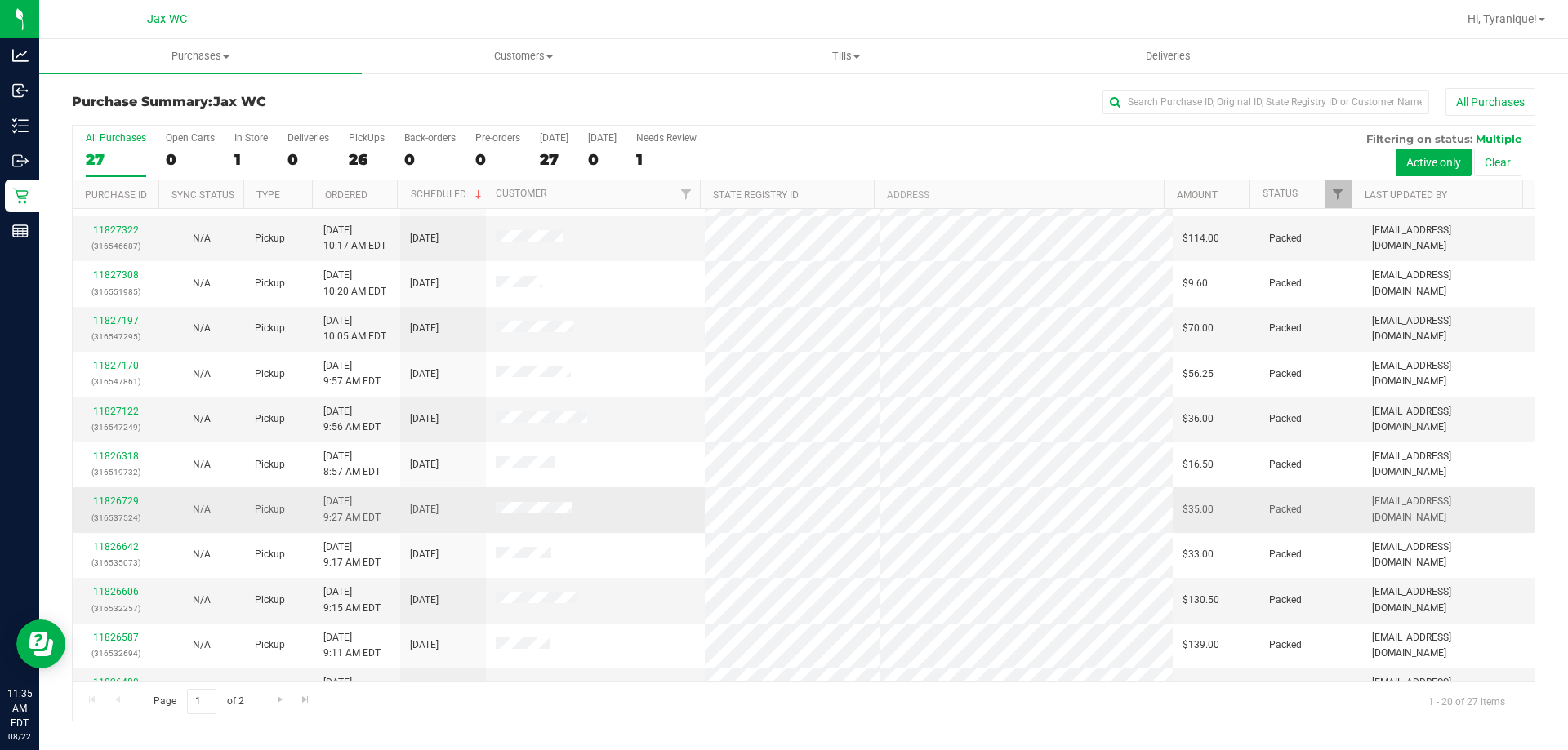
scroll to position [326, 0]
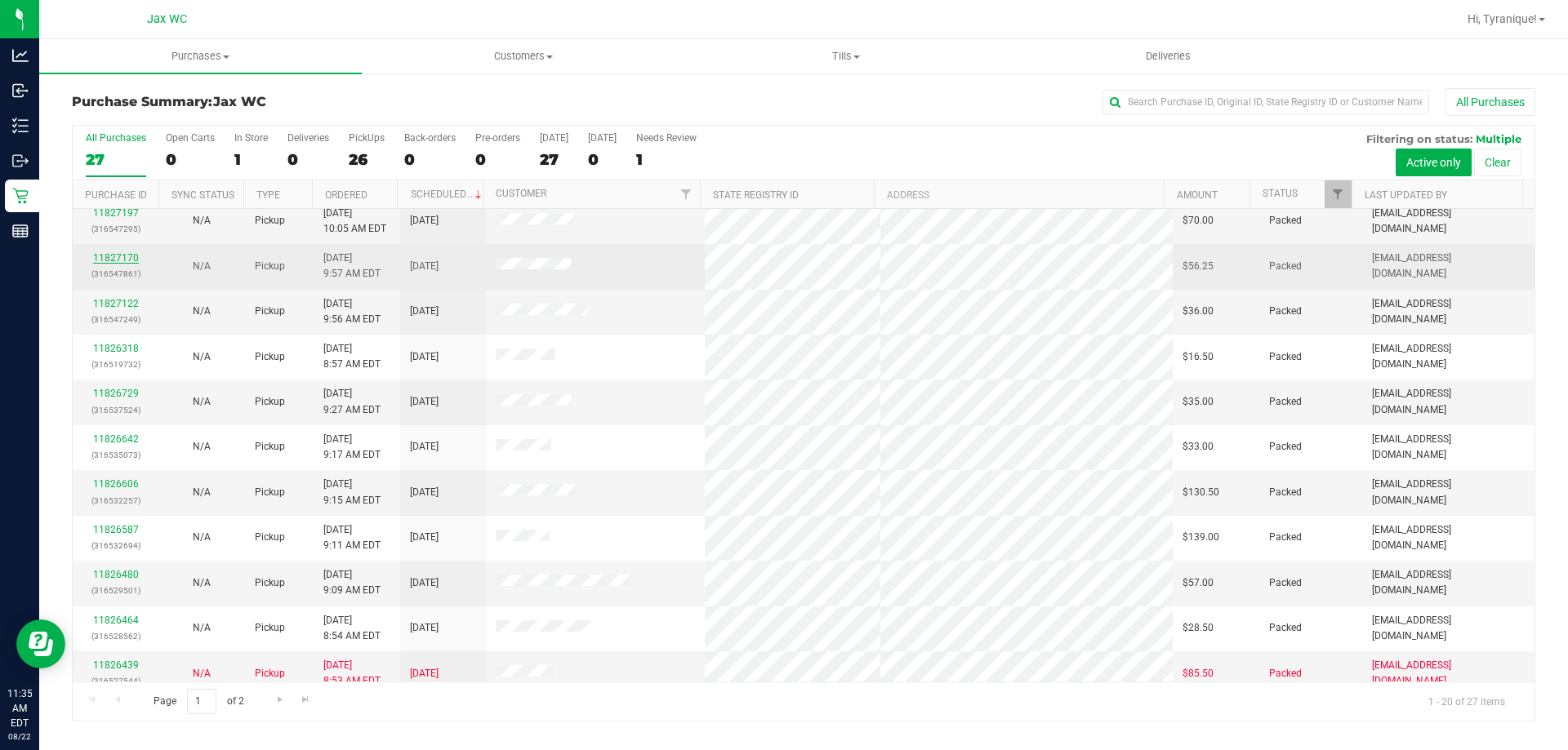
click at [123, 256] on link "11827170" at bounding box center [115, 258] width 46 height 12
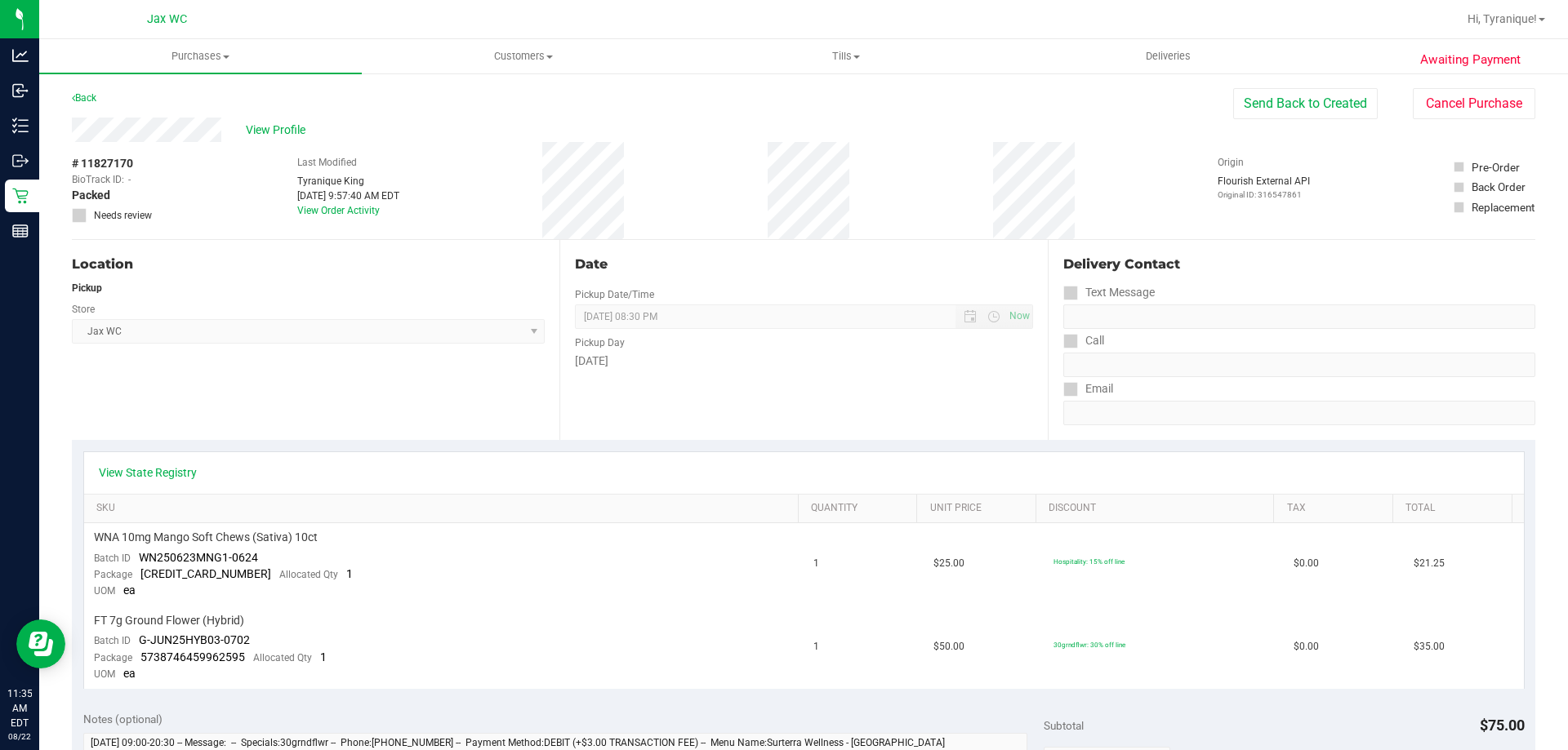
click at [1467, 120] on div "View Profile # 11827170 BioTrack ID: - Packed Needs review Last Modified Tyrani…" at bounding box center [804, 178] width 1463 height 122
click at [1461, 102] on button "Cancel Purchase" at bounding box center [1473, 104] width 122 height 31
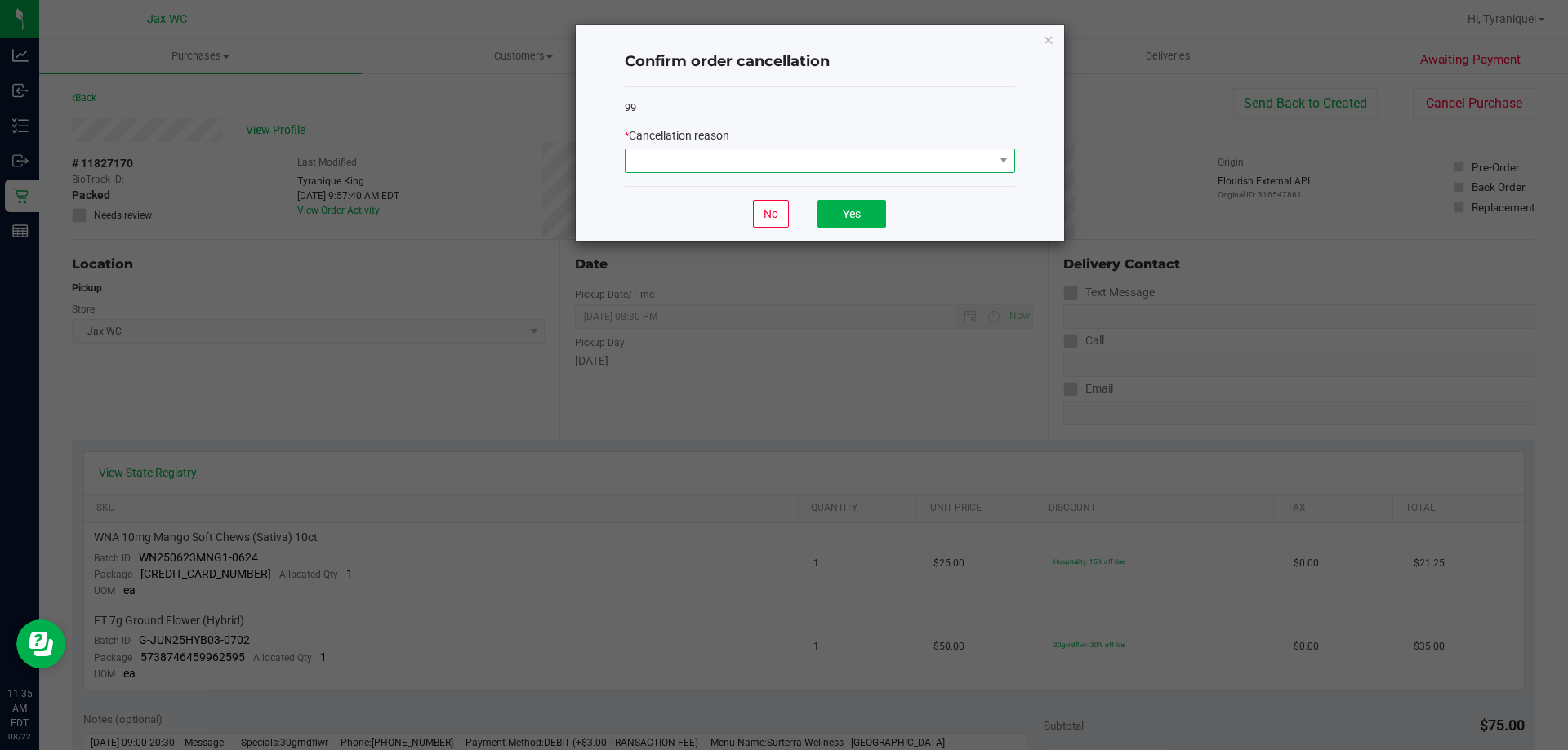
click at [742, 168] on span at bounding box center [809, 160] width 368 height 22
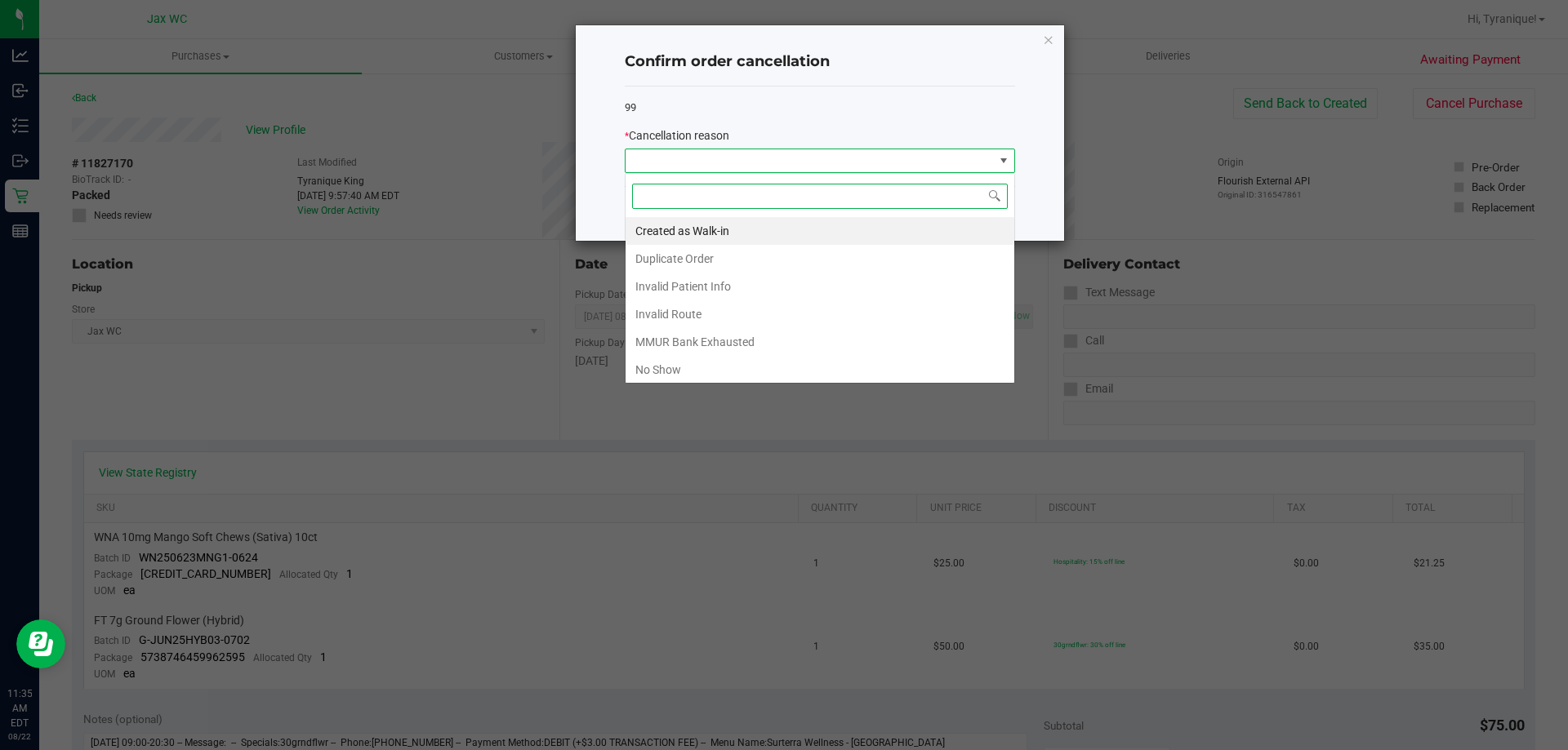
scroll to position [24, 391]
click at [725, 256] on li "Duplicate Order" at bounding box center [820, 259] width 389 height 27
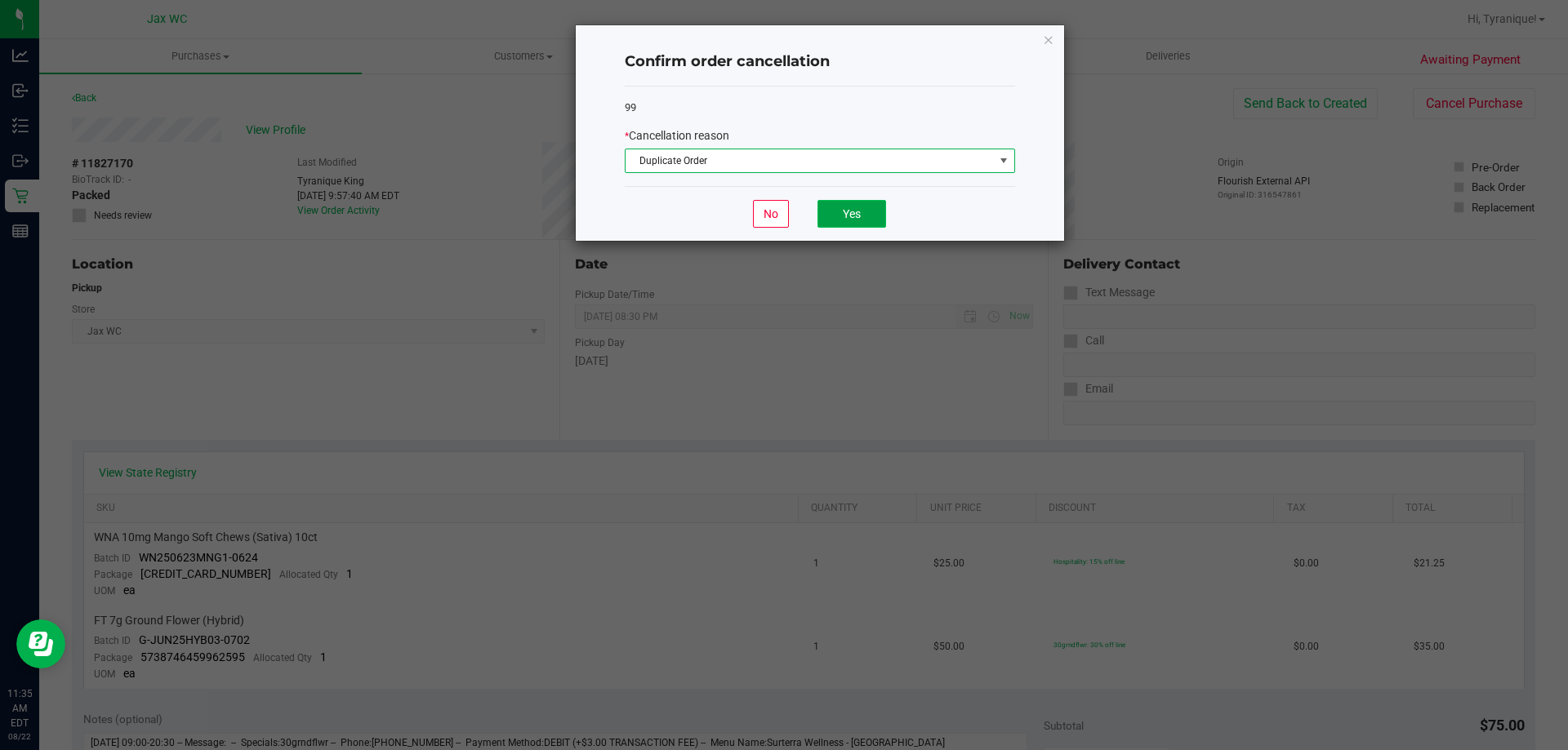
click at [882, 207] on button "Yes" at bounding box center [852, 214] width 68 height 27
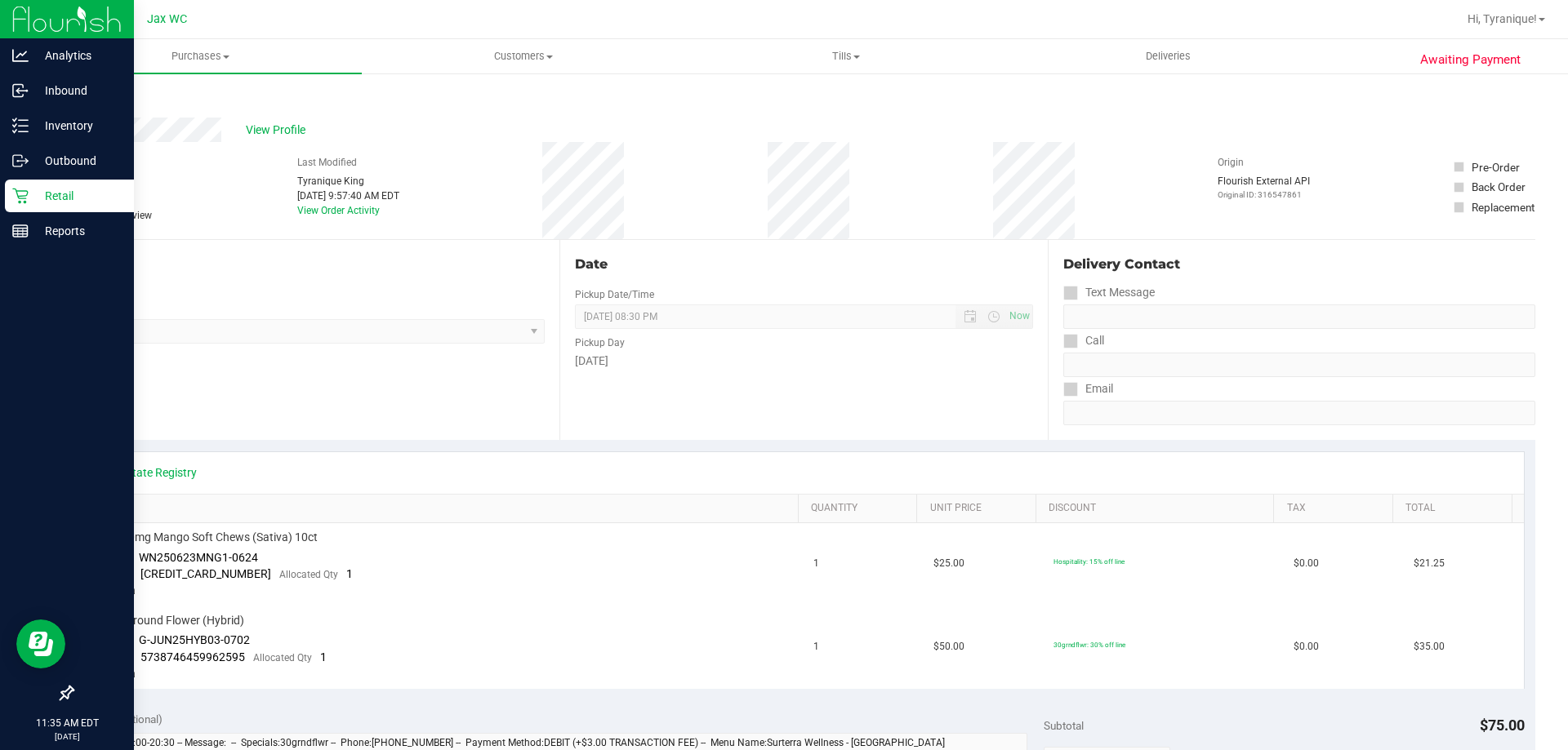
click at [27, 196] on icon at bounding box center [21, 195] width 17 height 17
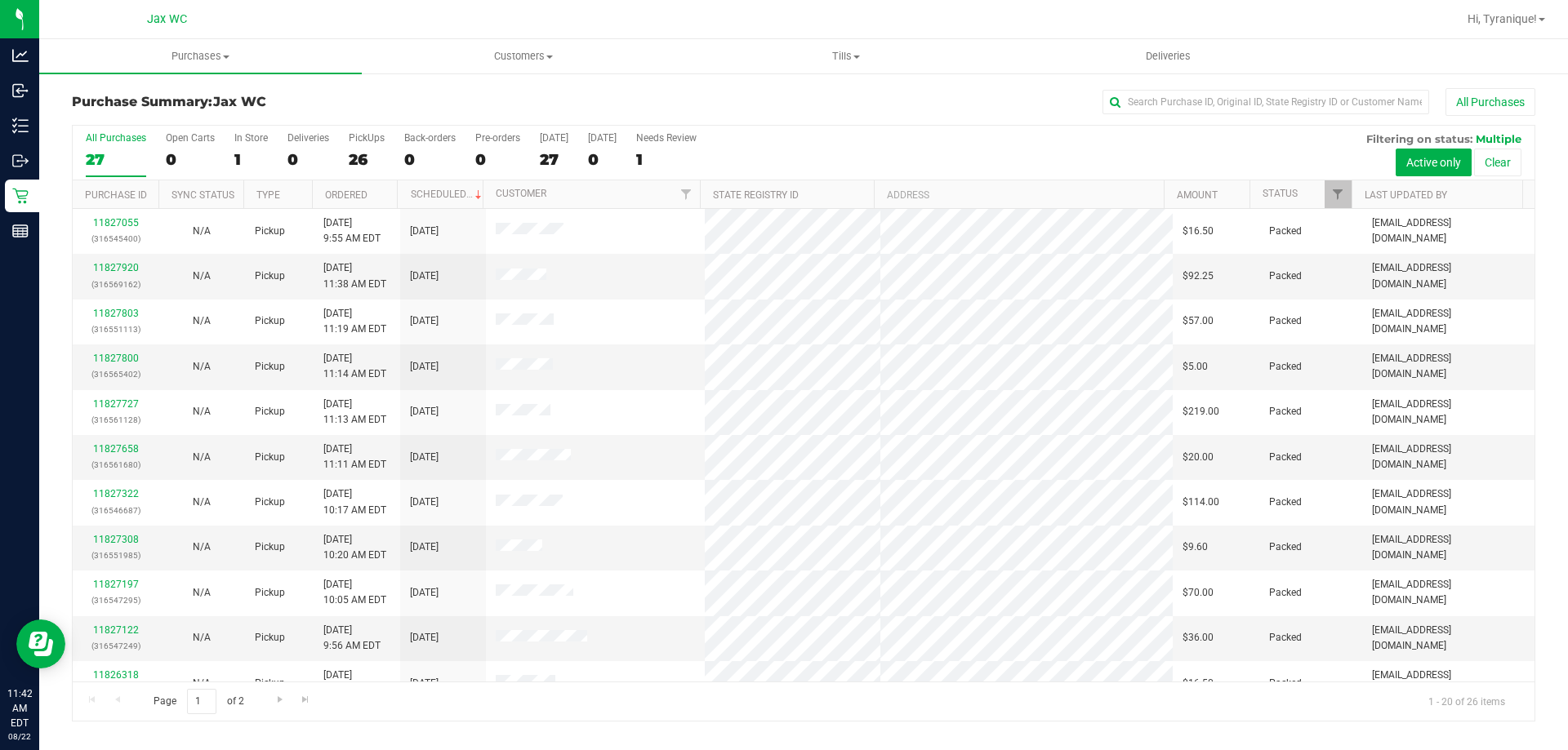
click at [230, 159] on div "All Purchases 27 Open Carts 0 In Store 1 Deliveries 0 PickUps 26 Back-orders 0 …" at bounding box center [803, 153] width 1462 height 55
click at [237, 157] on div "1" at bounding box center [251, 159] width 33 height 19
click at [0, 0] on input "In Store 1" at bounding box center [0, 0] width 0 height 0
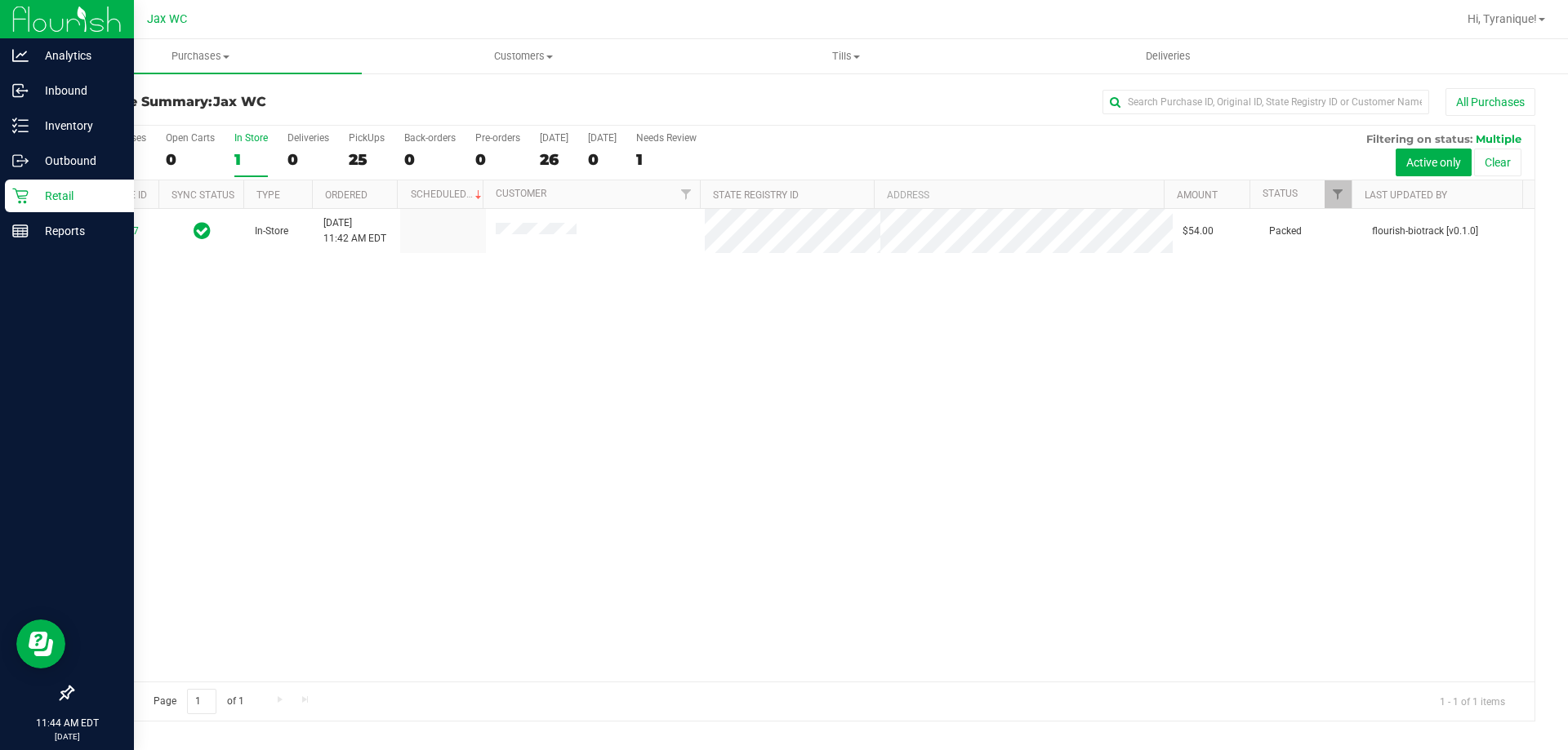
click at [17, 192] on icon at bounding box center [21, 195] width 17 height 17
click at [64, 196] on p "Retail" at bounding box center [77, 196] width 98 height 20
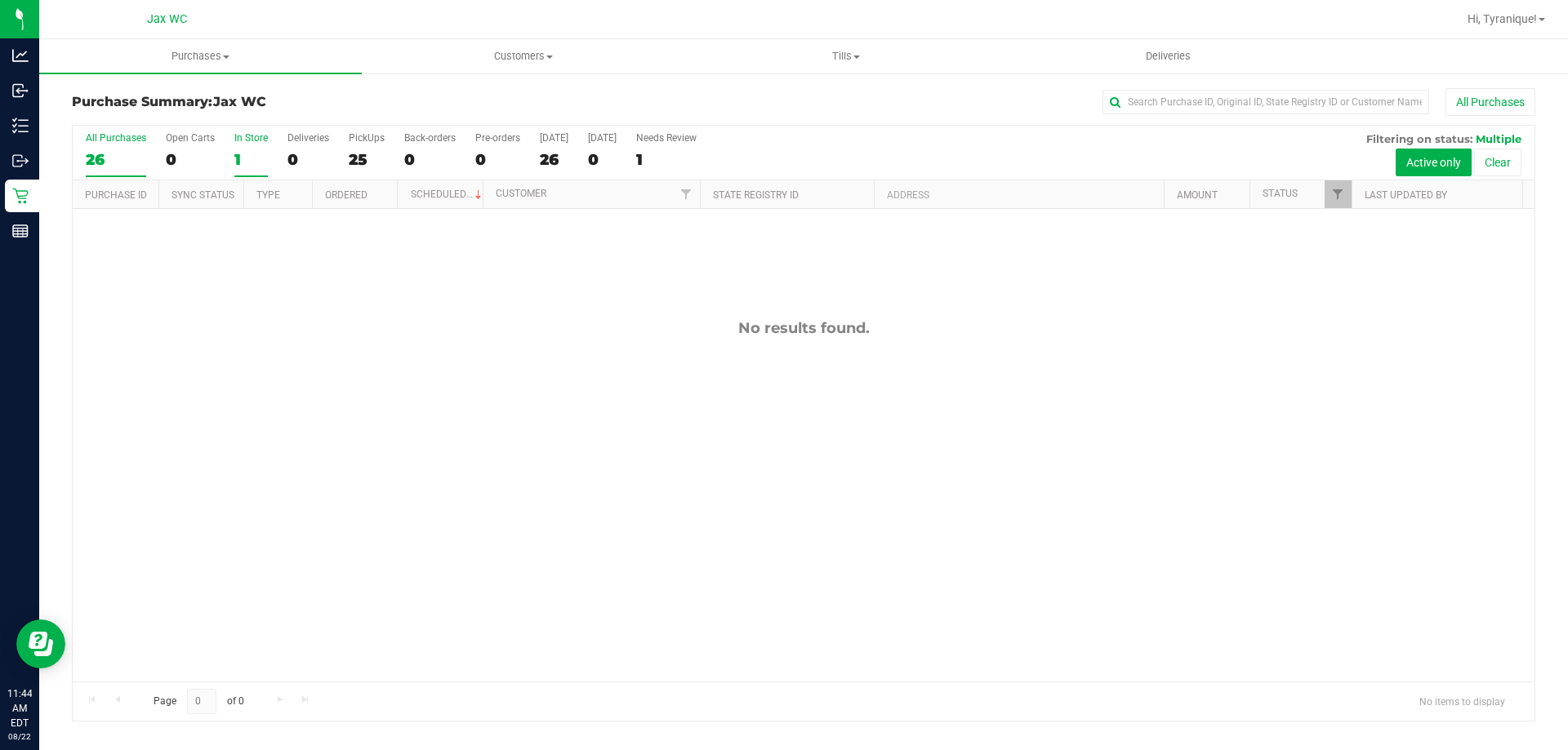
click at [124, 146] on label "All Purchases 26" at bounding box center [116, 154] width 61 height 45
click at [0, 0] on input "All Purchases 26" at bounding box center [0, 0] width 0 height 0
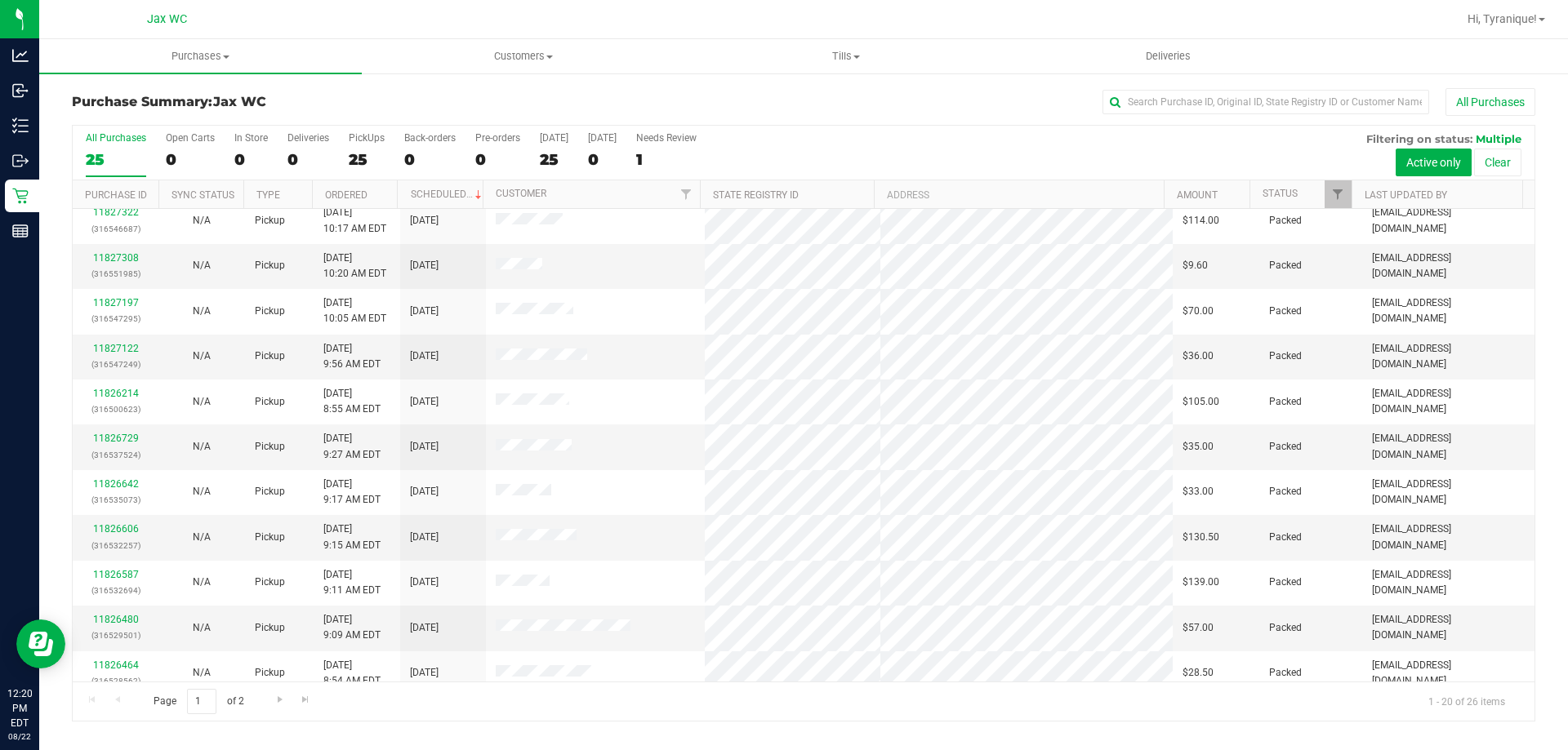
scroll to position [431, 0]
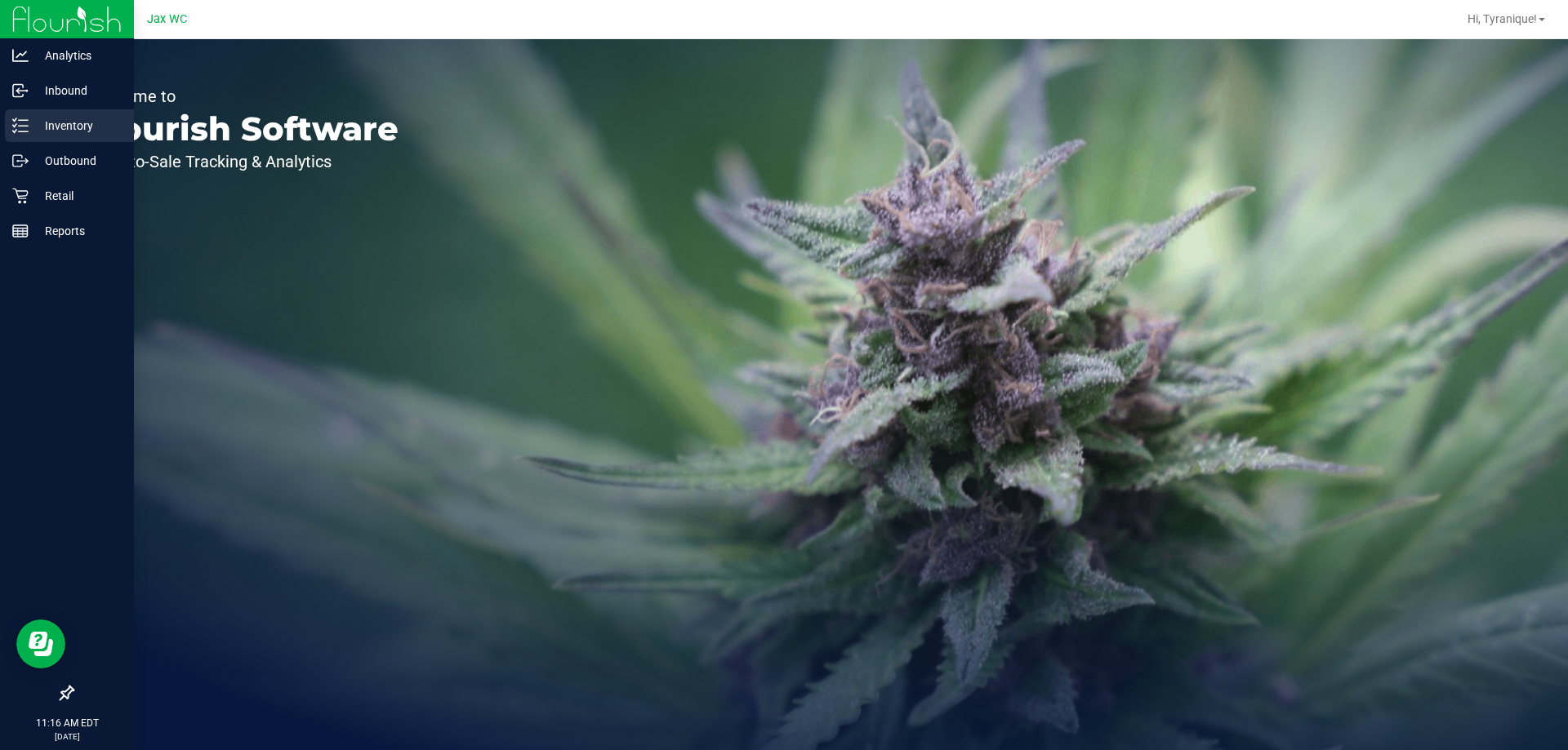
click at [39, 127] on p "Inventory" at bounding box center [77, 126] width 98 height 20
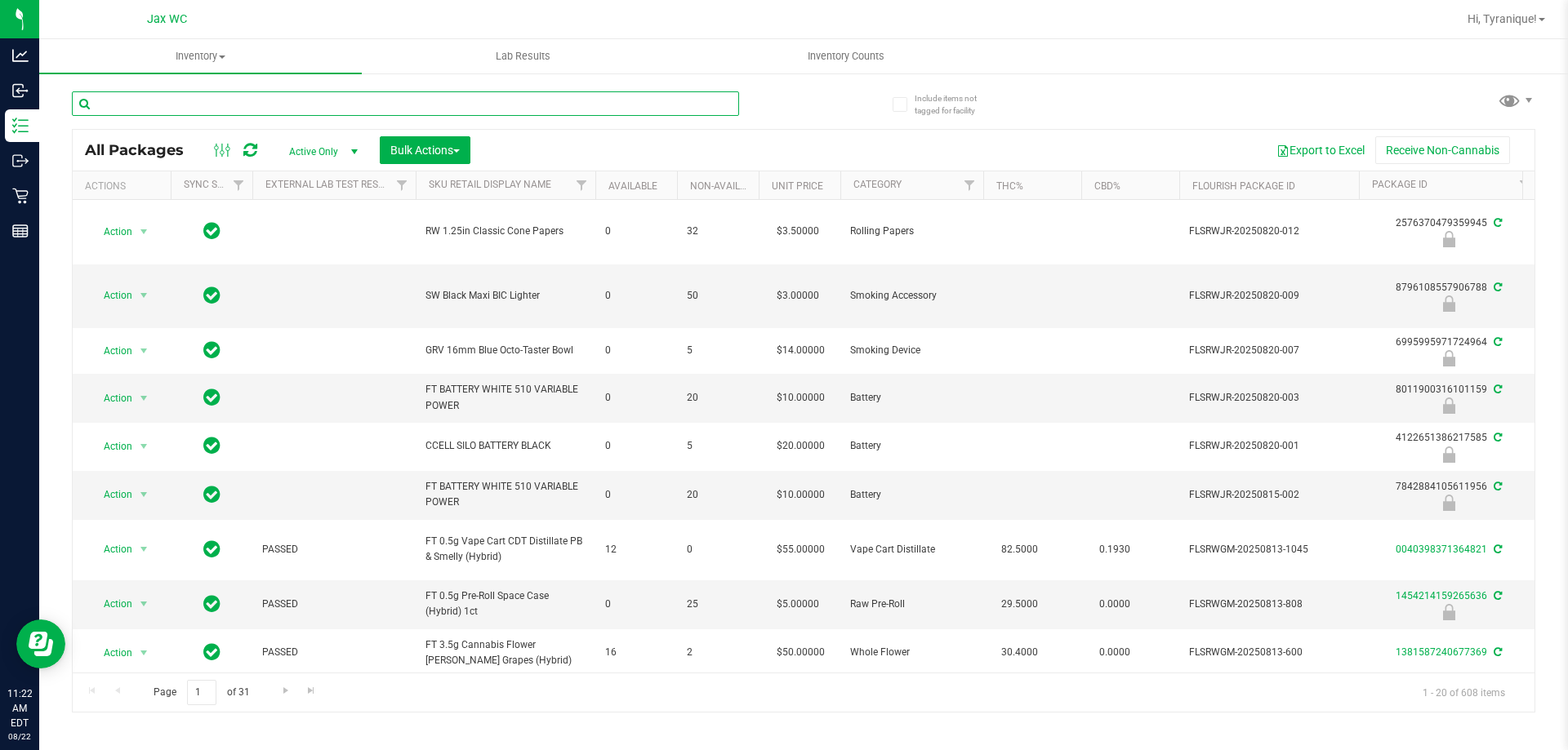
click at [556, 106] on input "text" at bounding box center [405, 104] width 667 height 24
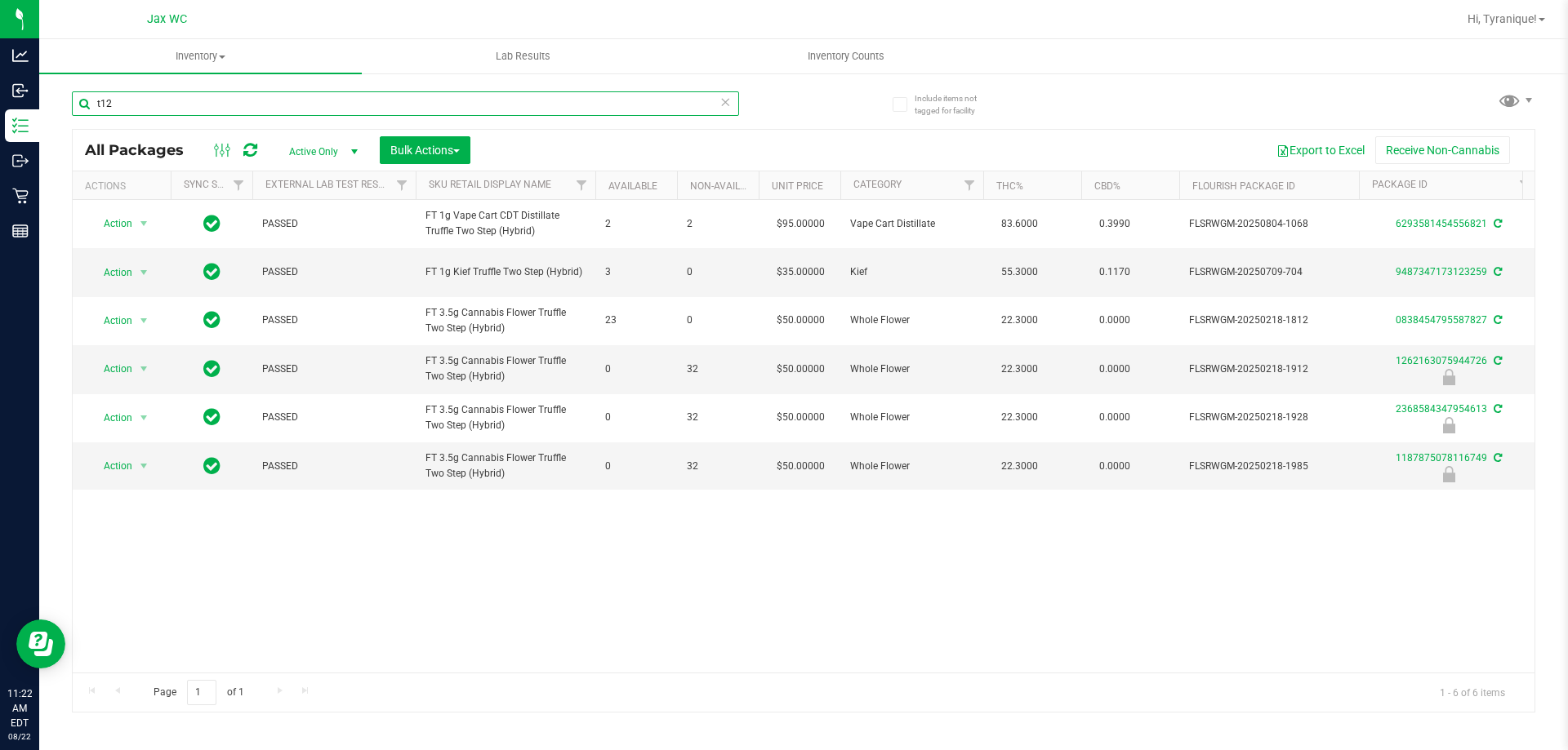
type input "t12"
